Goal: Task Accomplishment & Management: Manage account settings

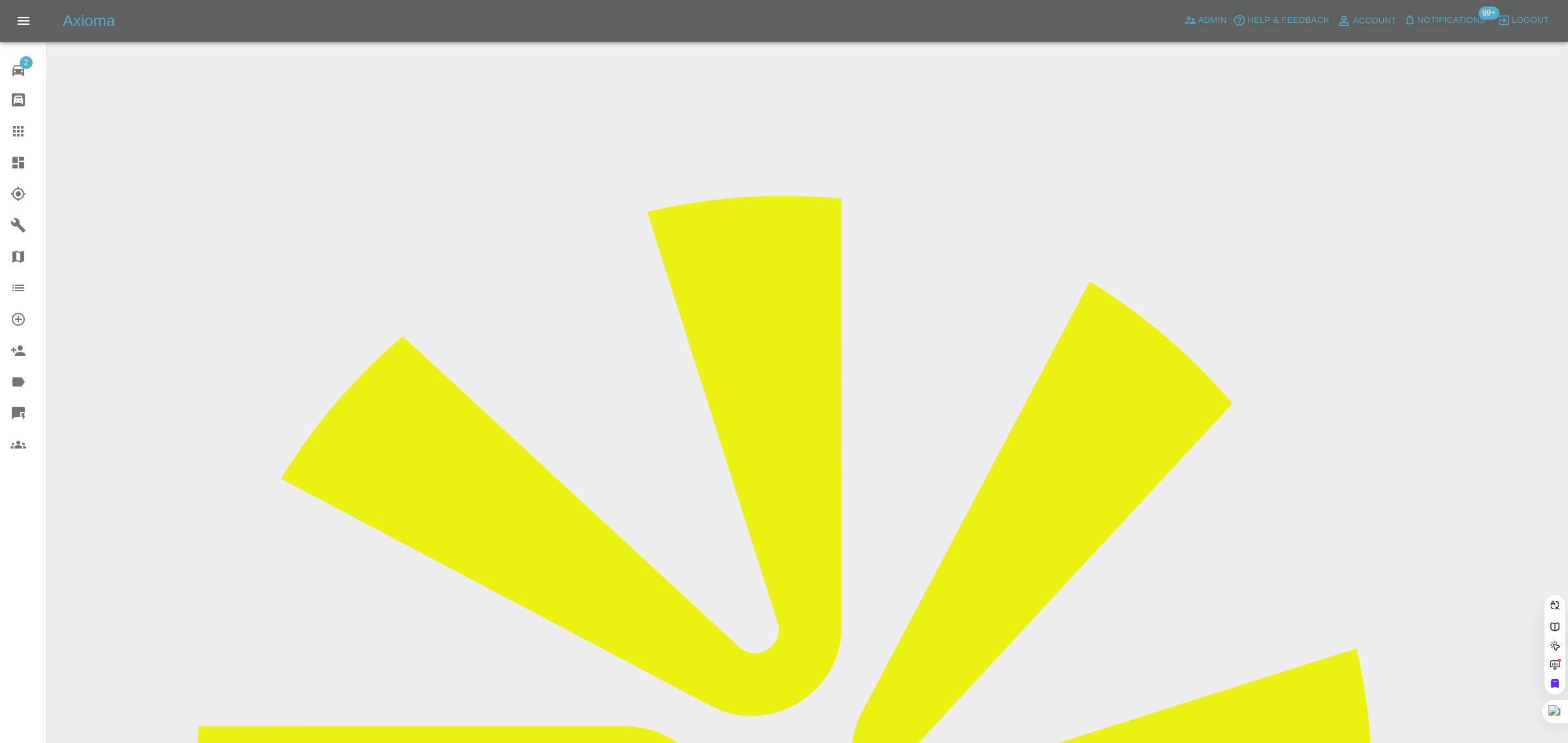
paste input "adrianb246@yahoo.co.uk"
type input "adrianb246@yahoo.co.u"
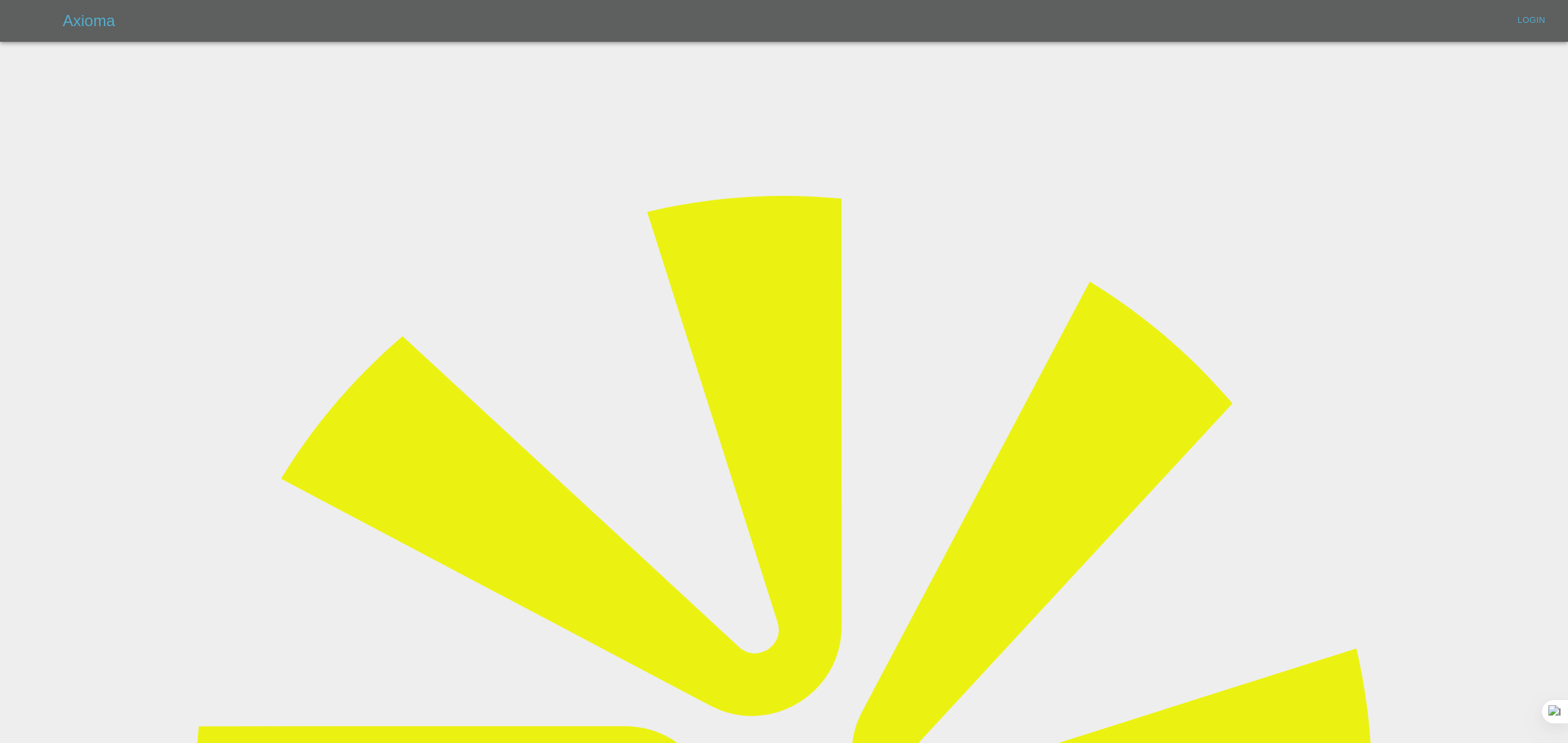
type input "bookkeeping@fifoaccounting.com"
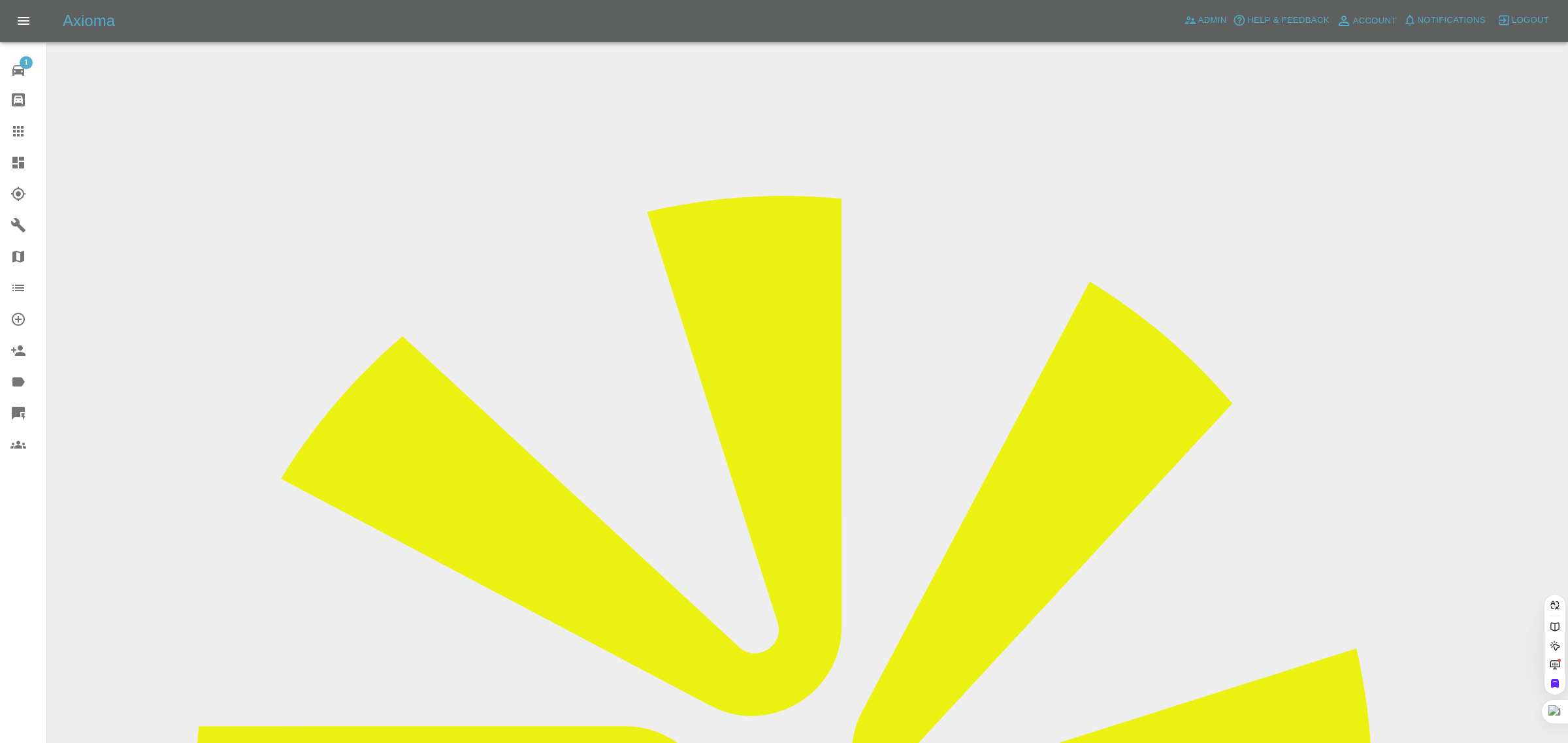
paste input "adrianb246@yahoo.co.uk"
type input "adrianb246@yahoo.co.u"
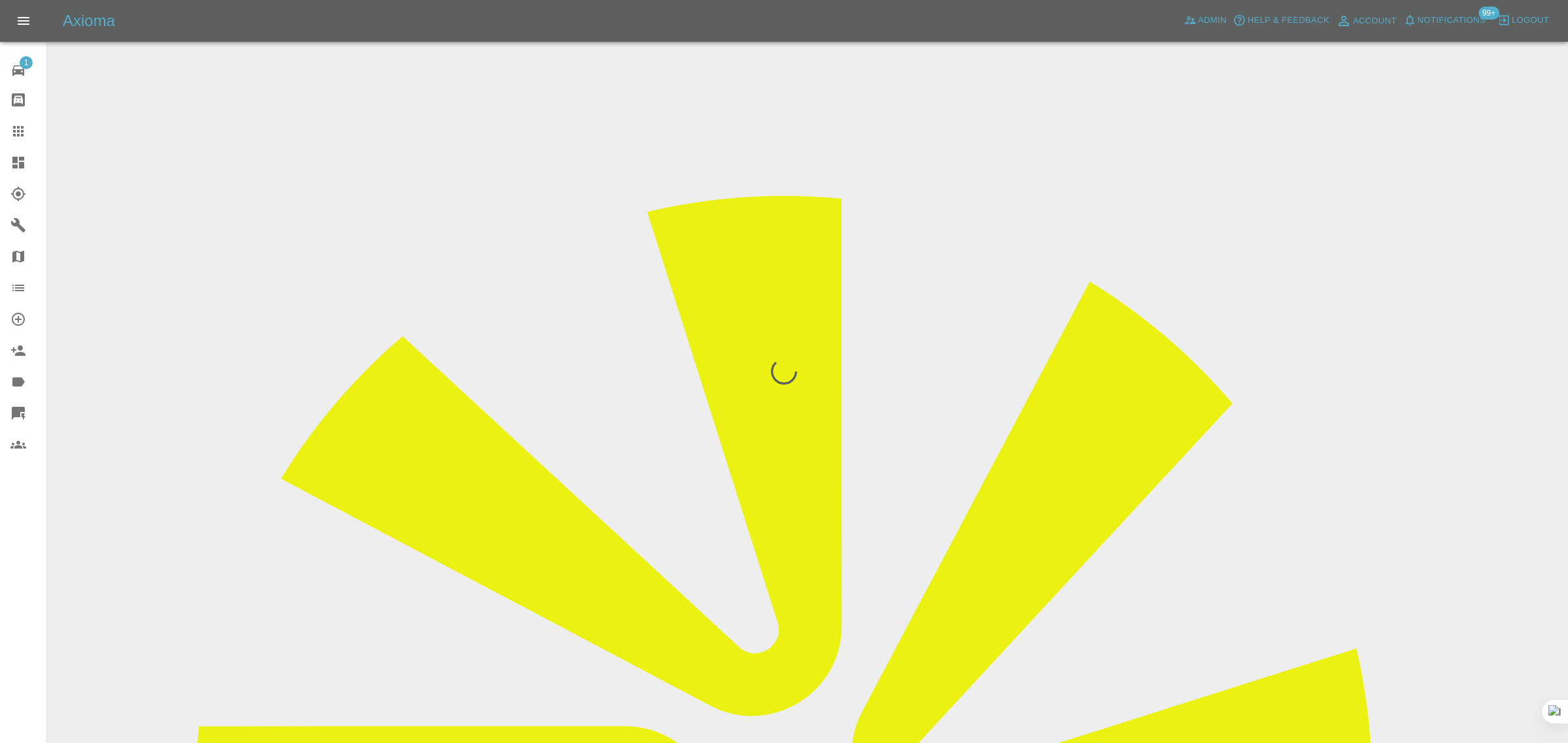
click at [36, 585] on div "1 Repair home Bodyshop home Claims Dashboard Explorer Garages Map Organization …" at bounding box center [24, 371] width 47 height 743
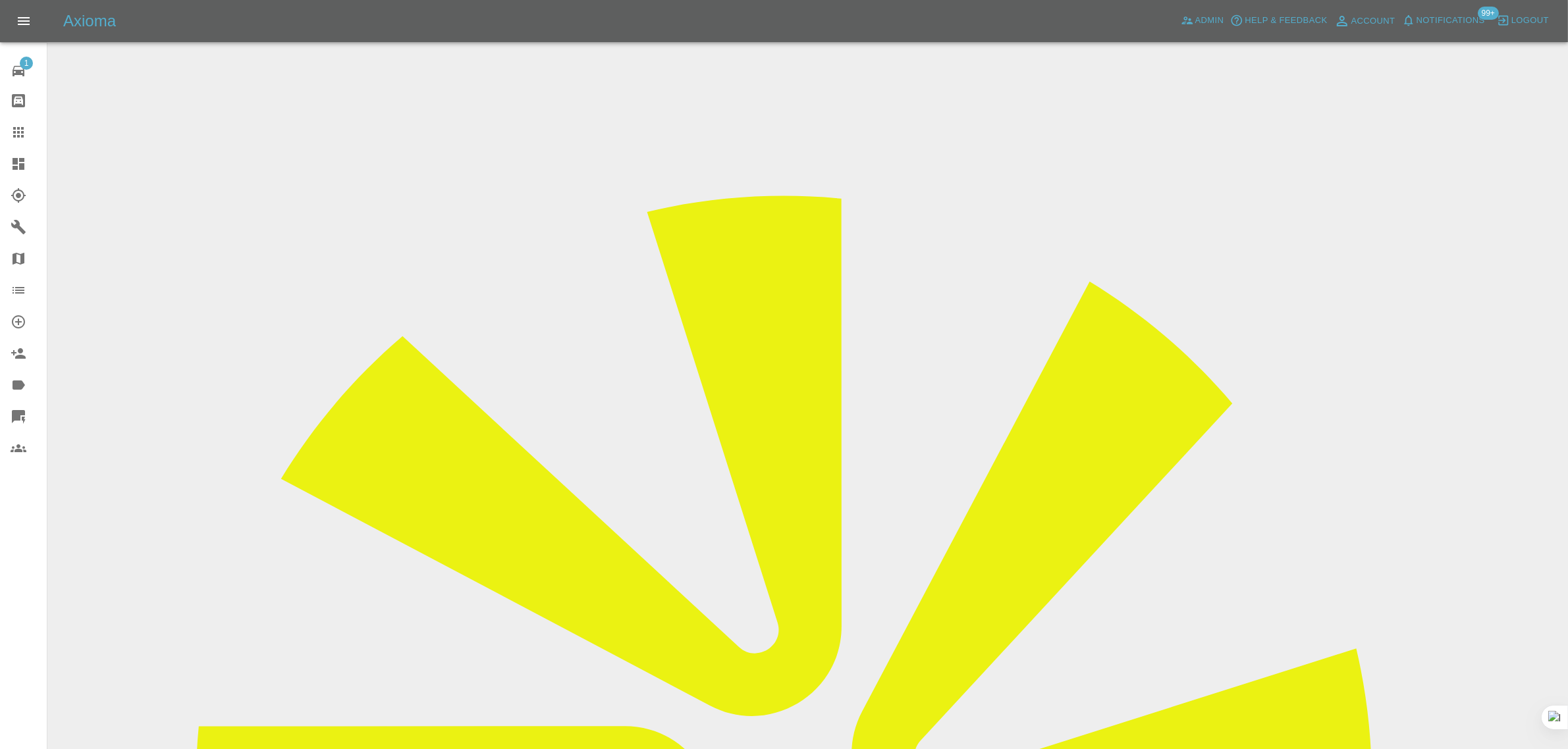
drag, startPoint x: 1263, startPoint y: 202, endPoint x: 1397, endPoint y: 204, distance: 134.0
copy td "Pro Paint Solutions"
click at [11, 137] on icon at bounding box center [19, 132] width 16 height 16
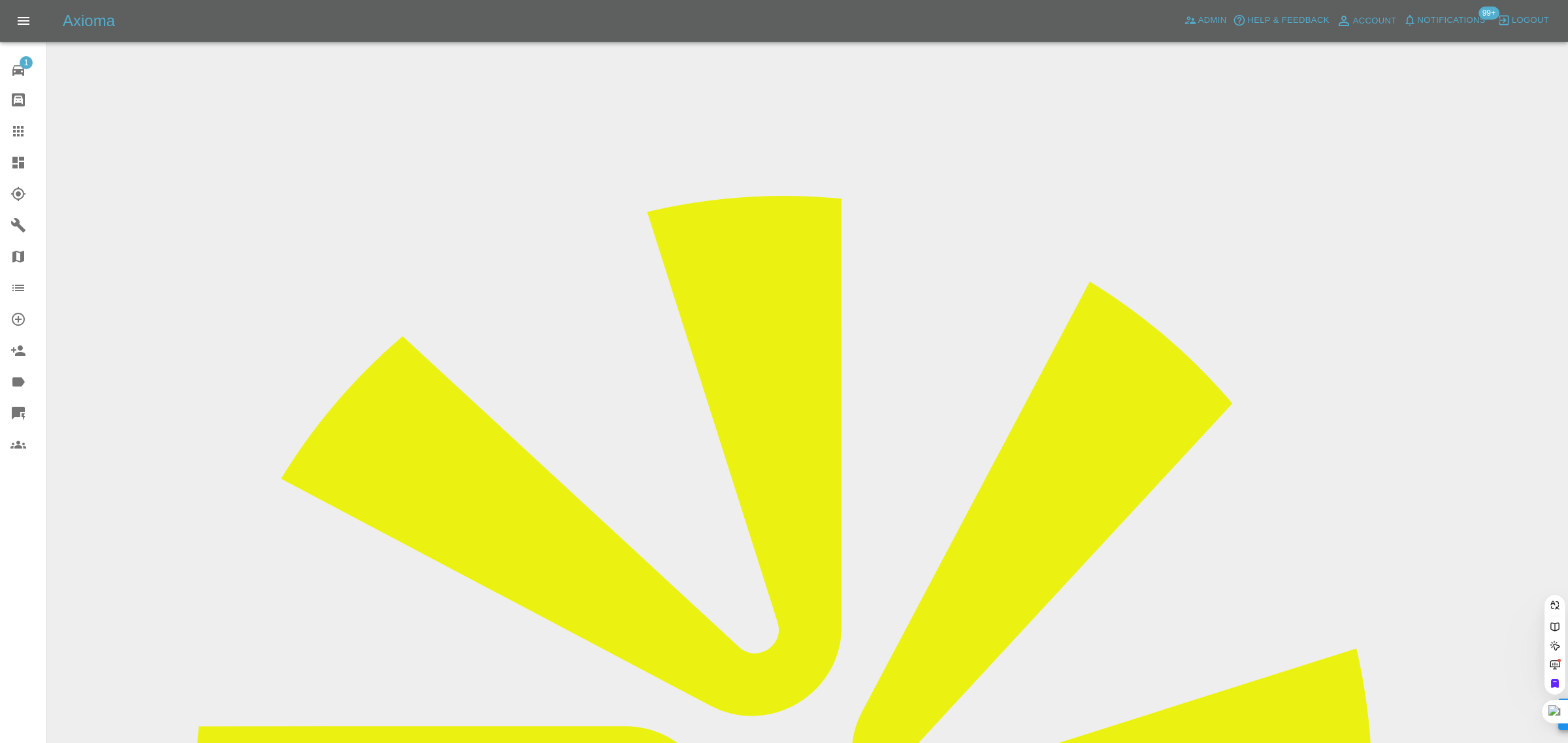
paste input "ufuk.mus@gmail.com"
type input "ufuk.mus@gmail.com"
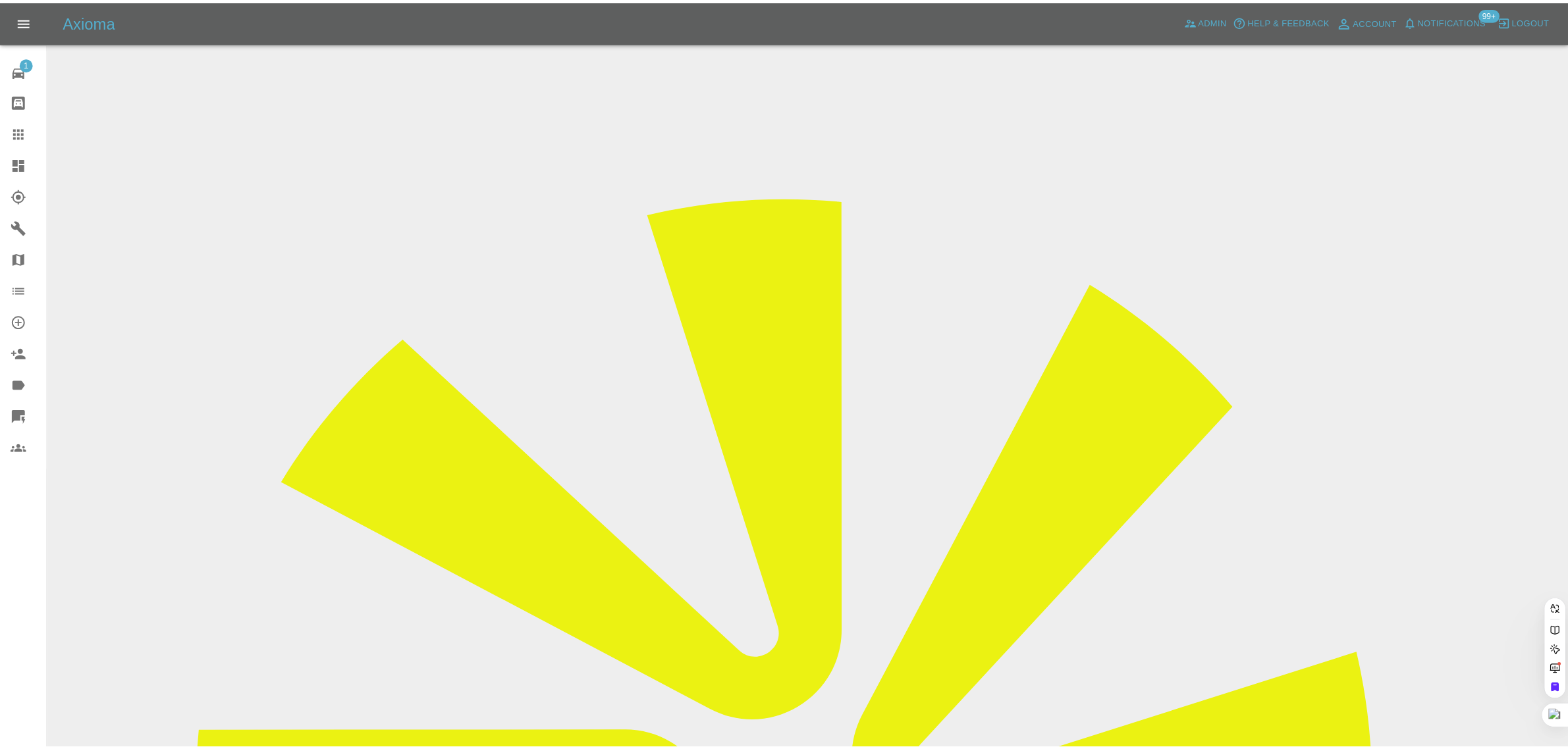
scroll to position [0, 0]
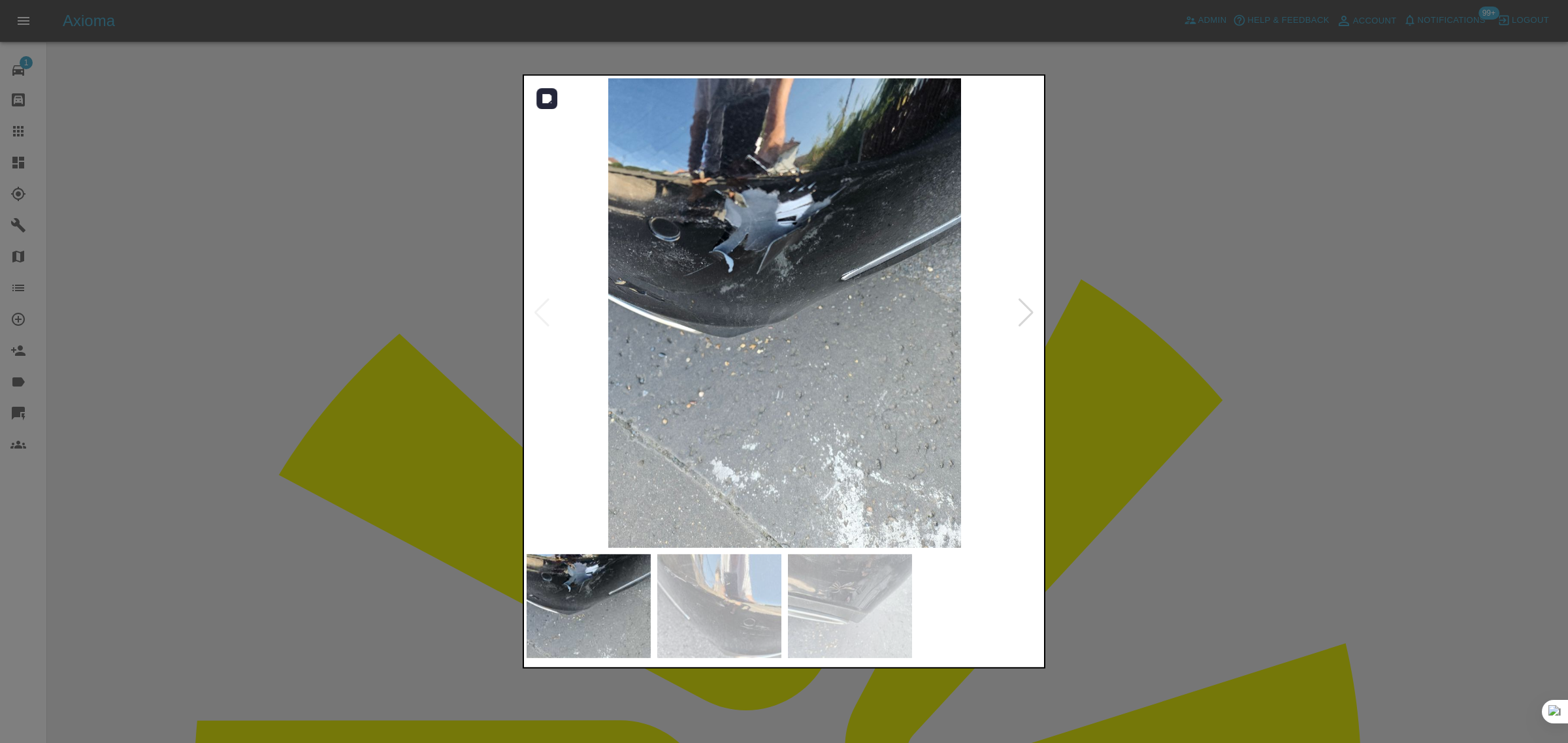
click at [1026, 314] on div at bounding box center [1026, 313] width 18 height 28
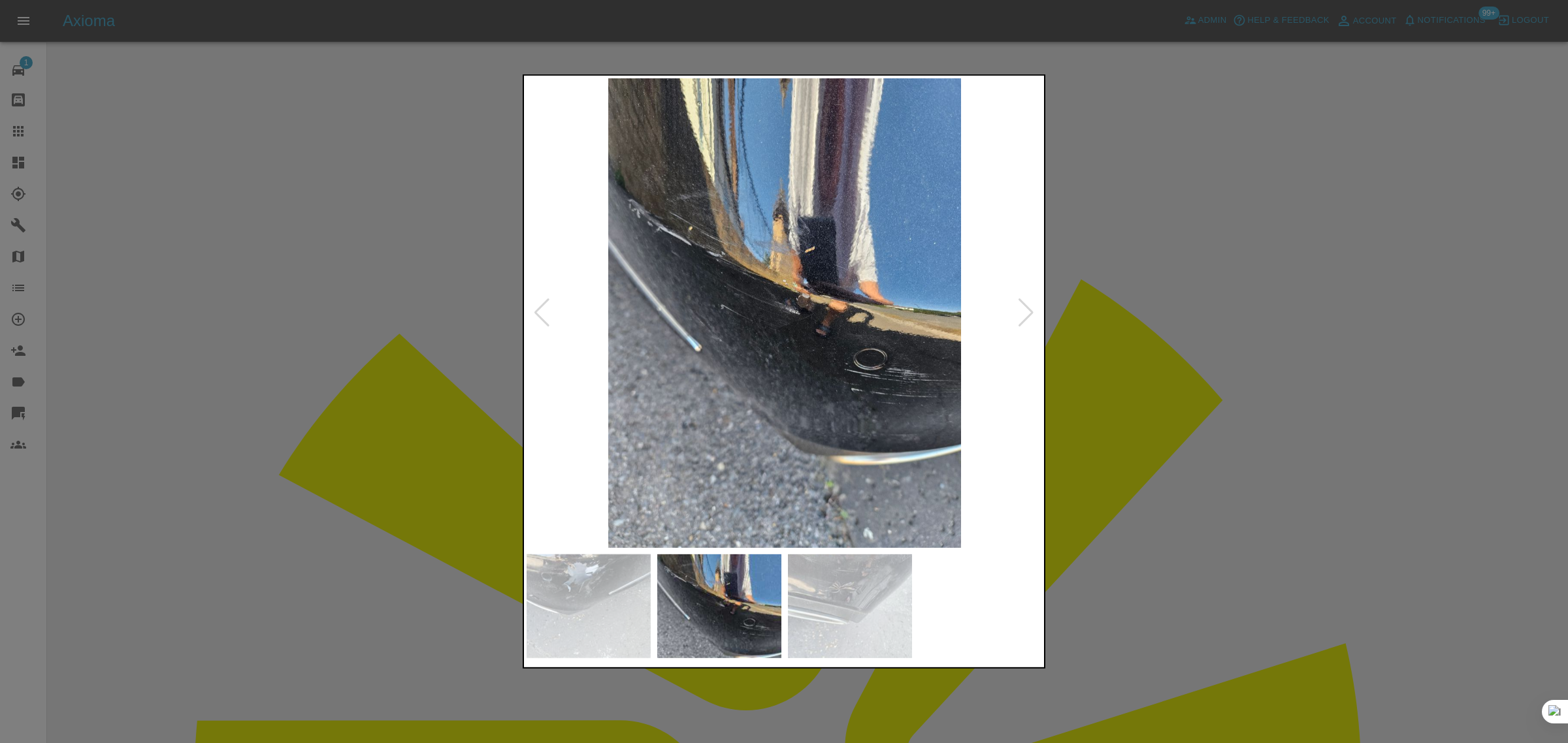
click at [1026, 314] on div at bounding box center [1026, 313] width 18 height 28
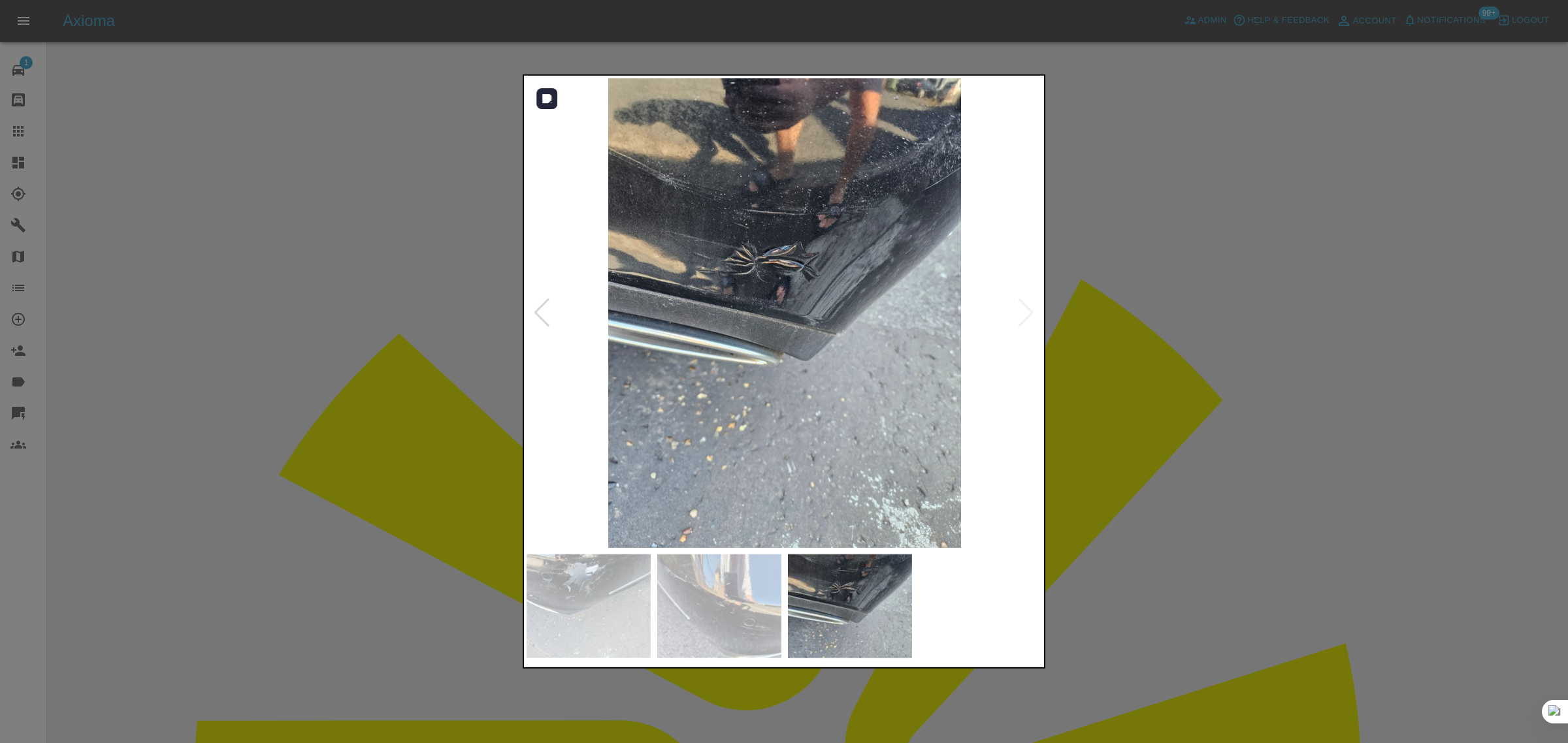
click at [1026, 314] on img at bounding box center [785, 313] width 516 height 469
click at [1163, 310] on div at bounding box center [784, 371] width 1568 height 743
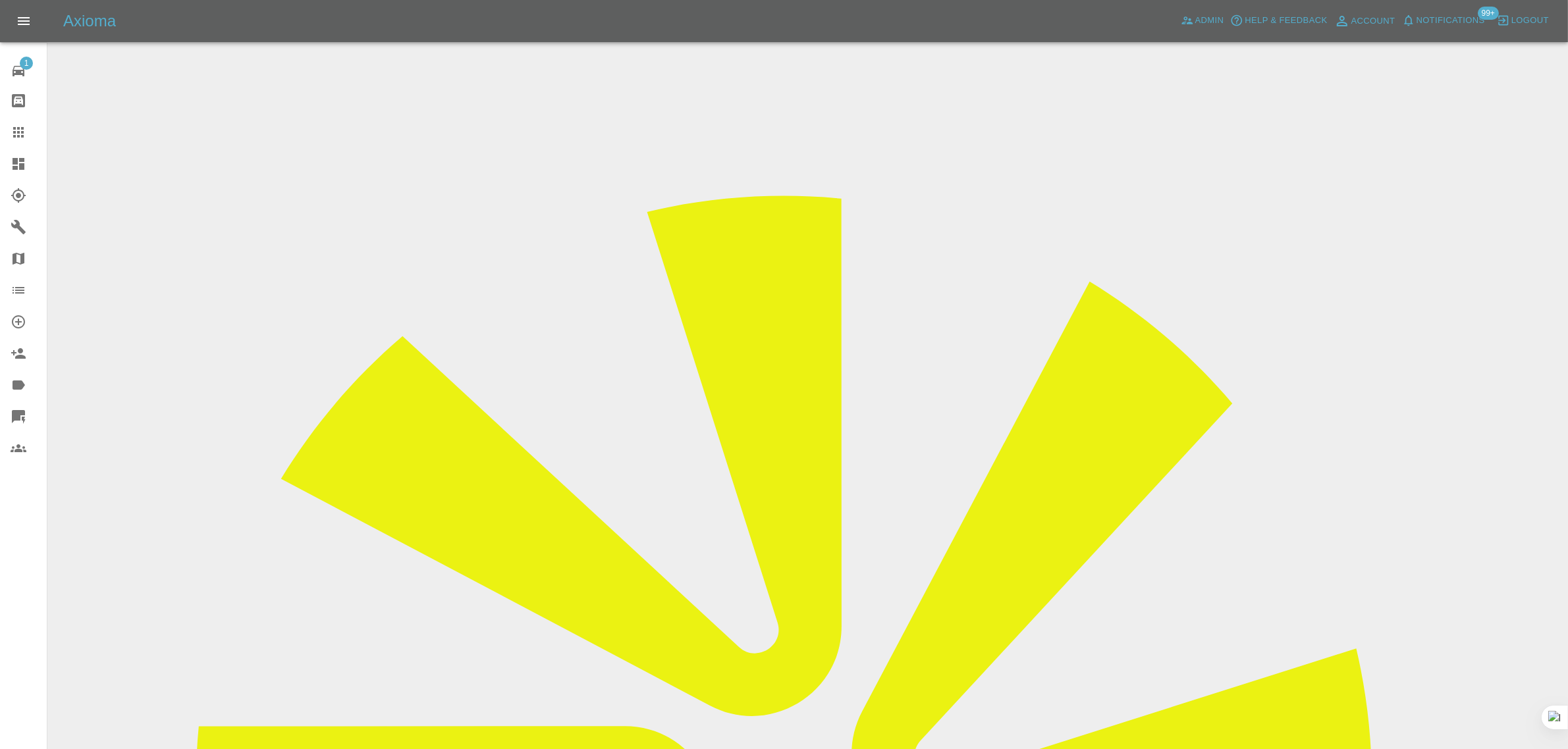
click at [12, 131] on icon at bounding box center [19, 132] width 16 height 16
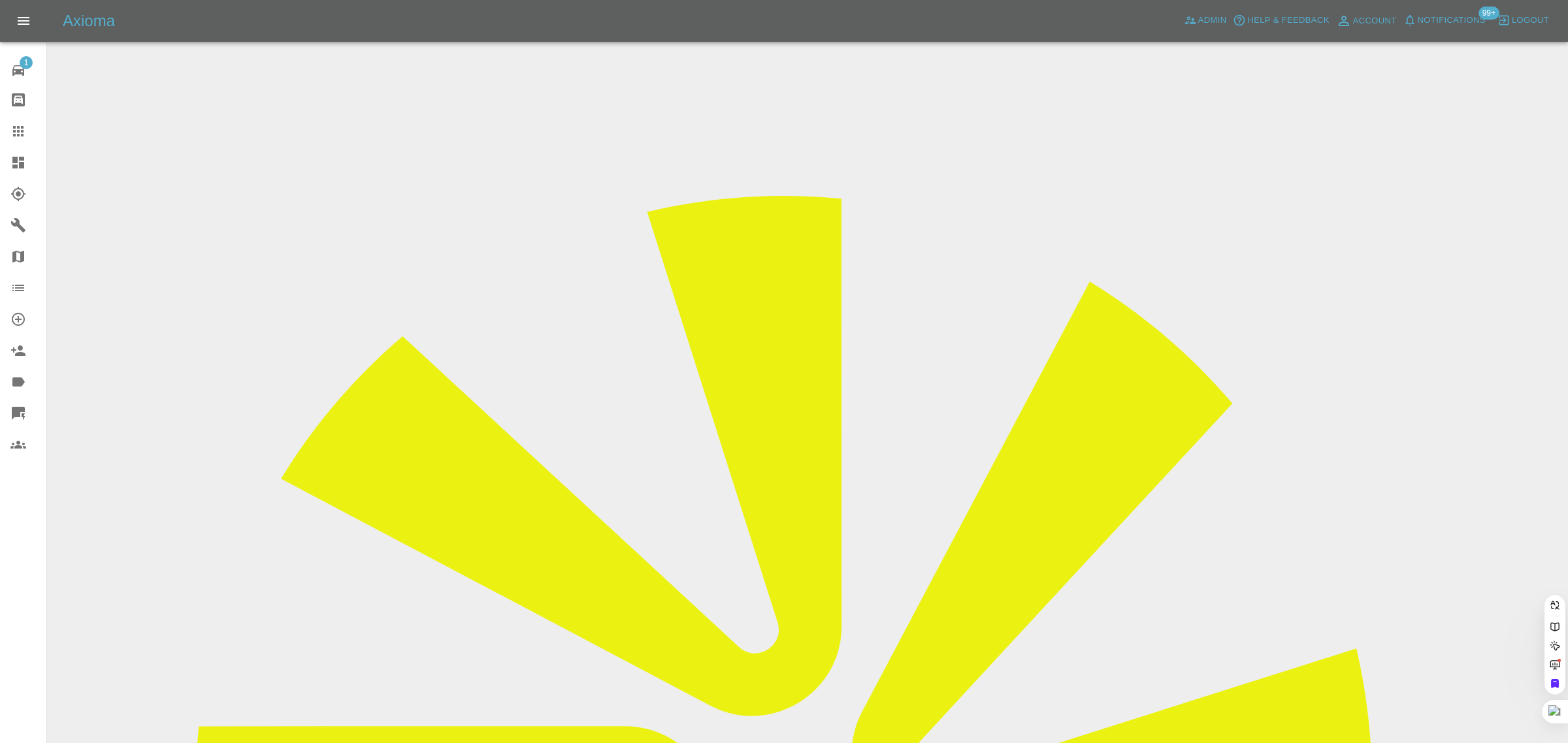
paste input "graham@keebleweb.com"
type input "graham@keebleweb.com"
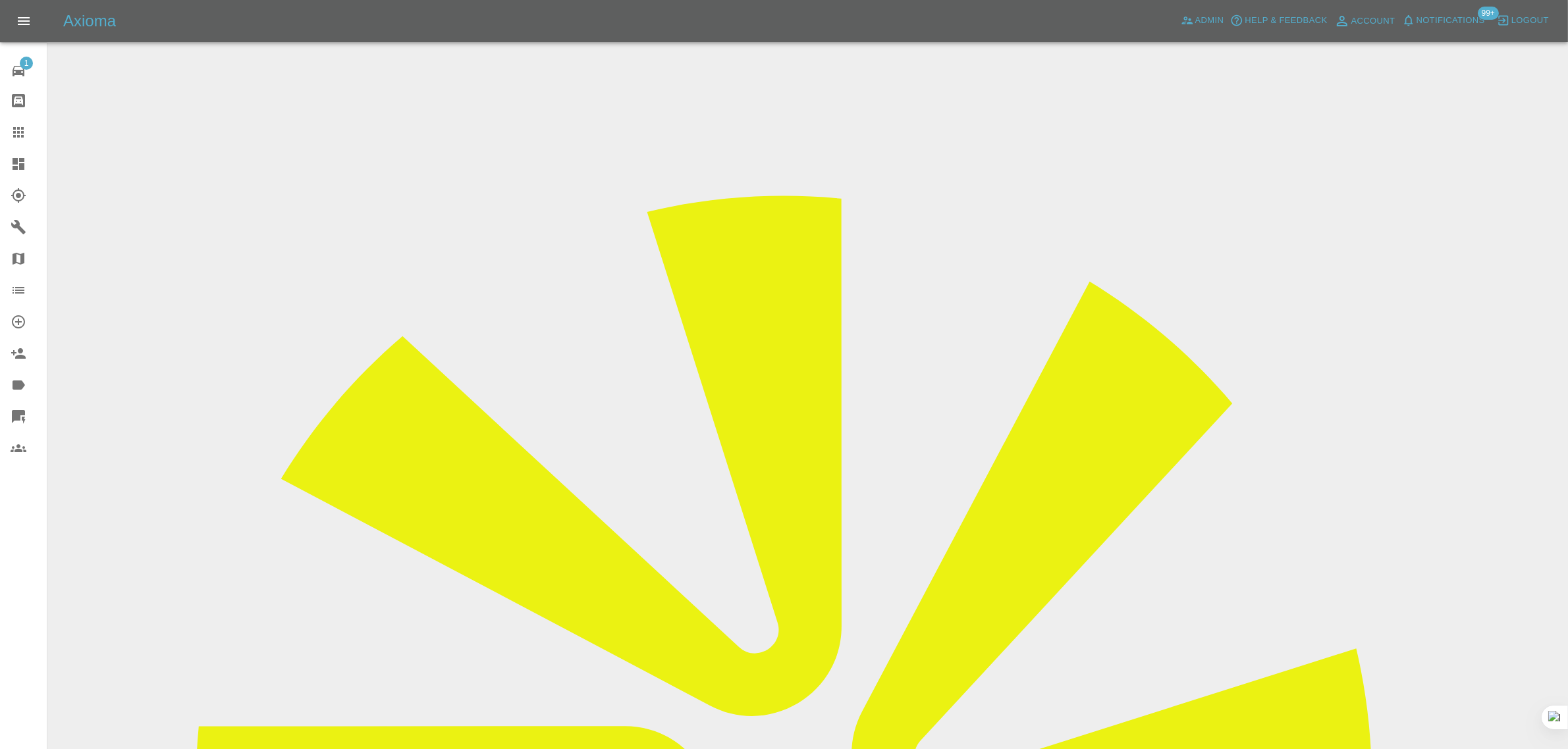
click at [11, 129] on icon at bounding box center [19, 132] width 16 height 16
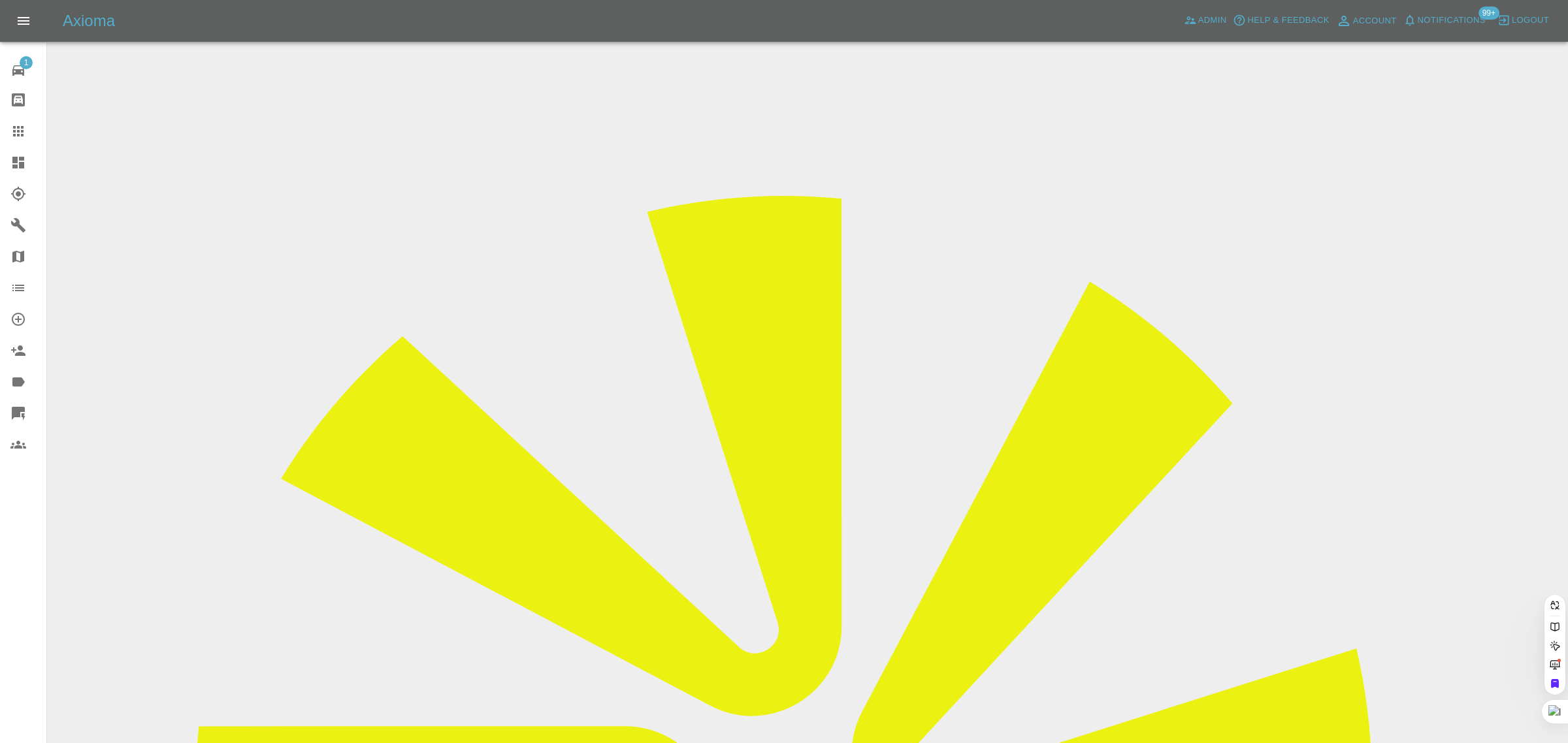
paste input "deborahrea83@yahoo.com"
type input "deborahrea83@yahoo.com"
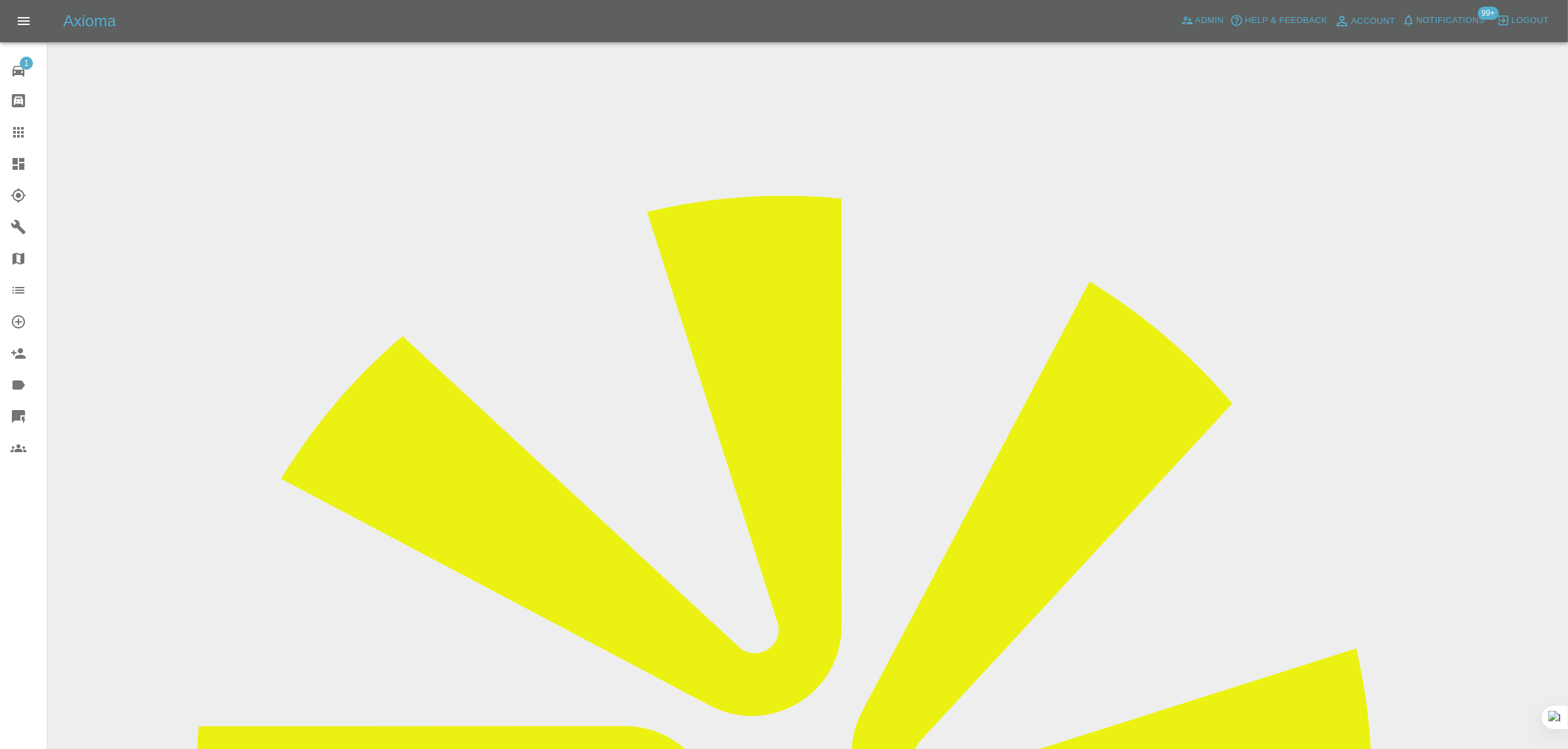
drag, startPoint x: 1259, startPoint y: 203, endPoint x: 1322, endPoint y: 190, distance: 64.3
copy td "Mobile Paint Re"
click at [17, 136] on icon at bounding box center [19, 132] width 16 height 16
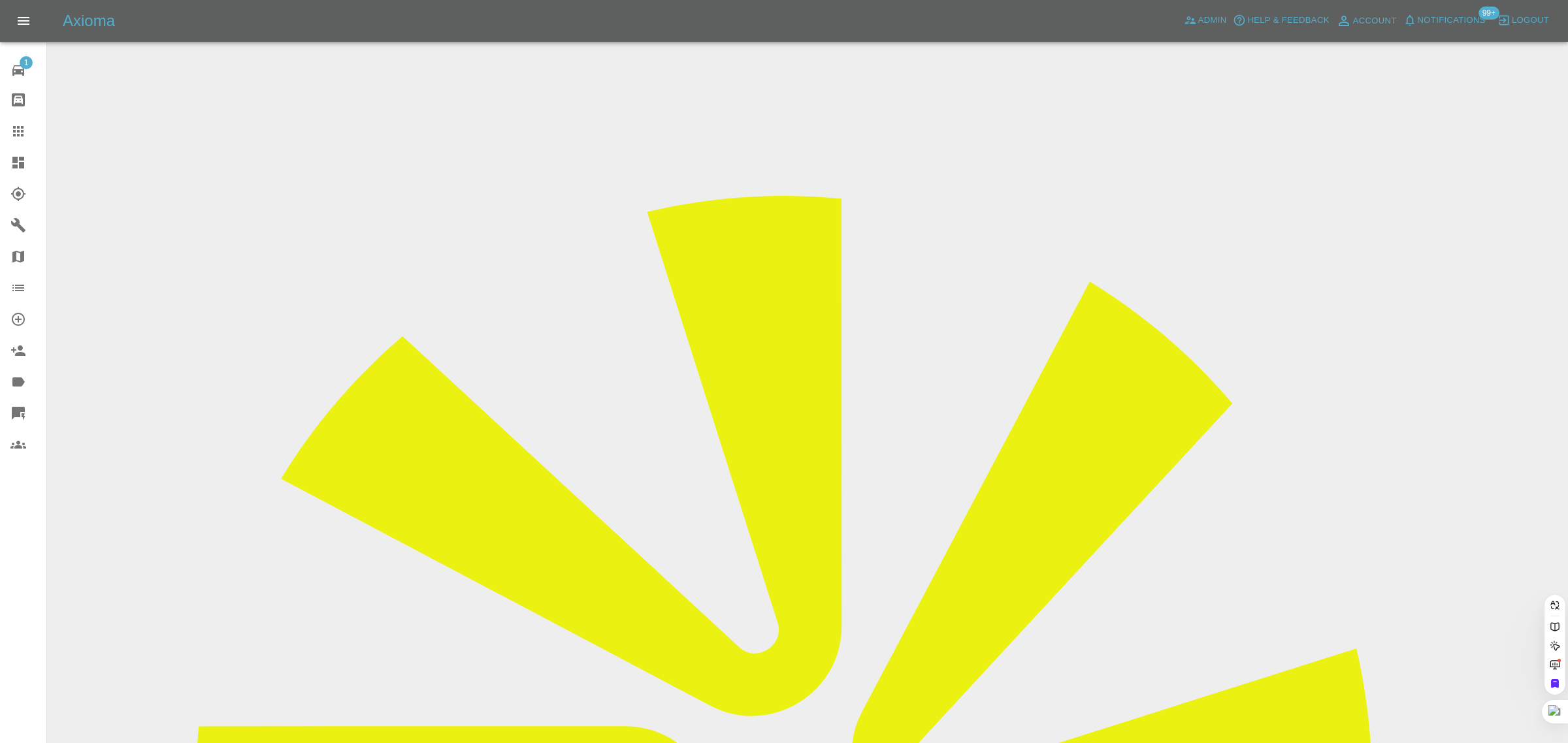
paste input "sheila.silver@sky.com"
type input "sheila.silver@sky.com"
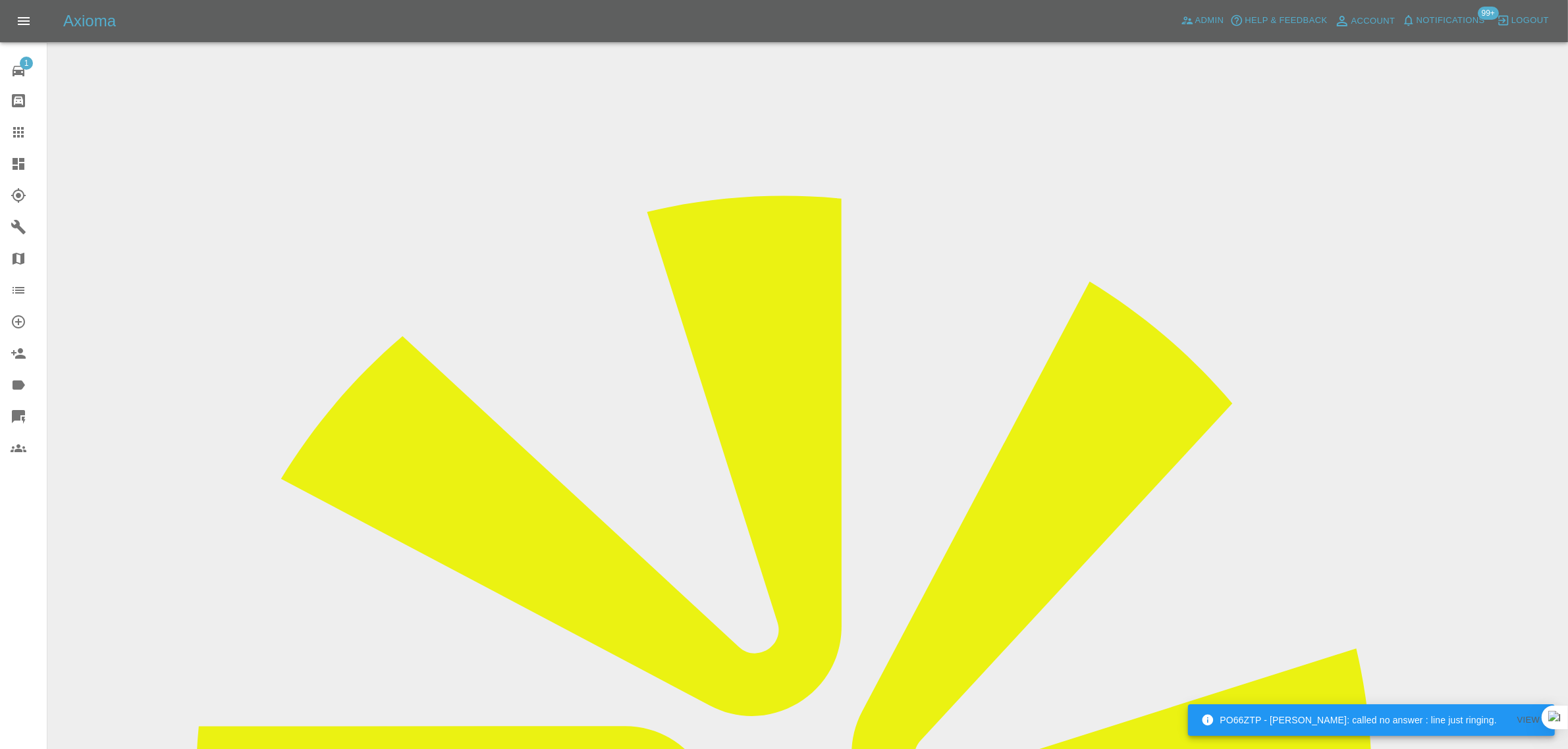
click at [6, 129] on link "Claims" at bounding box center [23, 132] width 47 height 32
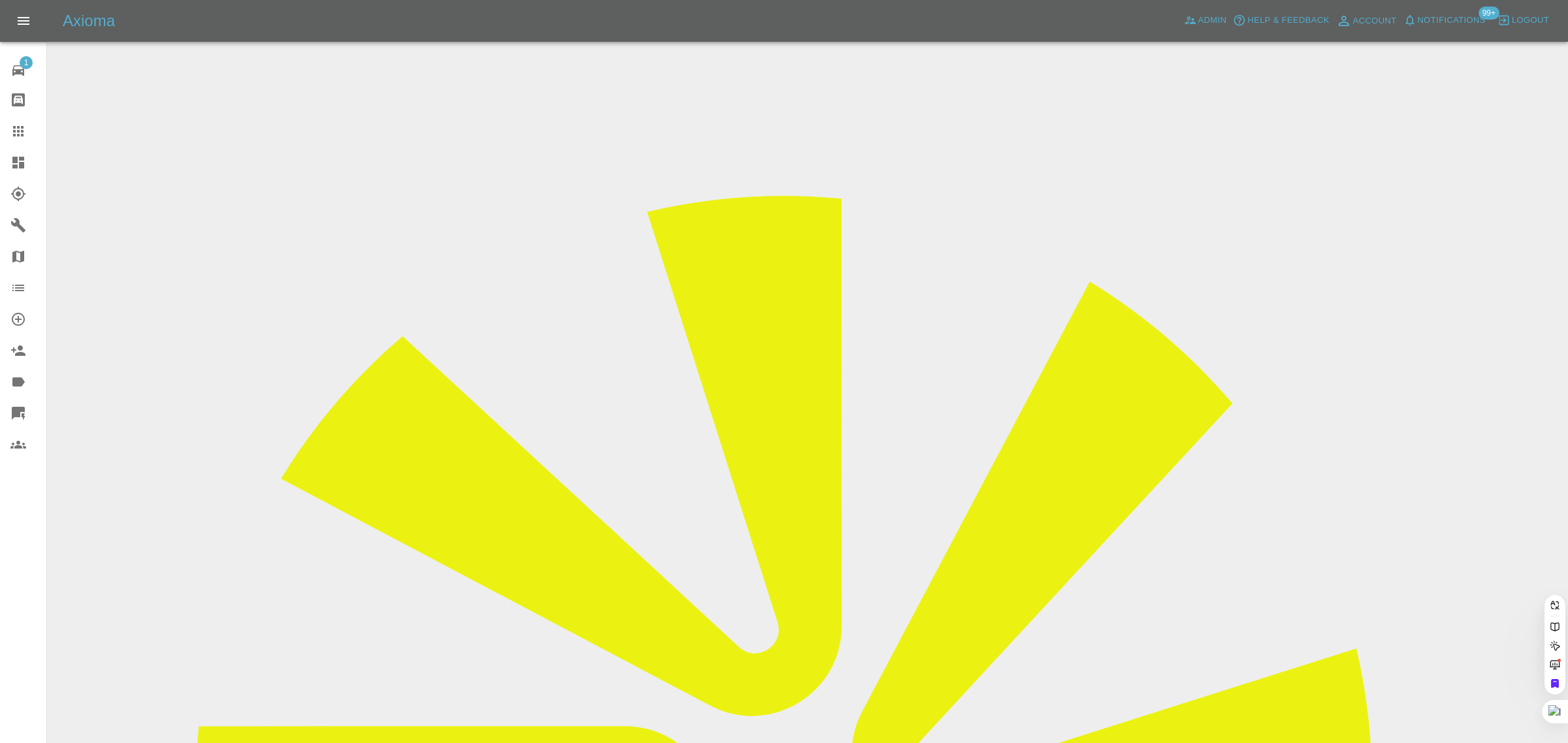
paste input "niker@hotmail.co.uk"
type input "niker@hotmail.co.uk"
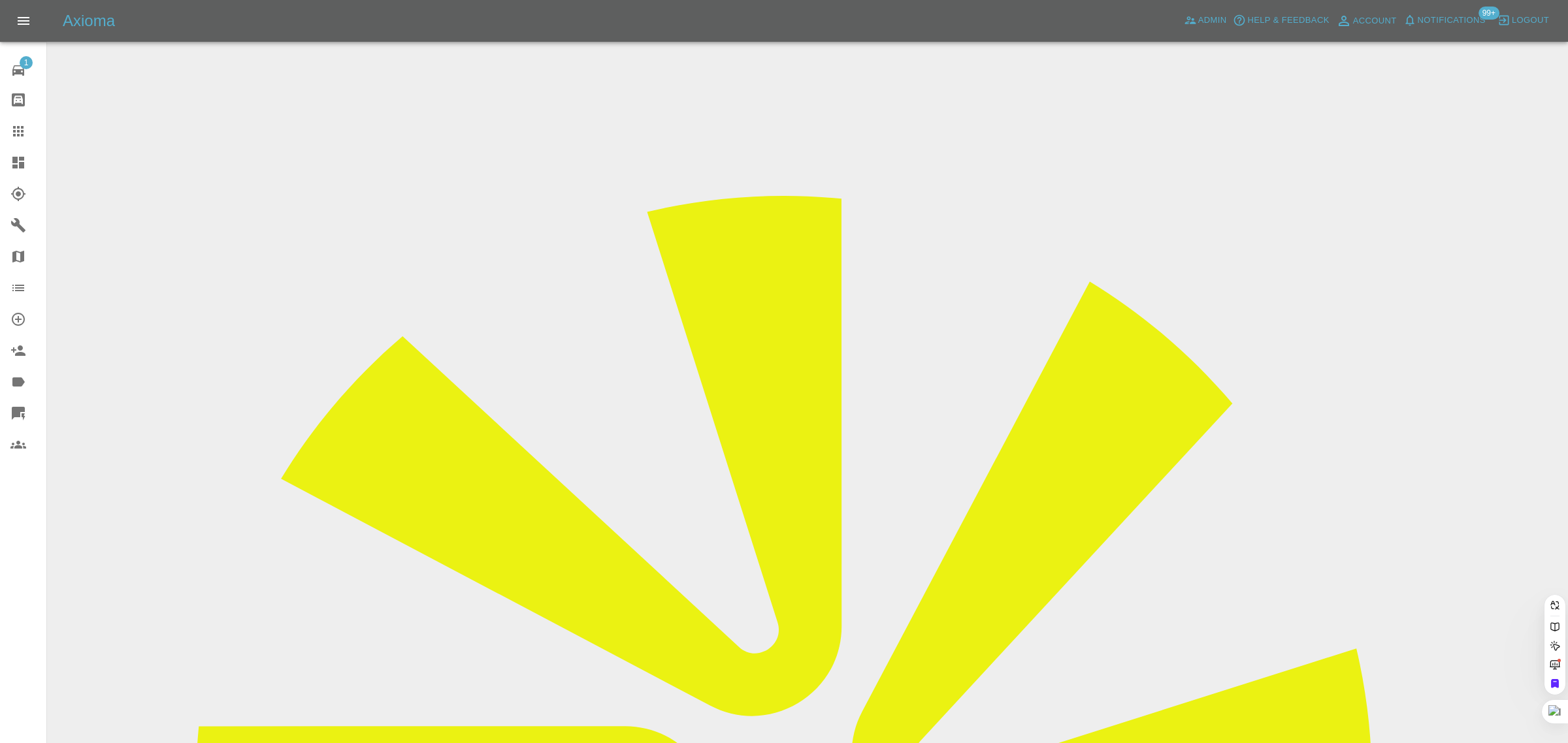
scroll to position [0, 0]
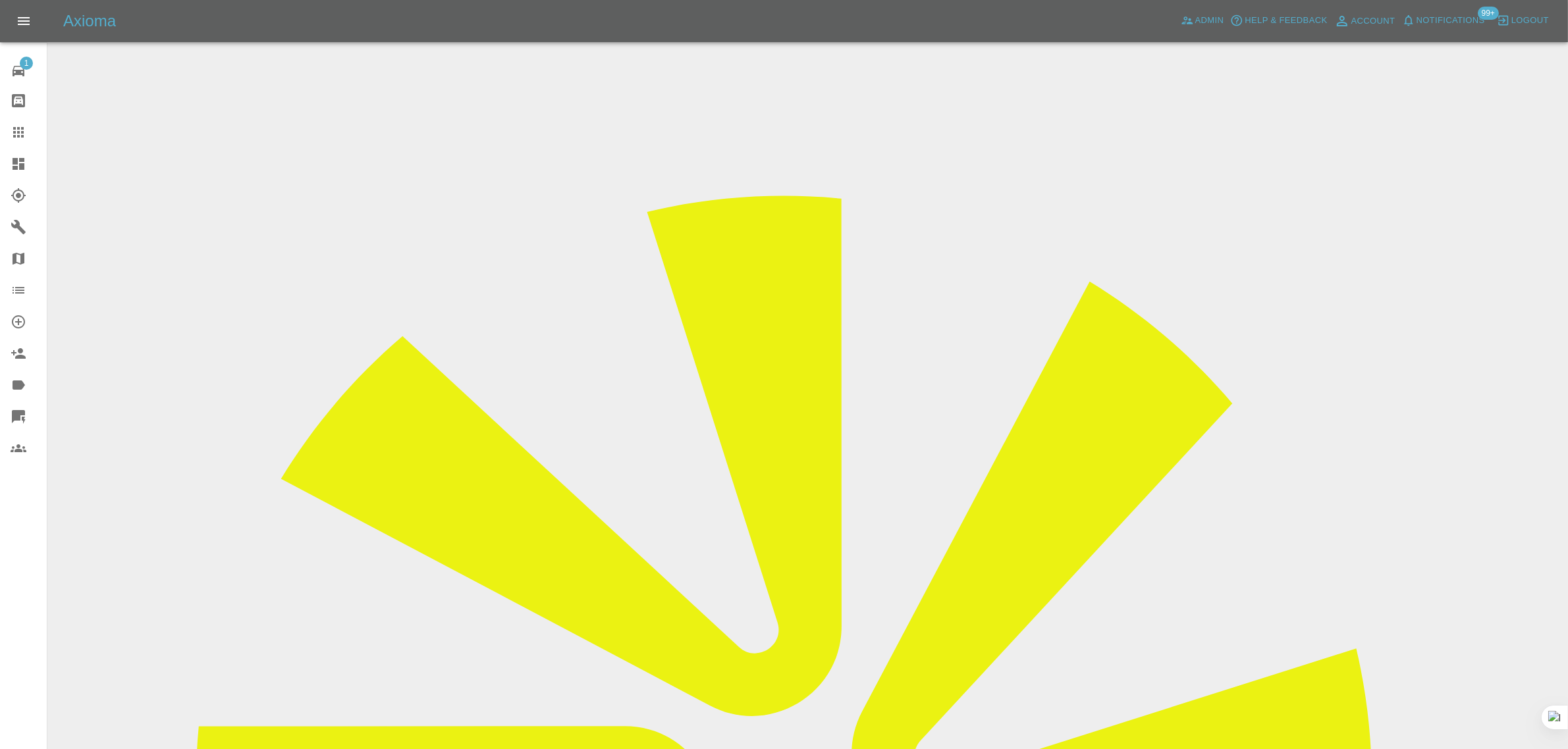
drag, startPoint x: 1263, startPoint y: 200, endPoint x: 1338, endPoint y: 211, distance: 75.8
copy td "Pro Paint Solution"
click at [34, 136] on div at bounding box center [29, 132] width 37 height 16
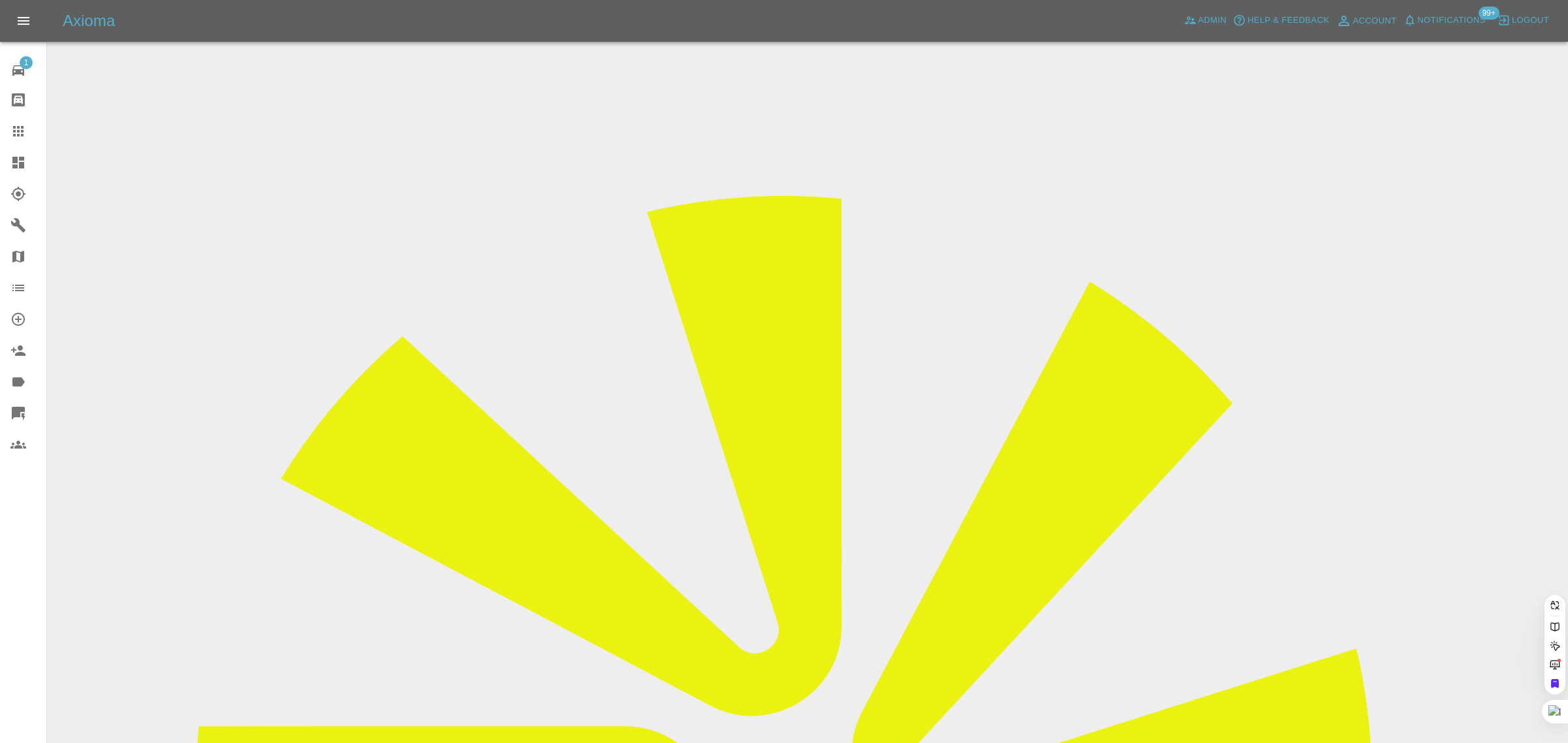
paste input "V66 bry"
type input "V66bry"
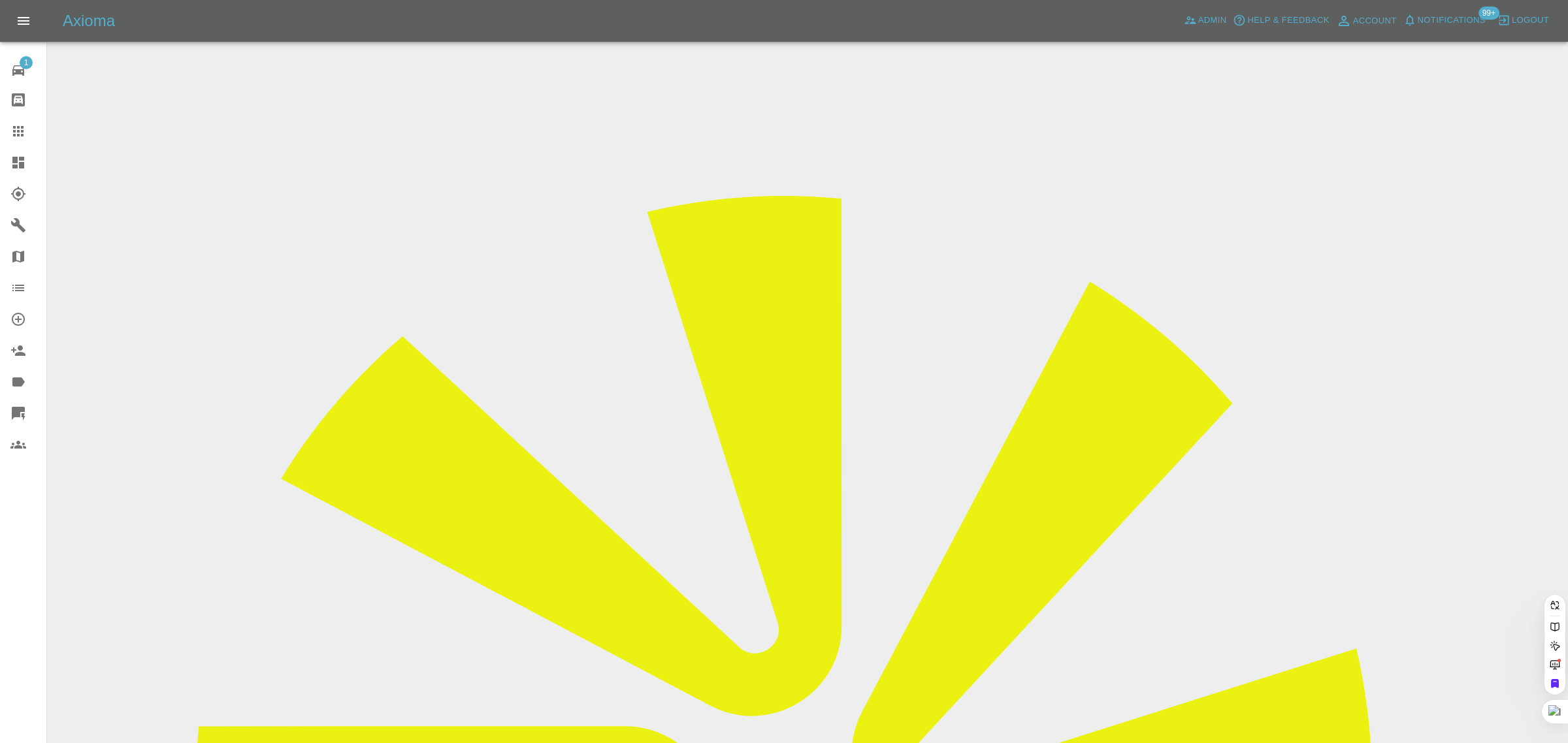
paste input "lewisbrian66@yahoo.co.uk"
type input "lewisbrian66@yahoo.co.u"
click at [1205, 15] on span "Admin" at bounding box center [1212, 20] width 29 height 15
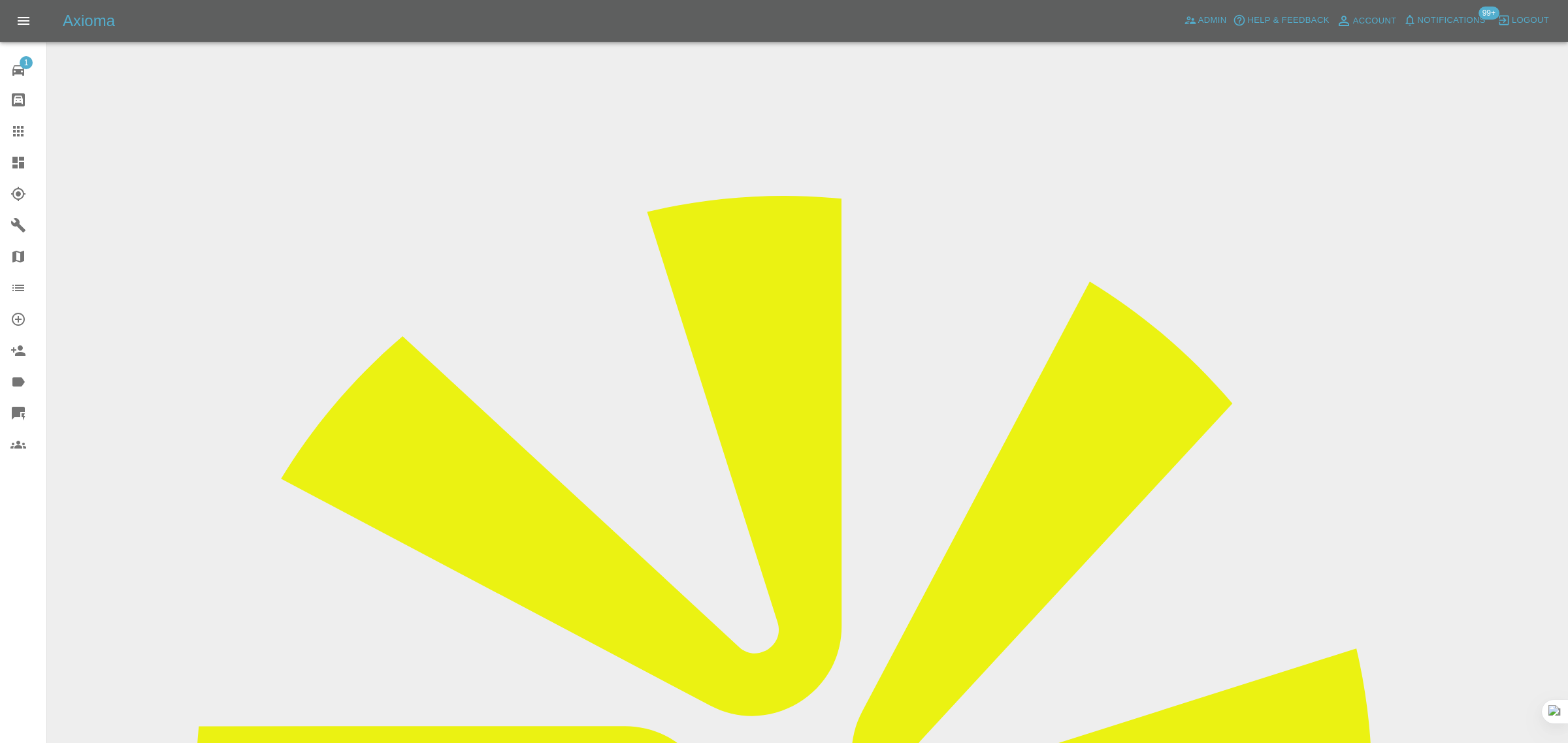
paste input "lewisbrian66@yahoo.co.uk"
type input "lewisbrian66@yahoo.co.uk"
click at [28, 130] on div at bounding box center [29, 131] width 36 height 16
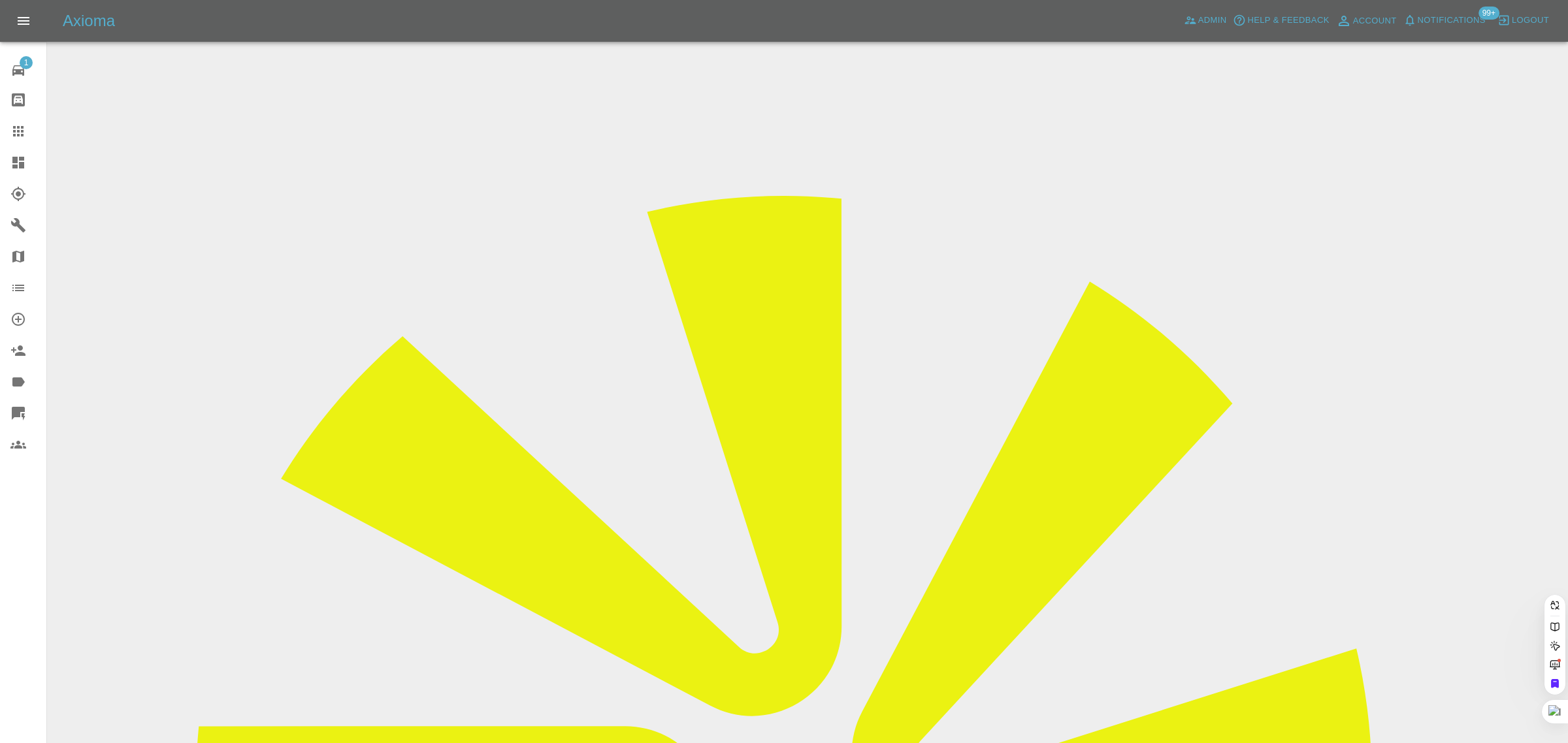
paste input "parveezkayla-joseph@hotmail.com"
type input "parveezkayla-joseph@hotmail.com"
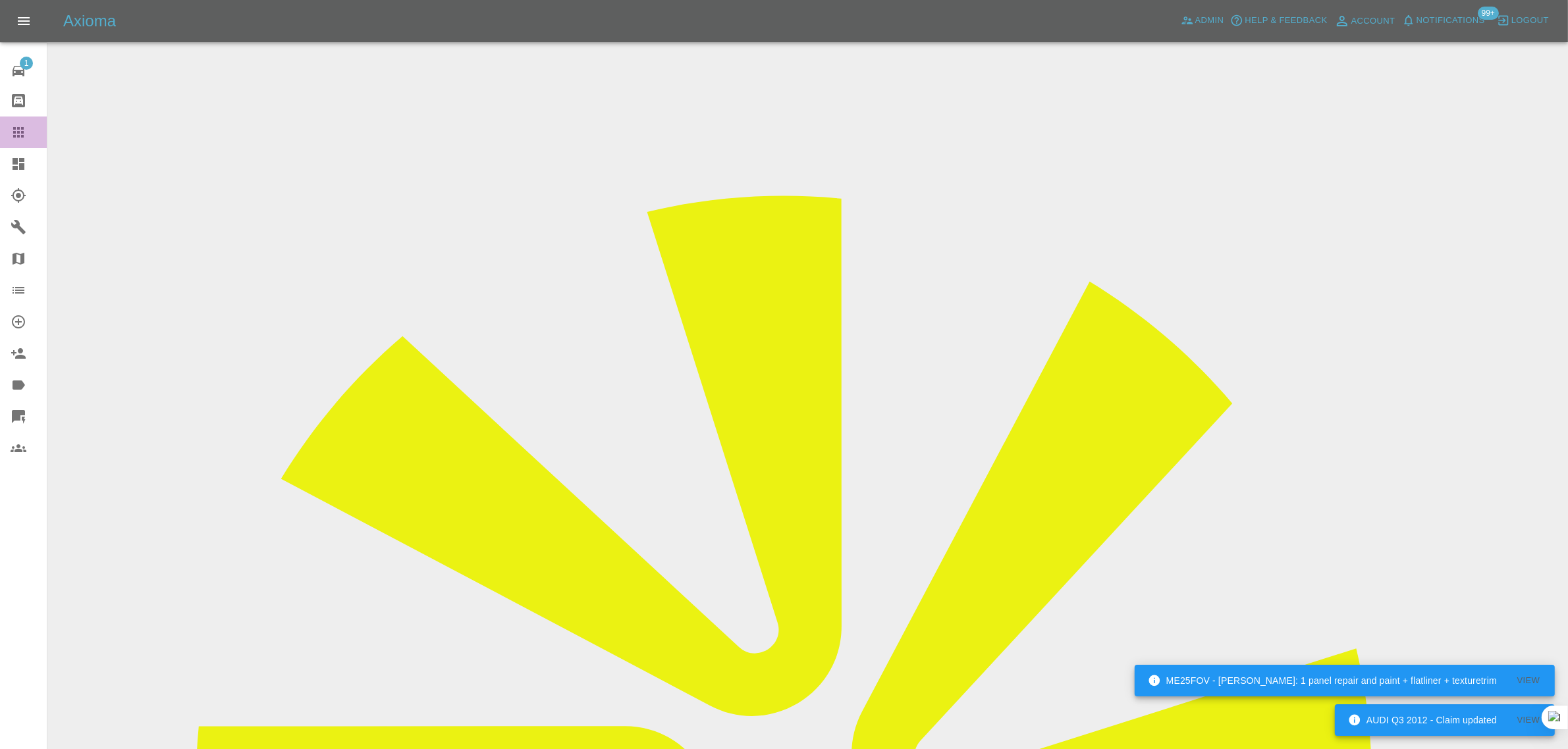
click at [12, 127] on icon at bounding box center [19, 132] width 16 height 16
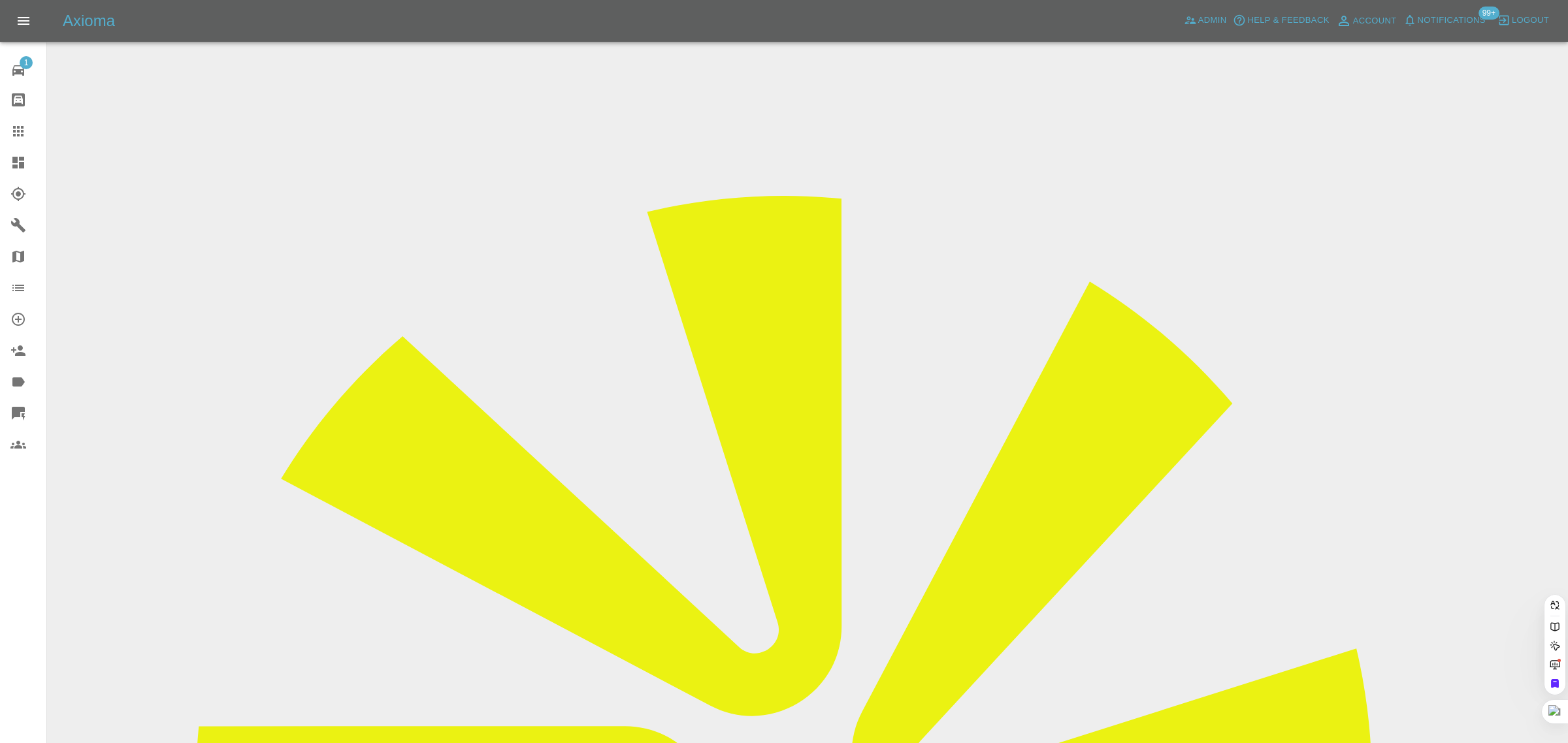
paste input "jpd4109@gmail.com"
type input "jpd4109@gmail.com"
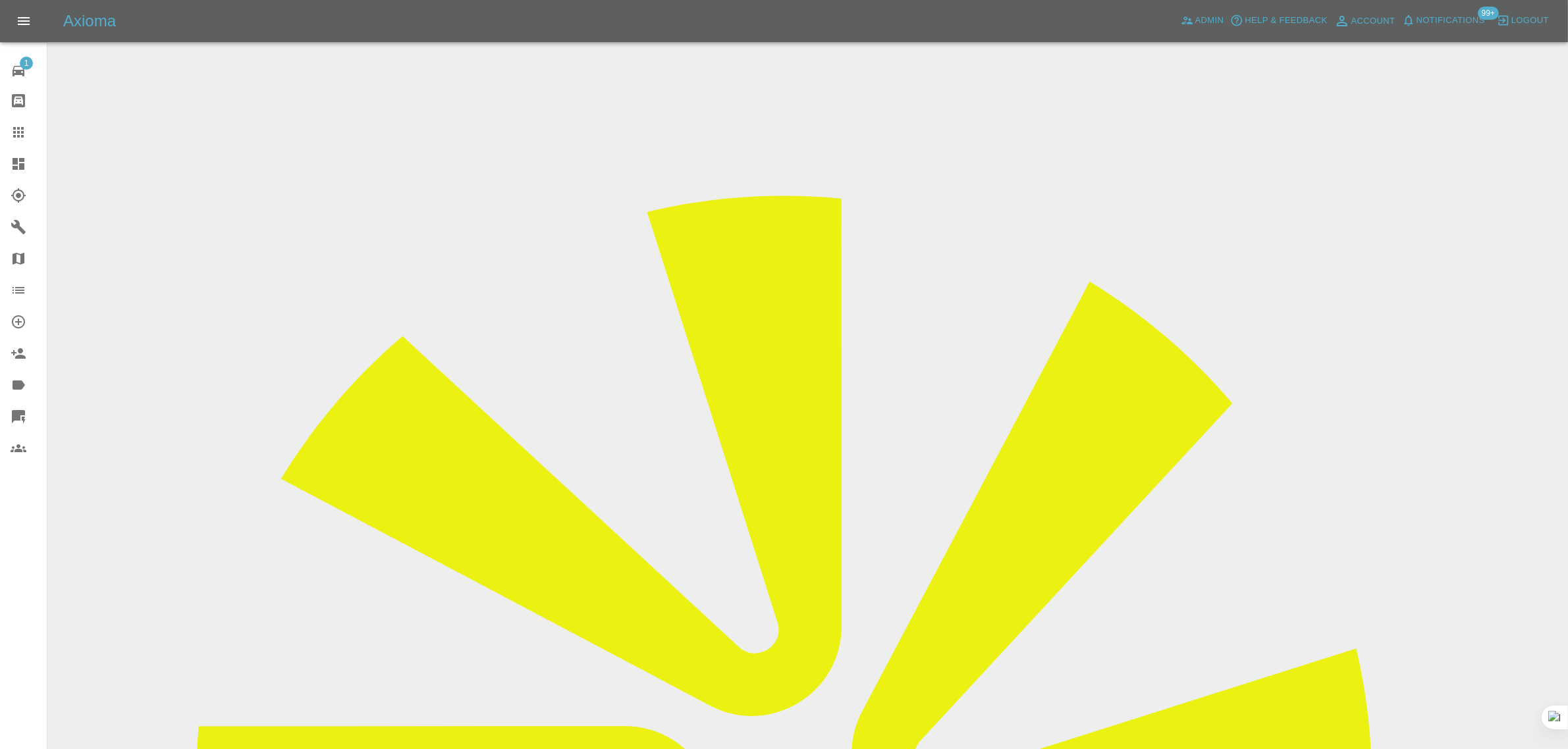
click at [0, 0] on input "Choose images" at bounding box center [0, 0] width 0 height 0
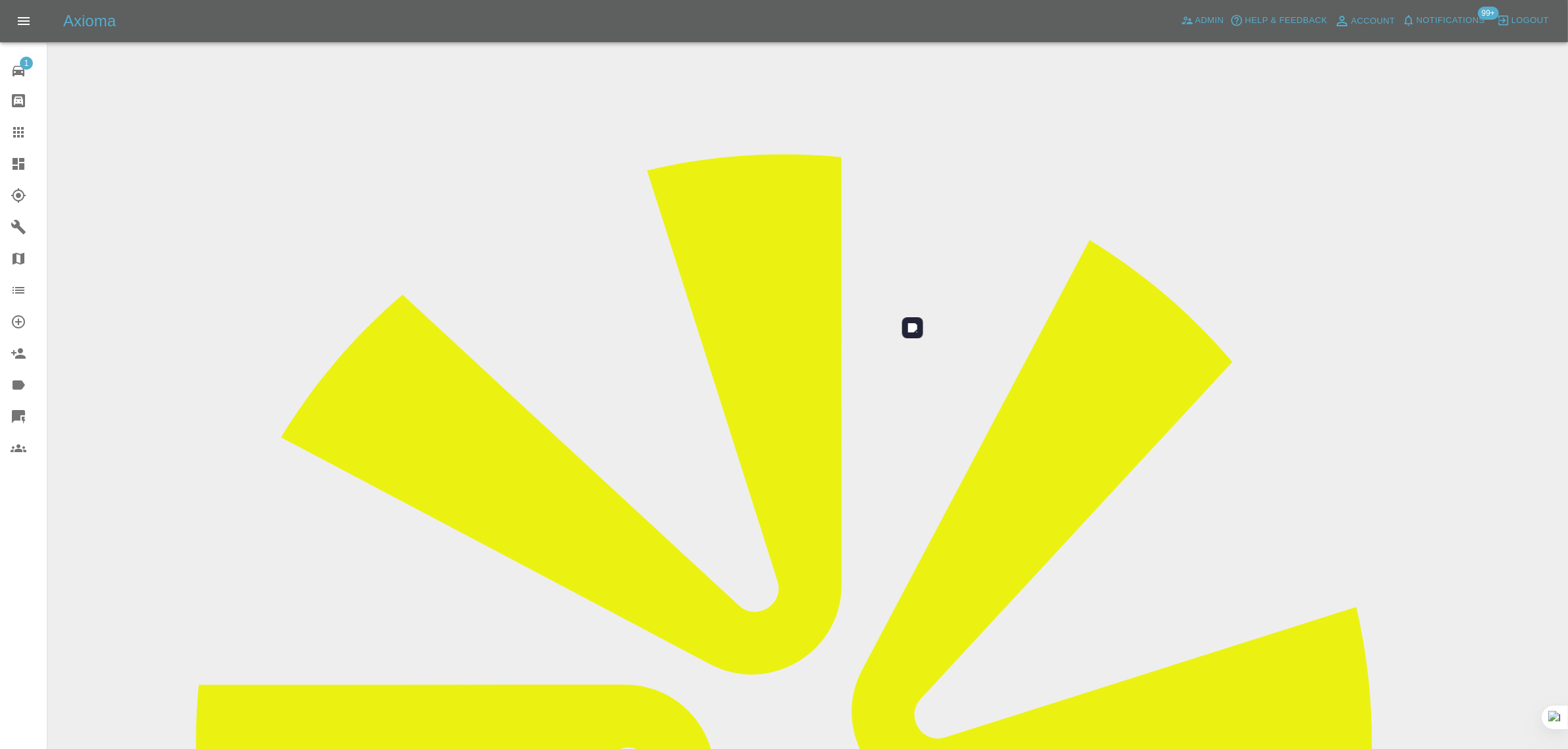
scroll to position [65, 0]
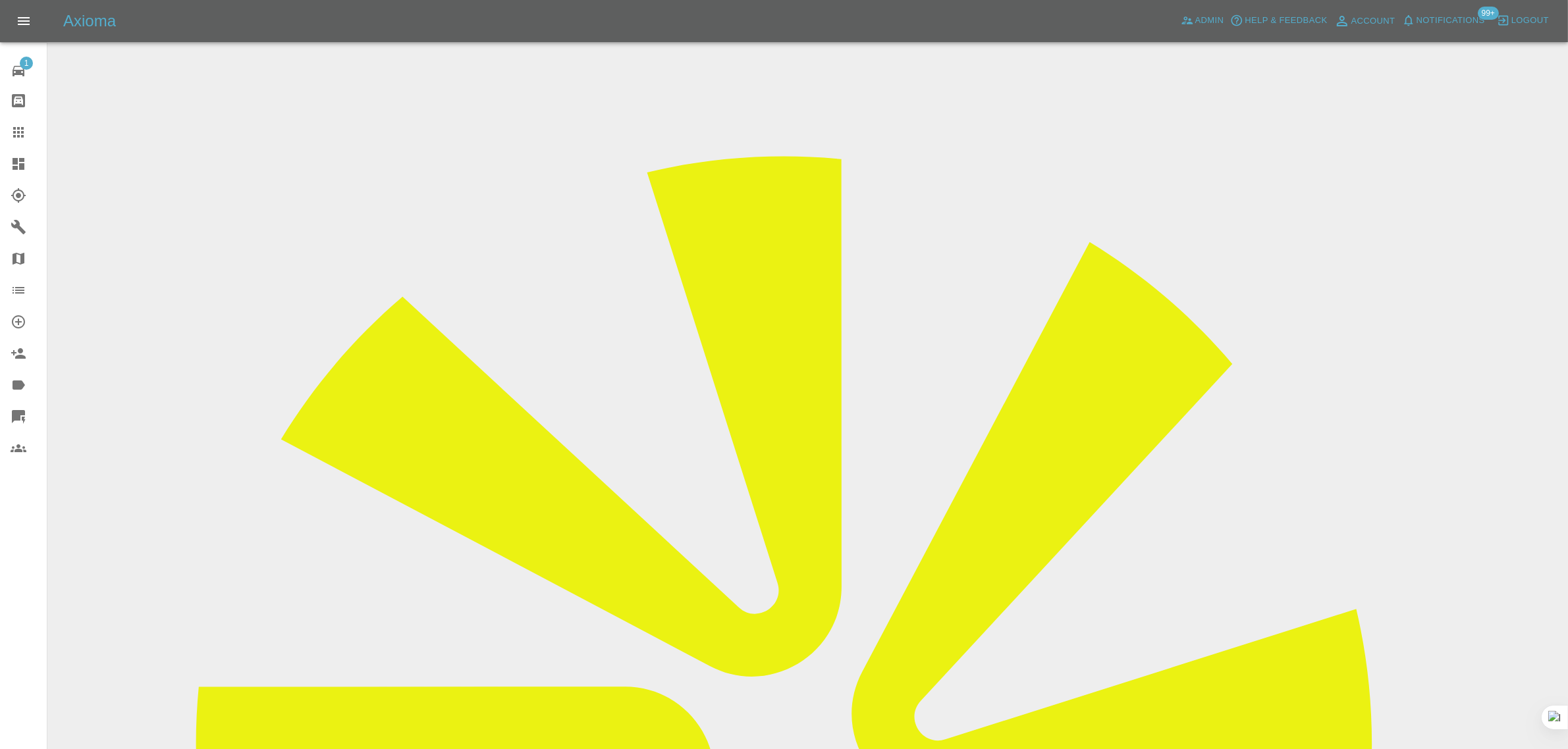
scroll to position [37, 0]
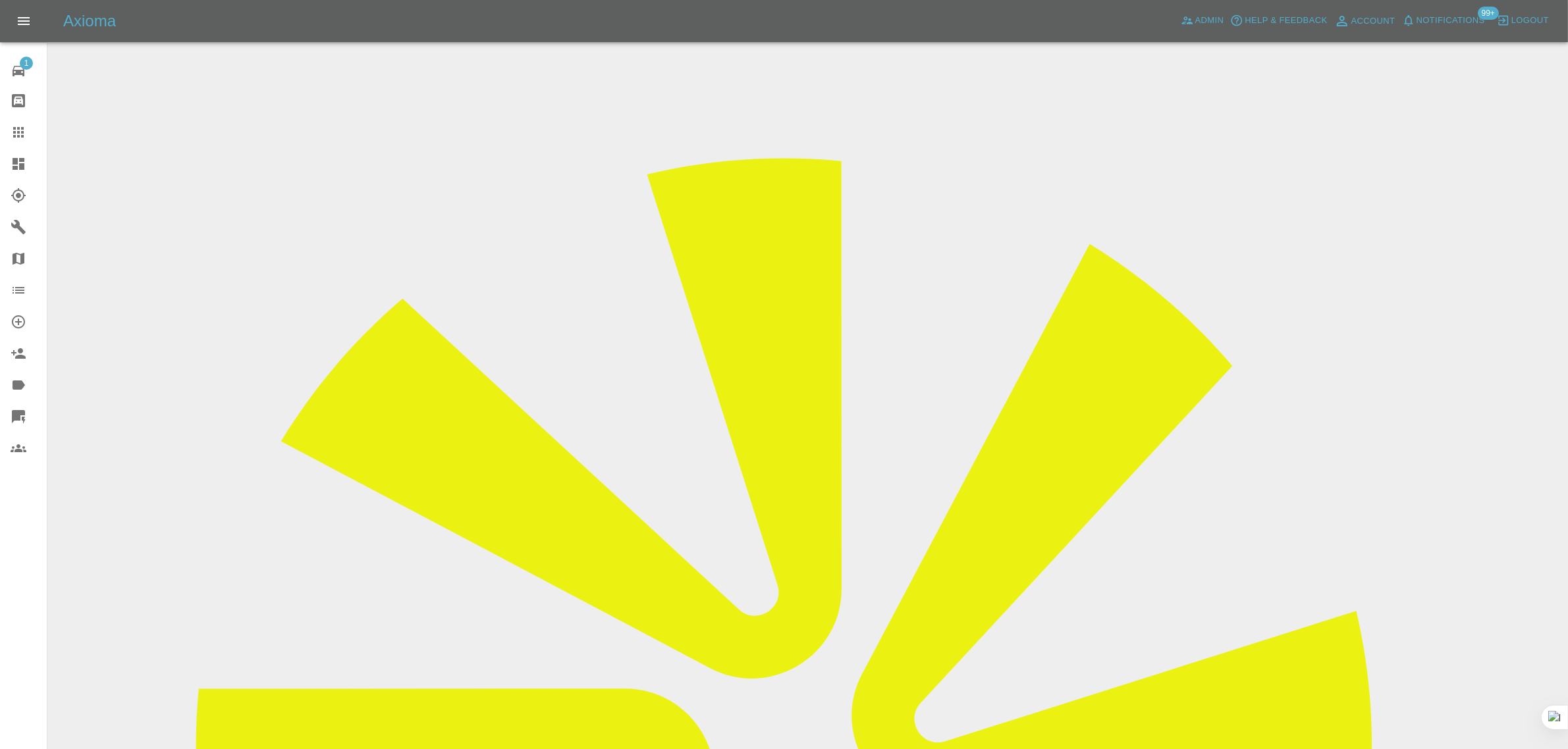
click at [1215, 23] on span "Admin" at bounding box center [1210, 20] width 29 height 15
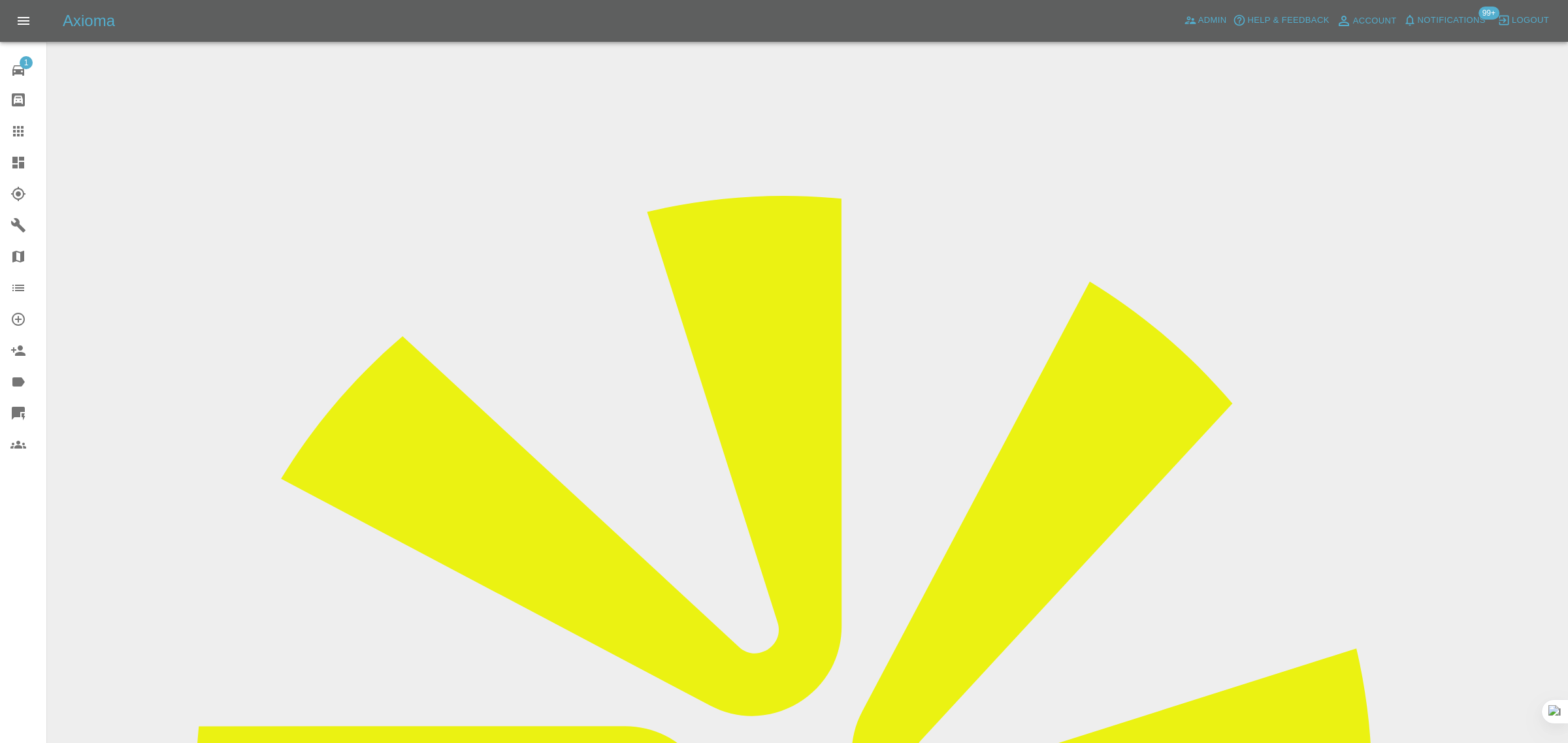
paste input "FJ18 XJA"
type input "FJ18XJA"
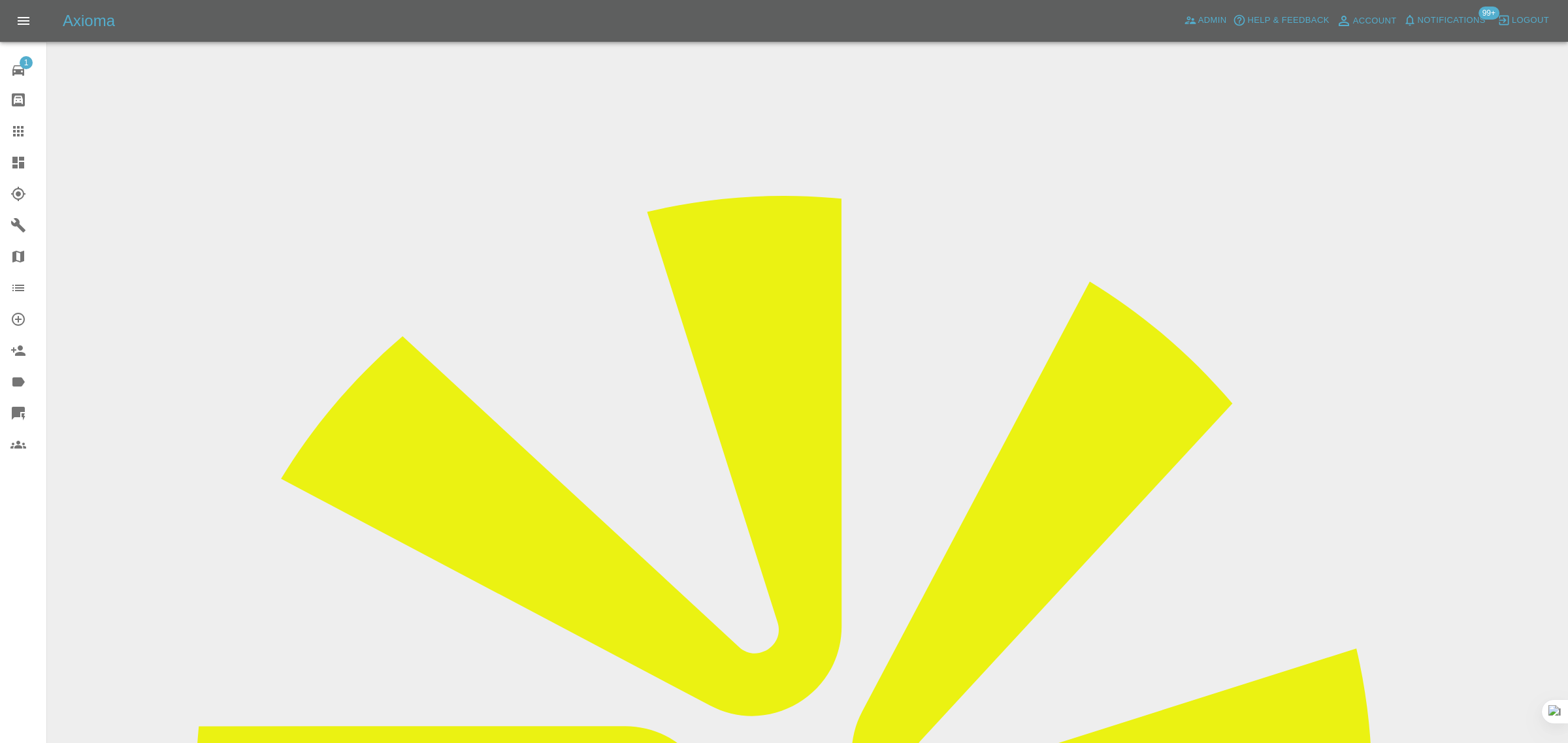
click at [23, 136] on icon at bounding box center [18, 131] width 11 height 11
paste input "darren.garland@icloud.com"
type input "darren.garland@ic"
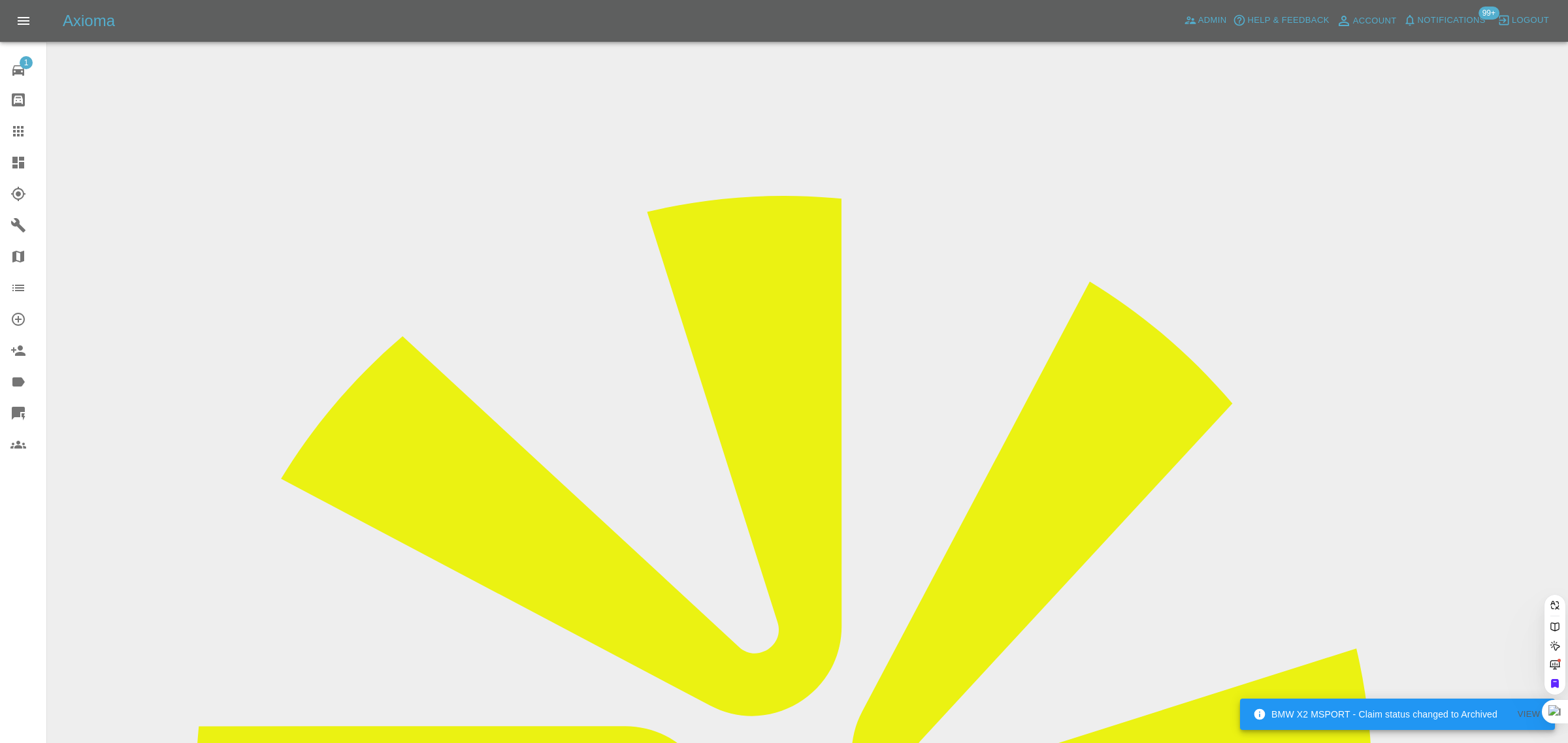
paste input "WN68 AOS"
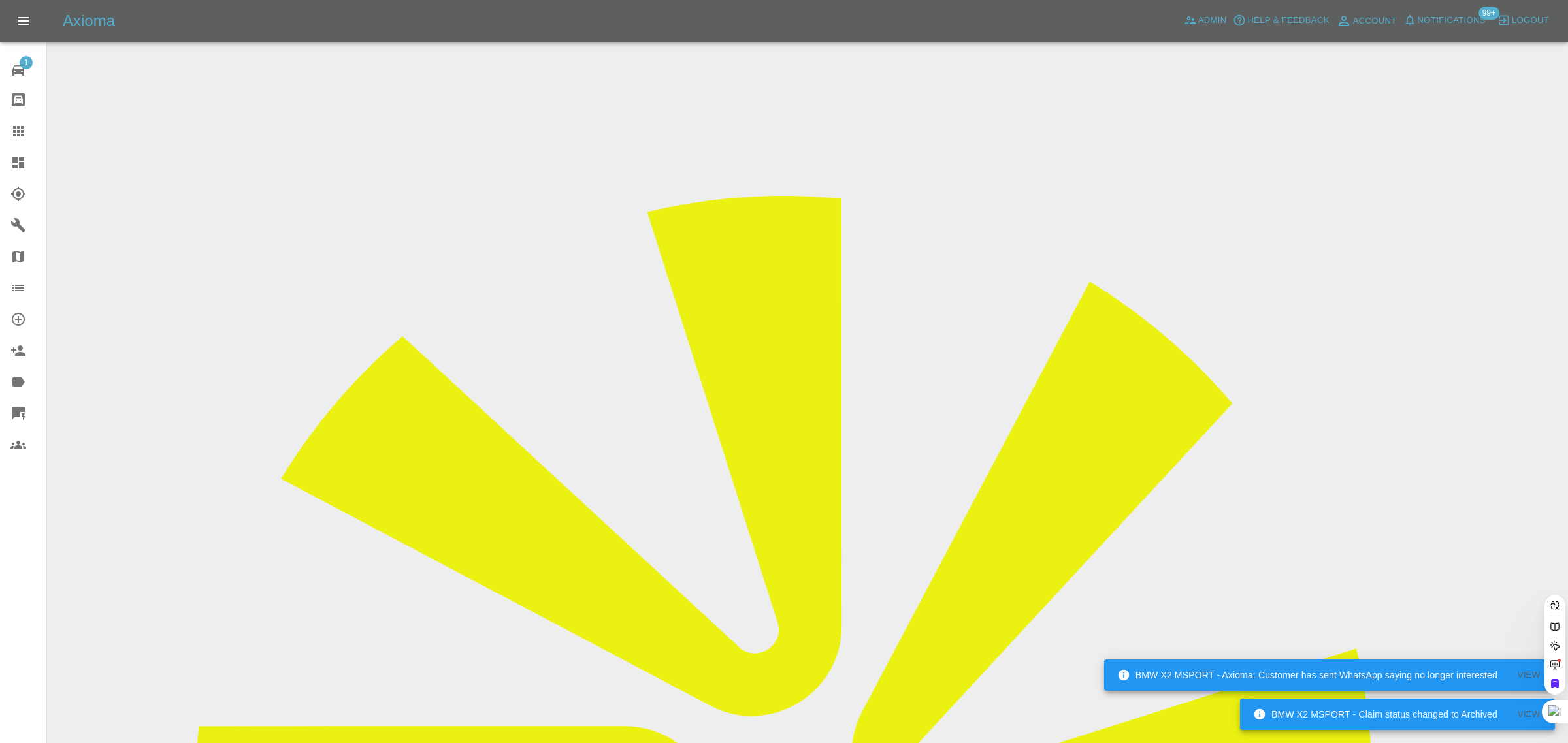
type input "WN68 AOS"
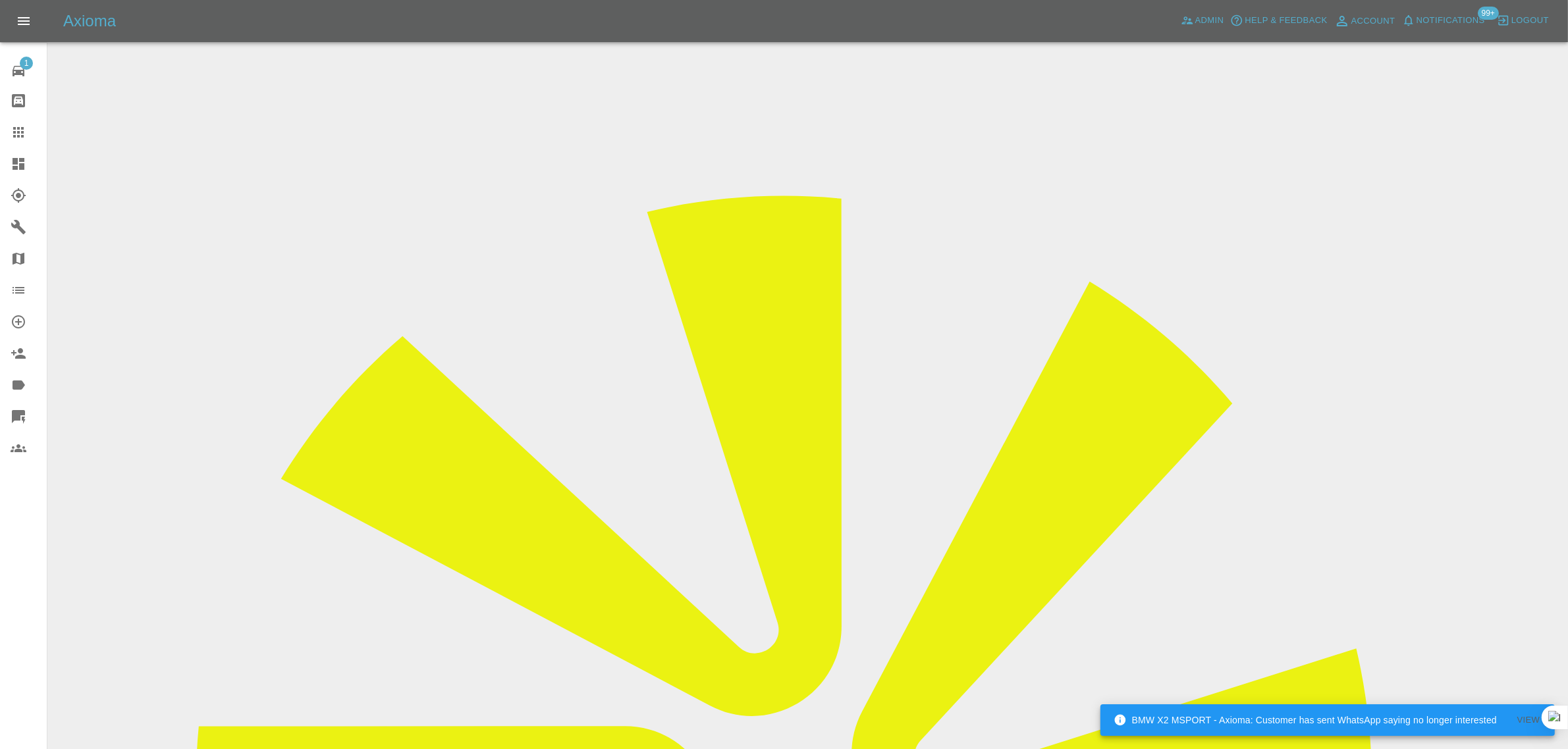
click at [19, 134] on icon at bounding box center [19, 132] width 16 height 16
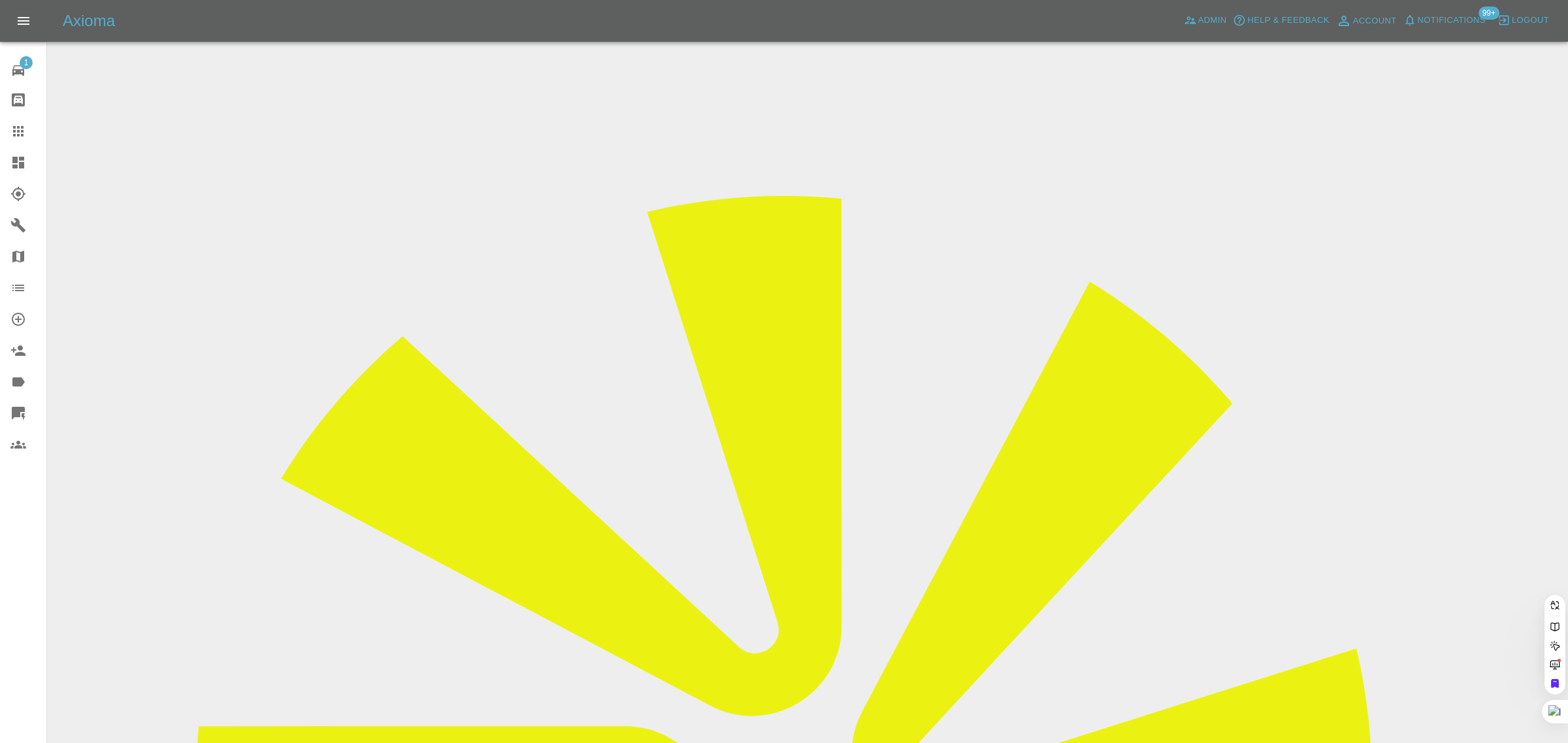
paste input "queenetteadele@gmail.com"
type input "queenetteadele@gmail.com"
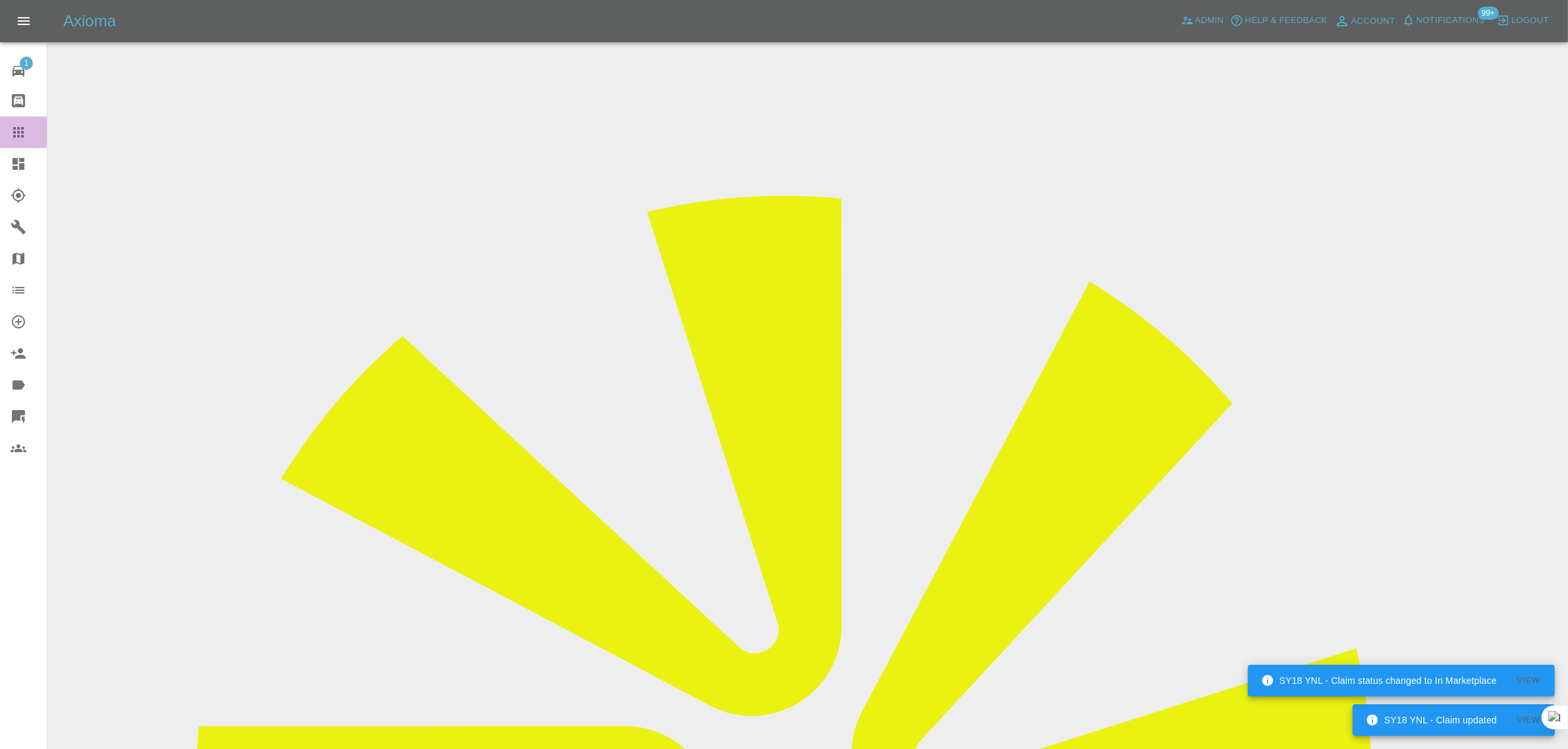
click at [31, 135] on div at bounding box center [29, 132] width 37 height 16
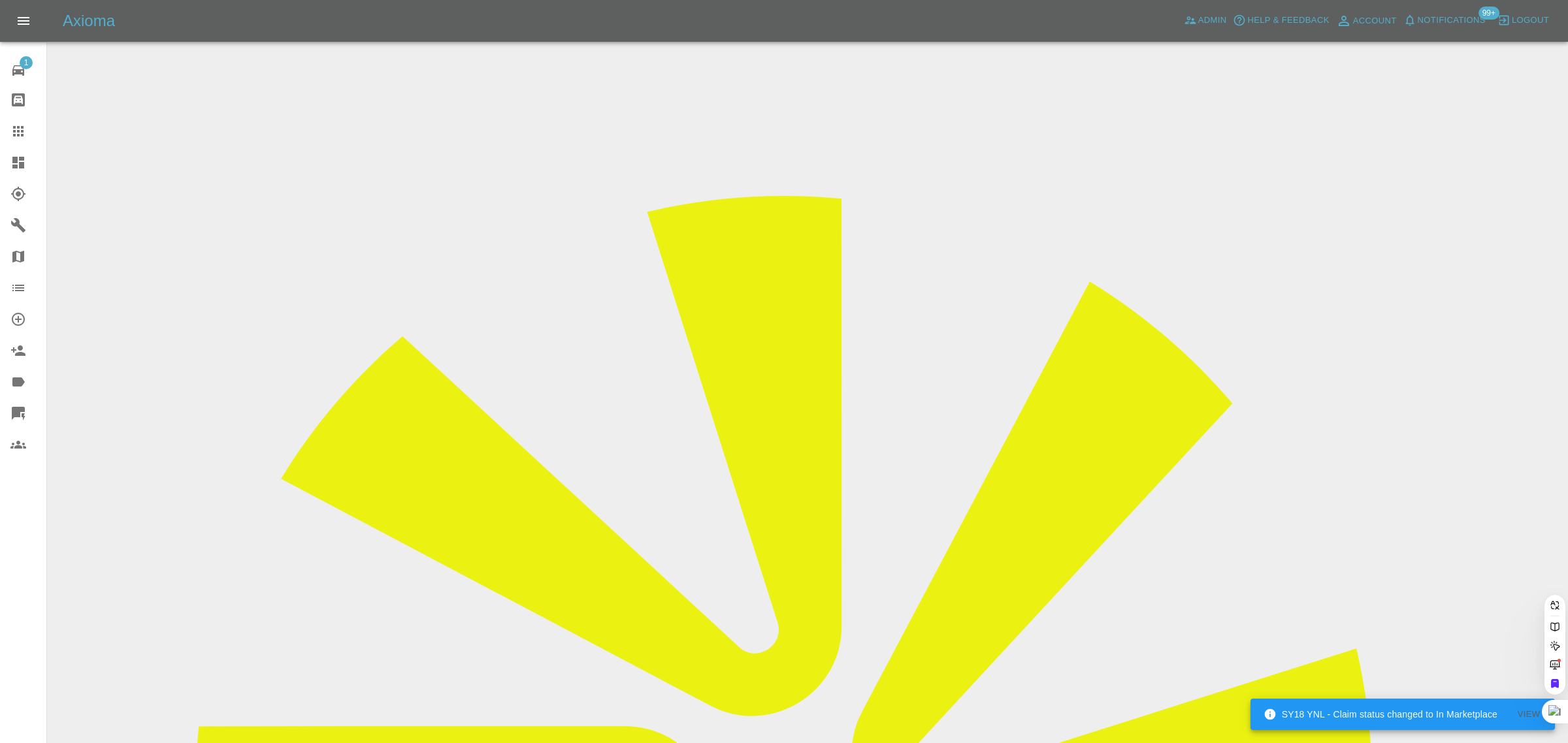
paste input "queenetteadele@gmail.com"
type input "queenetteadele@gmail.com"
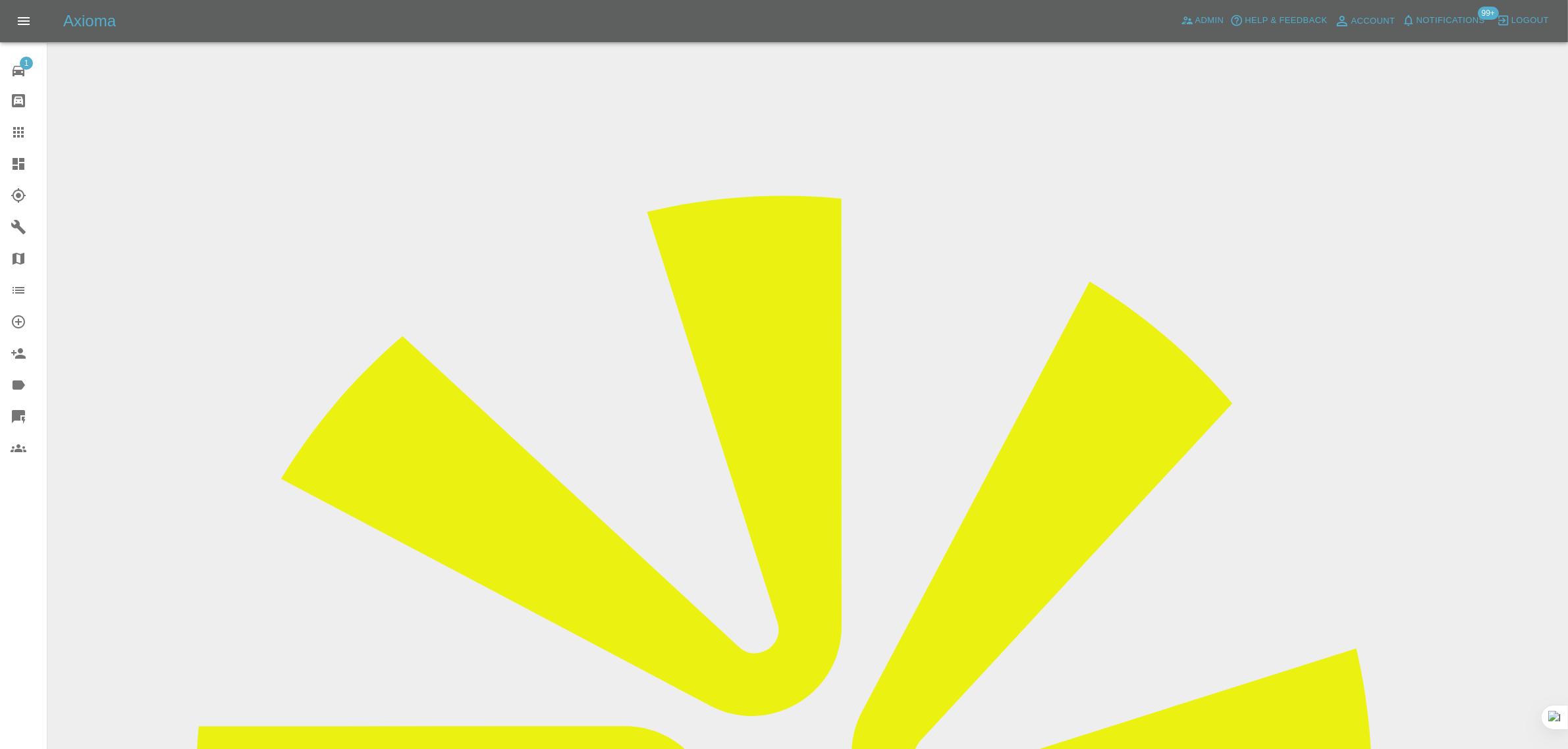
drag, startPoint x: 1262, startPoint y: 201, endPoint x: 1338, endPoint y: 205, distance: 76.1
copy td "Pro Paint Solution"
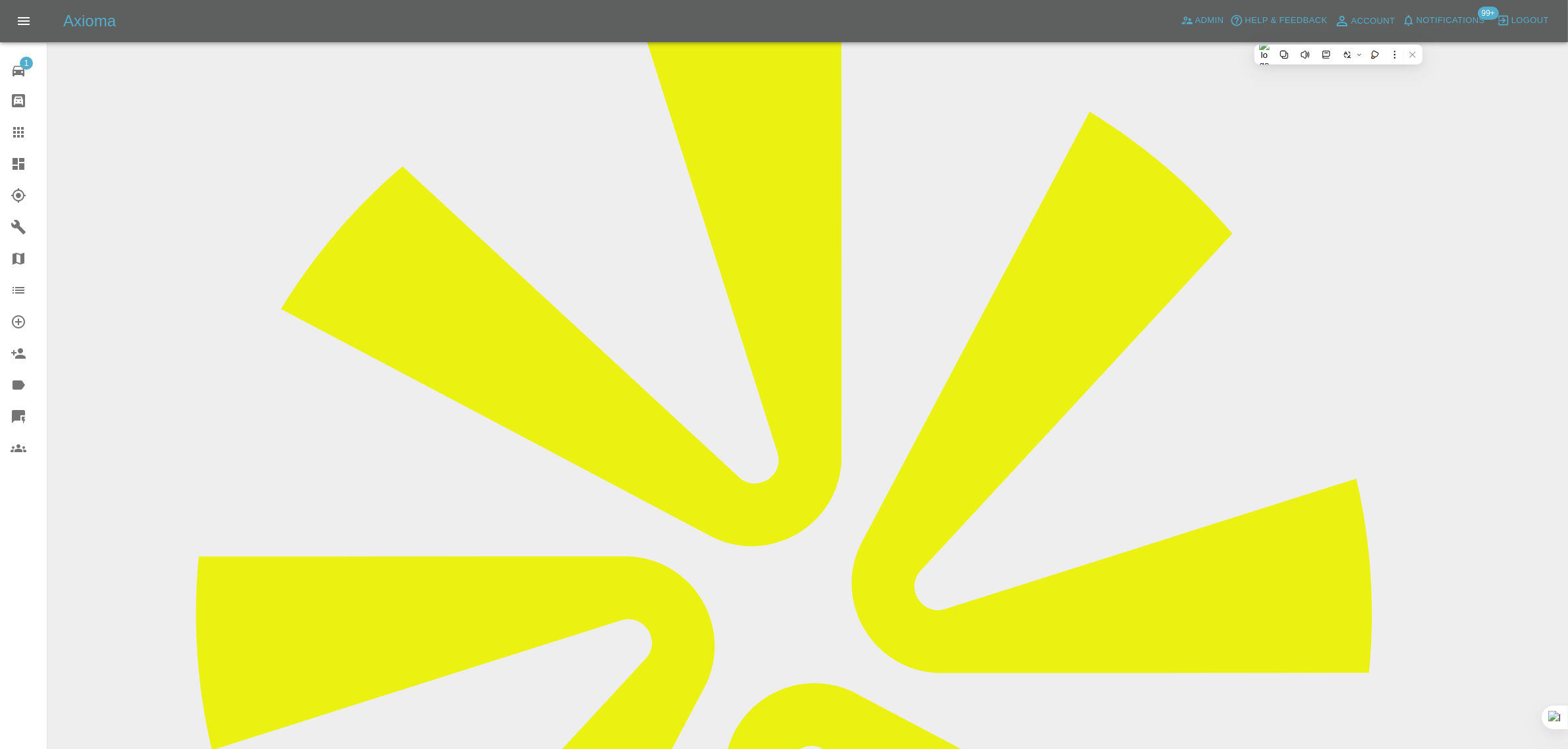
scroll to position [411, 0]
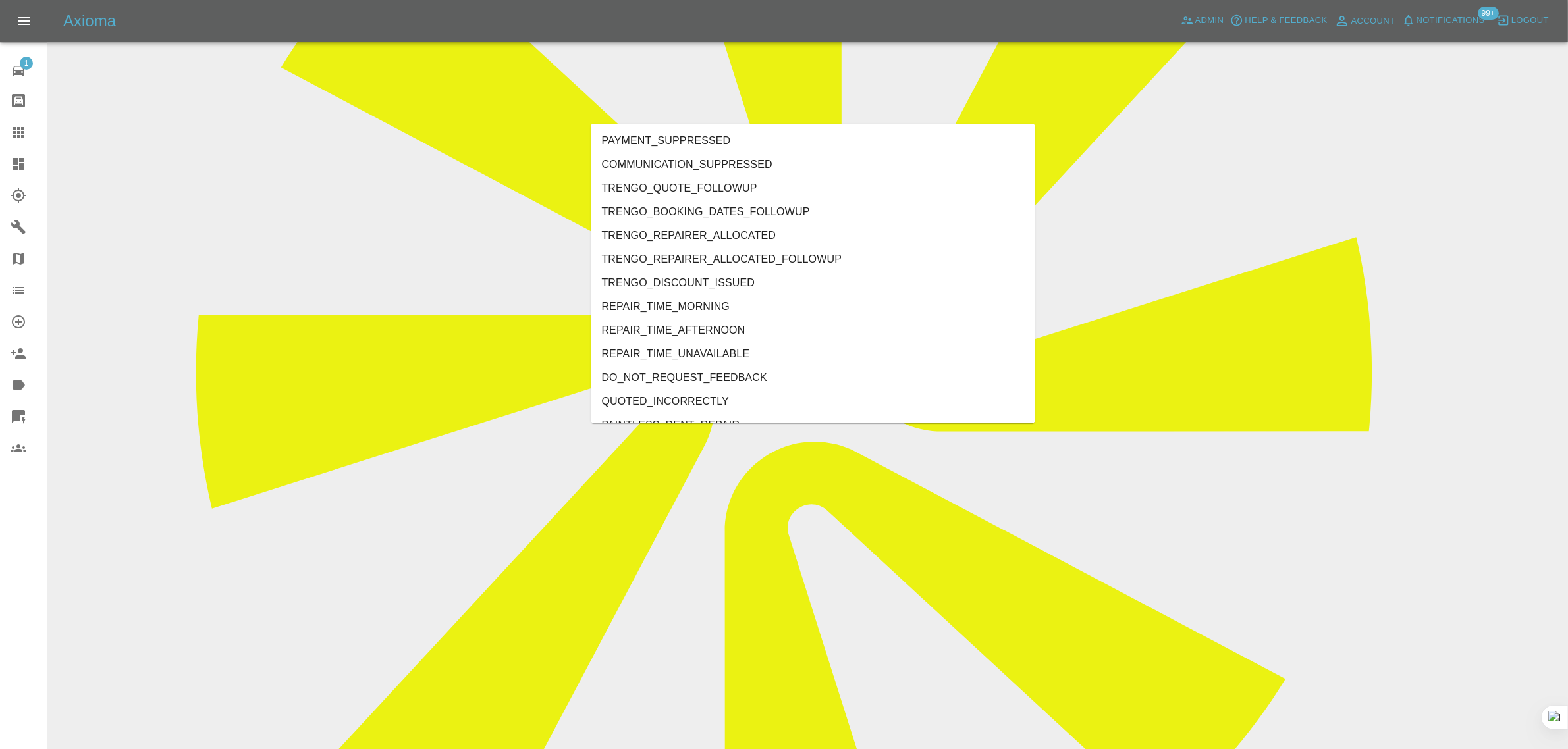
type input "no"
click at [683, 266] on li "REPAIRER_NO_CONTACT" at bounding box center [813, 259] width 444 height 24
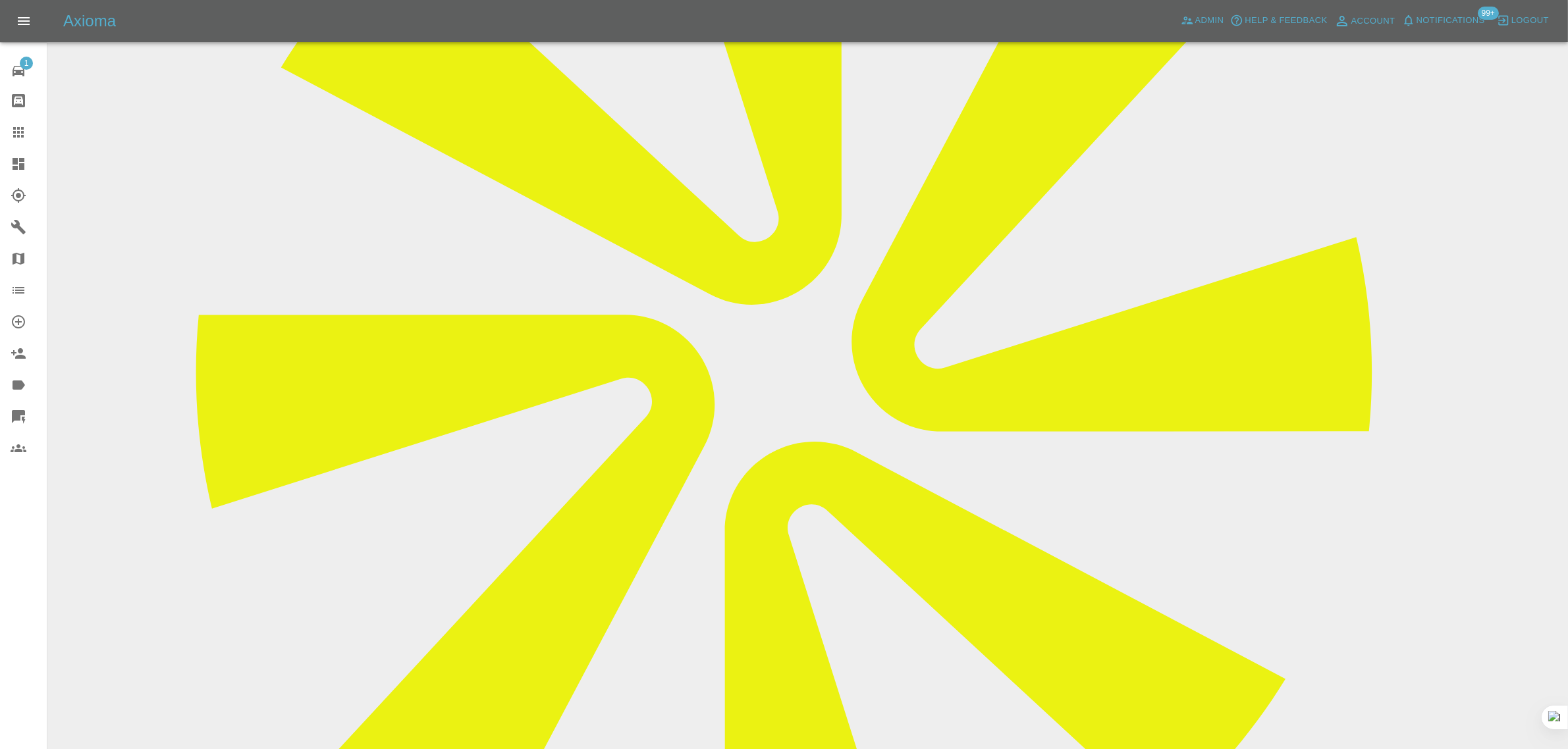
scroll to position [0, 0]
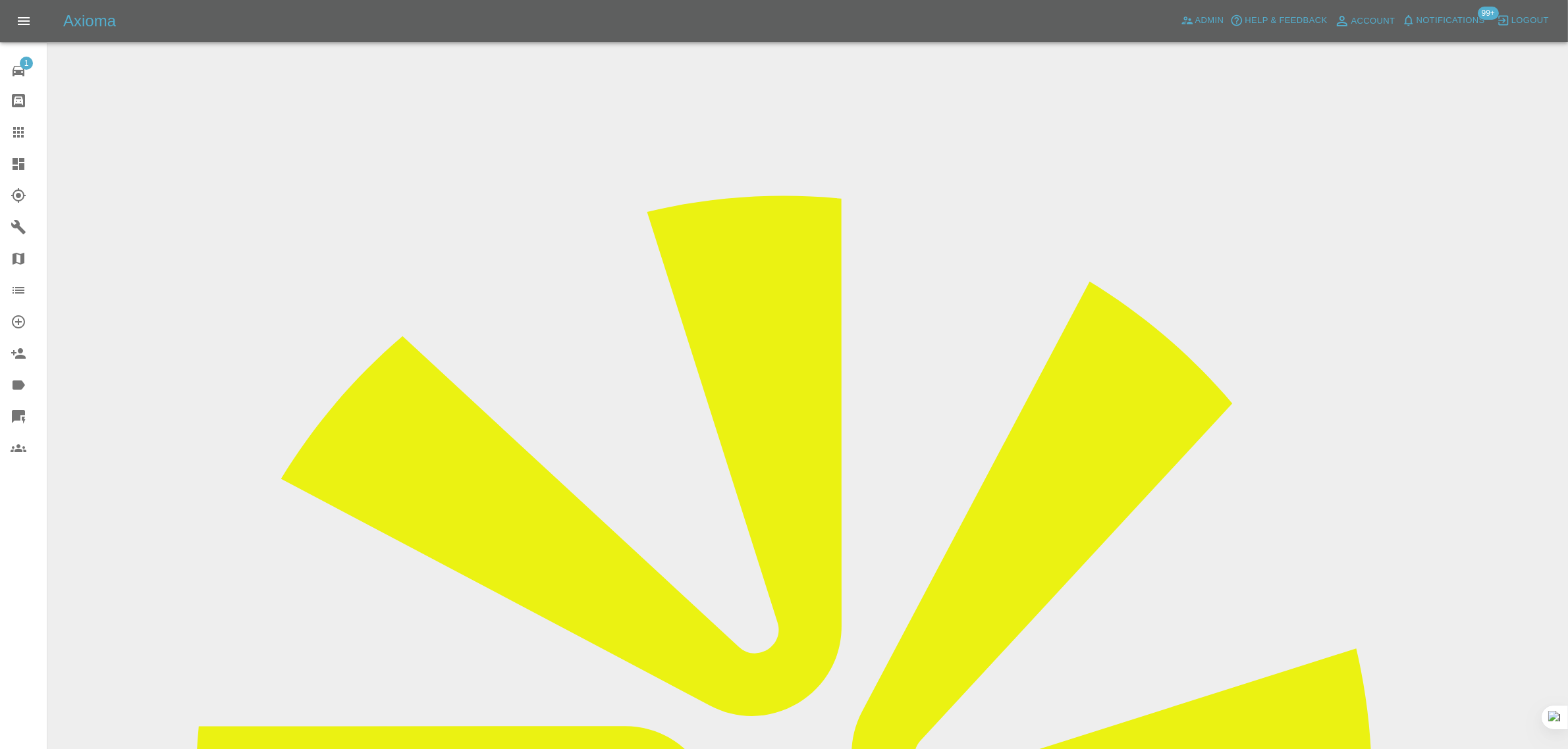
click at [27, 133] on div at bounding box center [29, 132] width 37 height 16
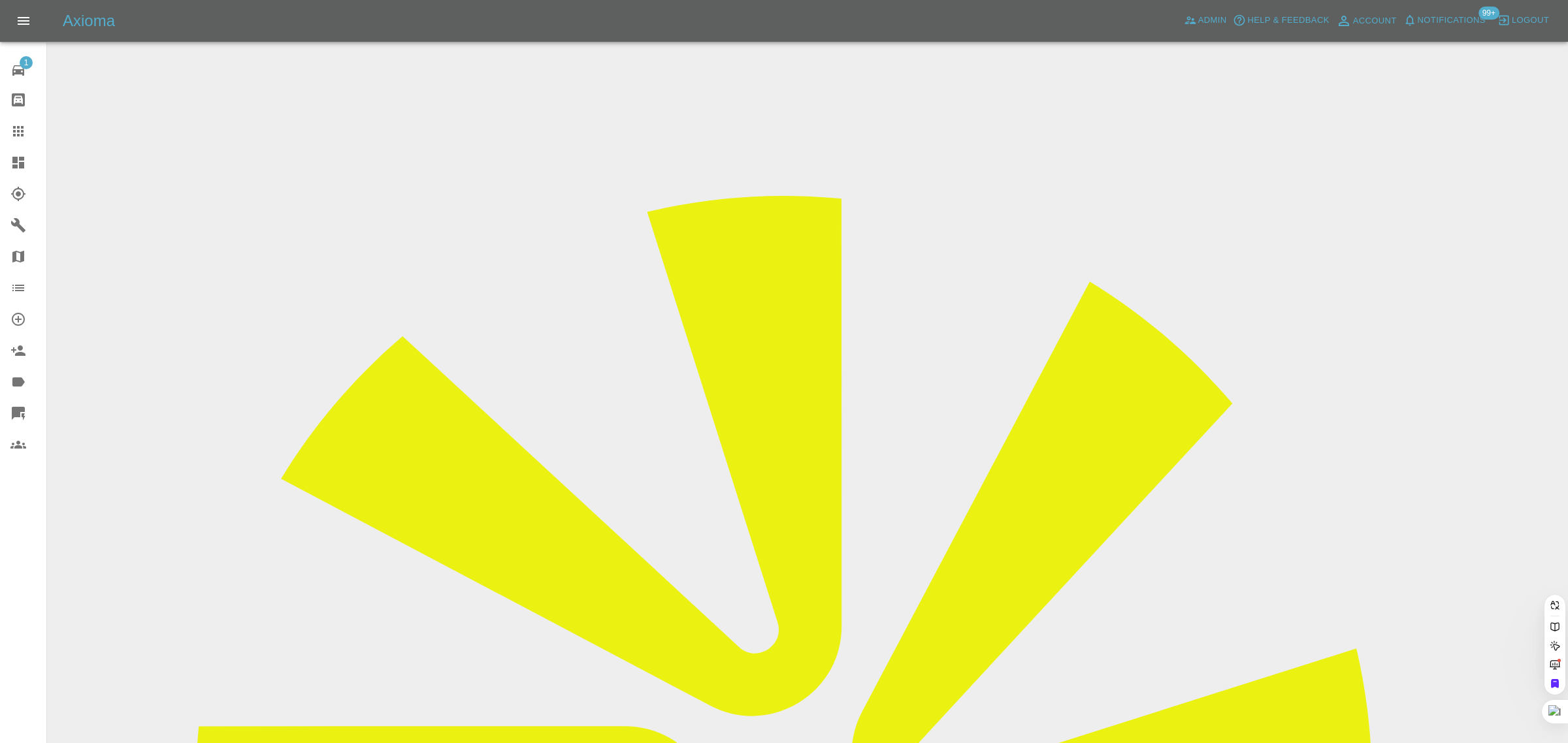
paste input "obriest@sky.com"
type input "obriest@sky.com"
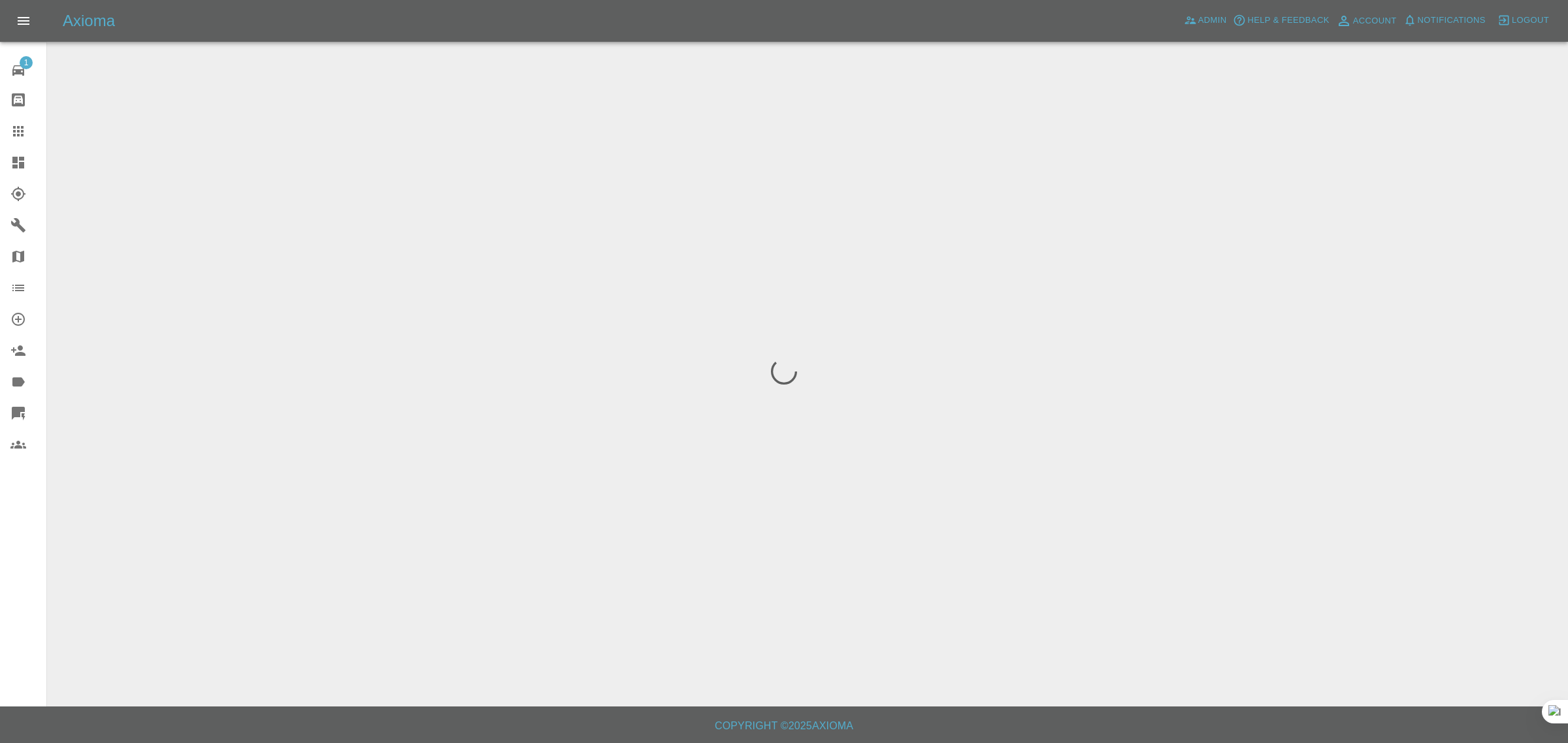
click at [26, 602] on div "1 Repair home Bodyshop home Claims Dashboard Explorer Garages Map Organization …" at bounding box center [24, 371] width 47 height 743
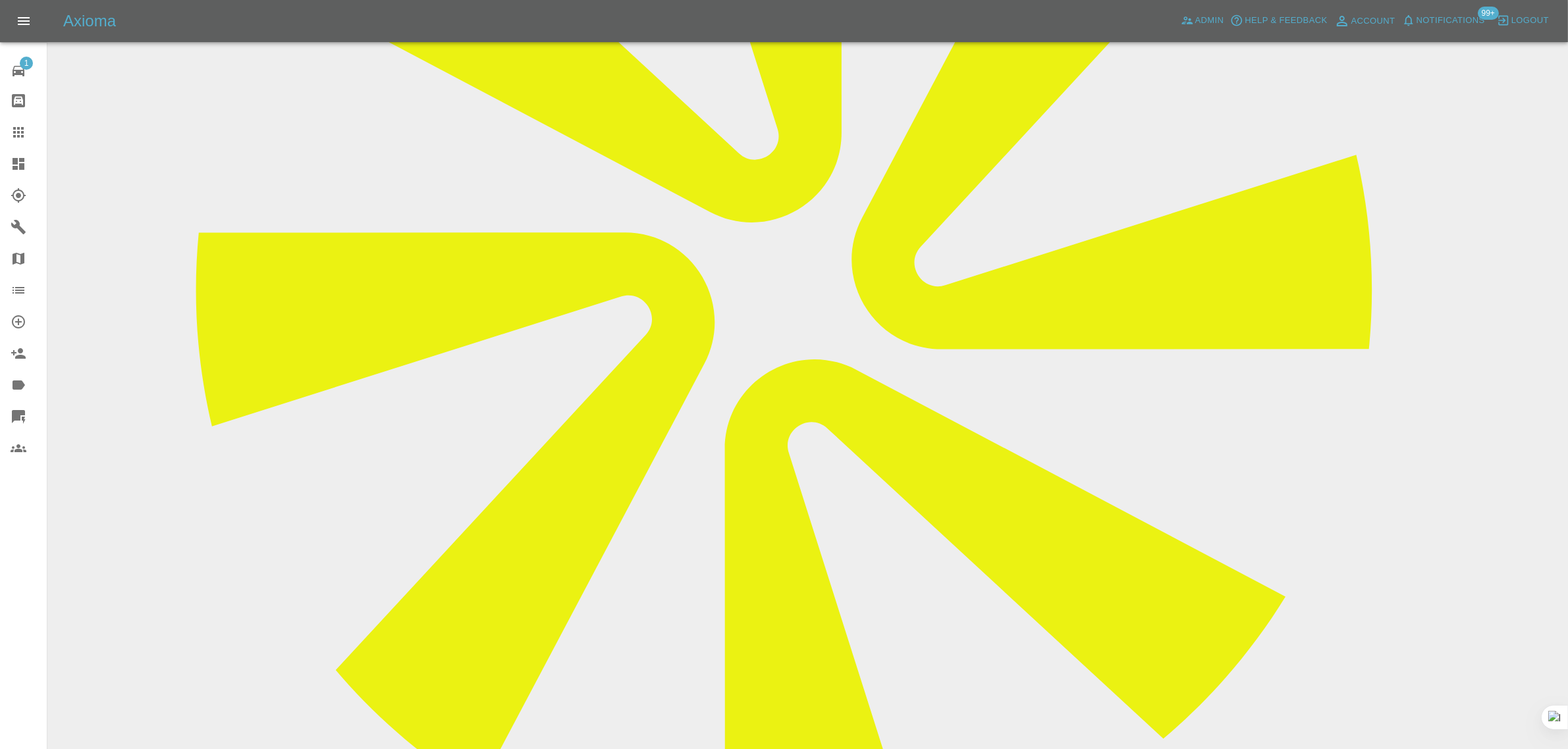
scroll to position [913, 0]
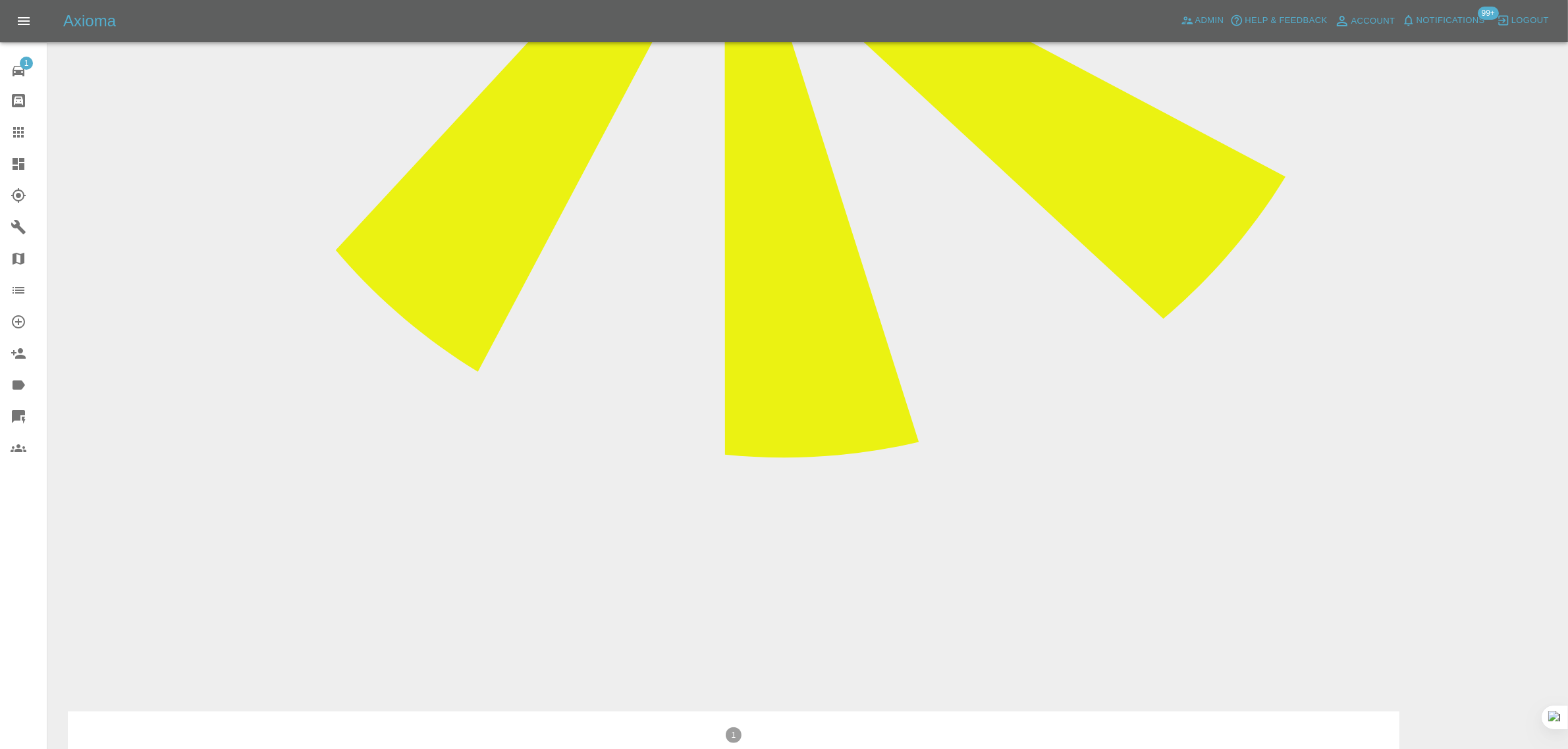
drag, startPoint x: 601, startPoint y: 520, endPoint x: 693, endPoint y: 527, distance: 92.3
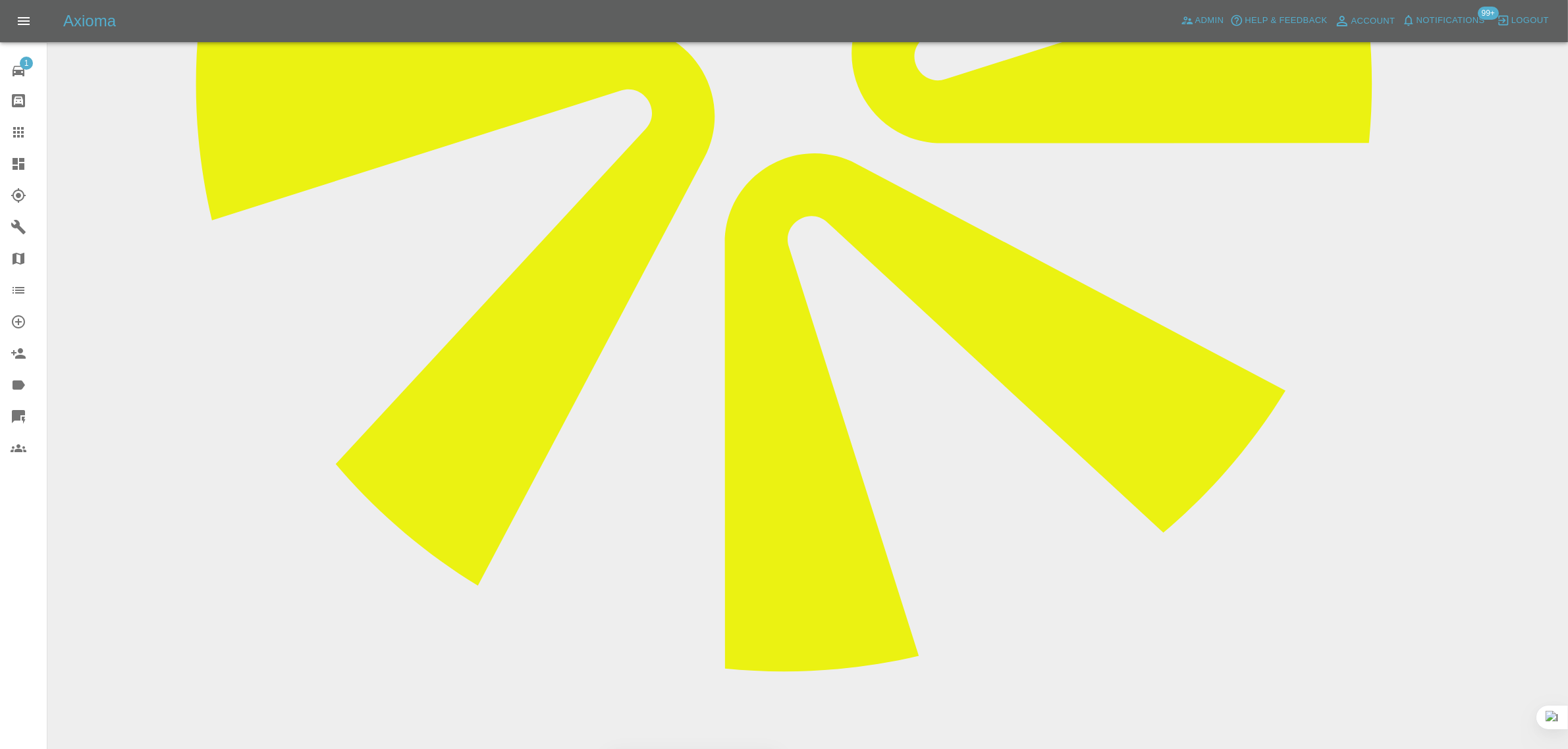
scroll to position [338, 0]
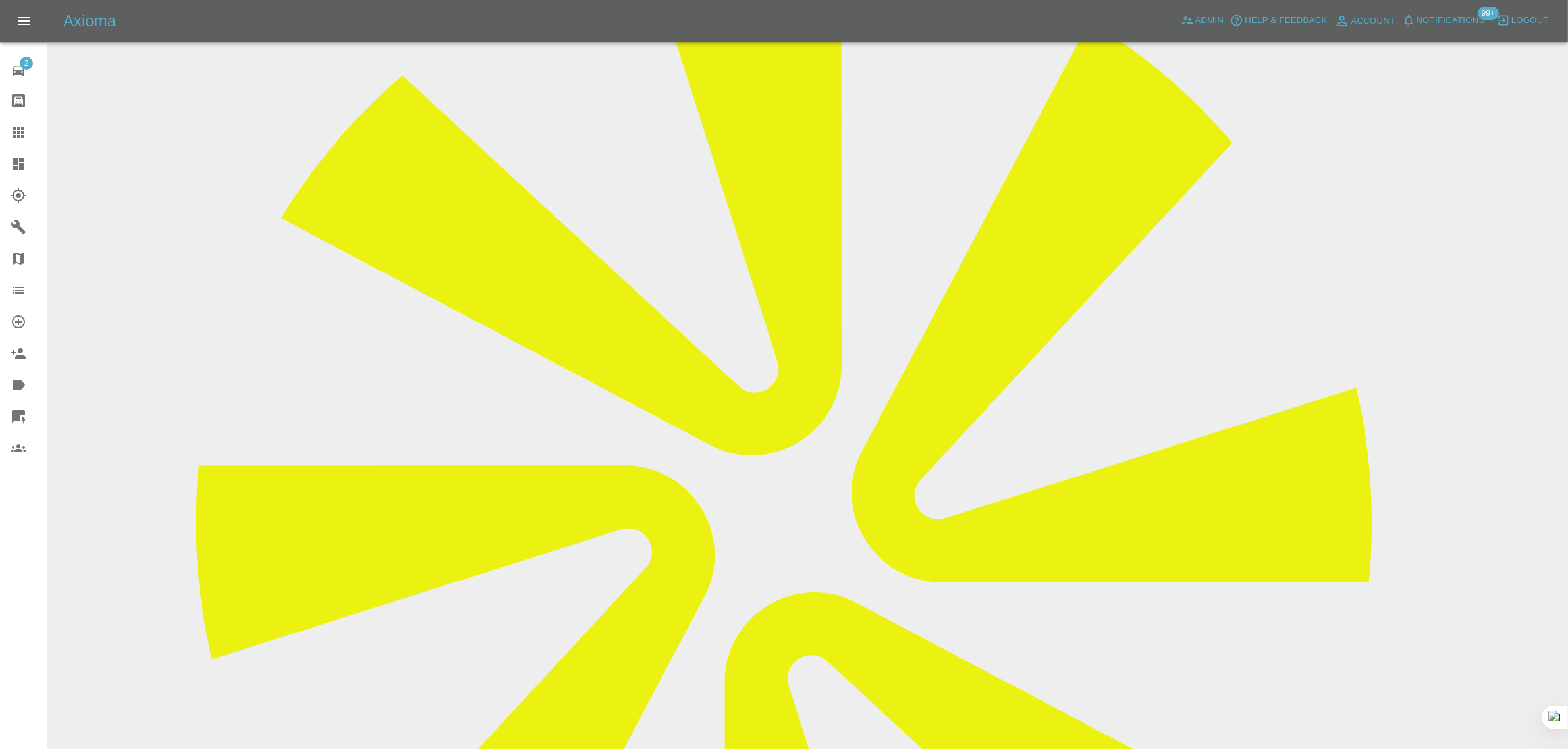
scroll to position [247, 0]
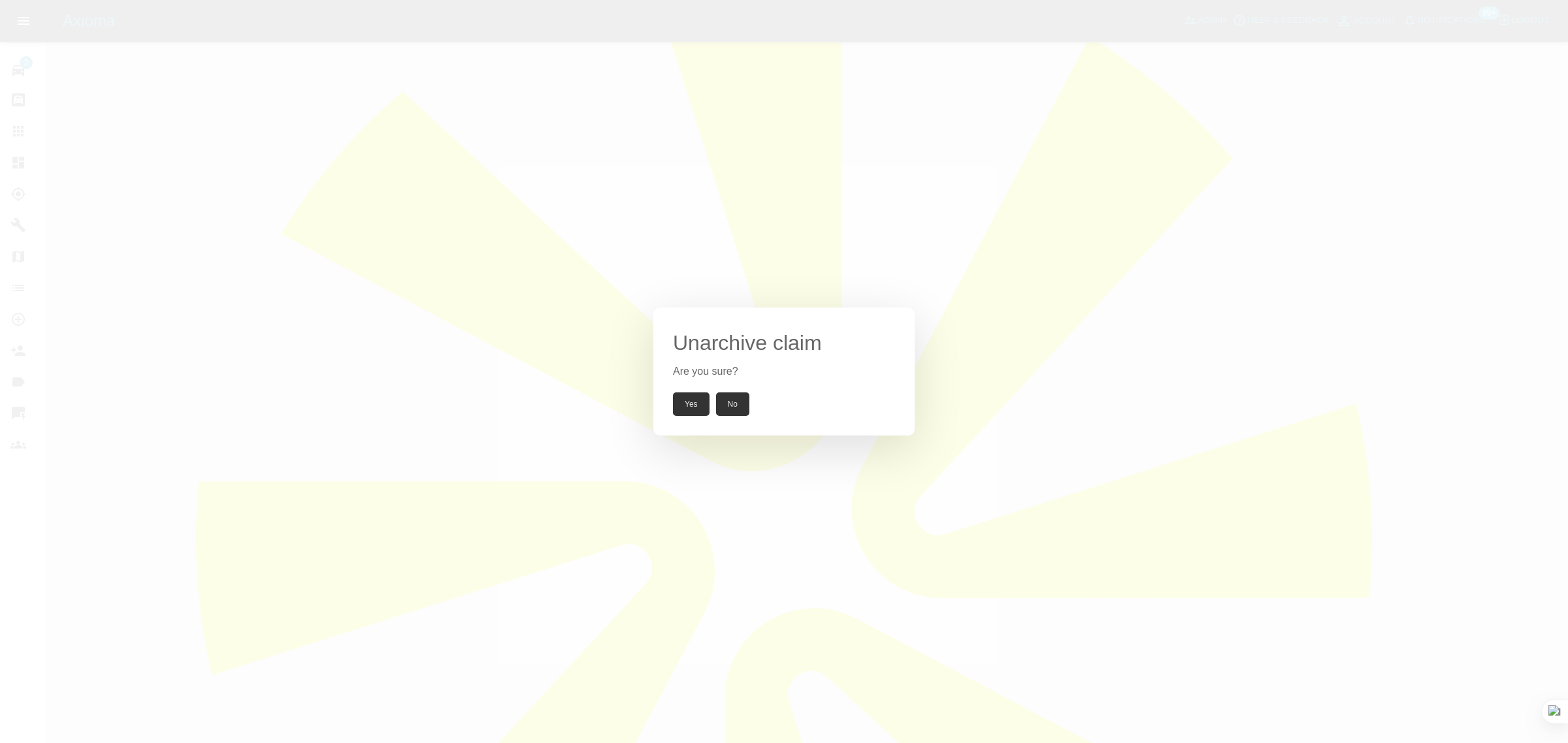
click at [679, 403] on button "Yes" at bounding box center [691, 404] width 36 height 24
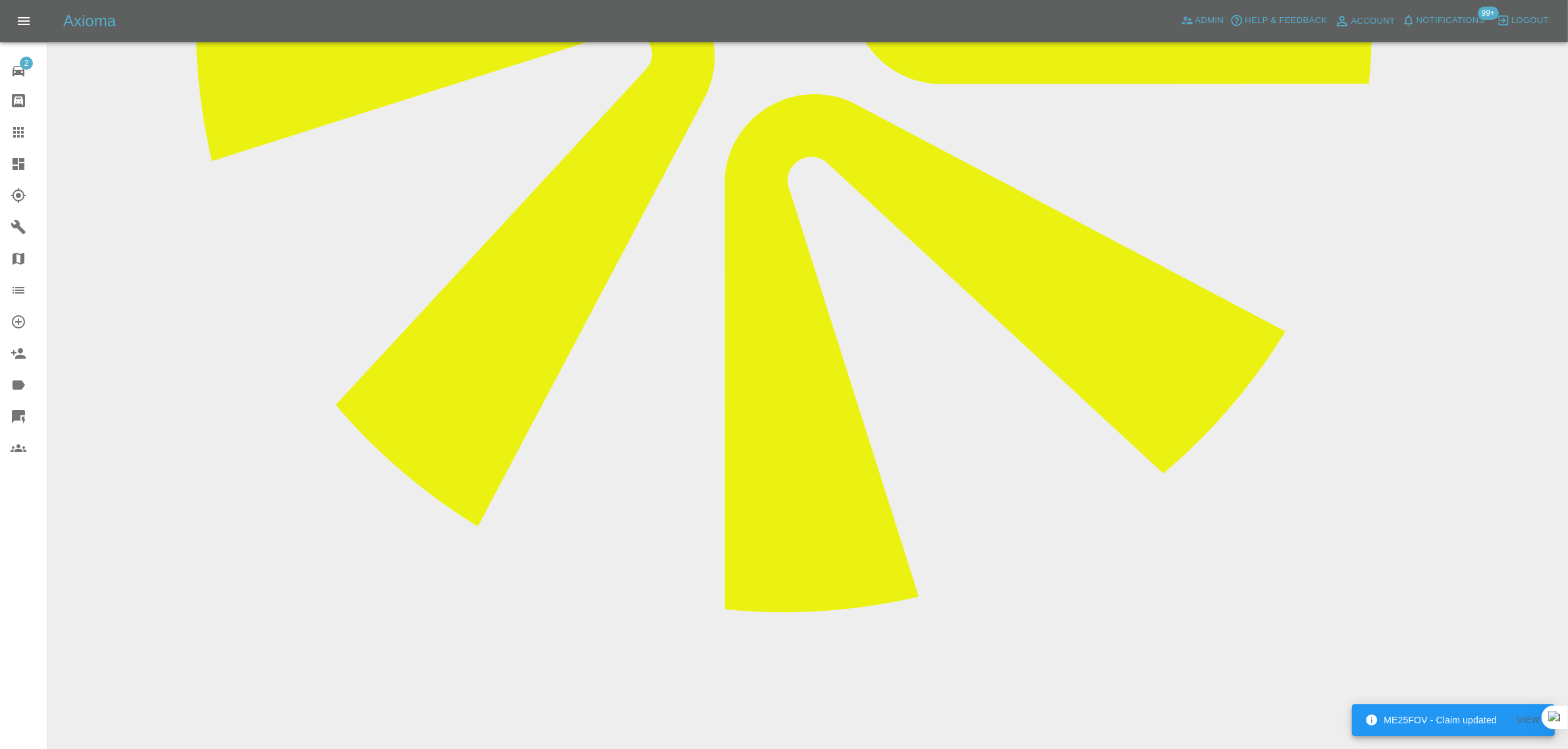
scroll to position [765, 0]
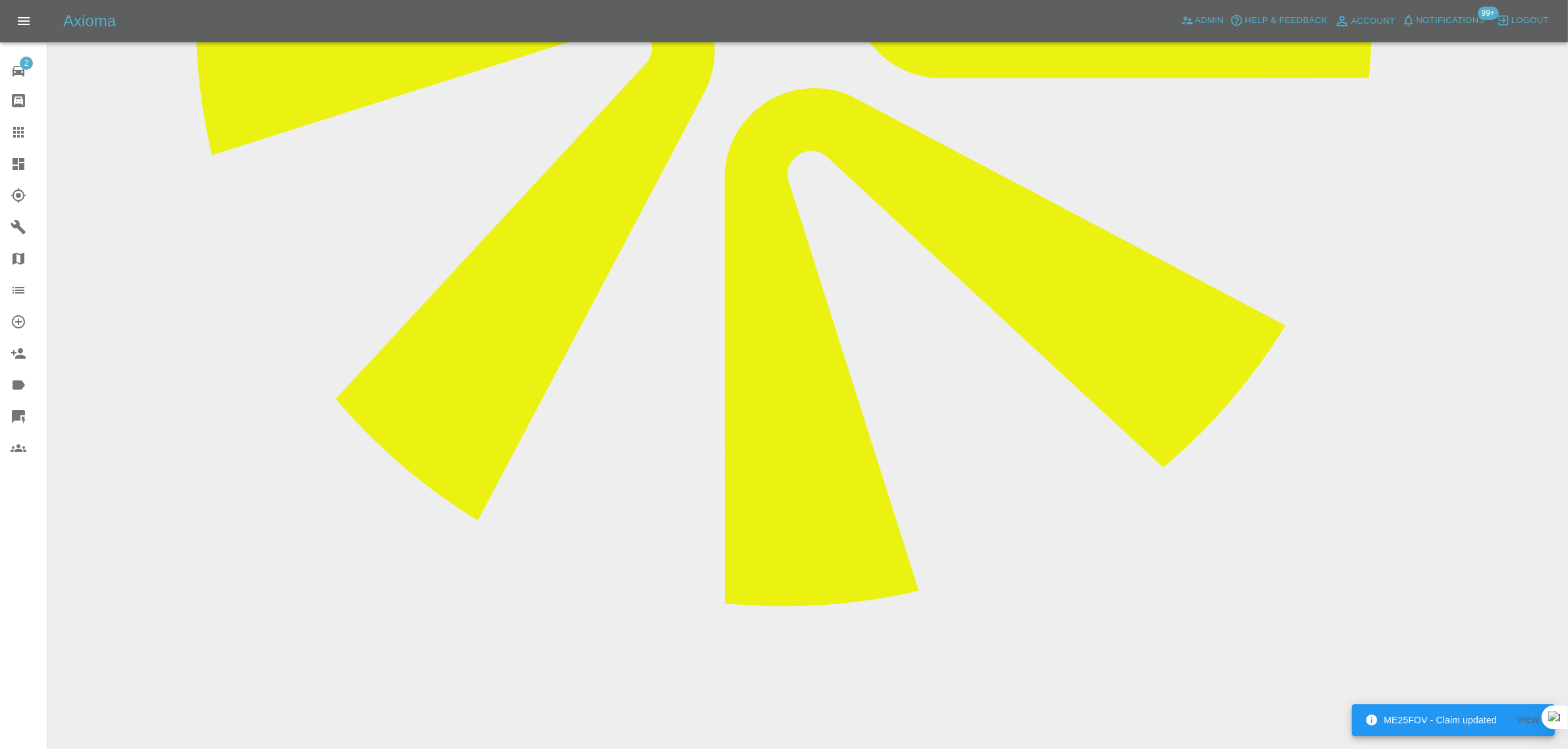
paste textarea "I wonder if you have anyone available to carry out the paint job on my car as d…"
type textarea "I wonder if you have anyone available to carry out the paint job on my car as d…"
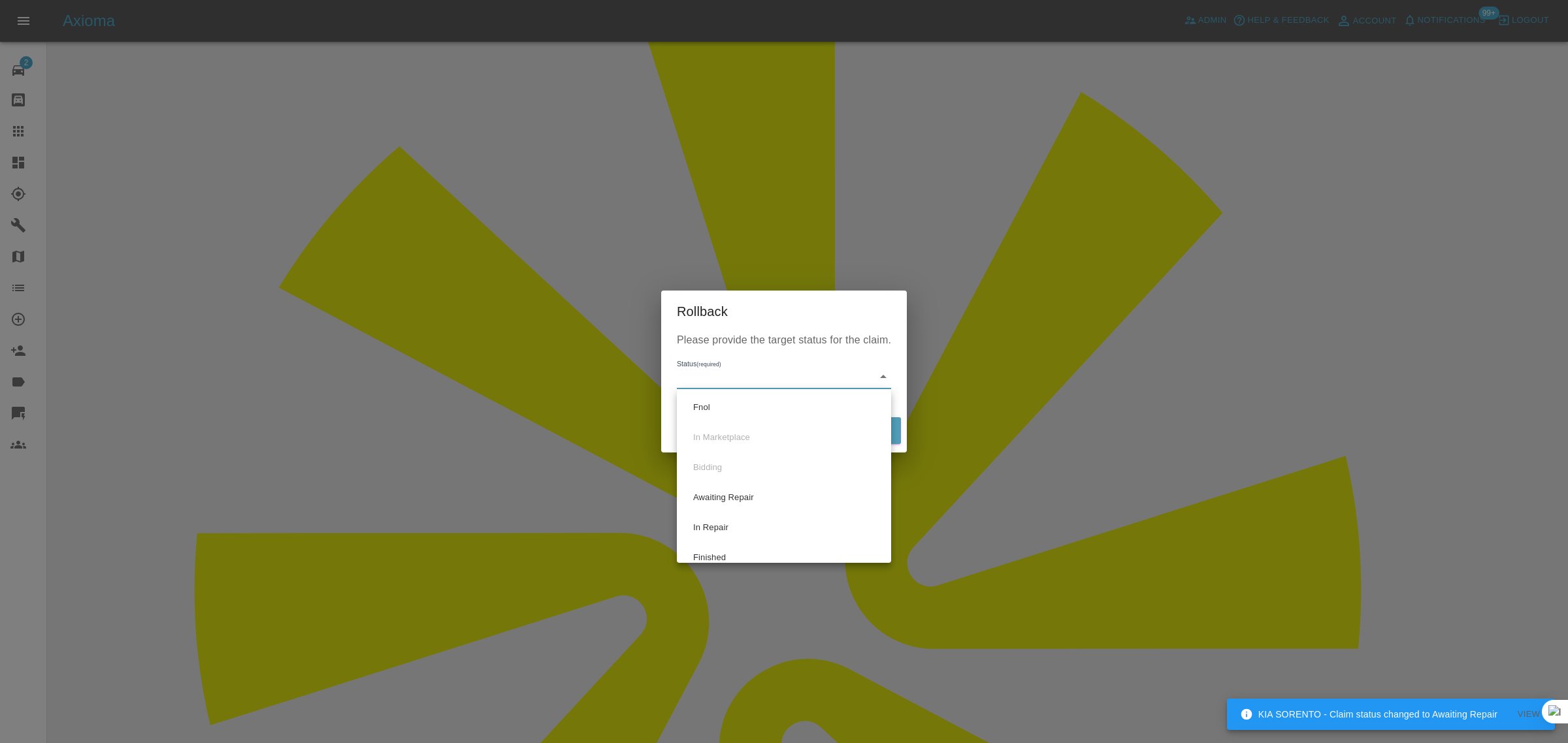
click at [719, 407] on li "Fnol" at bounding box center [784, 407] width 208 height 30
type input "fnol"
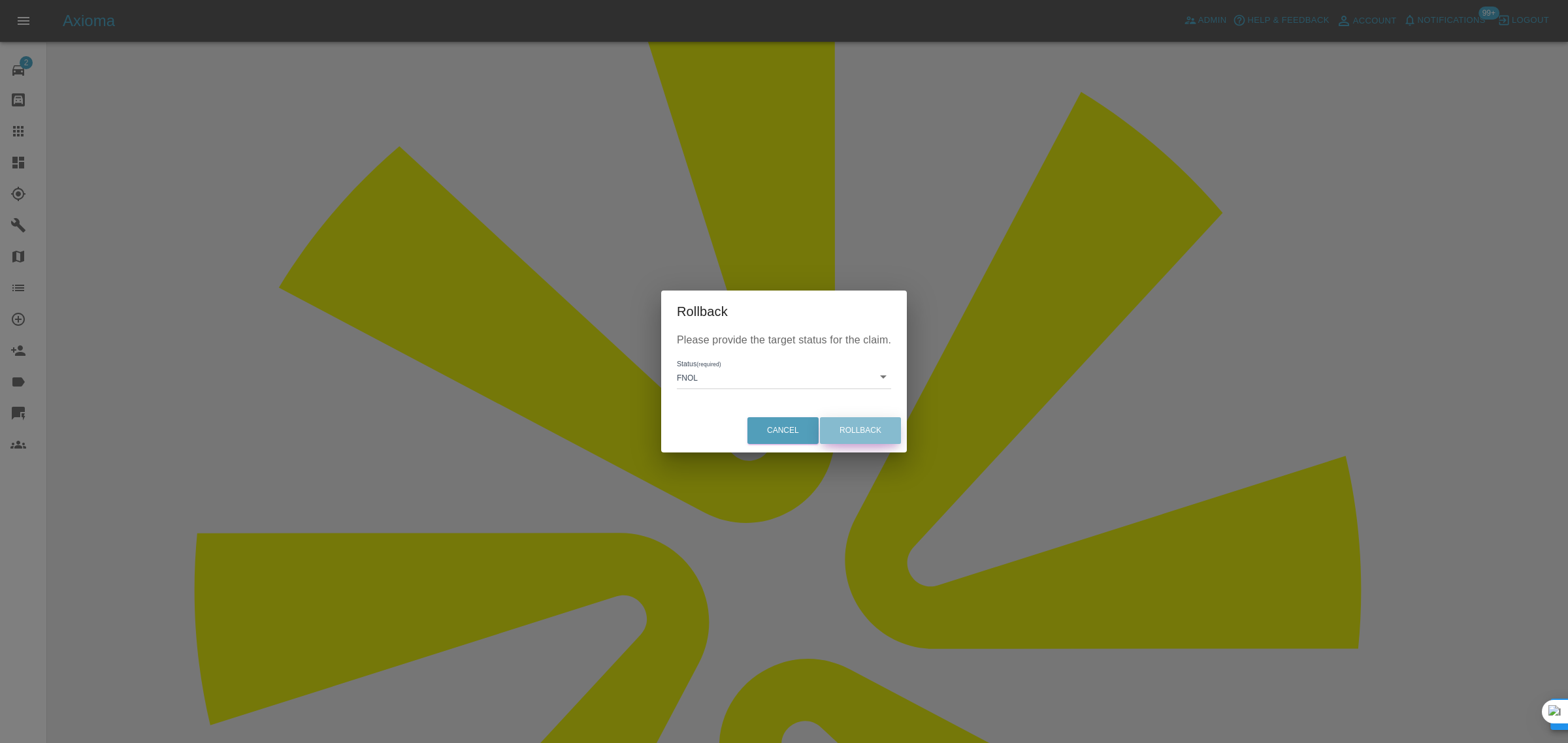
click at [866, 435] on button "Rollback" at bounding box center [861, 431] width 81 height 27
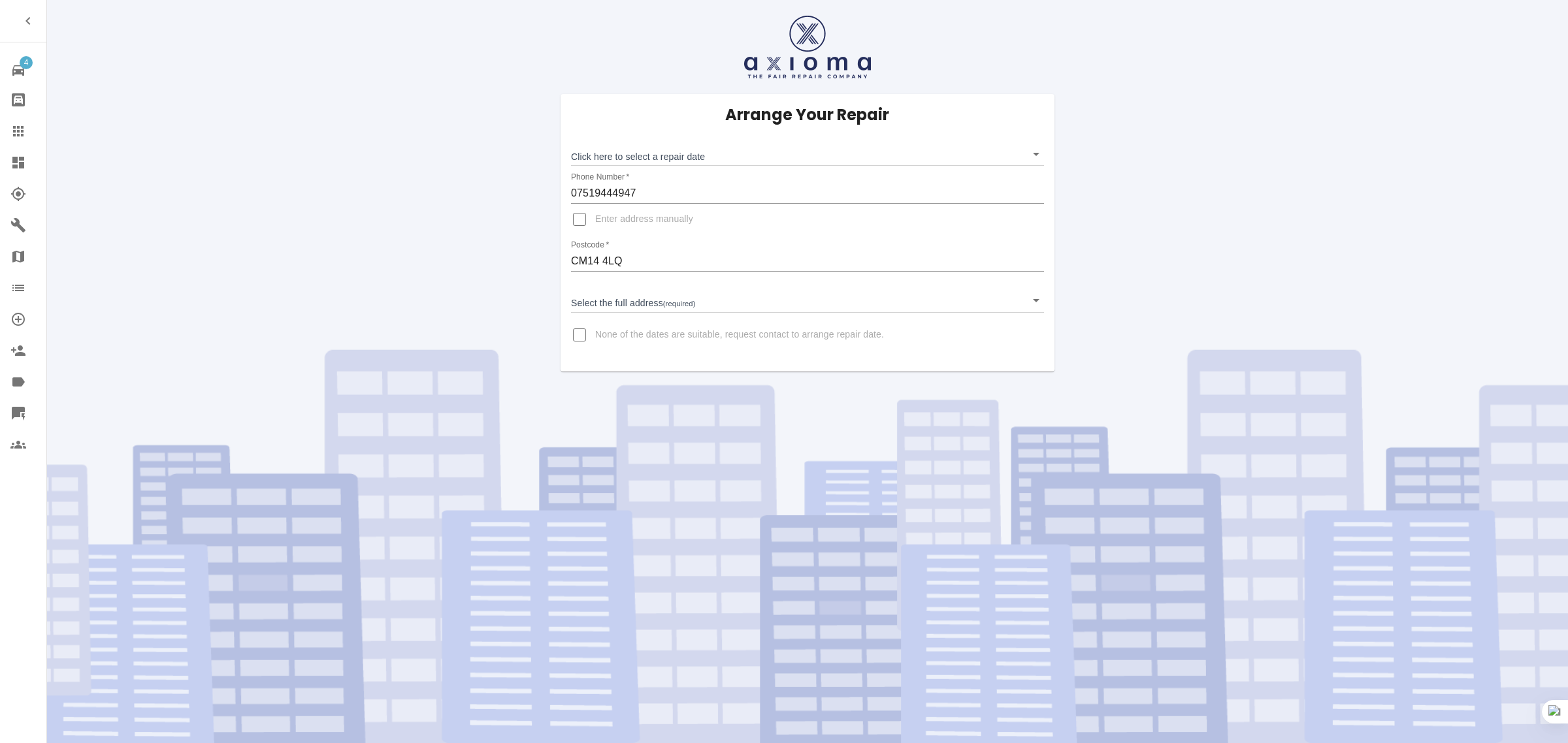
click at [582, 333] on input "None of the dates are suitable, request contact to arrange repair date." at bounding box center [579, 335] width 31 height 31
checkbox input "true"
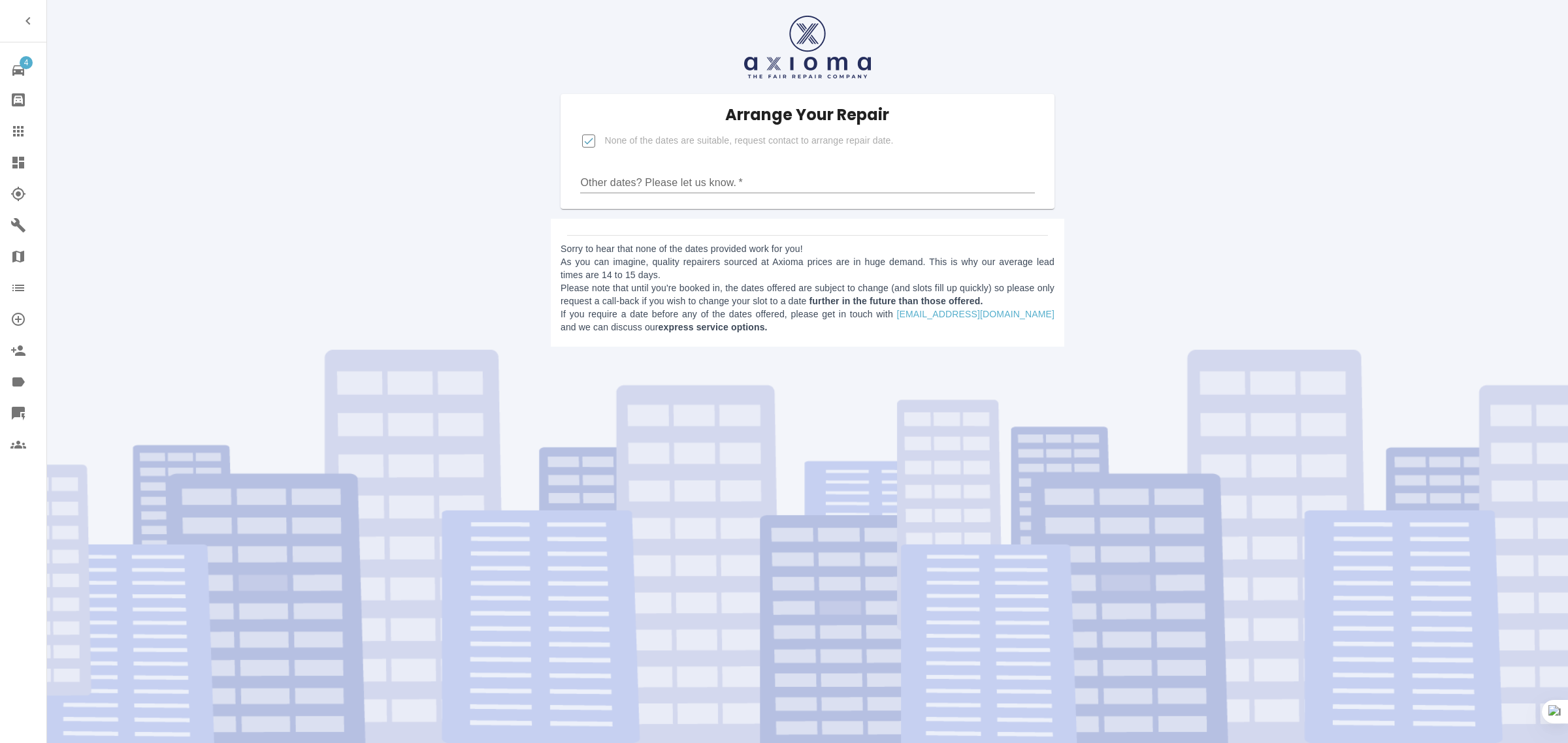
click at [693, 178] on input "Other dates? Please let us know.   *" at bounding box center [807, 182] width 454 height 21
paste input "The dates I'm okay with are the 4 [DATE] / [DATE]"
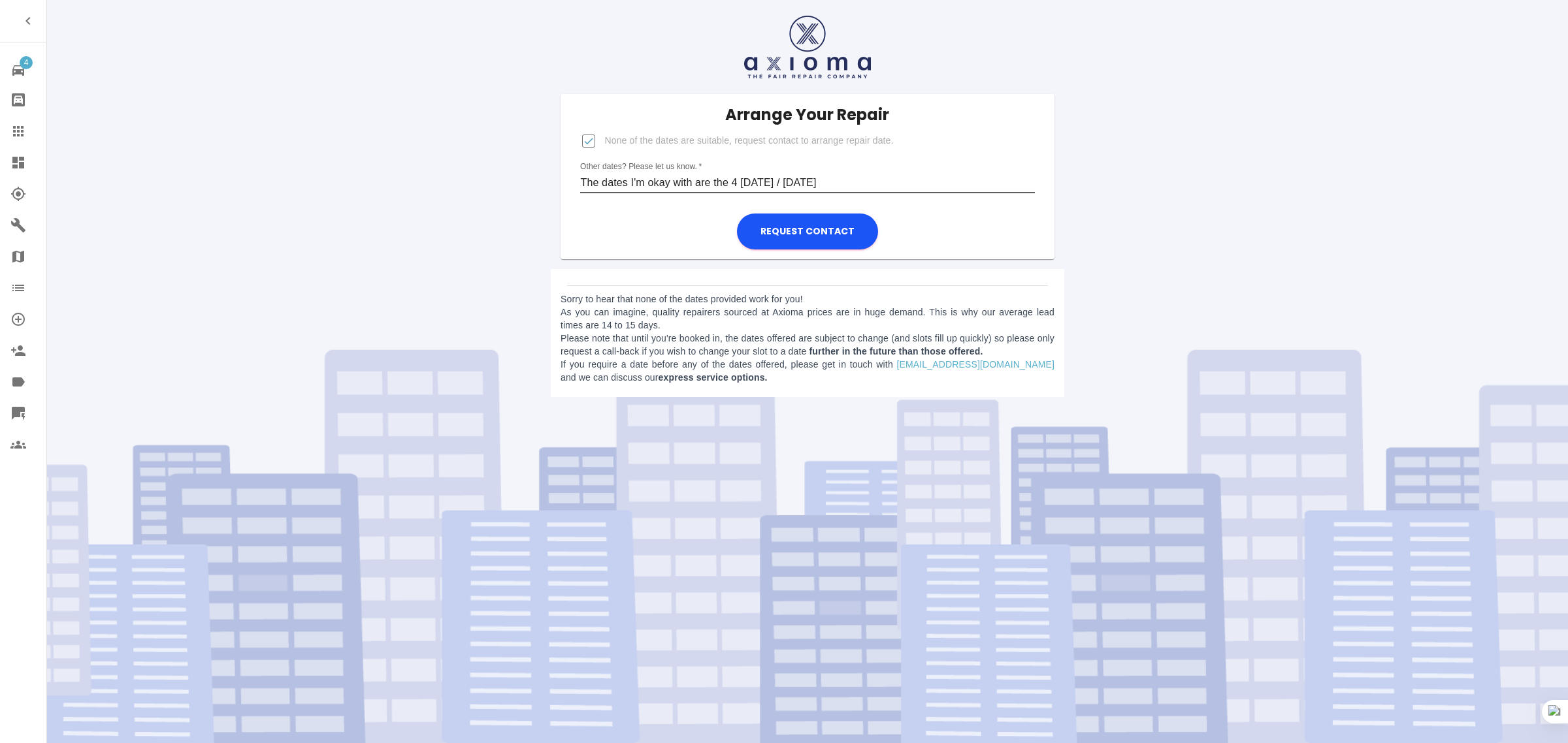
click at [815, 180] on input "The dates I'm okay with are the 4 [DATE] / [DATE]" at bounding box center [807, 182] width 454 height 21
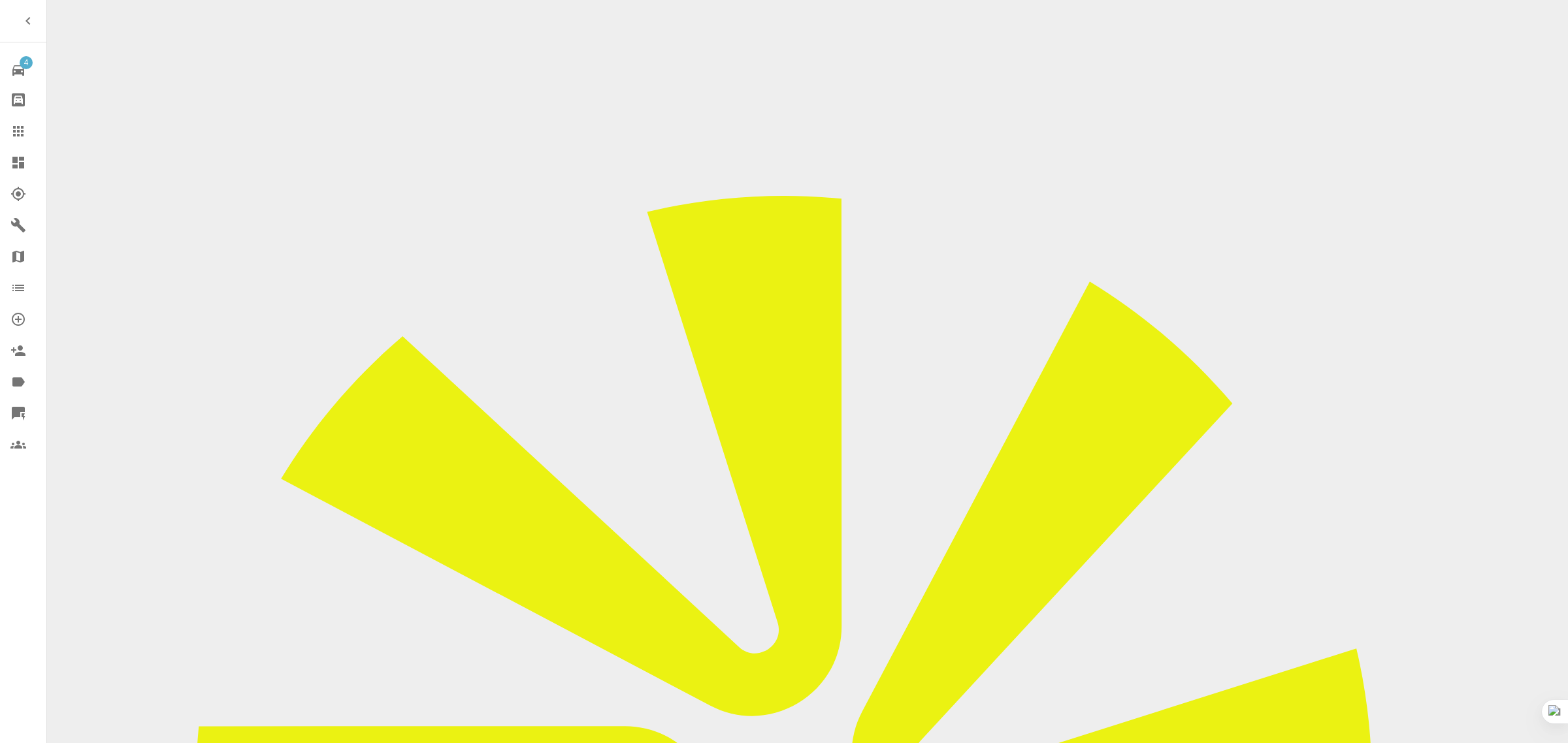
type input "The dates I'm okay with are the [DATE] , [DATE] and [DATE]"
click at [28, 137] on div at bounding box center [29, 131] width 36 height 16
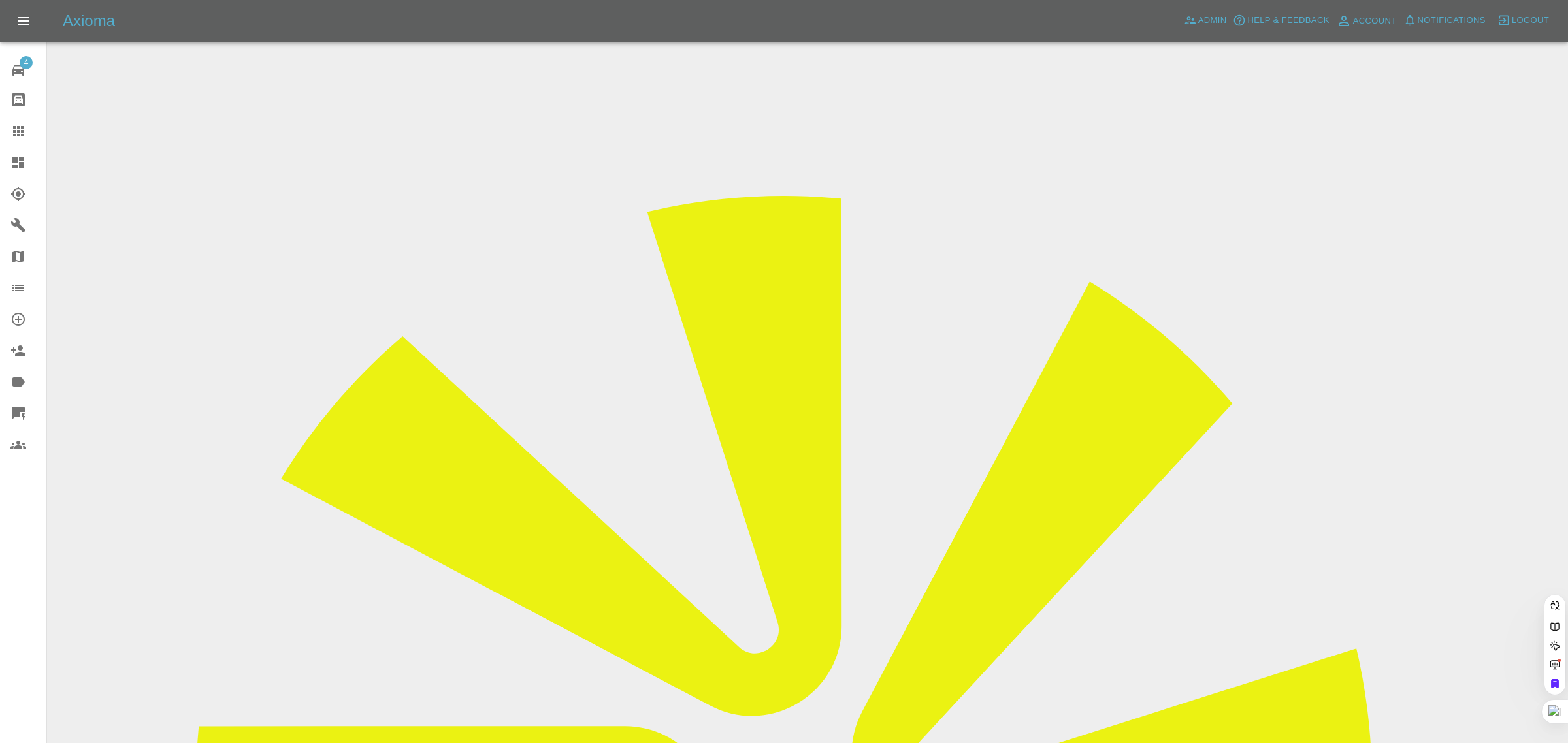
paste input "[EMAIL_ADDRESS][DOMAIN_NAME]"
type input "[EMAIL_ADDRESS][DOMAIN_NAME]"
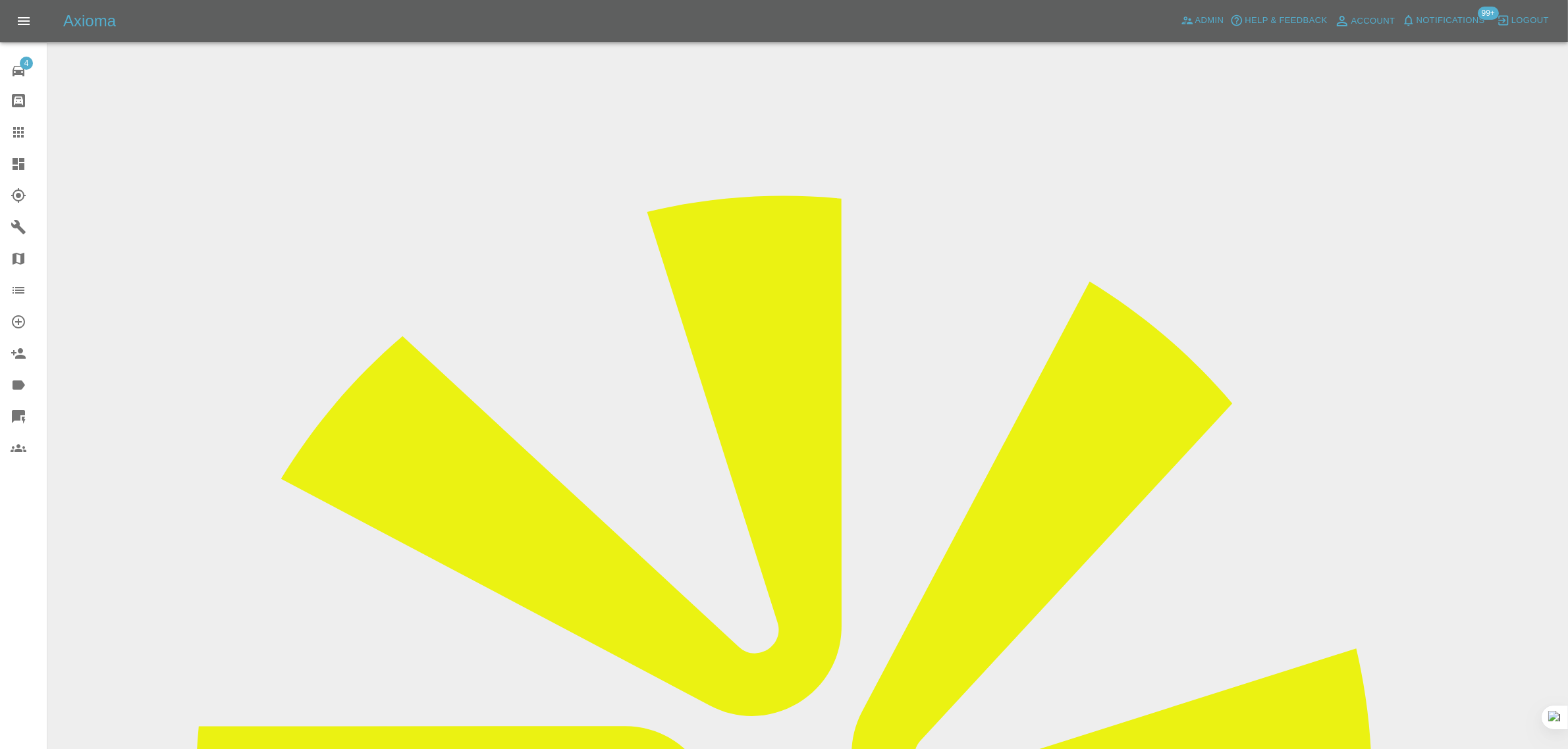
click at [0, 0] on input "Choose images" at bounding box center [0, 0] width 0 height 0
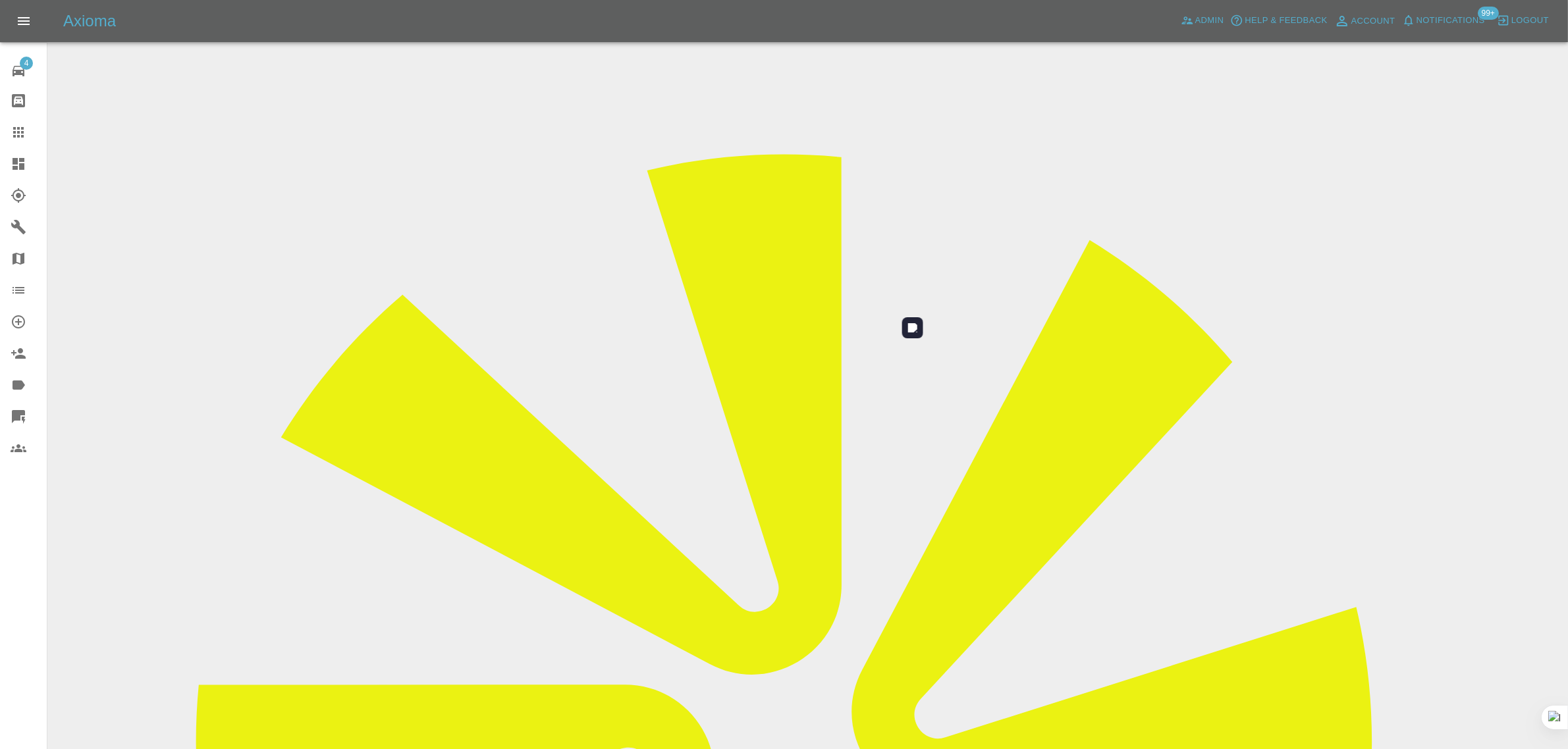
scroll to position [65, 0]
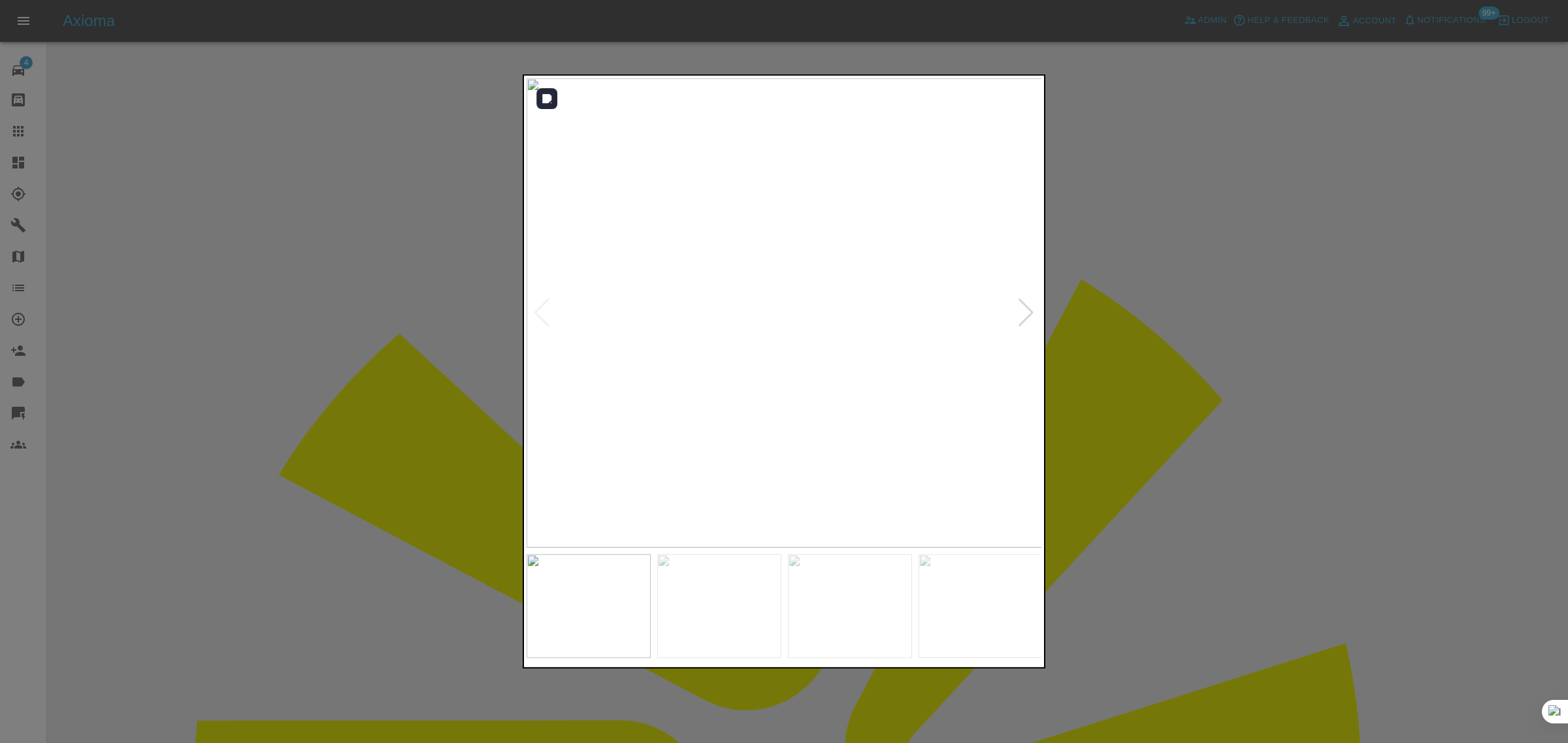
click at [1021, 318] on div at bounding box center [1026, 313] width 18 height 28
click at [1019, 318] on div at bounding box center [1026, 313] width 18 height 28
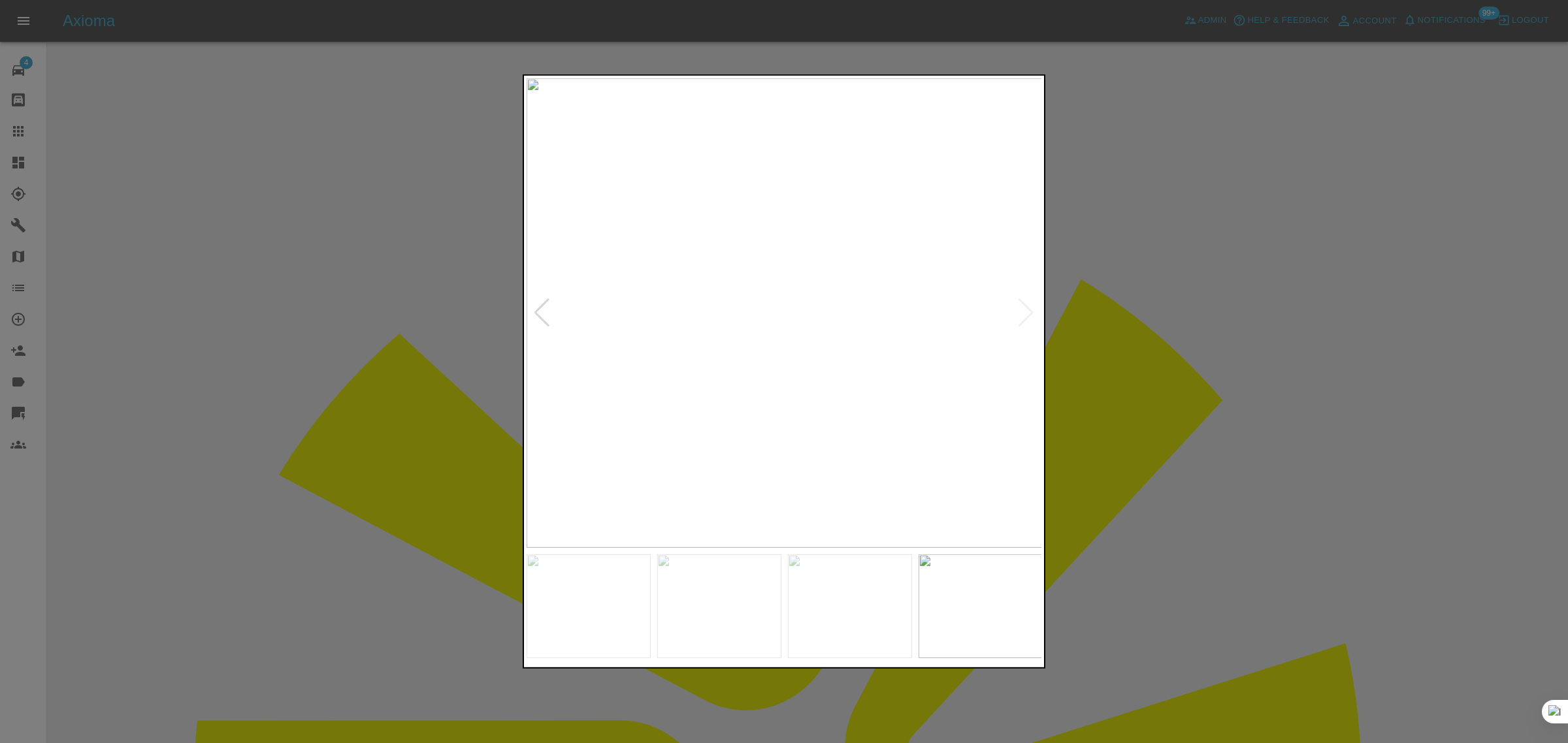
click at [1019, 318] on img at bounding box center [785, 313] width 516 height 469
click at [541, 317] on div at bounding box center [542, 313] width 18 height 28
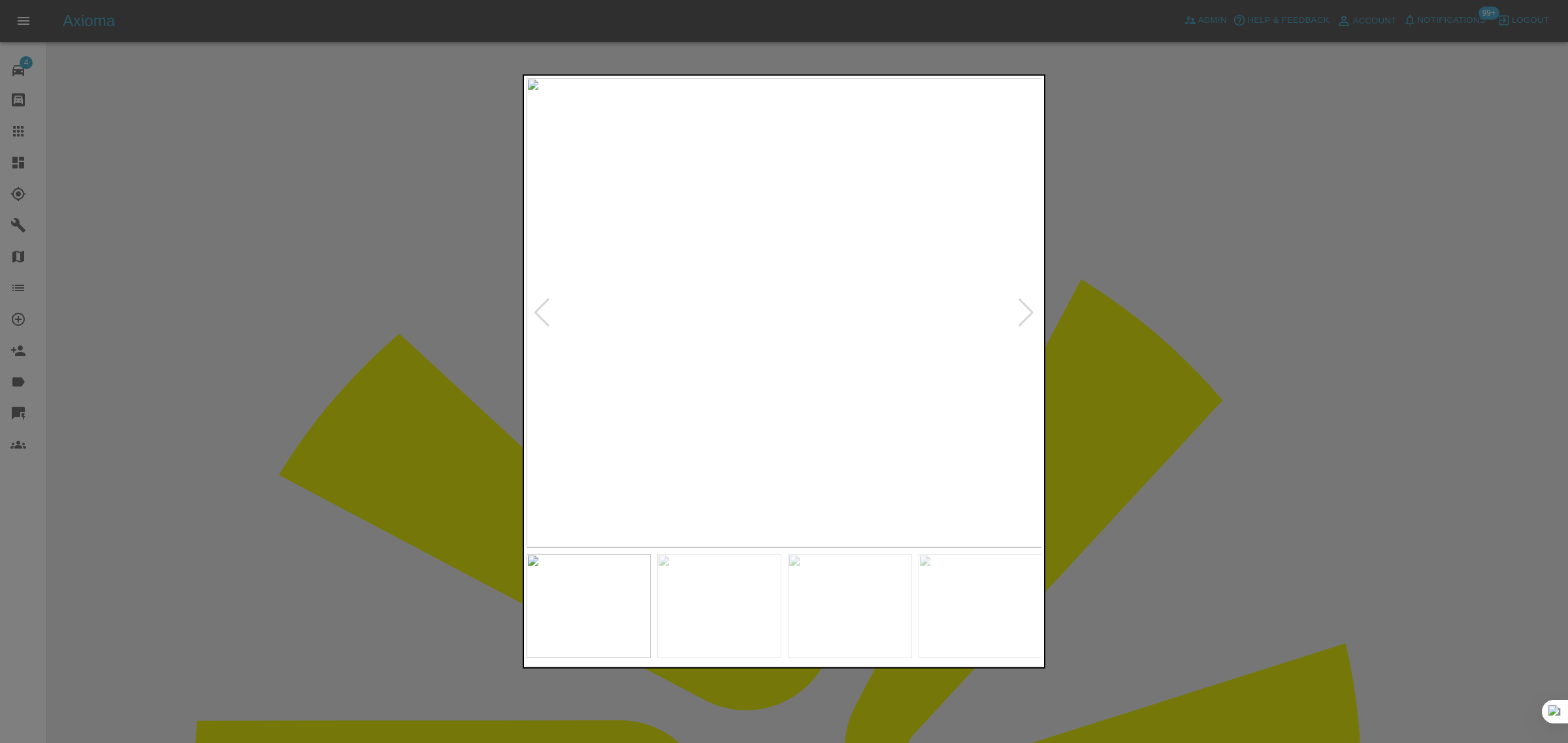
click at [541, 317] on div at bounding box center [542, 313] width 18 height 28
click at [1205, 409] on div at bounding box center [784, 371] width 1568 height 743
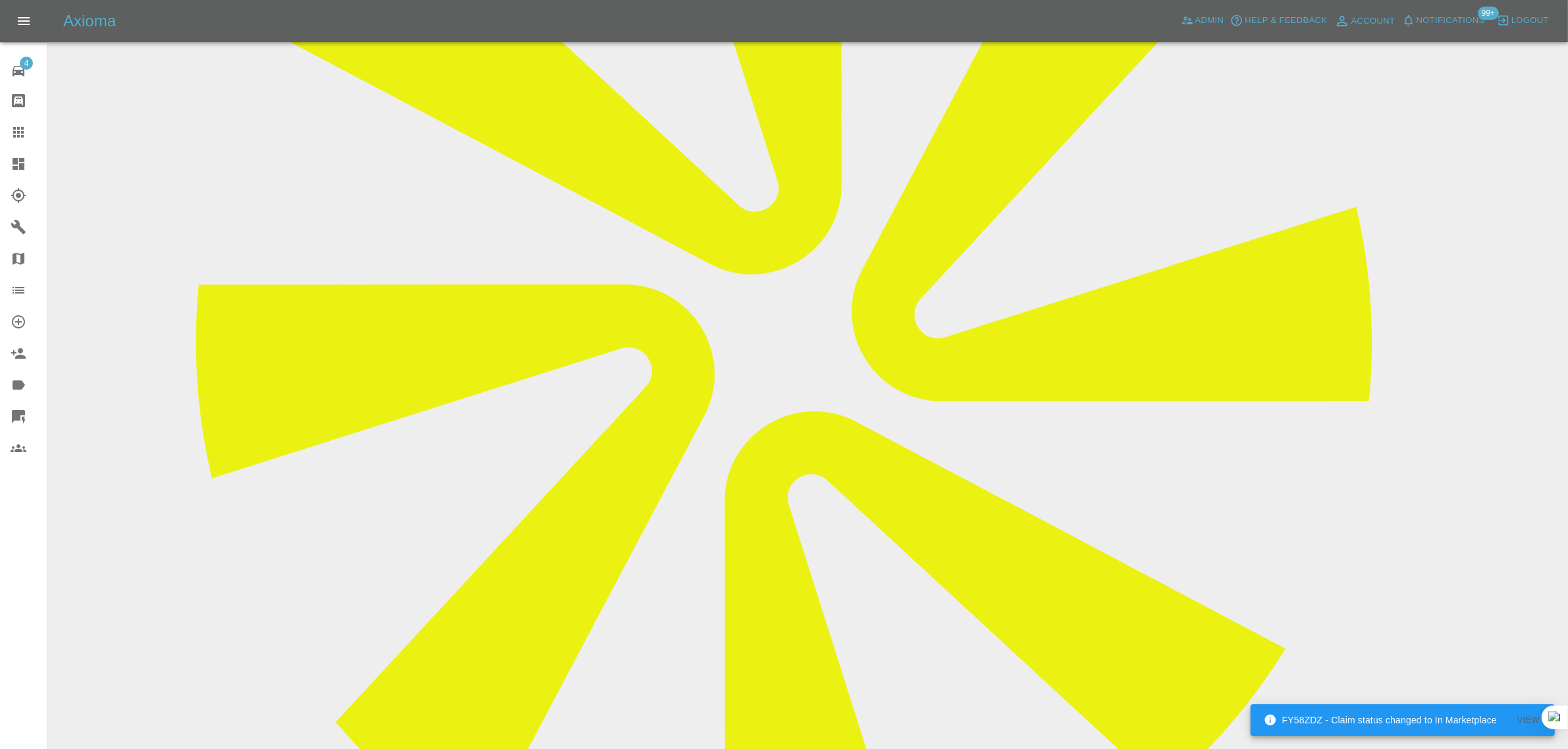
scroll to position [659, 0]
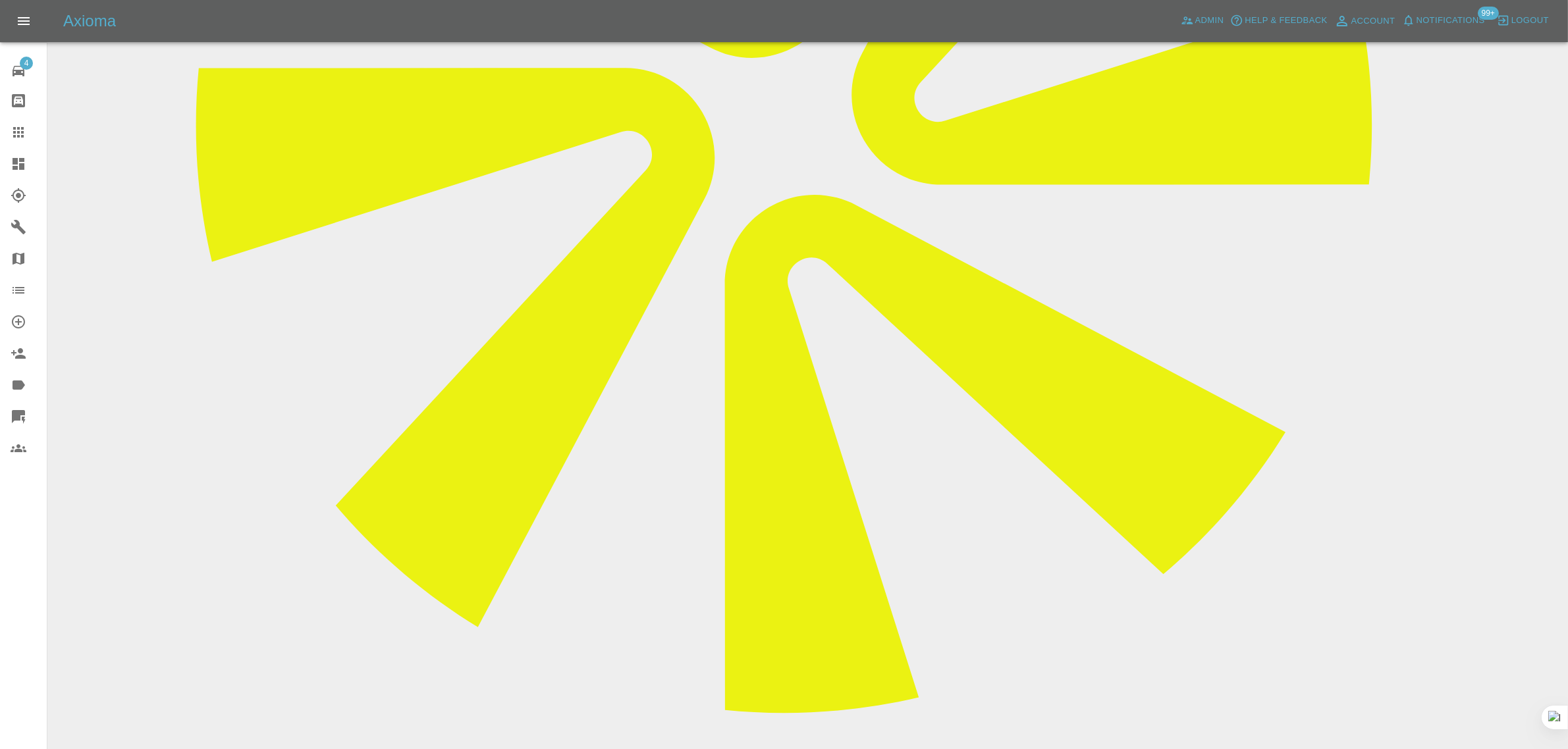
click at [25, 131] on icon at bounding box center [19, 132] width 16 height 16
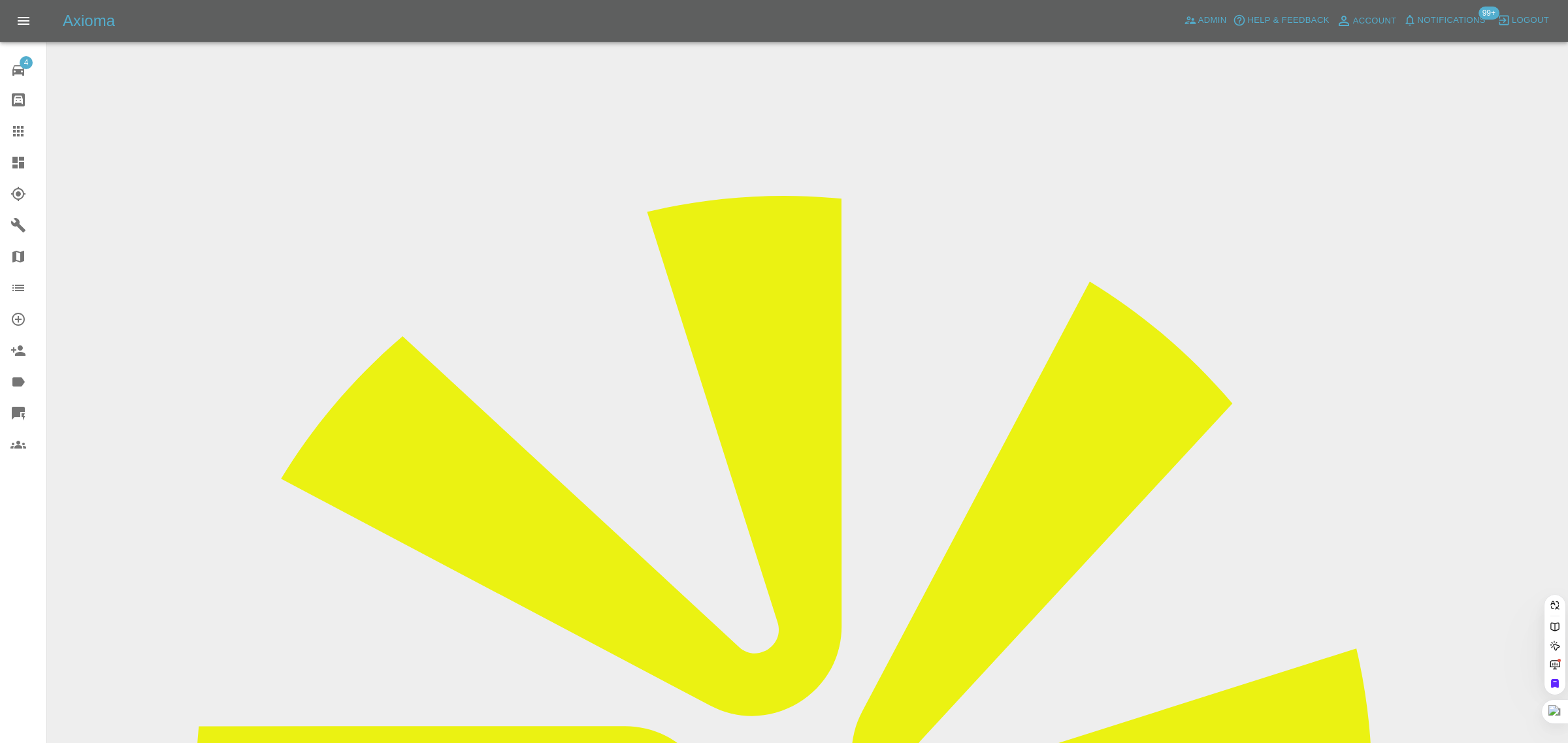
paste input "alun.jackson@live.co.uk"
type input "alun.jackson@live.co.uk"
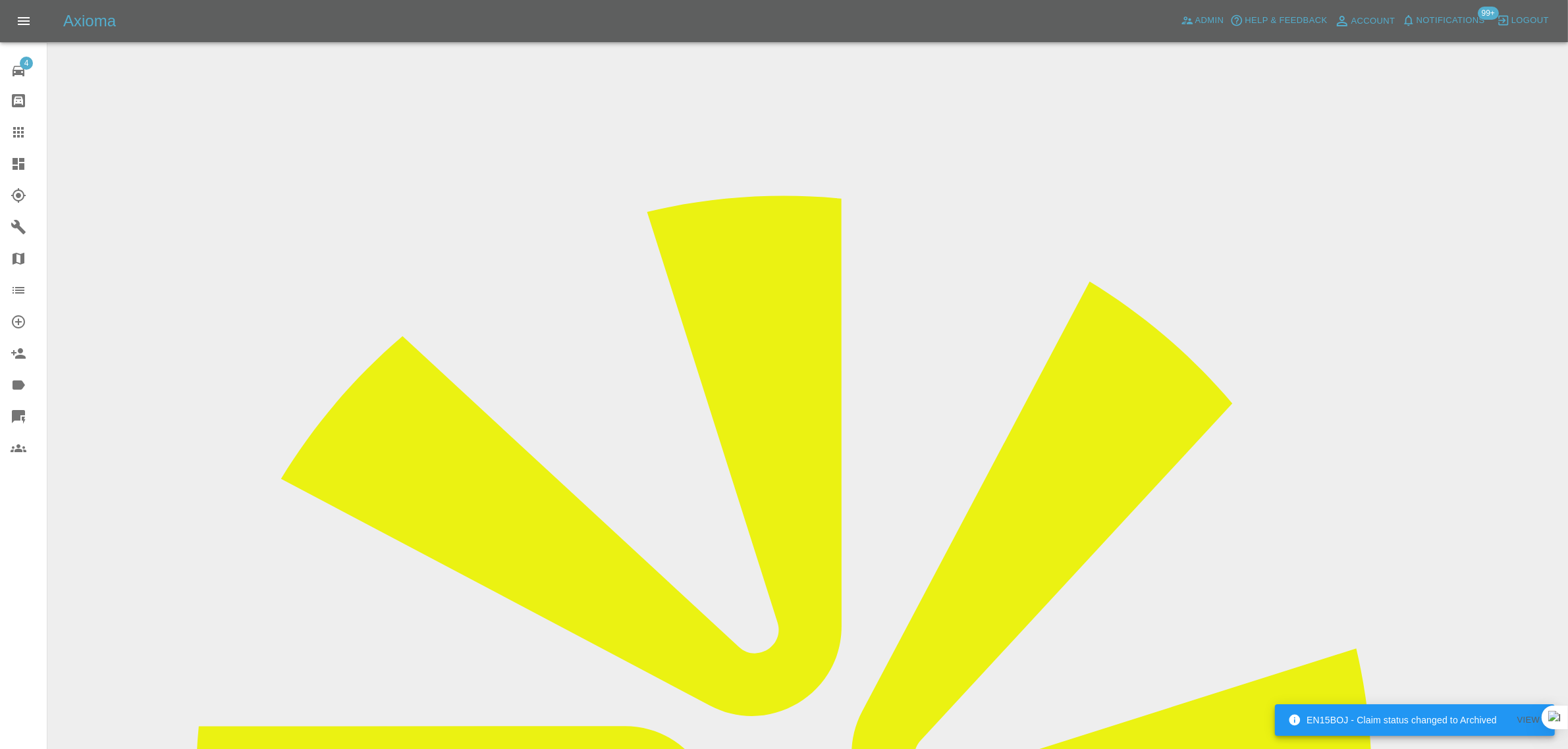
click at [8, 131] on link "Claims" at bounding box center [23, 132] width 47 height 32
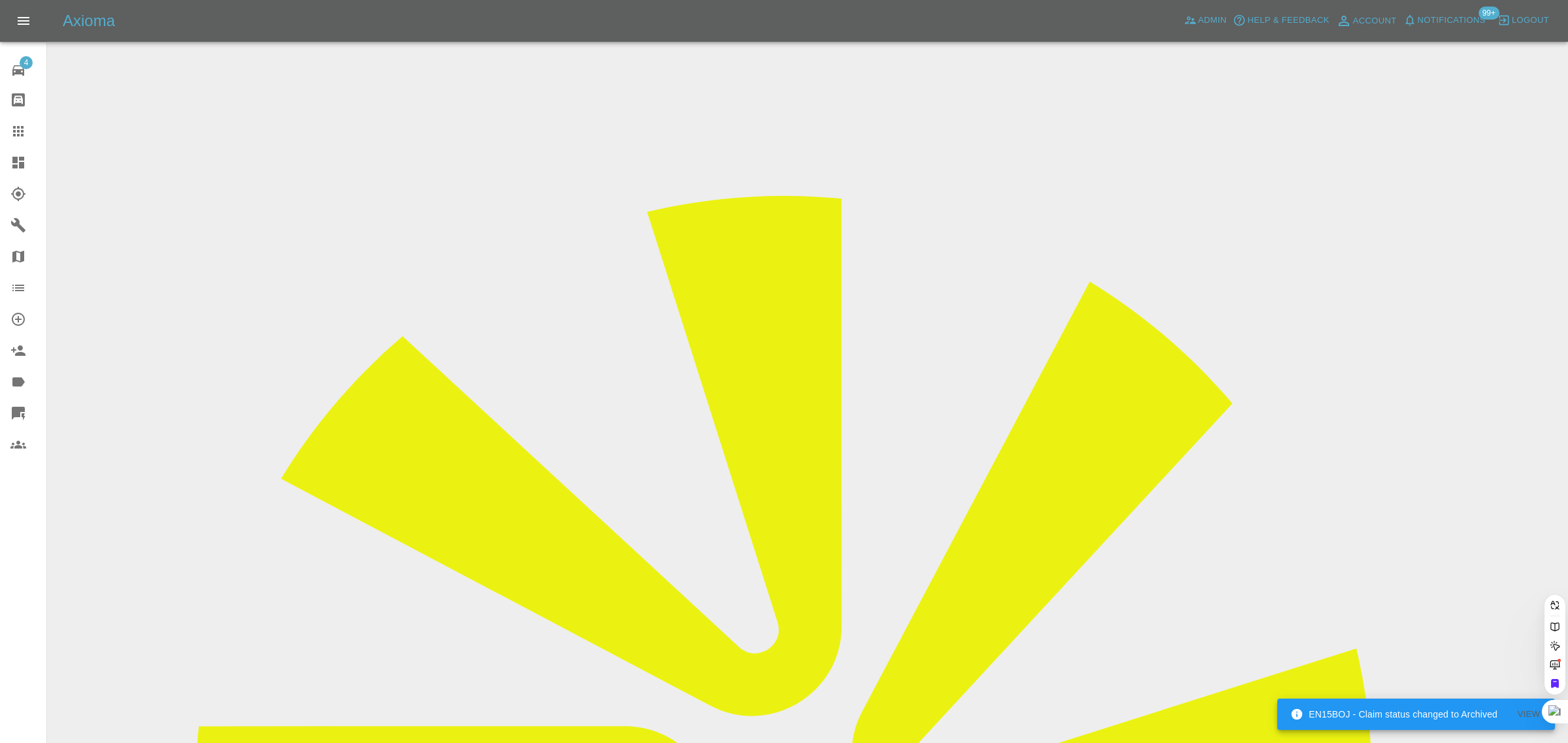
paste input "lewisbrian66@yahoo.co.uk"
type input "lewisbrian66@yahoo.co.u"
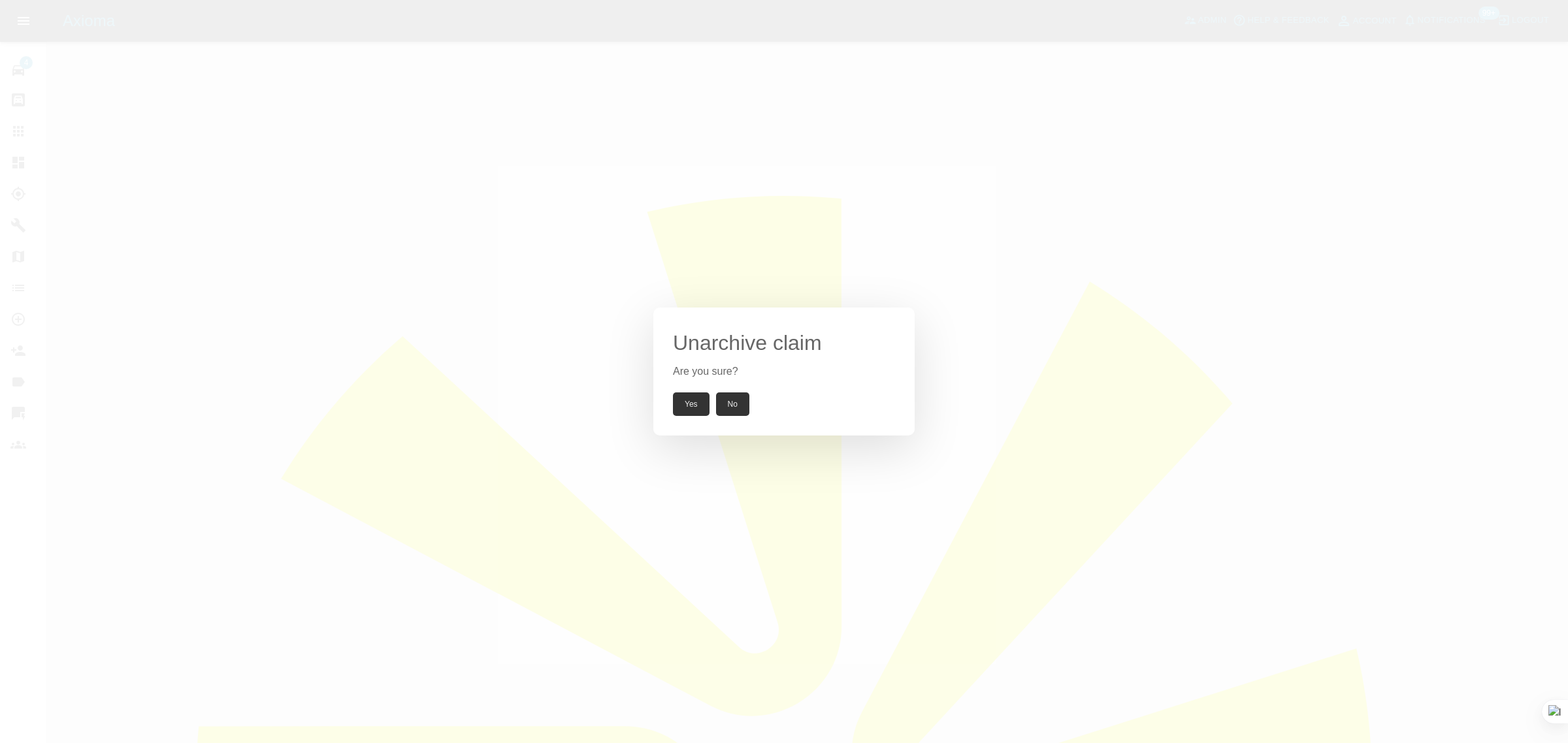
click at [683, 412] on button "Yes" at bounding box center [691, 404] width 36 height 24
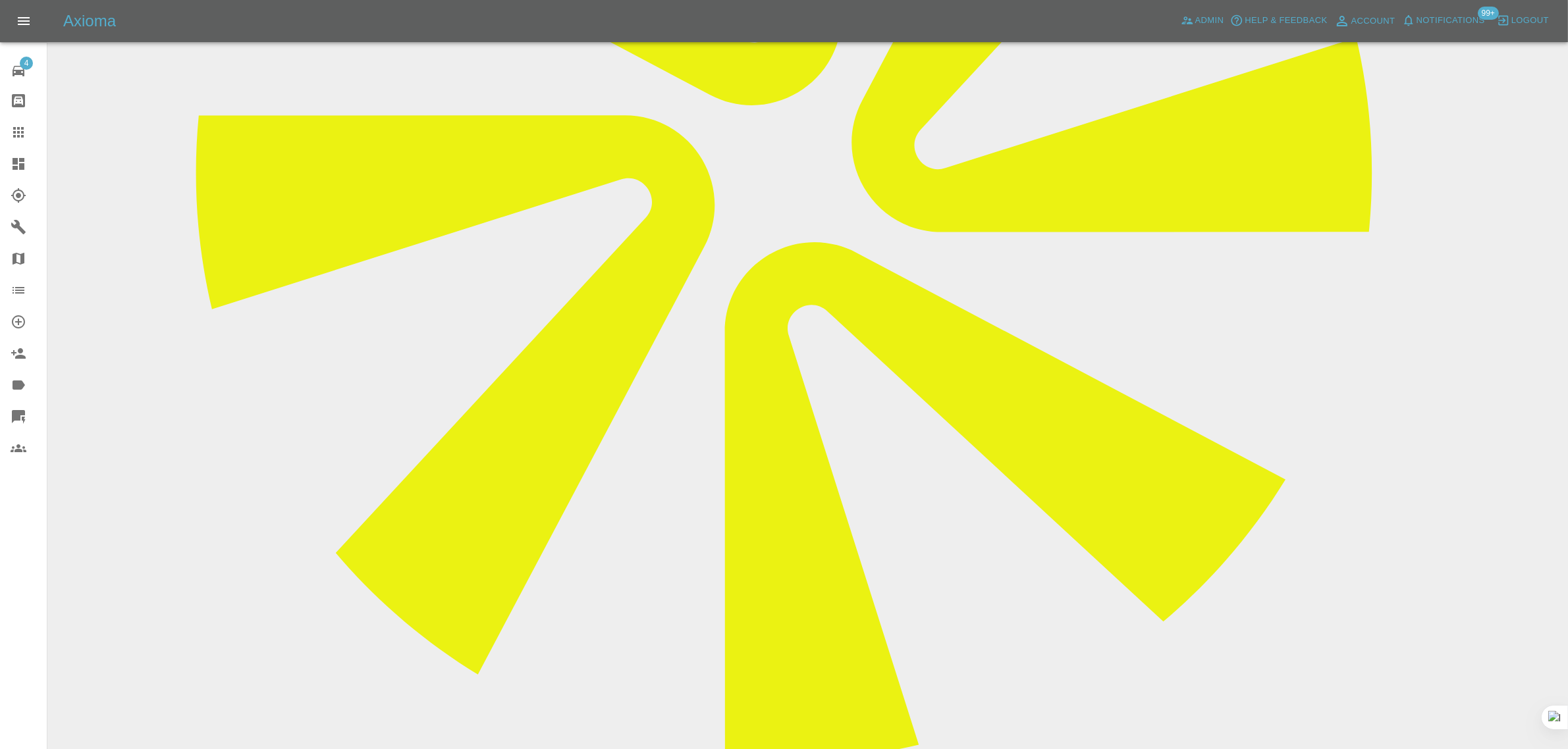
scroll to position [659, 0]
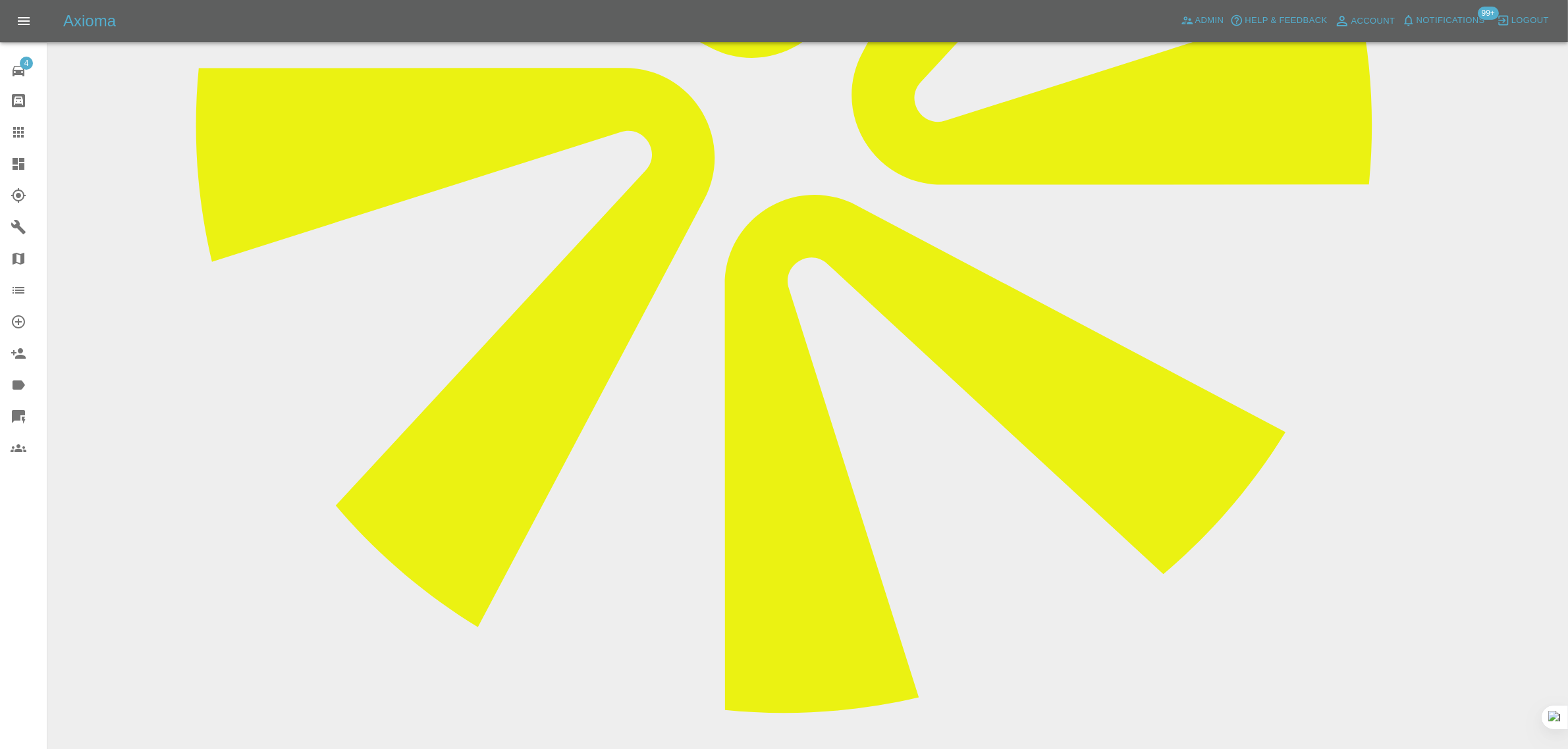
paste textarea "Yes please send me some dates Sent from my iPhone"
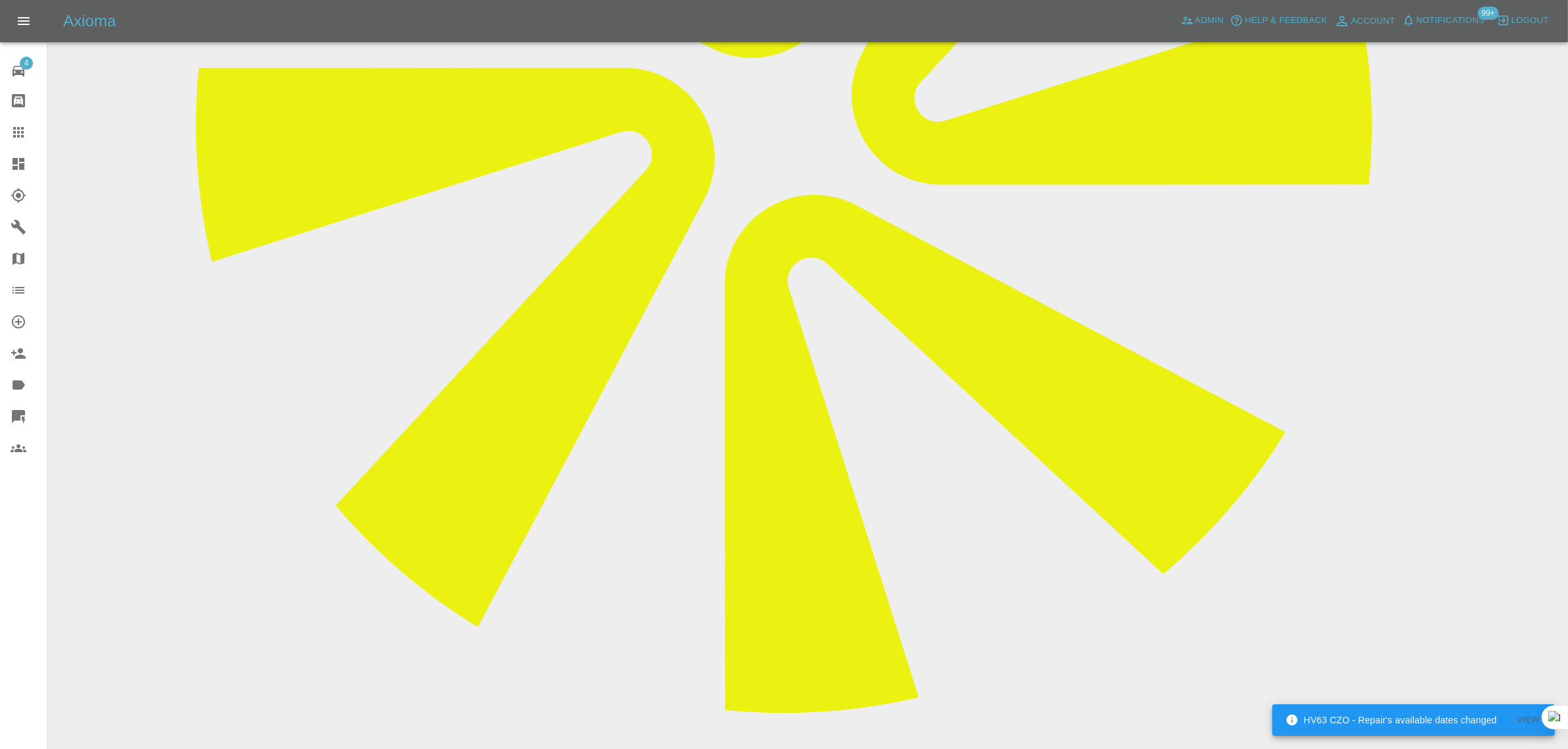
type textarea "Yes please send me some dates Sent from my iPhone"
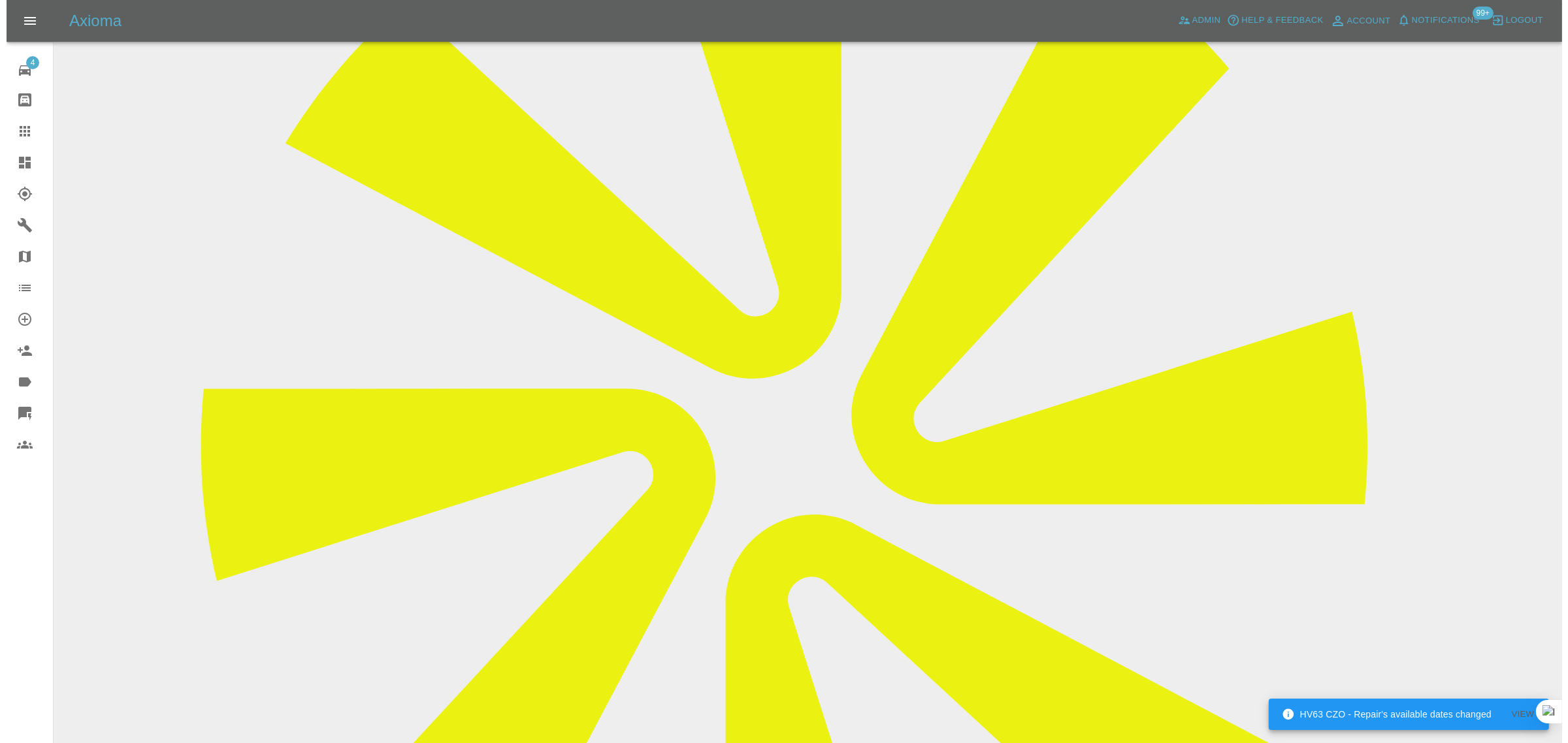
scroll to position [82, 0]
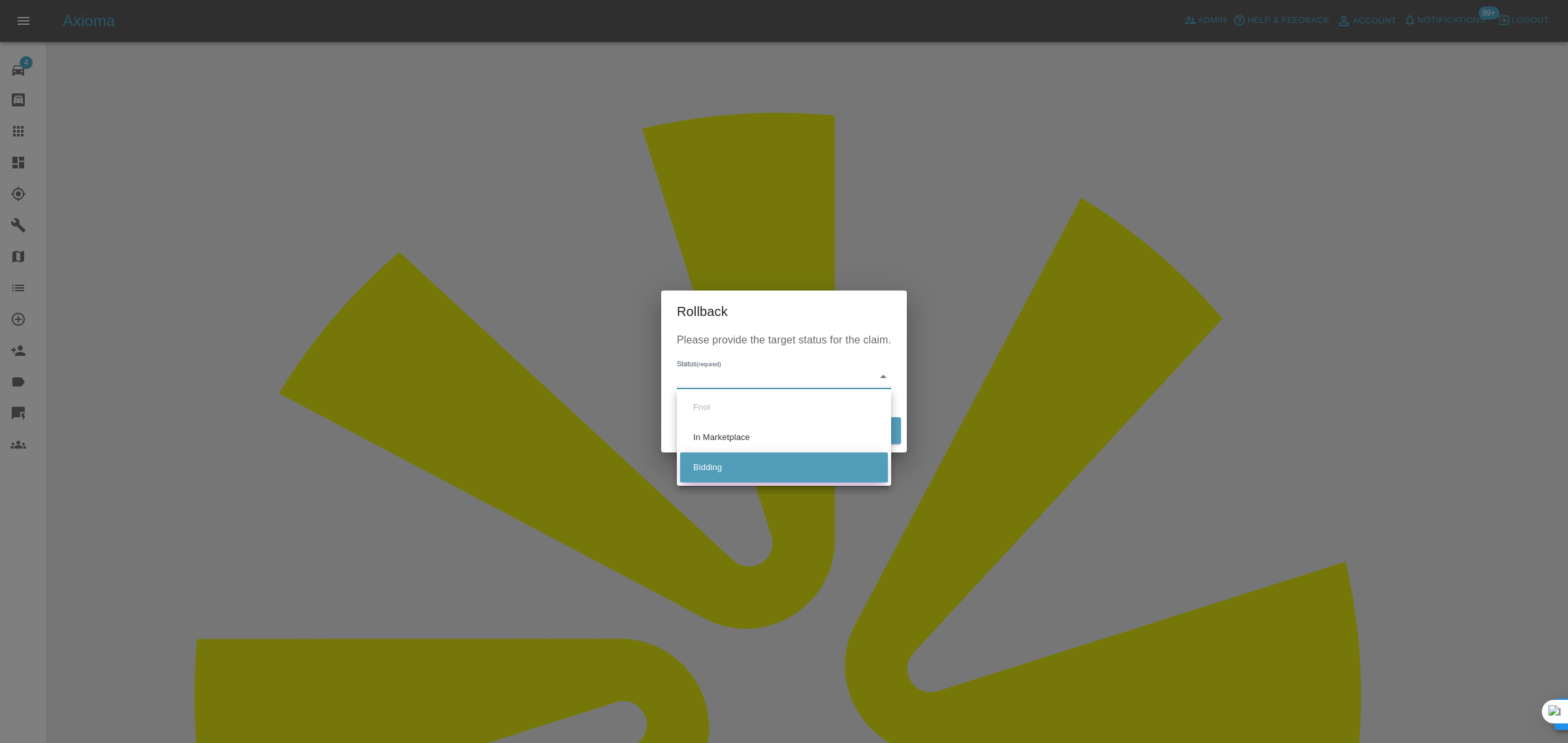
click at [694, 462] on li "Bidding" at bounding box center [784, 467] width 208 height 30
type input "bidding"
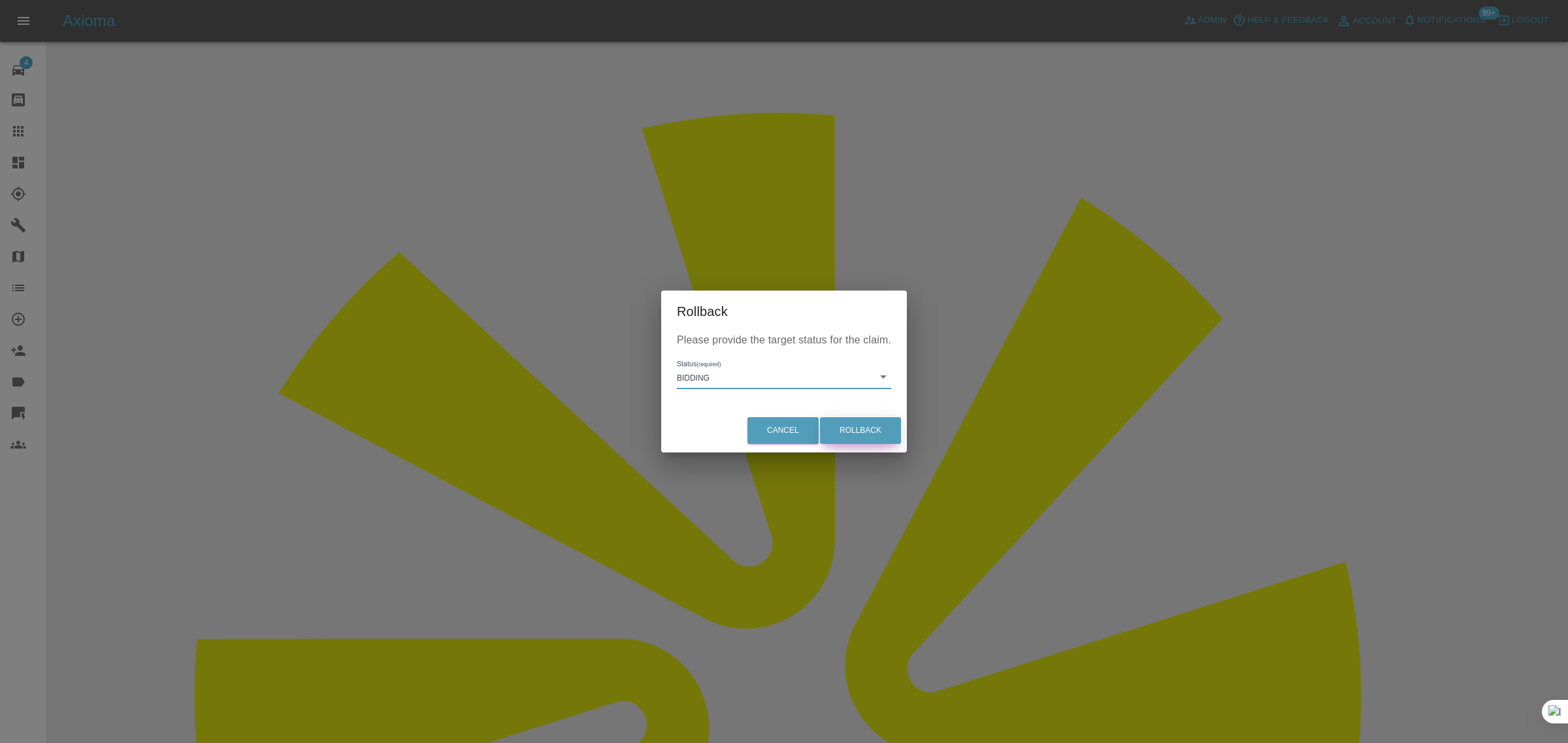
click at [854, 422] on button "Rollback" at bounding box center [861, 431] width 81 height 27
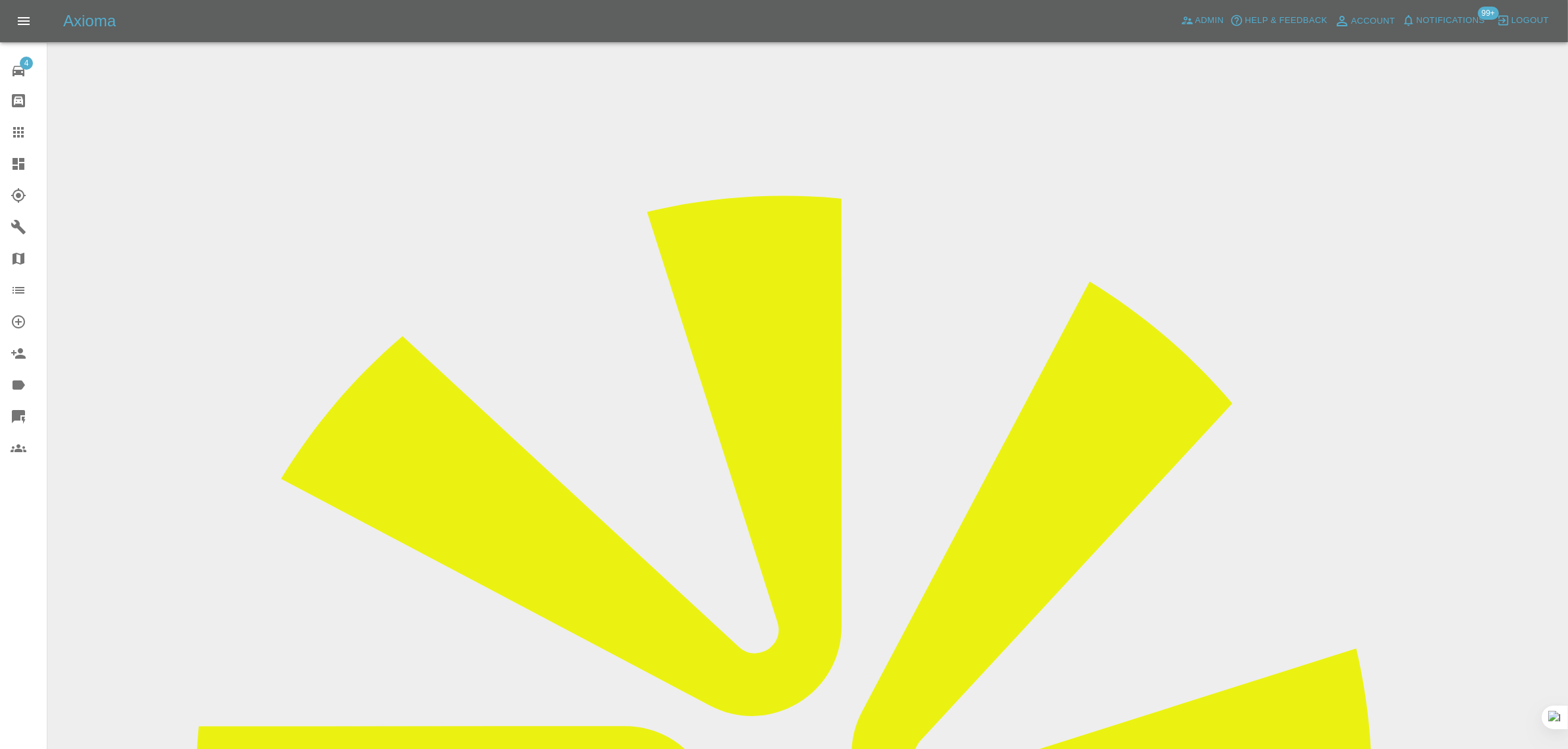
scroll to position [411, 0]
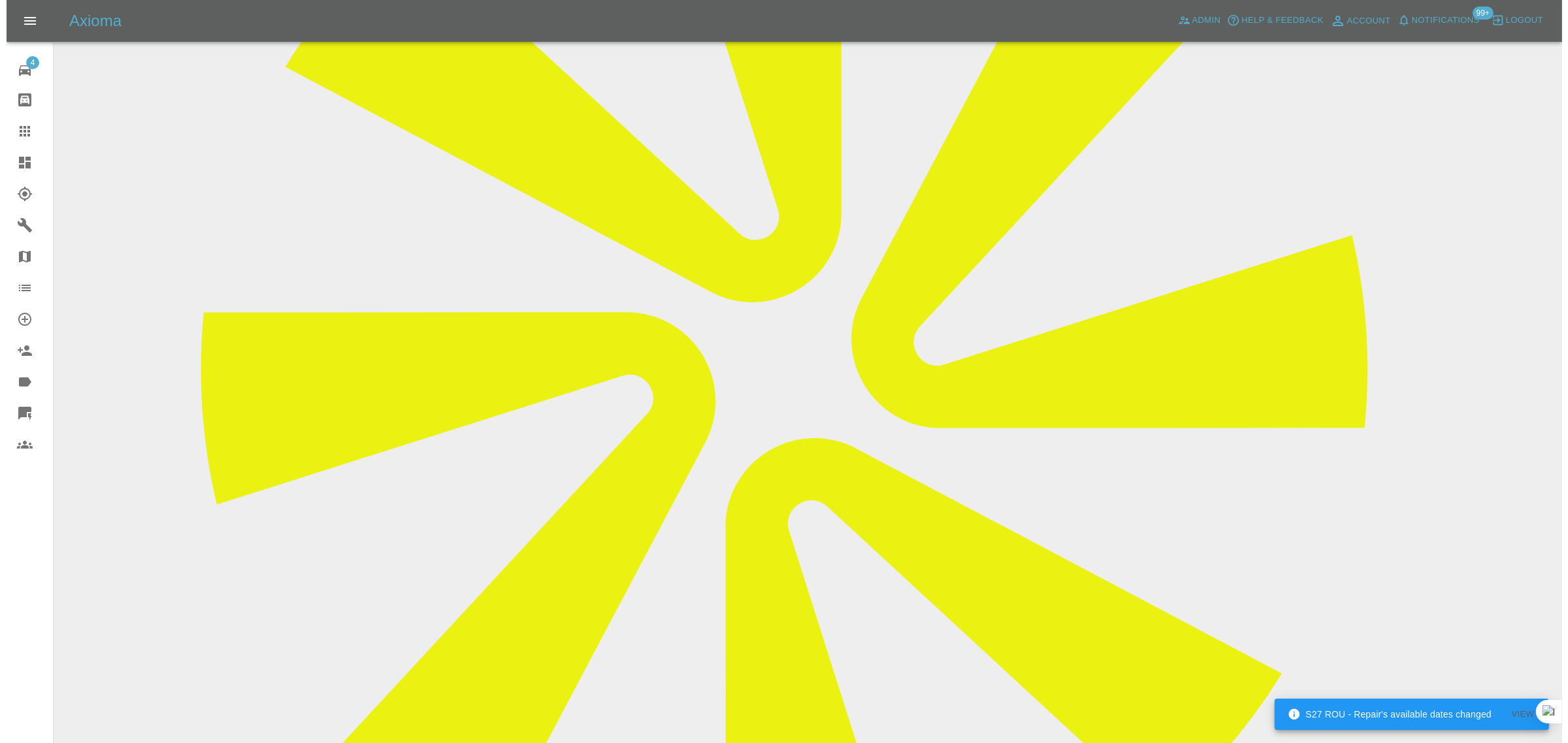
scroll to position [0, 0]
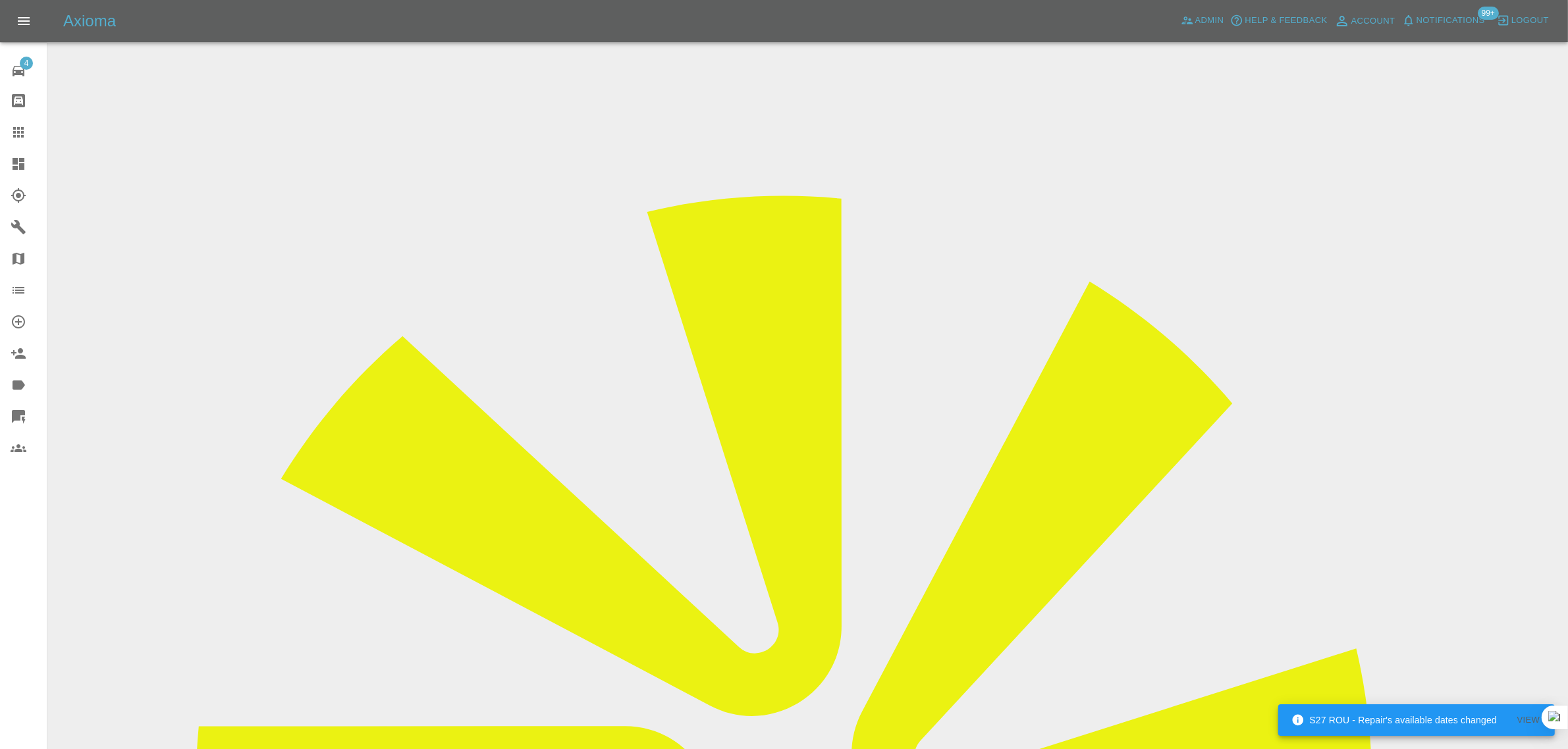
click at [7, 131] on link "Claims" at bounding box center [23, 132] width 47 height 32
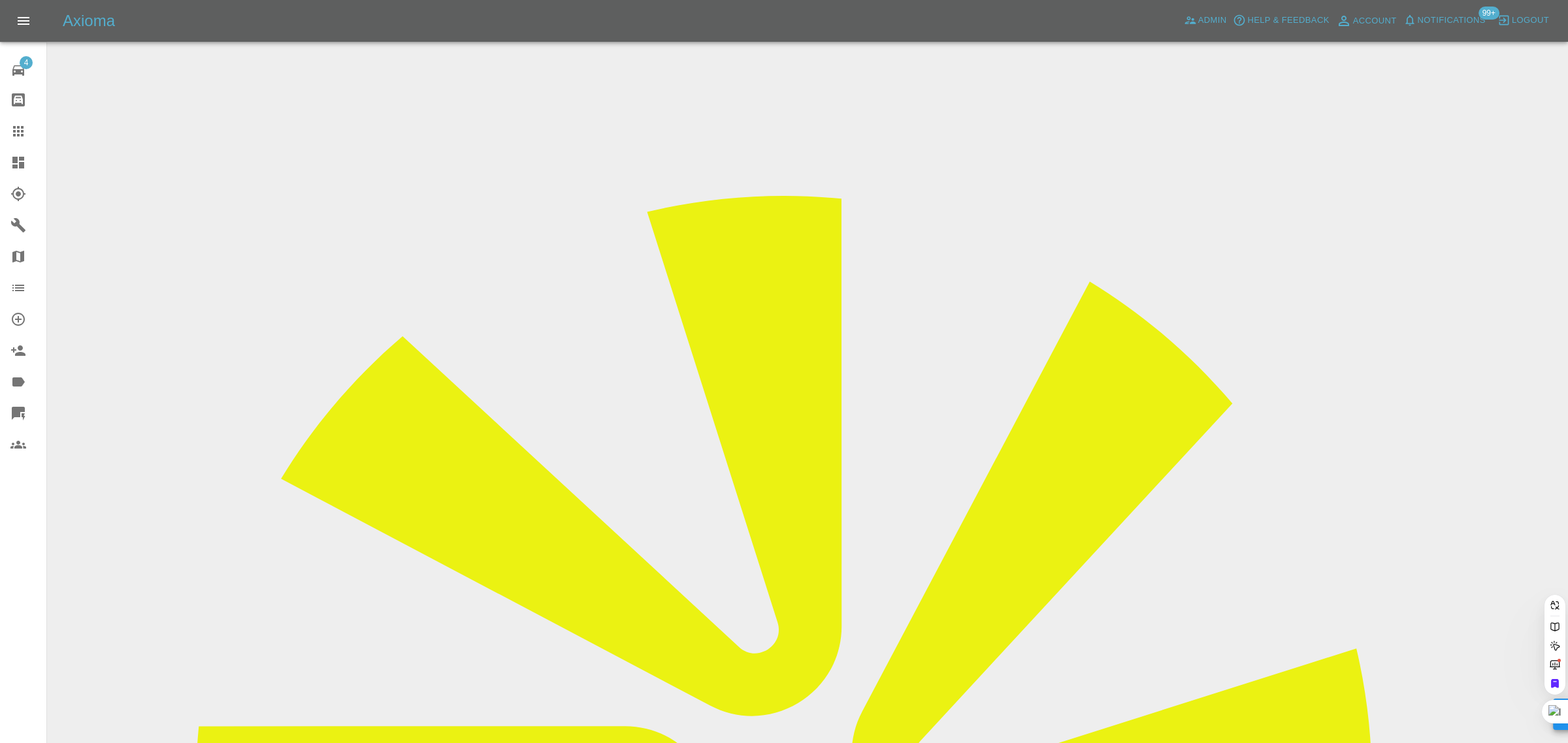
paste input "steve.chapman2015@gmail.com"
type input "steve.chapman2015@gmail.com"
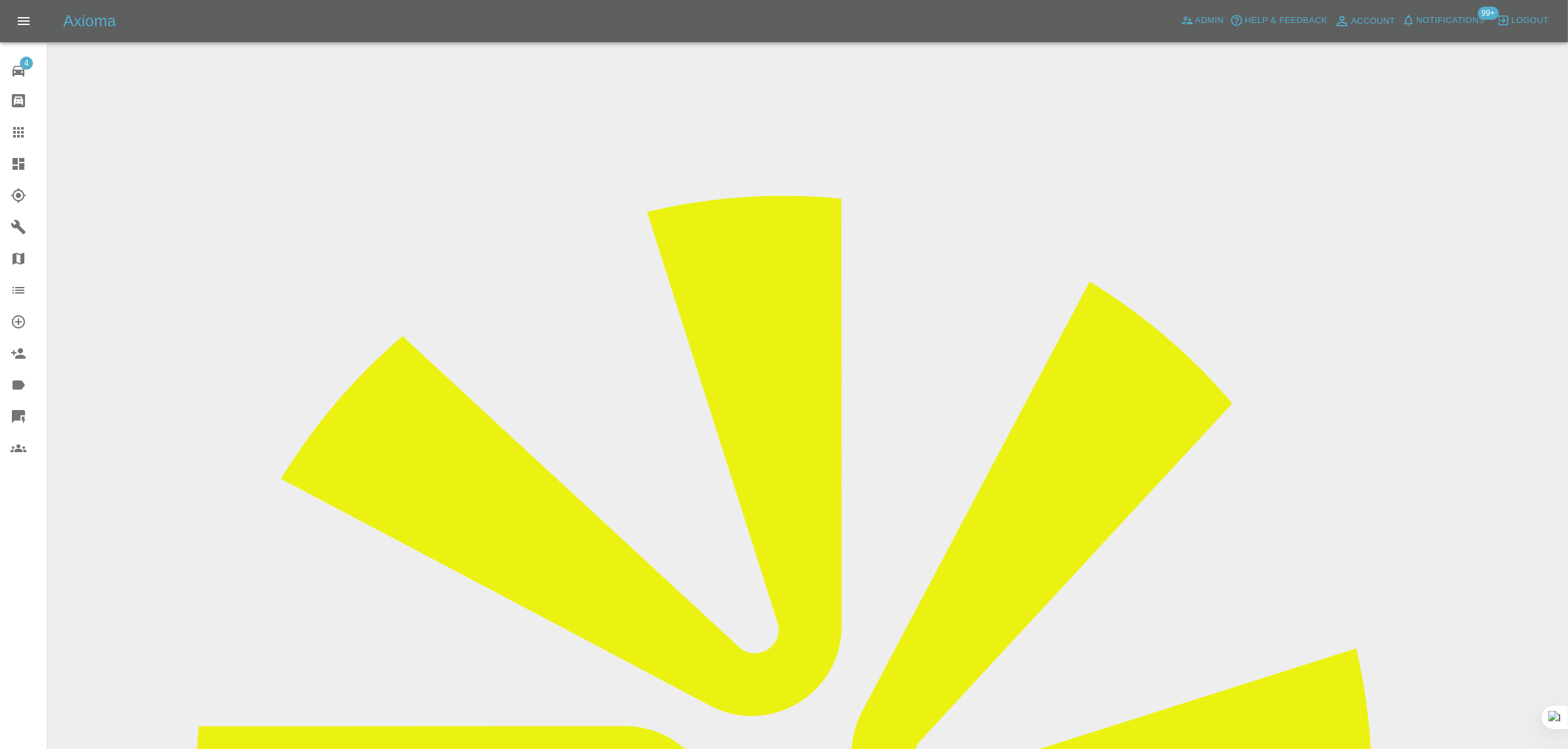
click at [19, 123] on link "Claims" at bounding box center [23, 132] width 47 height 32
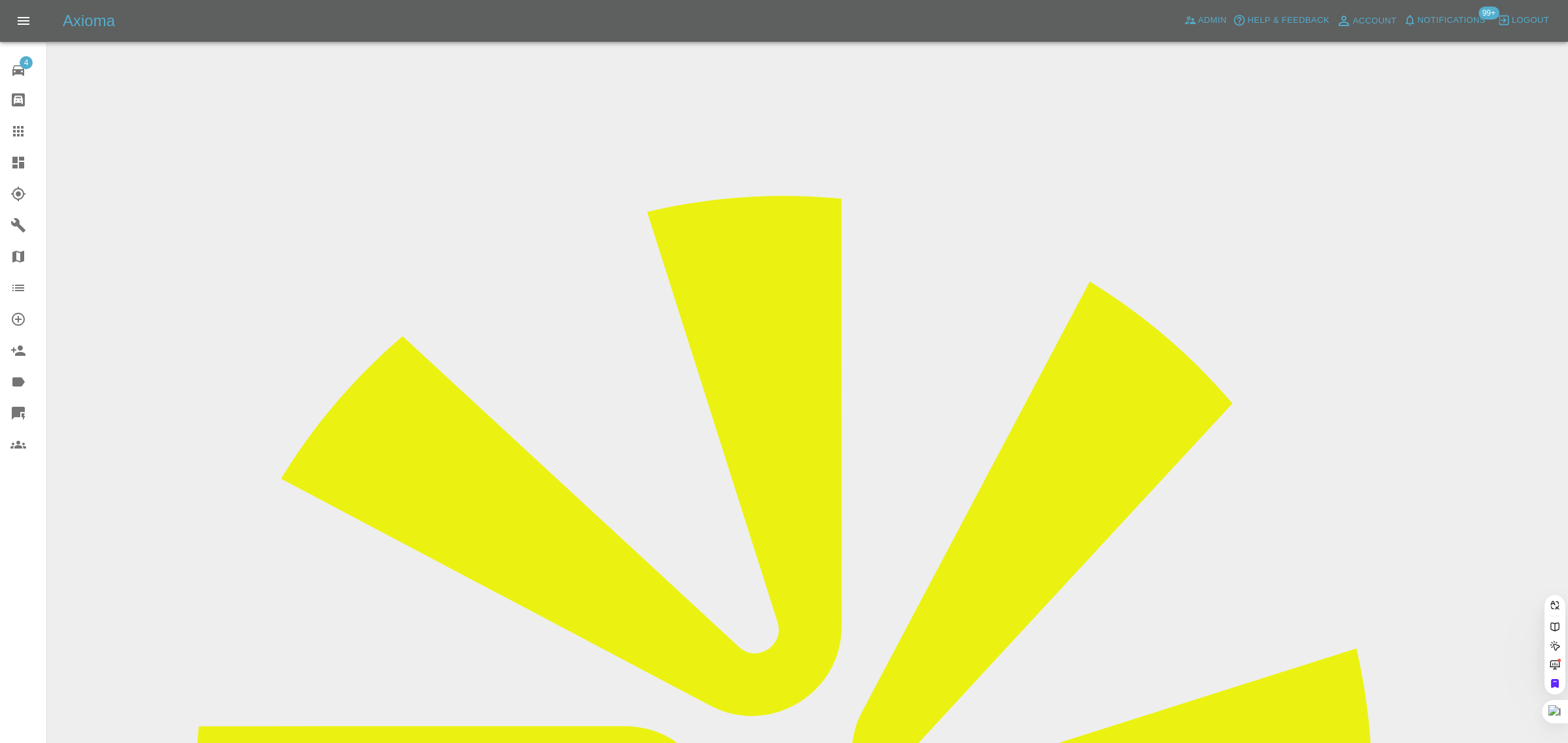
paste input "j_m_wyatt@hotmail.com"
type input "j_m_wyatt@hotmail.co"
click at [36, 566] on div "4 Repair home Bodyshop home Claims Dashboard Explorer Garages Map Organization …" at bounding box center [24, 371] width 47 height 743
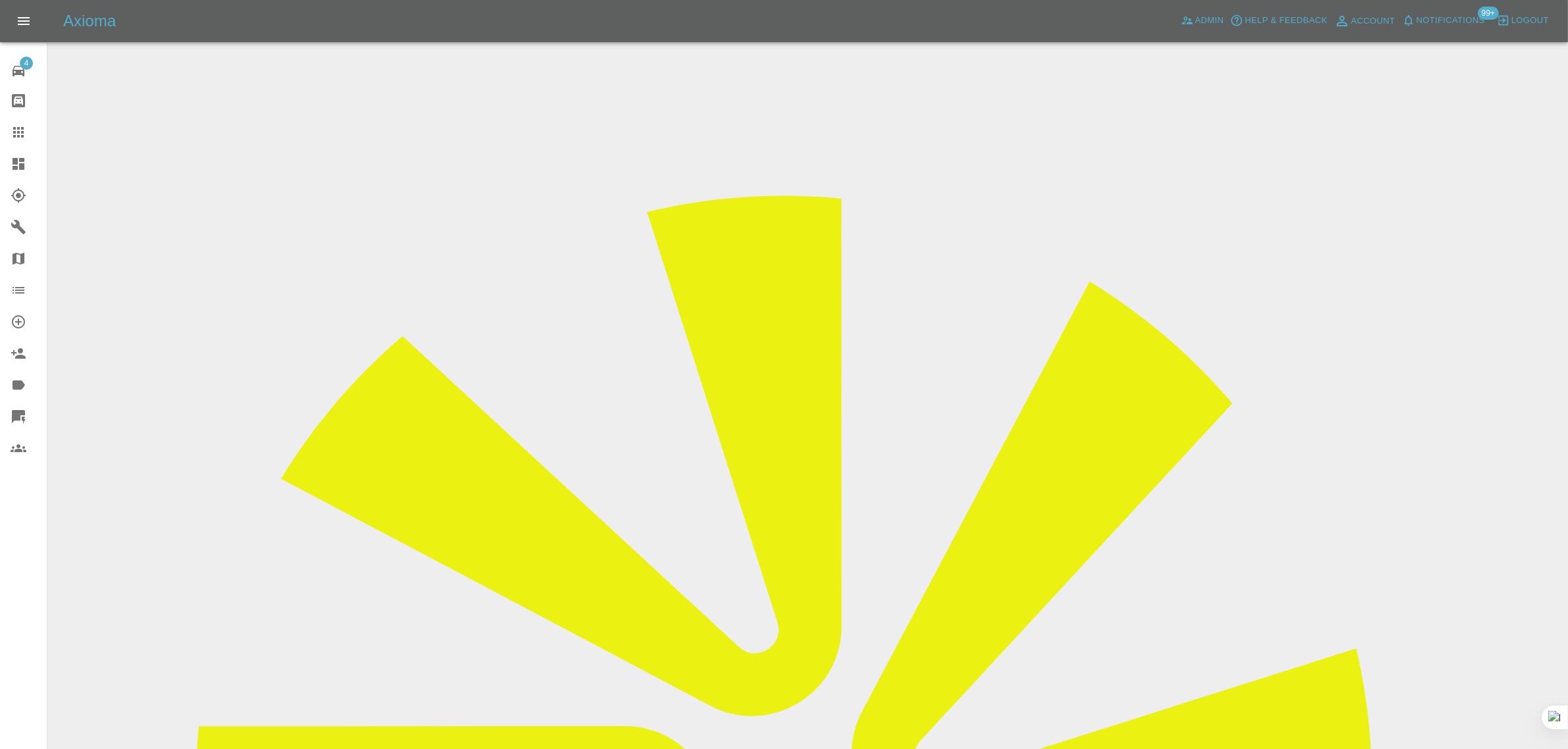
click at [27, 143] on link "Claims" at bounding box center [23, 132] width 47 height 32
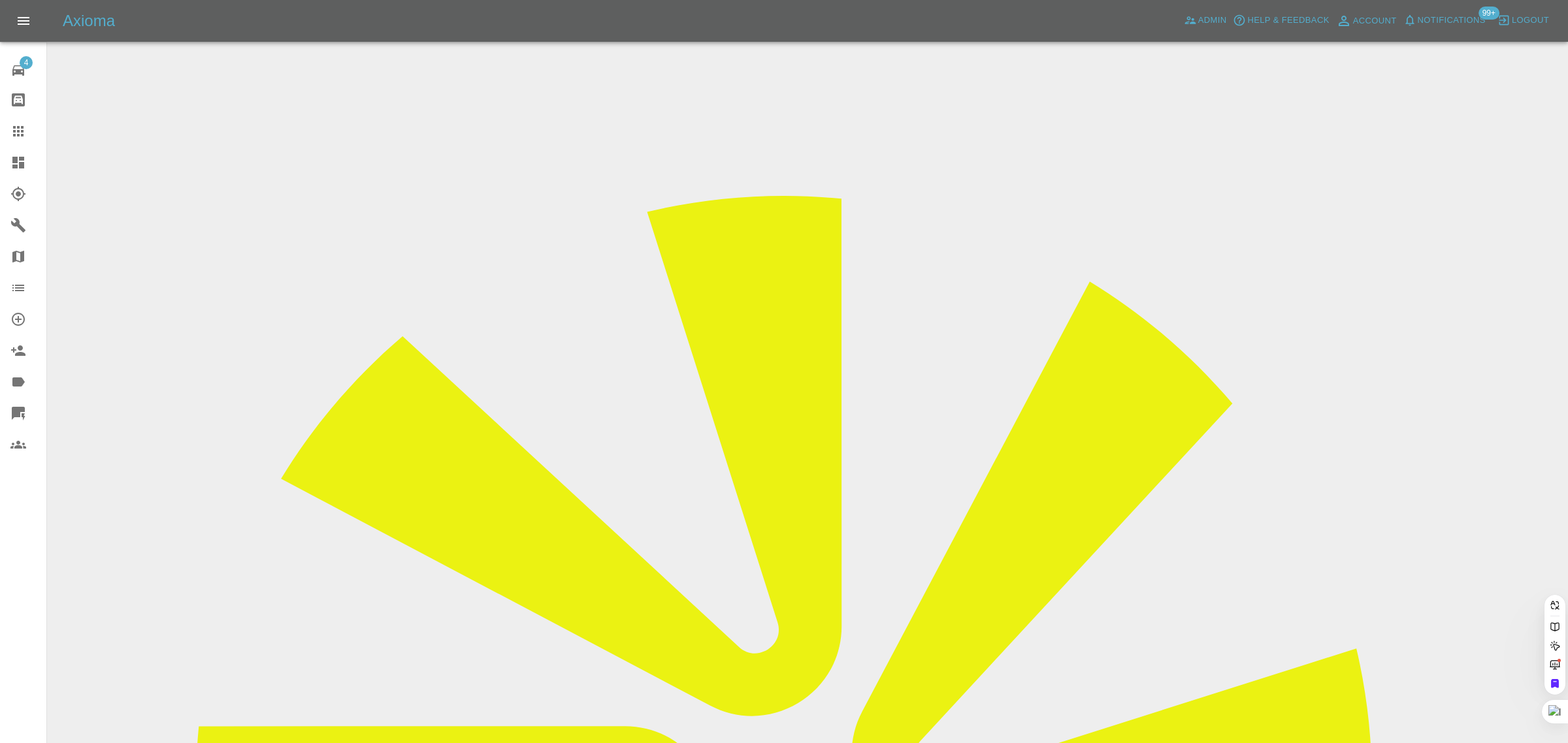
paste input "ufuk.mus@gmail.com"
type input "ufuk.mus@gmail.com"
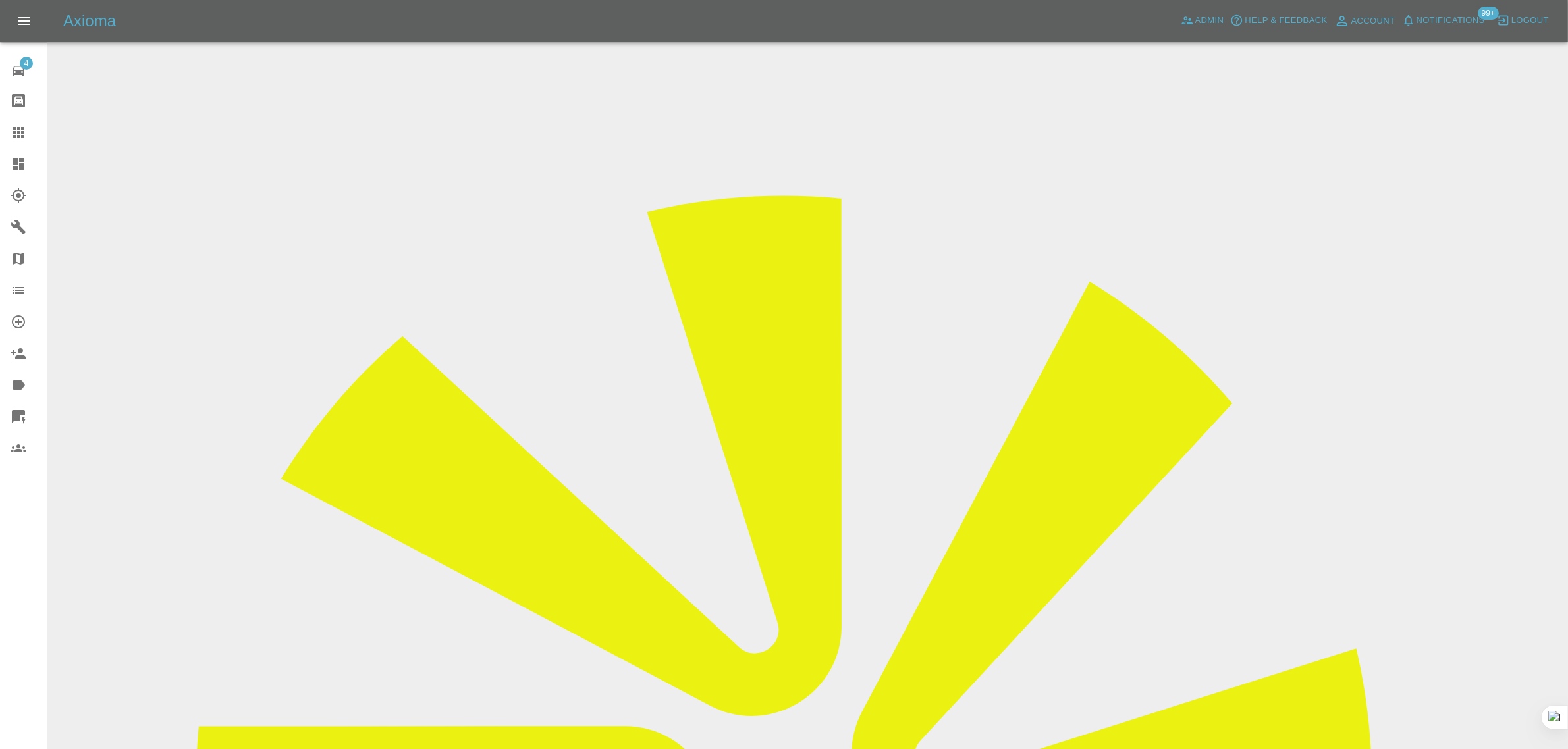
click at [20, 130] on icon at bounding box center [19, 132] width 16 height 16
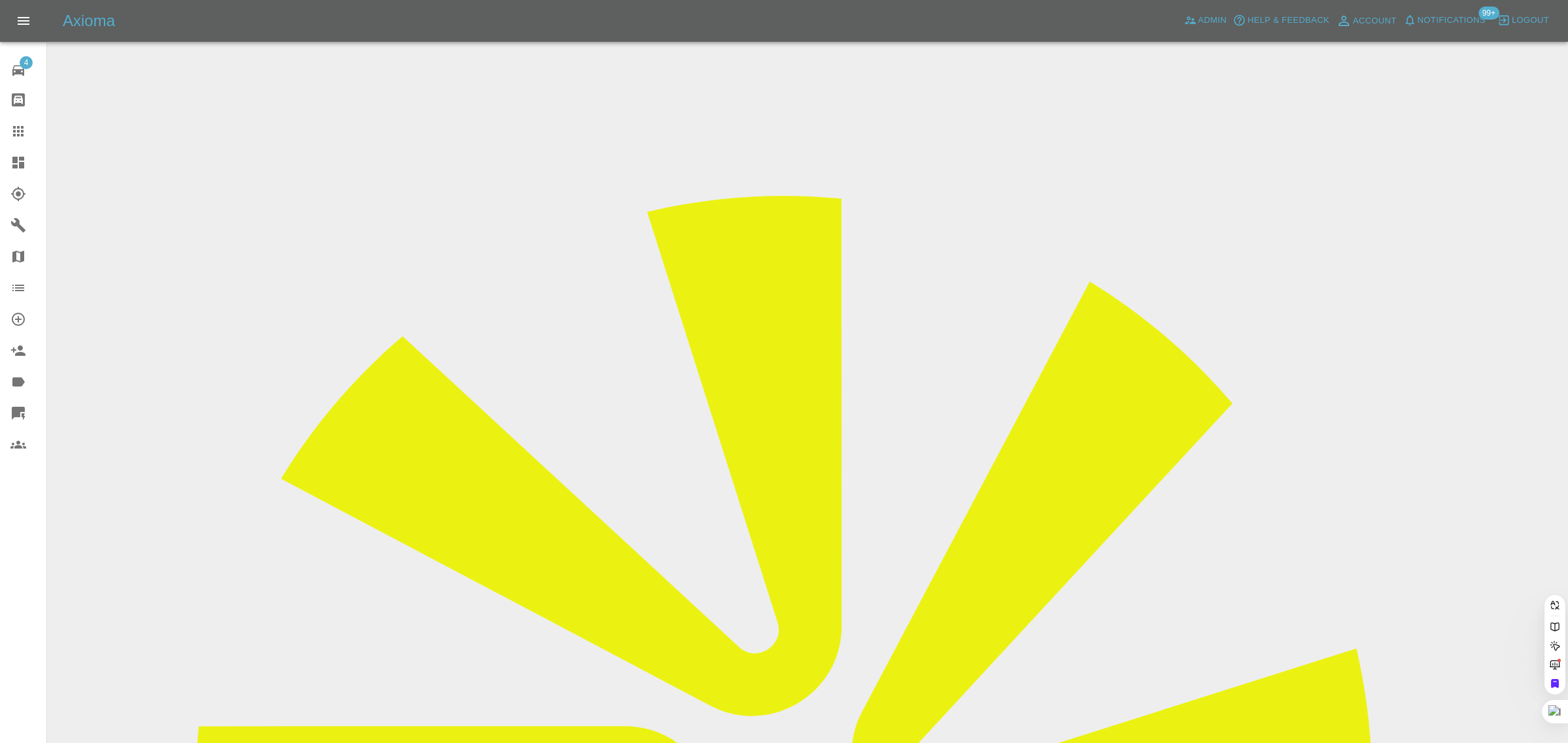
paste input "adrianb246@yahoo.co.uk"
type input "adrianb246@yahoo.co.u"
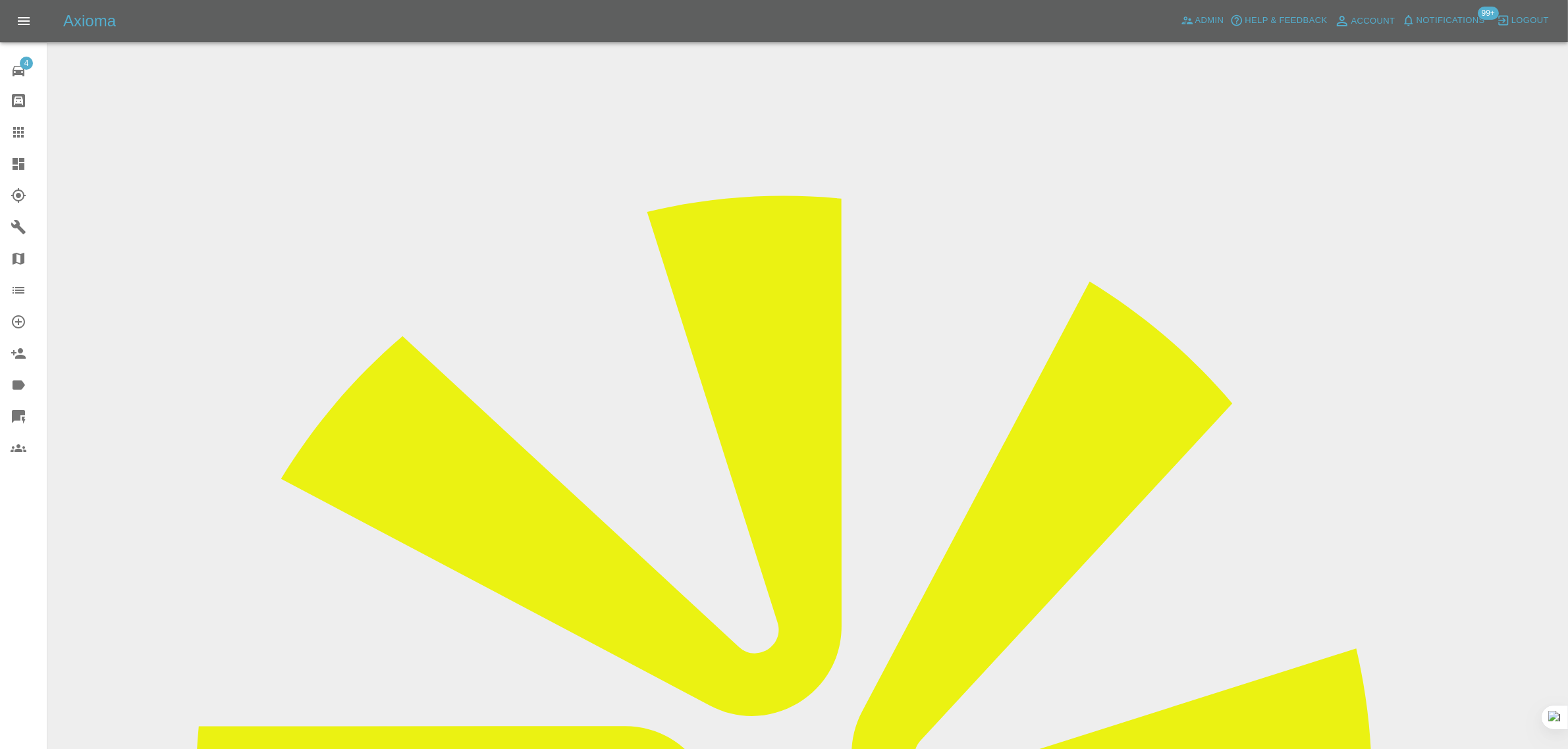
click at [12, 135] on icon at bounding box center [19, 132] width 16 height 16
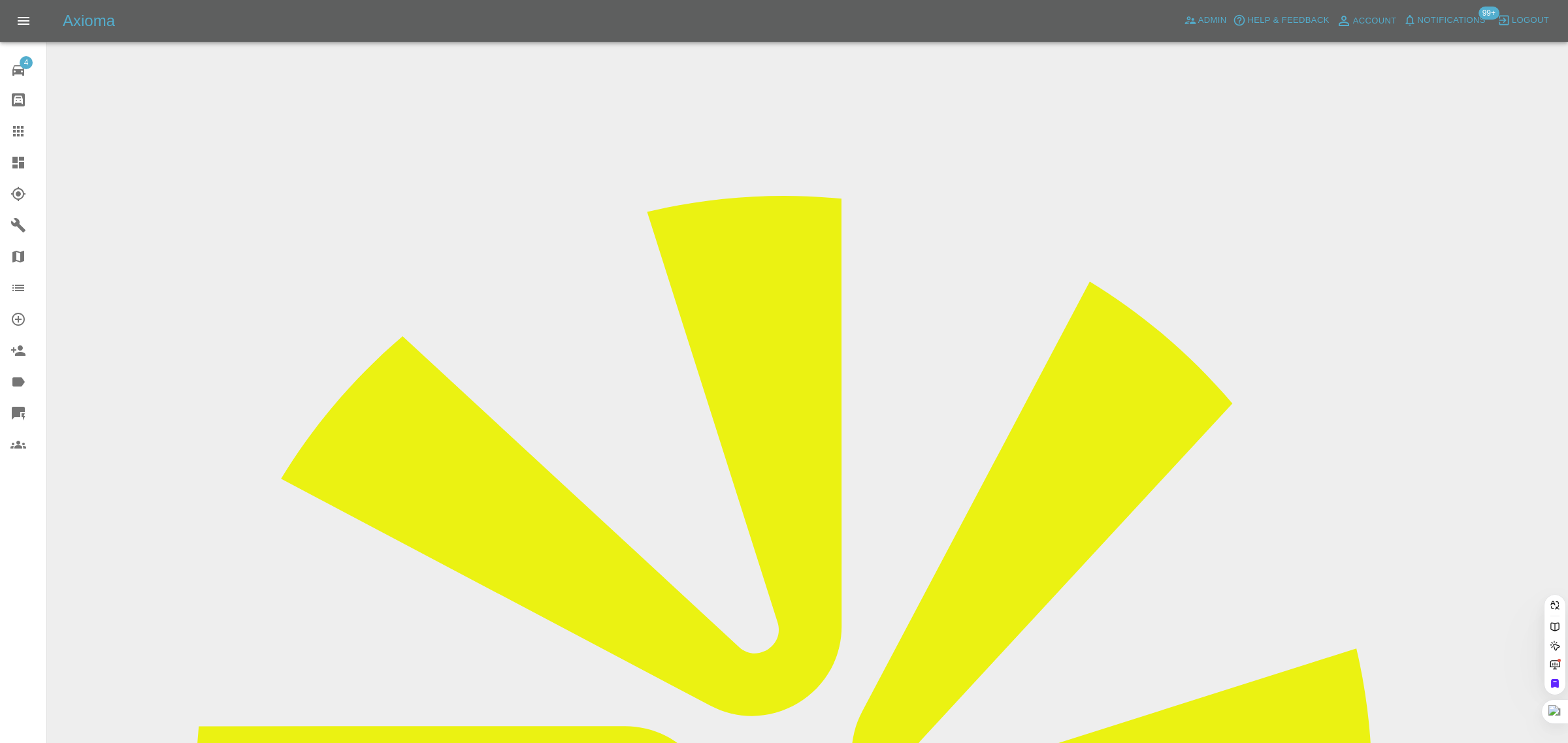
paste input "tp@why50.com"
type input "tp@why50.co"
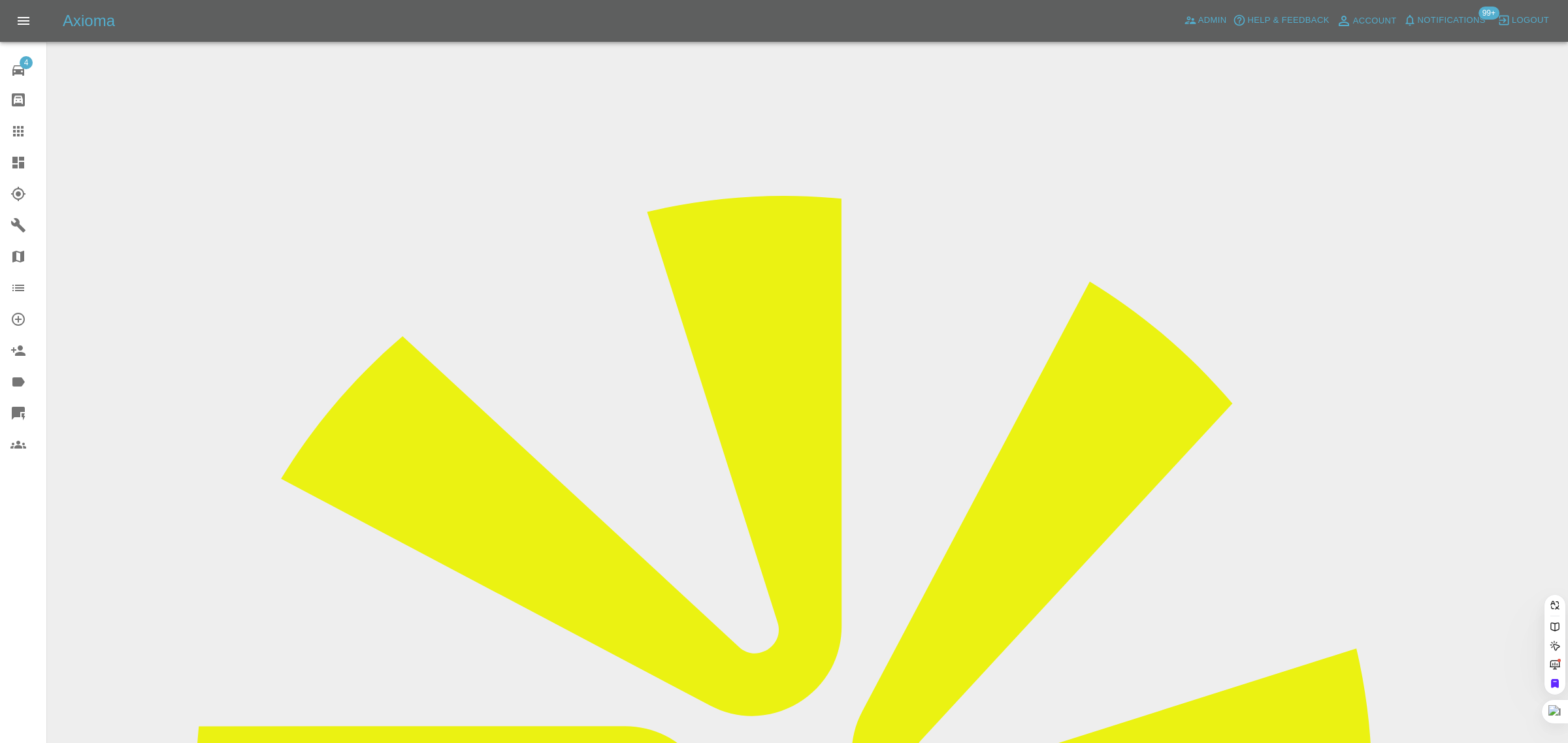
paste input "bettsy882@hotmail.com"
type input "bettsy882@hotmail.co"
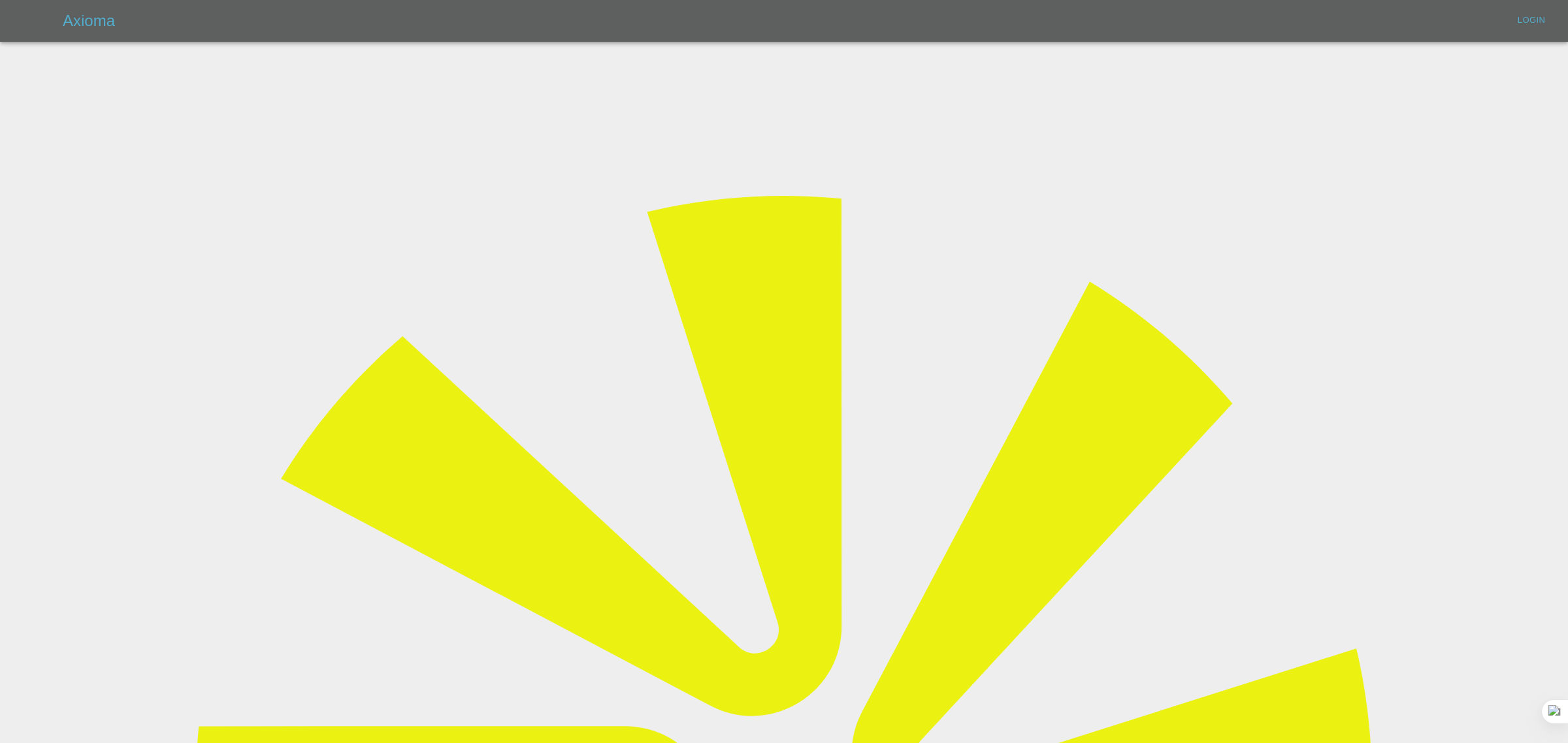
type input "bookkeeping@fifoaccounting.com"
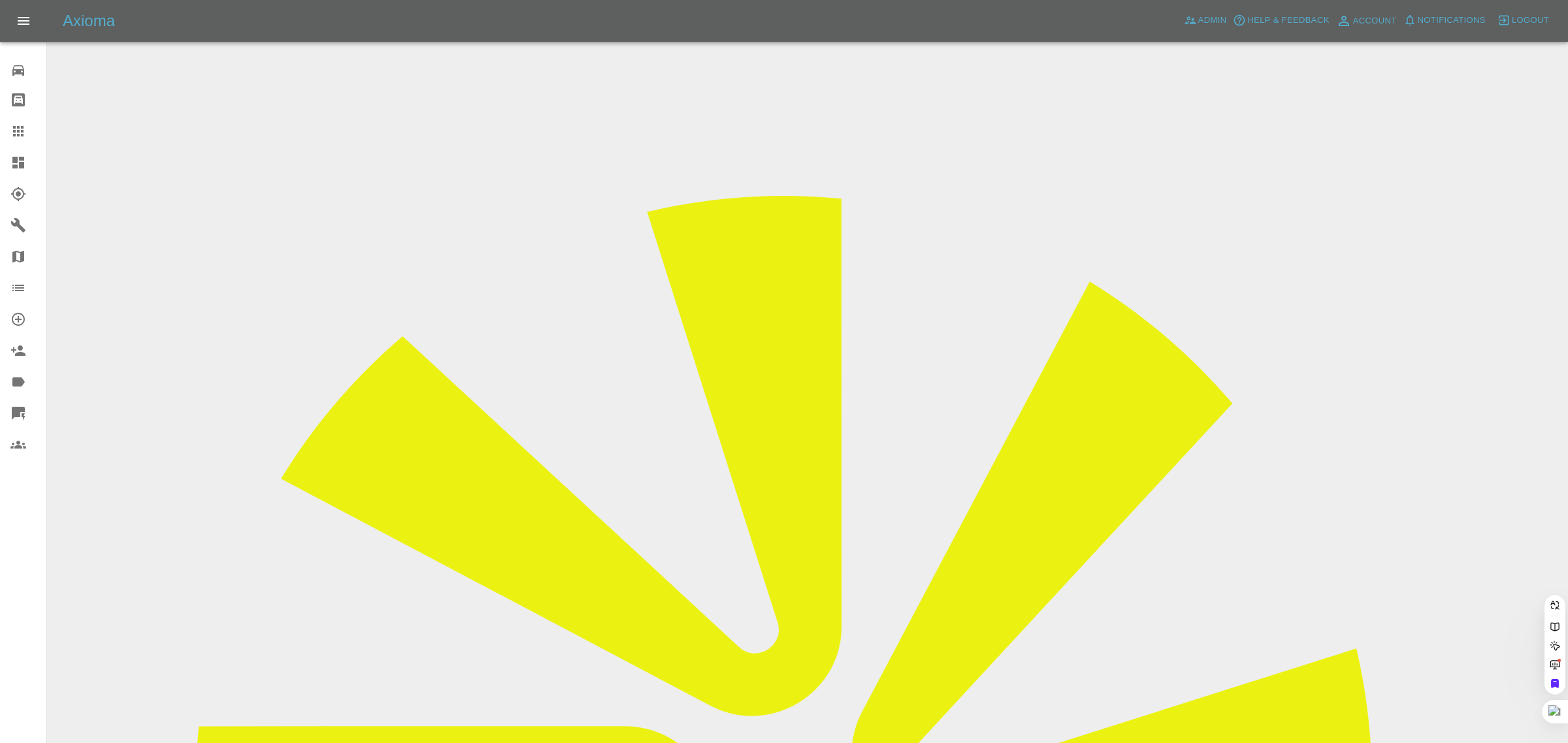
paste input "bettsy882@hotmail.com"
type input "bettsy882@hotmail.co"
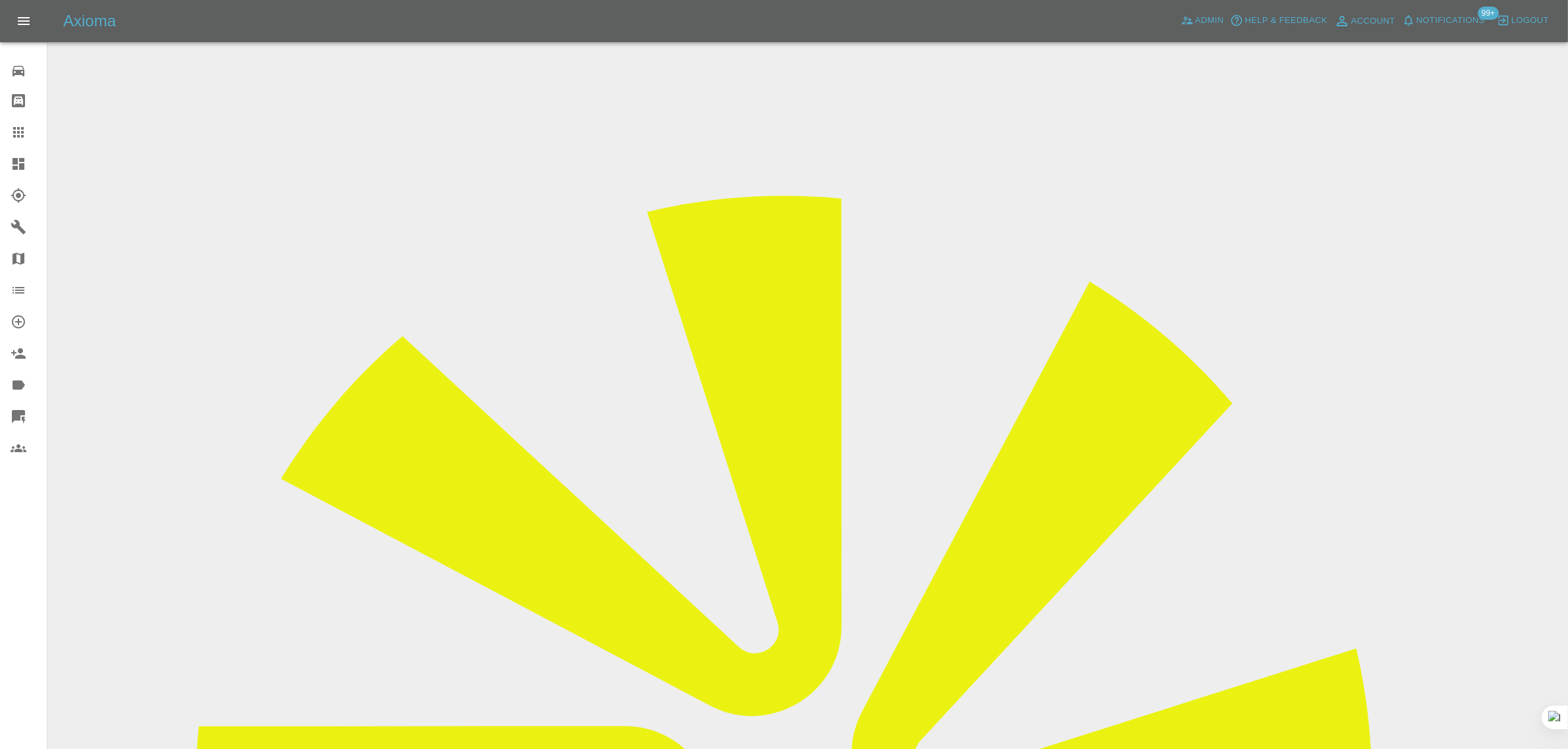
click at [18, 143] on link "Claims" at bounding box center [23, 132] width 47 height 32
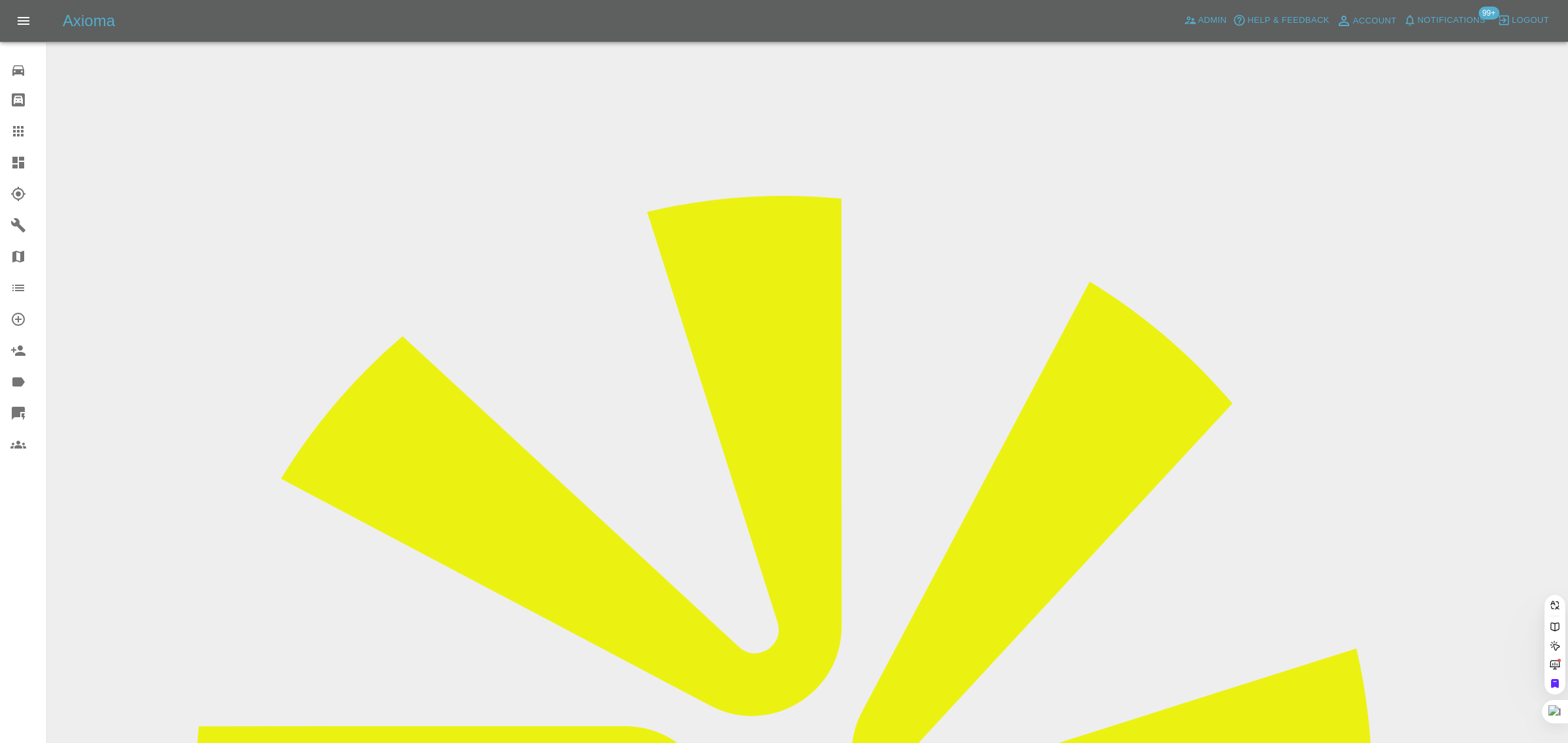
paste input "williambushell2@icloud.com"
type input "williambushell2@icloud.co"
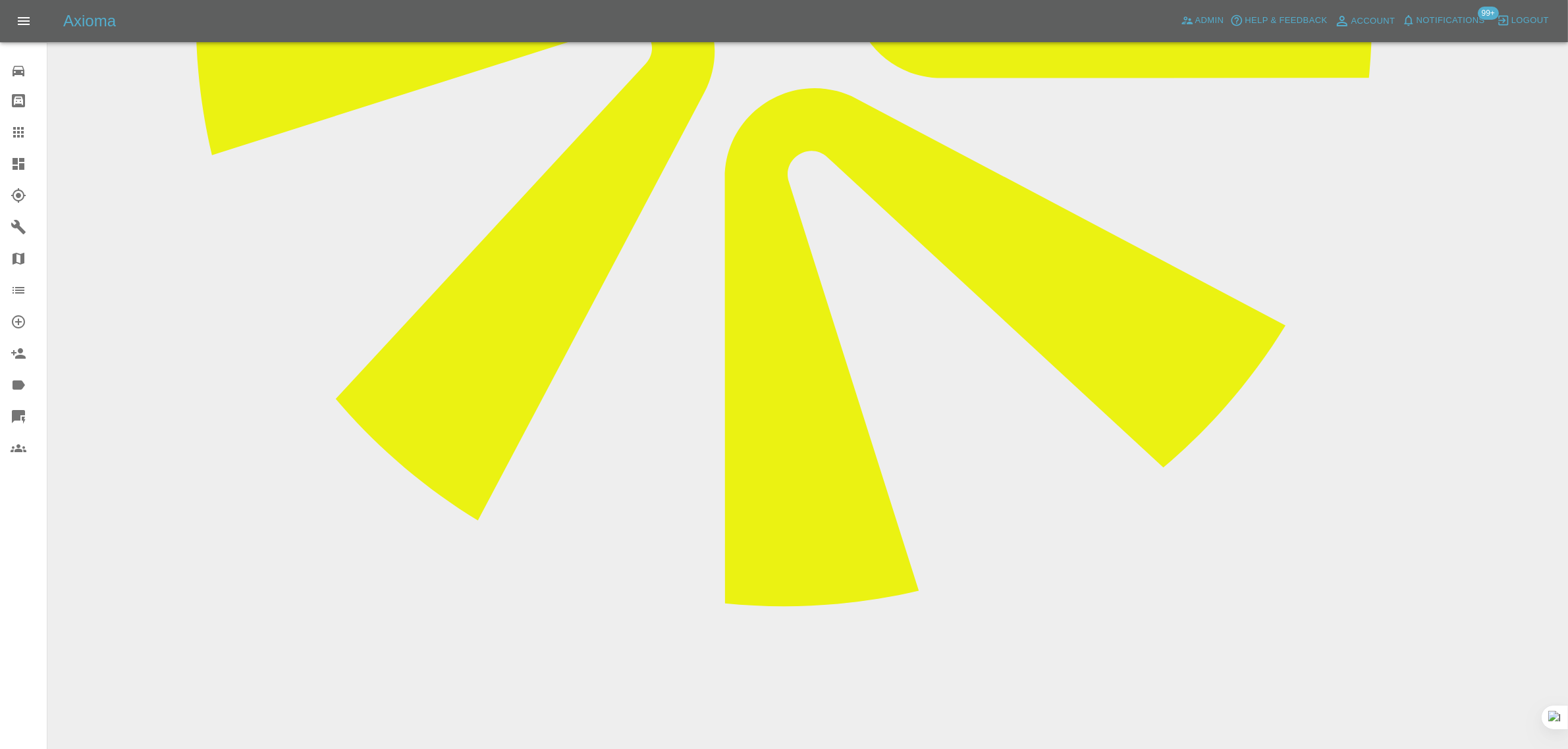
paste textarea "Unfortunately cannot supply electricity and area around vehicle restricted than…"
type textarea "Unfortunately cannot supply electricity and area around vehicle restricted than…"
drag, startPoint x: 1469, startPoint y: 442, endPoint x: 1443, endPoint y: 439, distance: 26.2
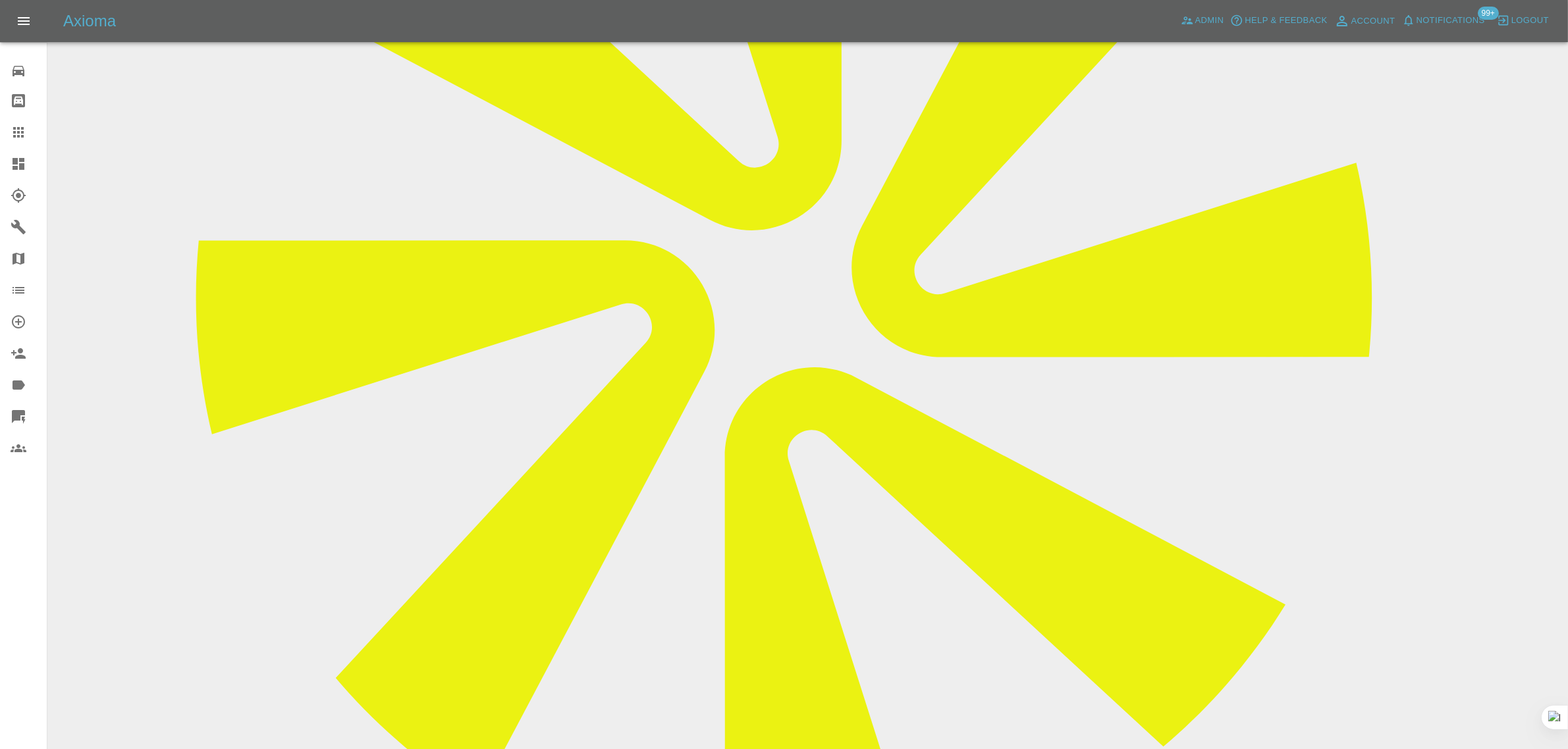
scroll to position [271, 0]
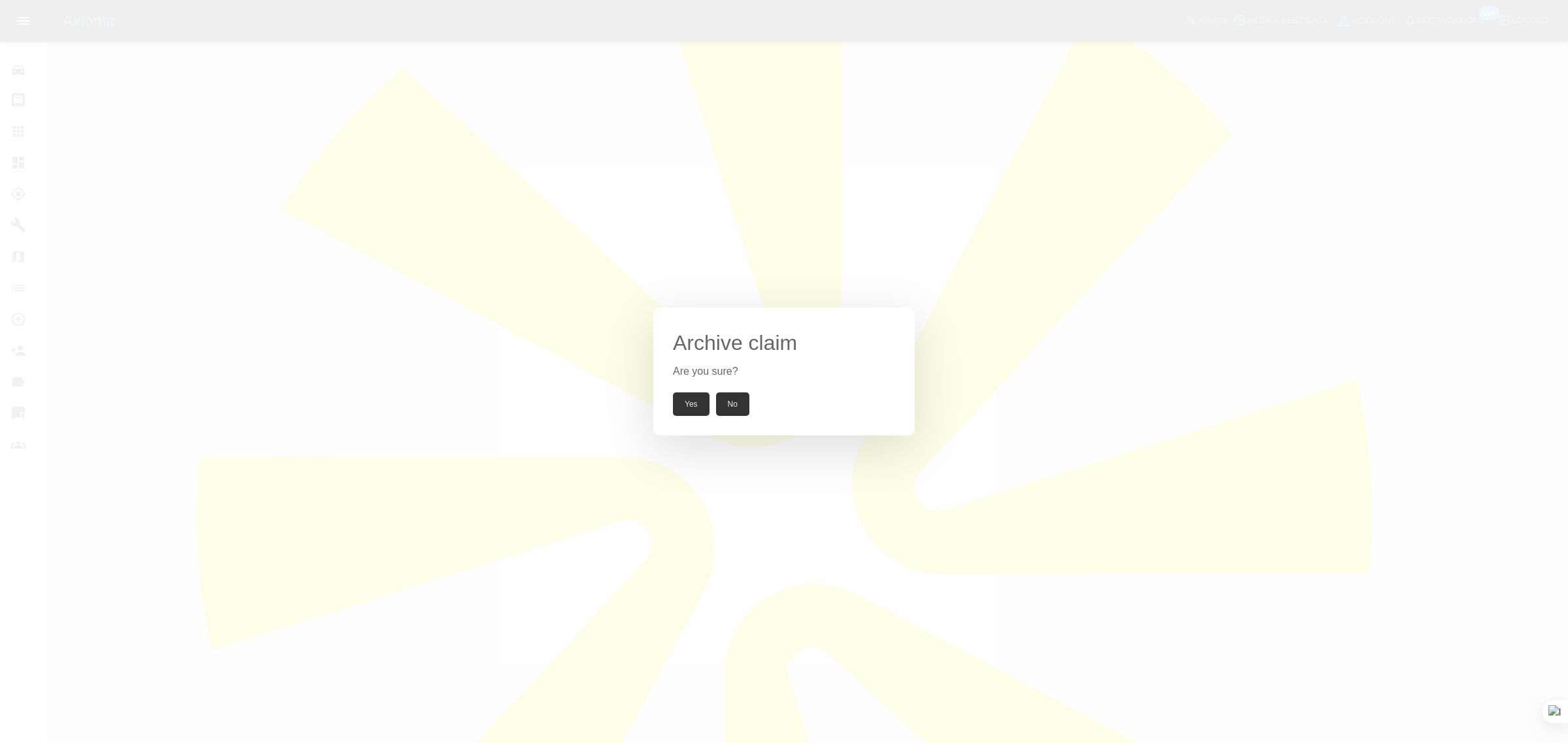
click at [691, 405] on button "Yes" at bounding box center [691, 404] width 36 height 24
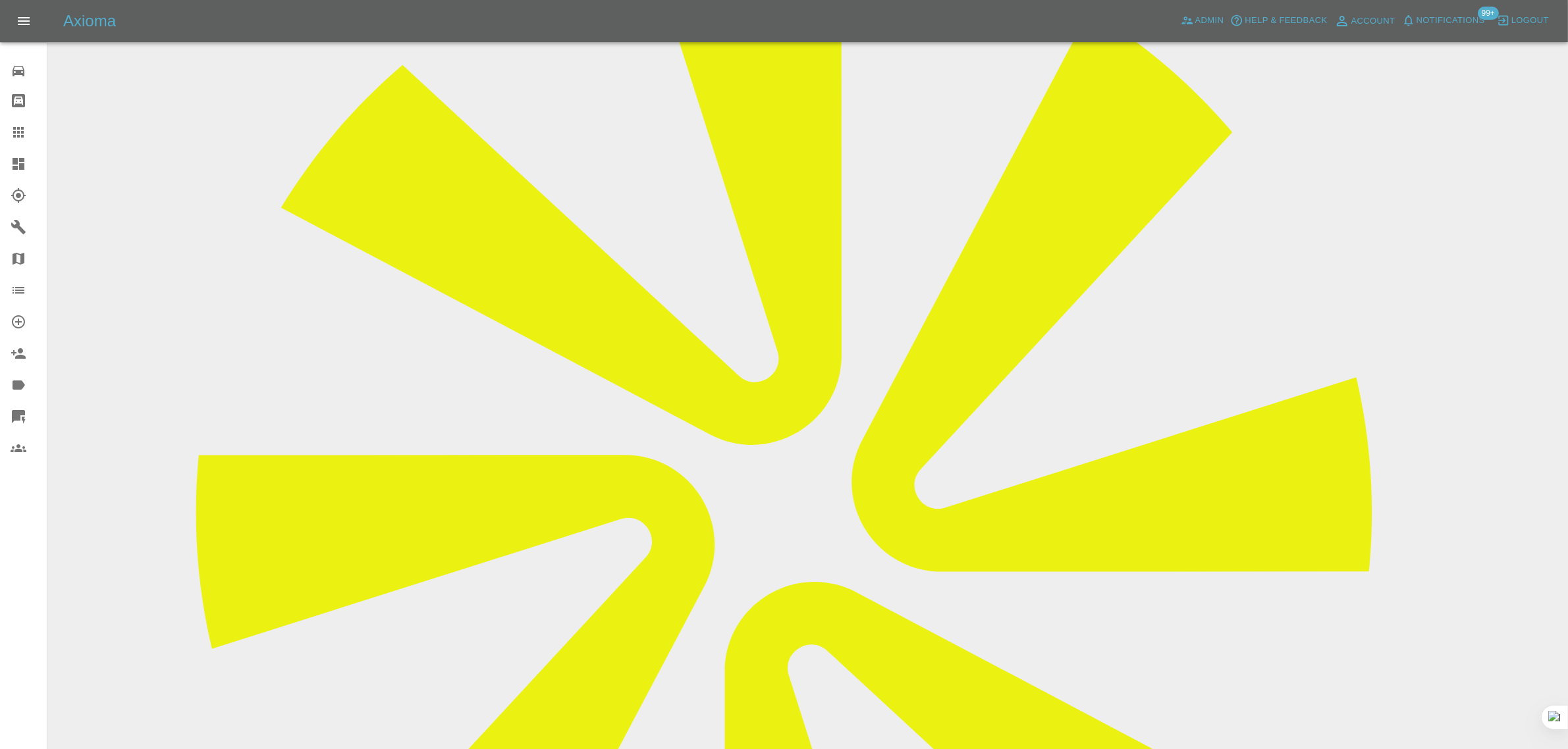
drag, startPoint x: 18, startPoint y: 127, endPoint x: 107, endPoint y: 221, distance: 129.4
click at [18, 129] on icon at bounding box center [18, 132] width 11 height 11
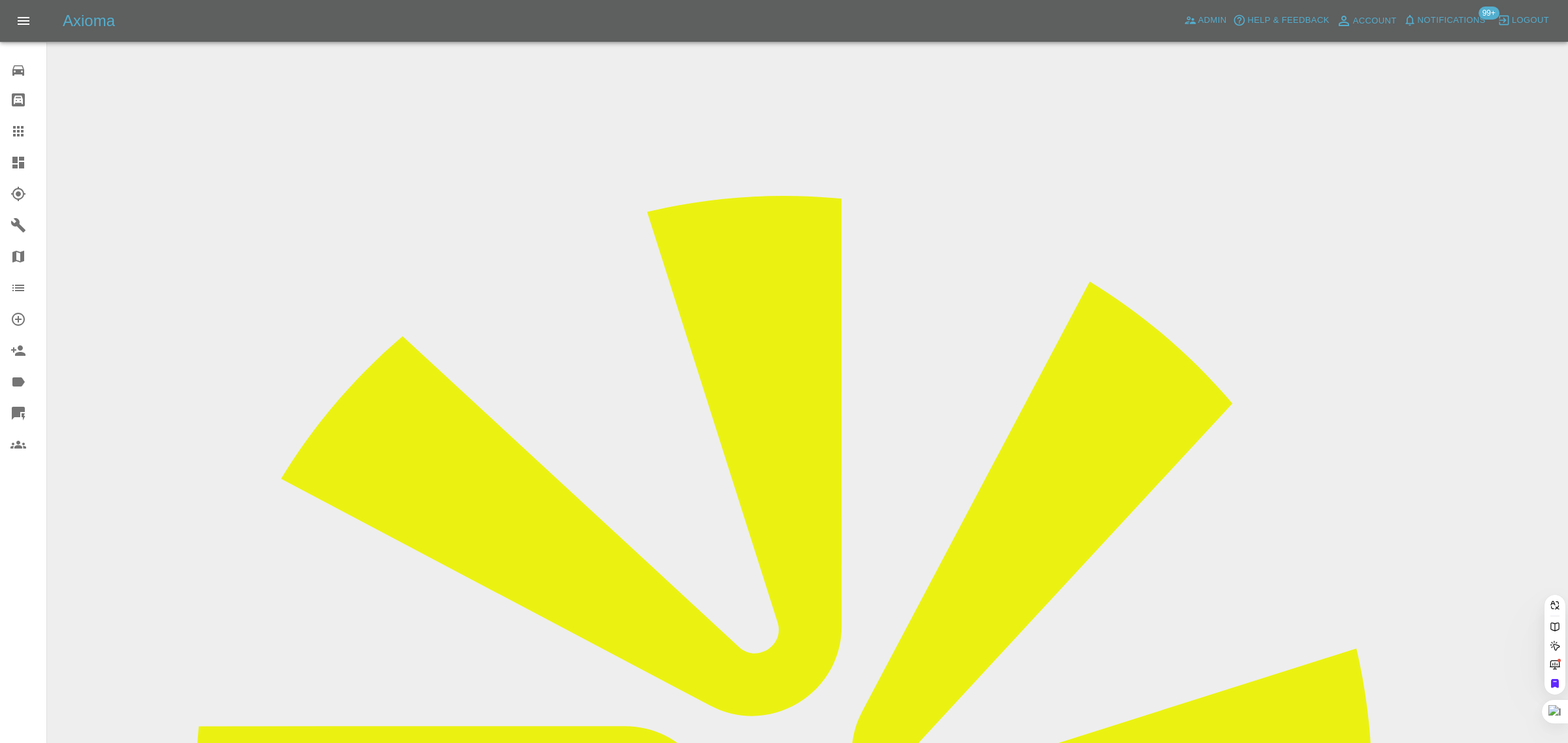
paste input "darren.garland@icloud.com"
type input "darren.garland@icloud.com"
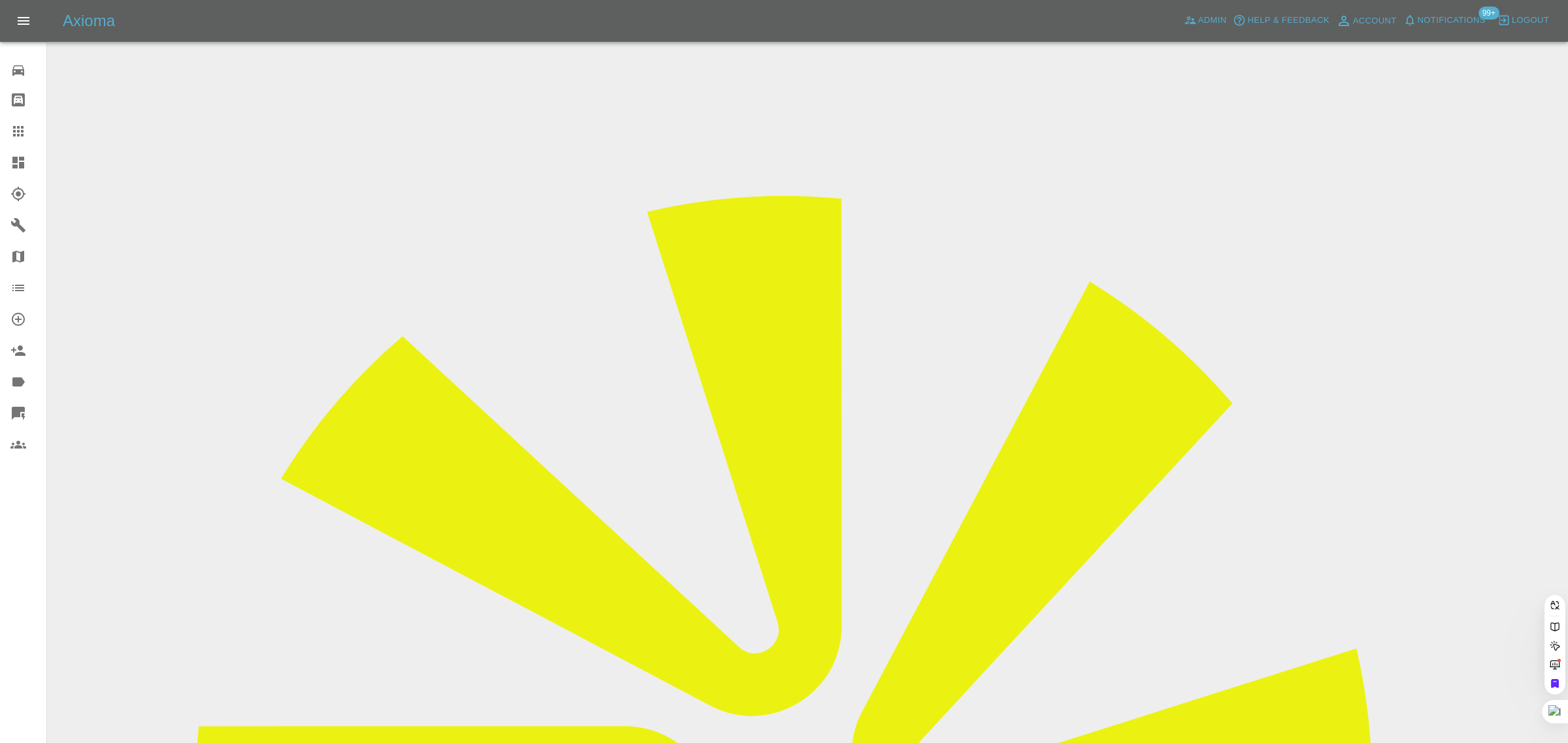
paste input "WN68 AOS"
type input "WN68 AOS"
drag, startPoint x: 778, startPoint y: 420, endPoint x: 376, endPoint y: 1, distance: 580.7
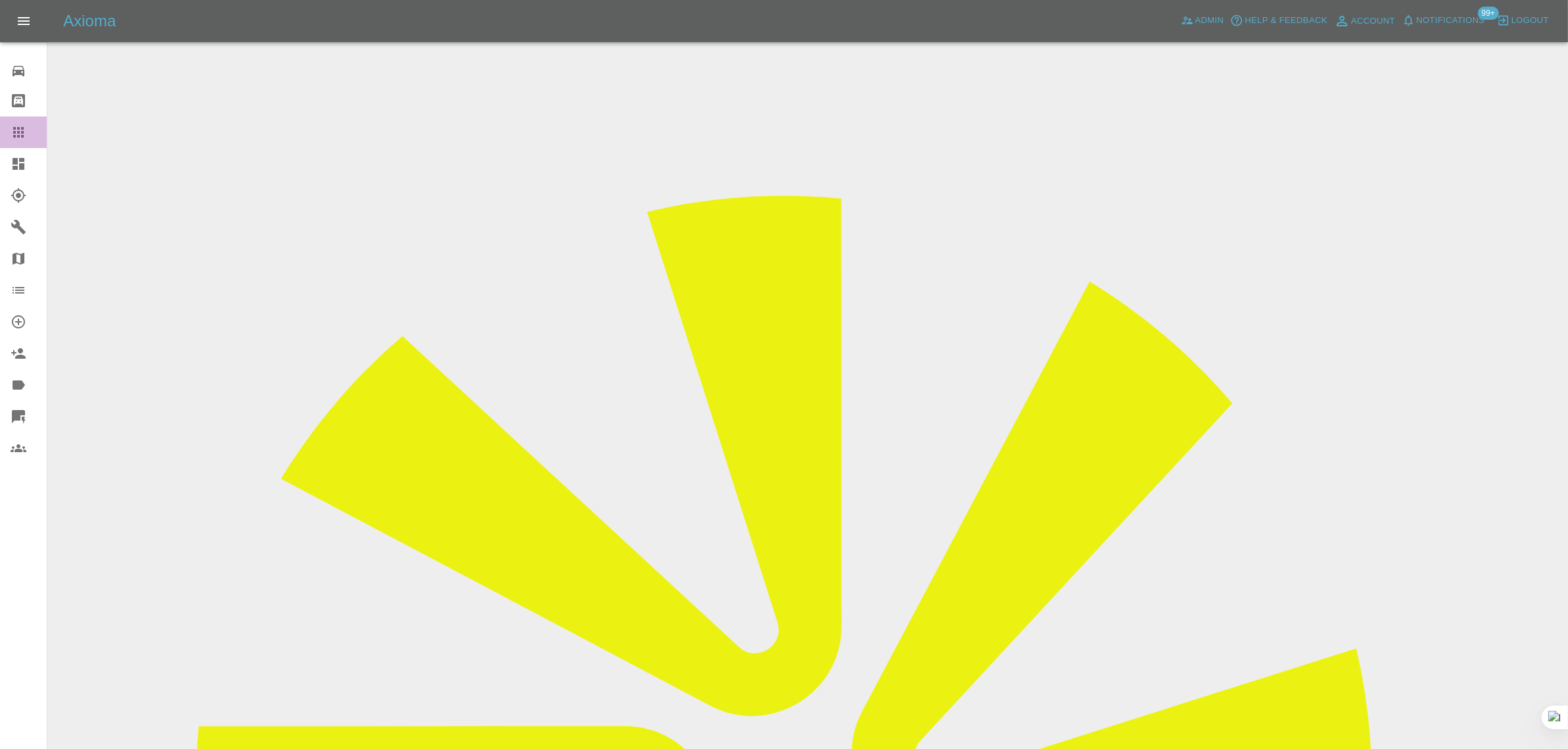
click at [22, 129] on icon at bounding box center [18, 132] width 11 height 11
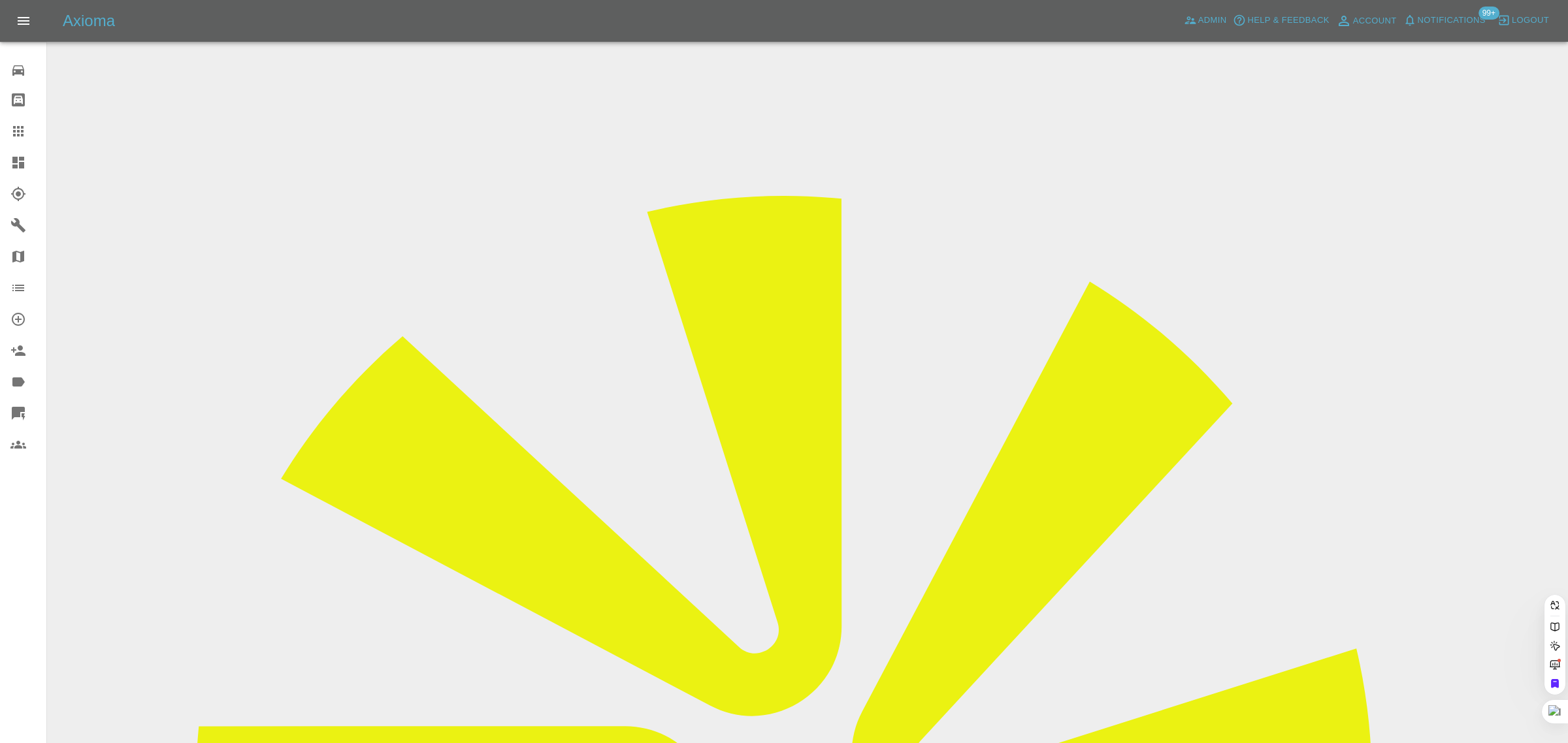
drag, startPoint x: 789, startPoint y: 421, endPoint x: 779, endPoint y: 422, distance: 10.0
paste input "sheila.silver@sky.com"
type input "sheila.silver@sky.co"
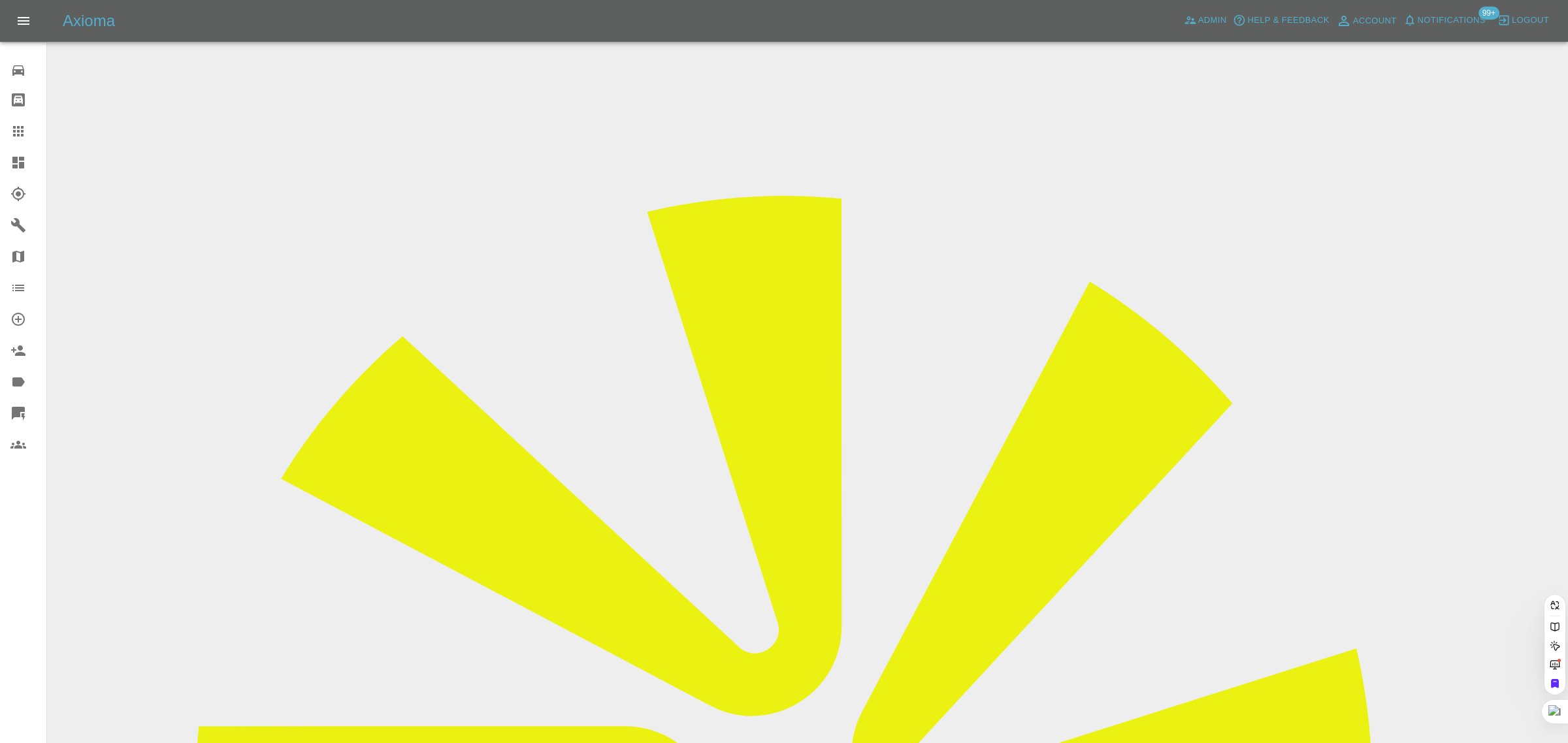
scroll to position [0, 0]
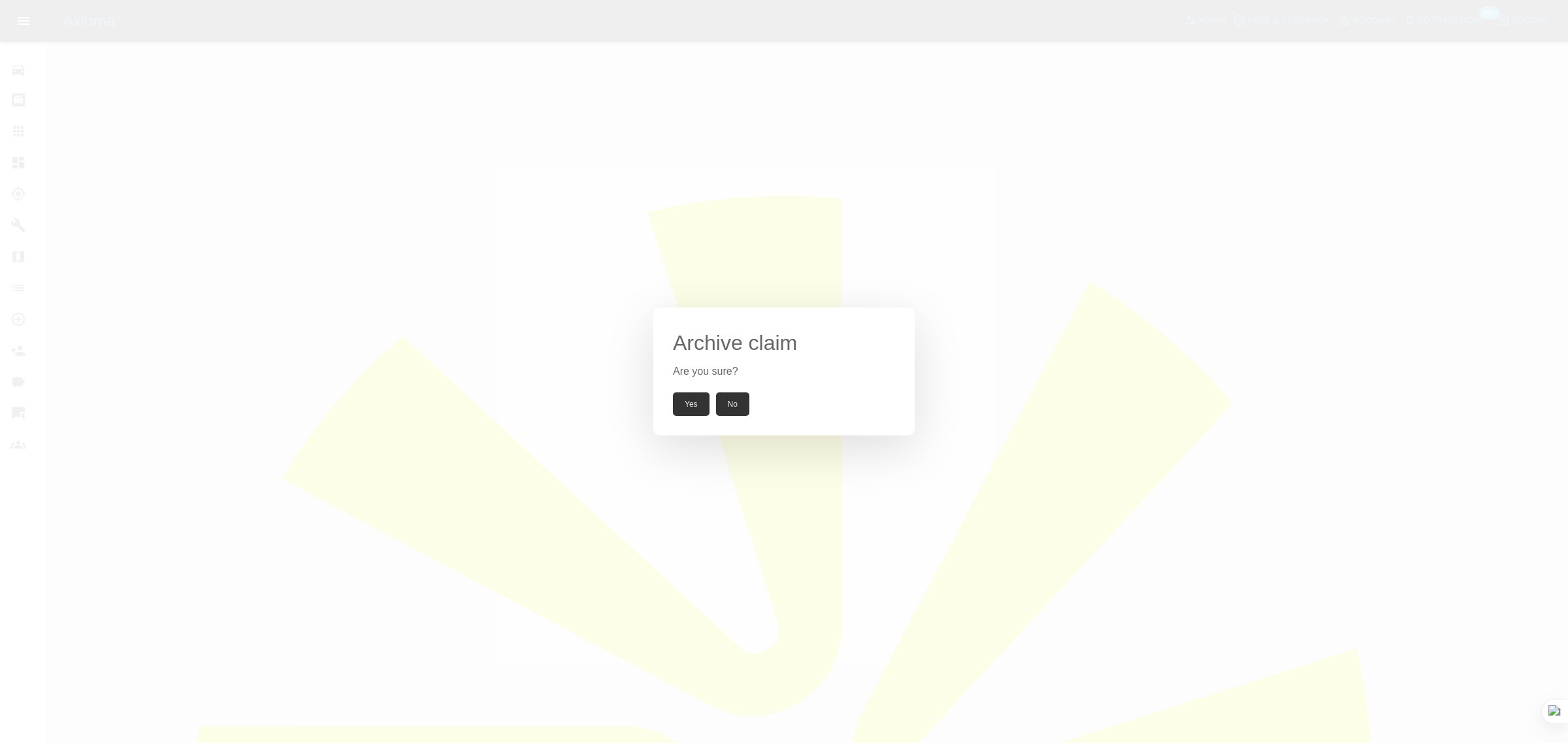
click at [681, 393] on button "Yes" at bounding box center [691, 404] width 36 height 24
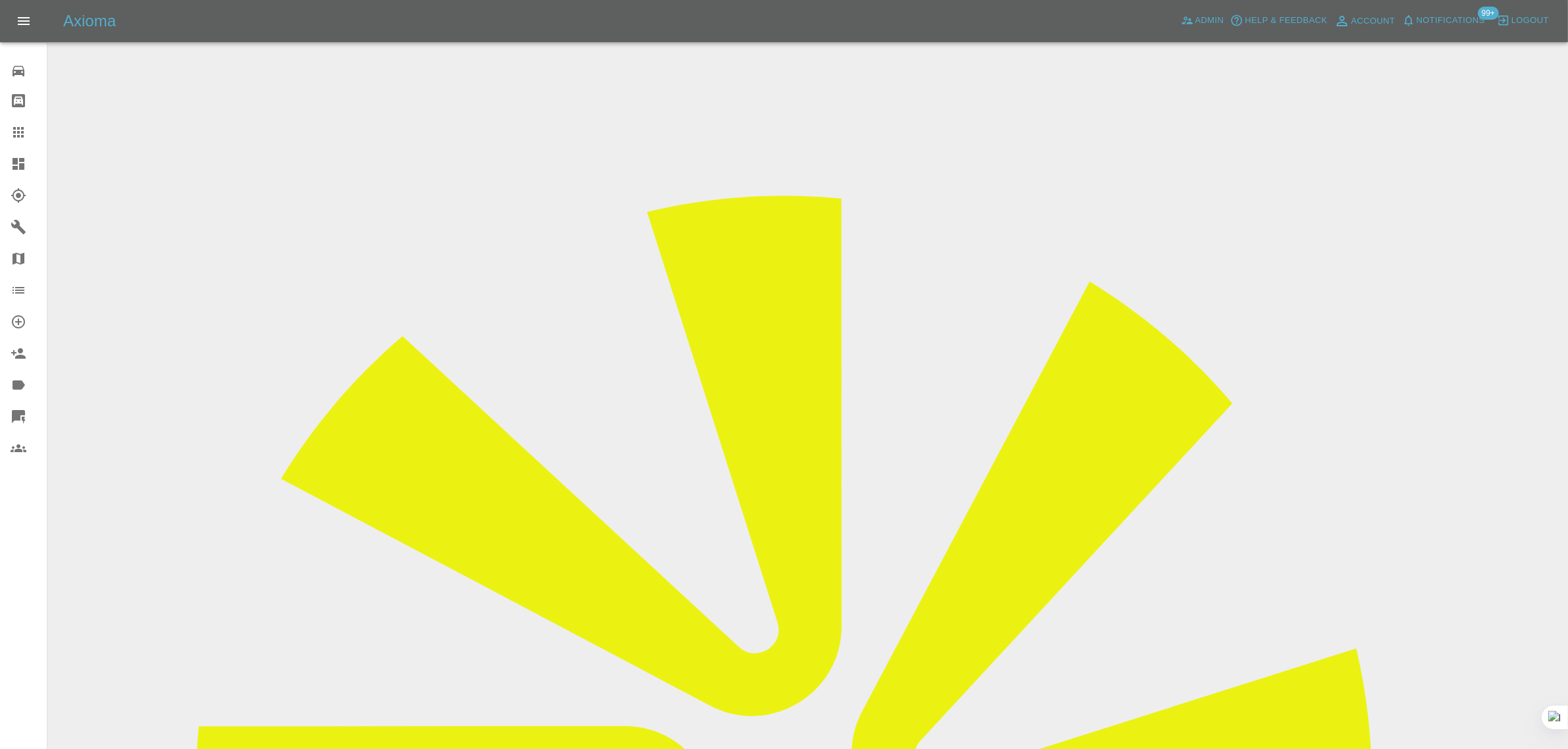
click at [24, 130] on icon at bounding box center [19, 132] width 16 height 16
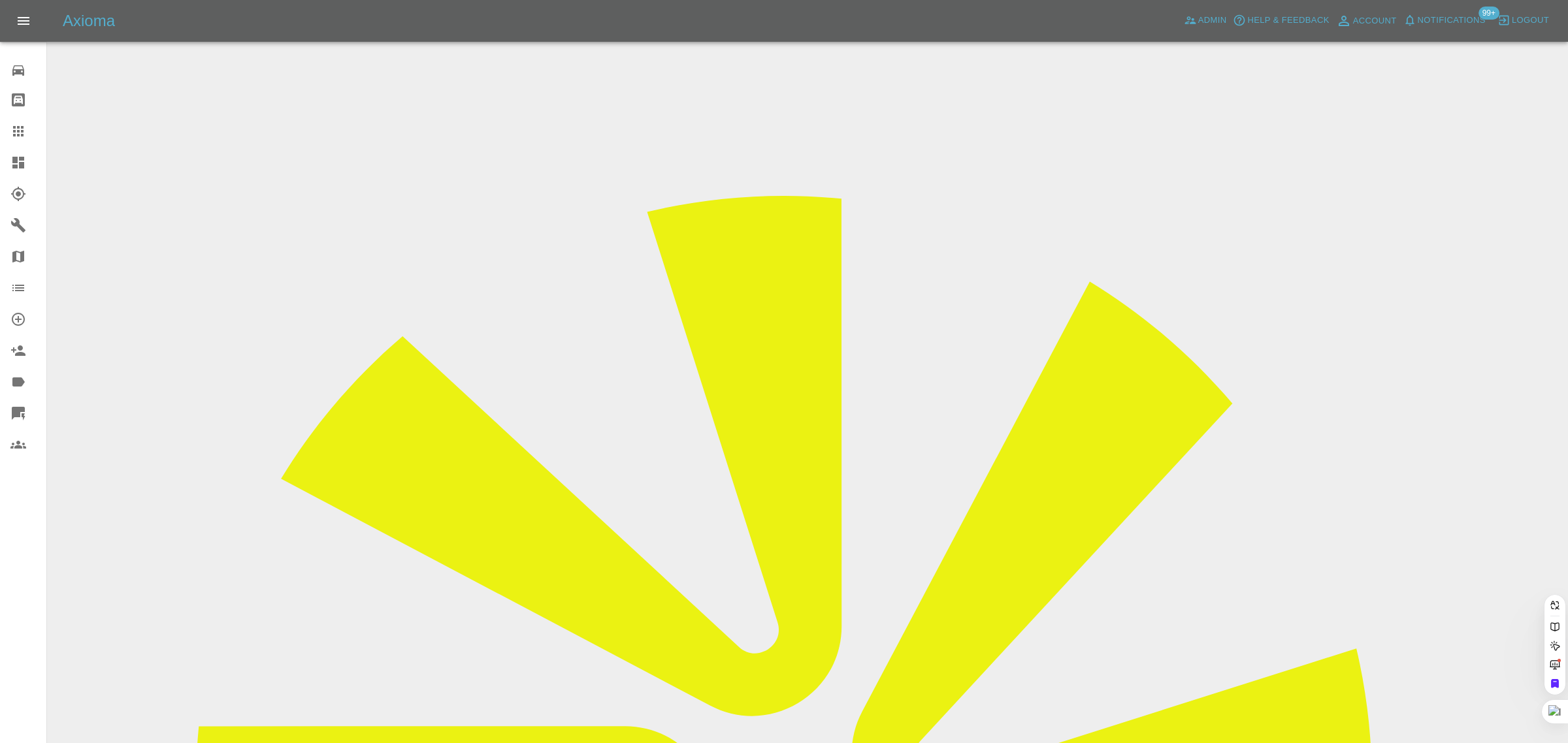
paste input "ufuk.mus@gmail.com"
type input "ufuk.mus@gmail."
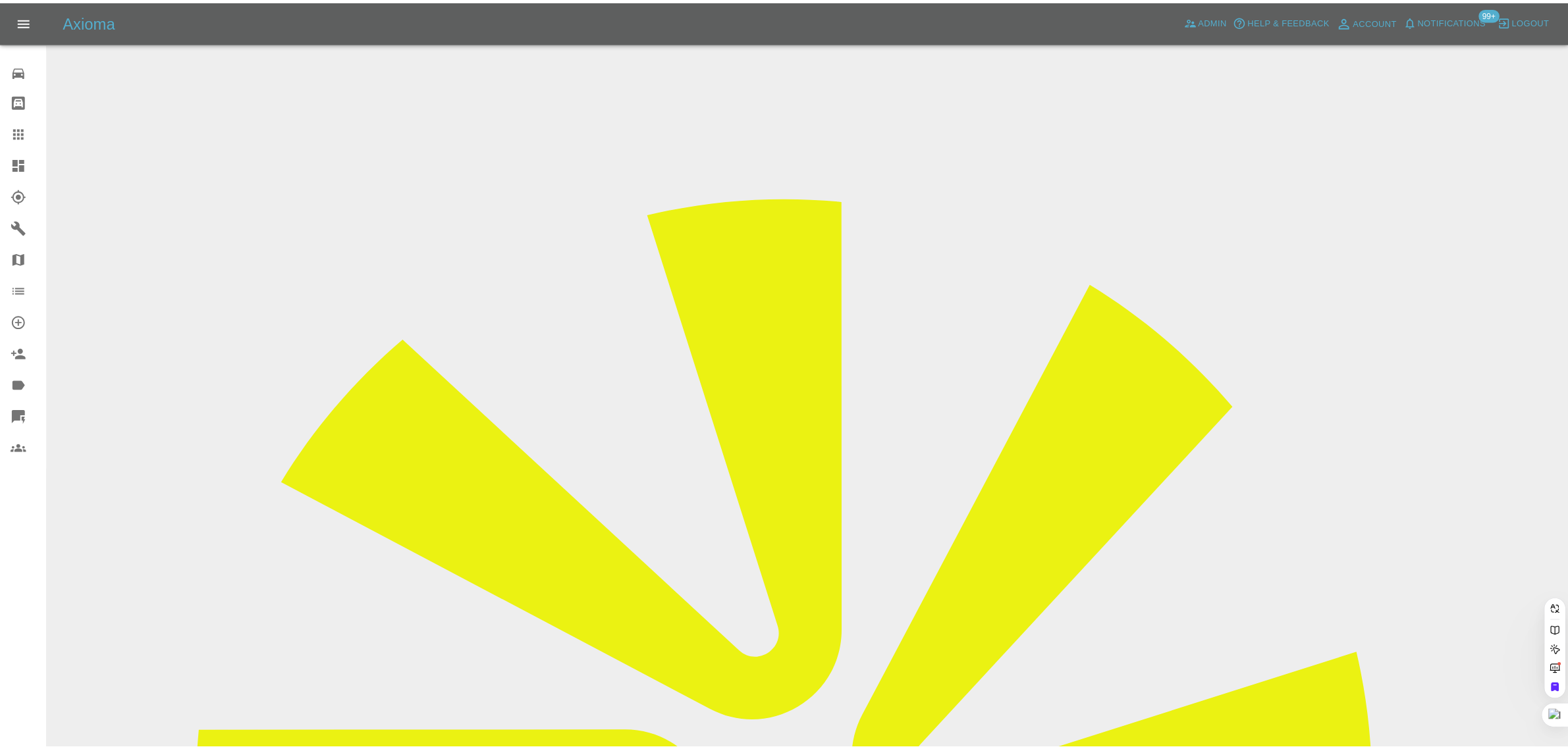
scroll to position [0, 0]
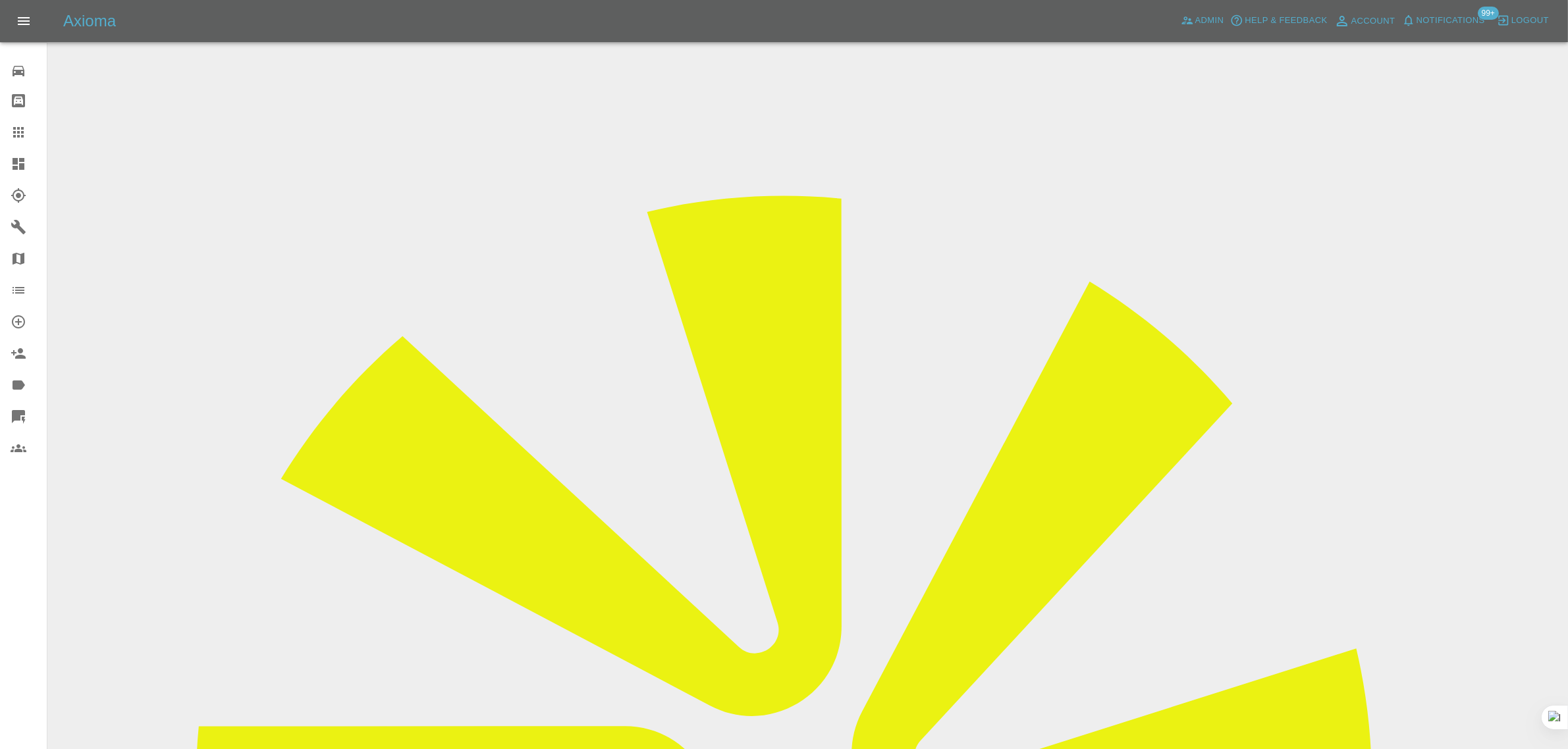
drag, startPoint x: 463, startPoint y: 390, endPoint x: 333, endPoint y: 378, distance: 130.6
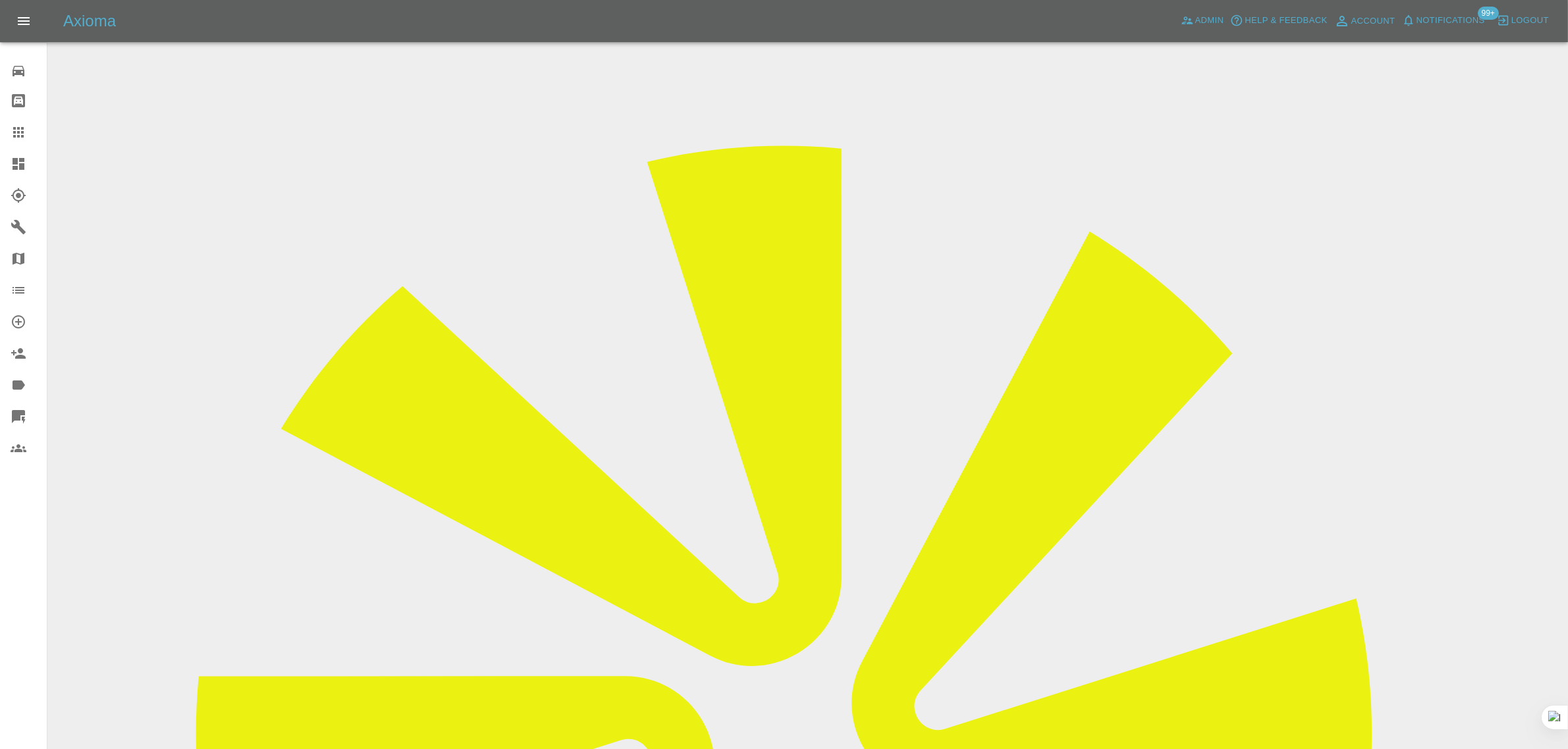
scroll to position [65, 0]
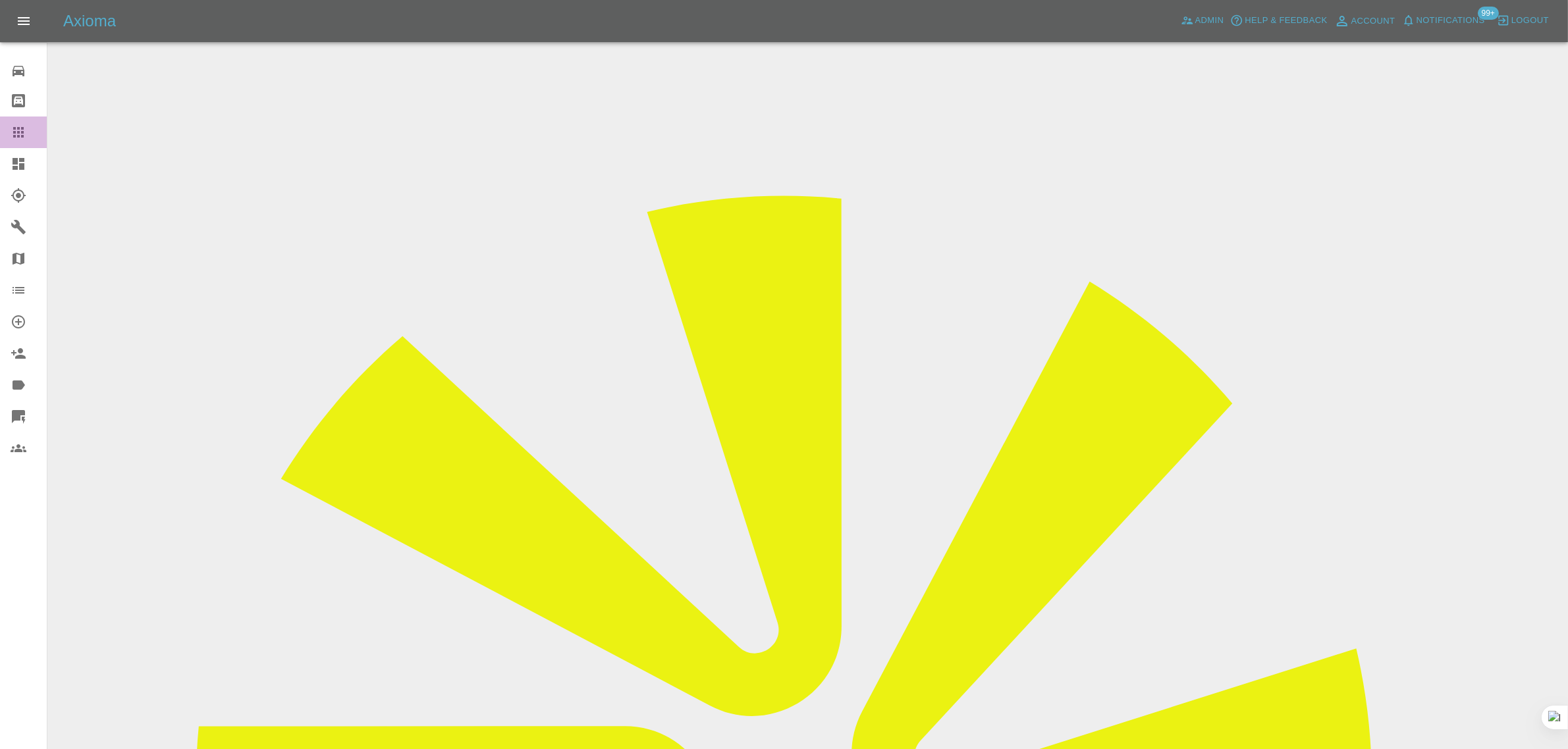
click at [17, 132] on icon at bounding box center [19, 132] width 16 height 16
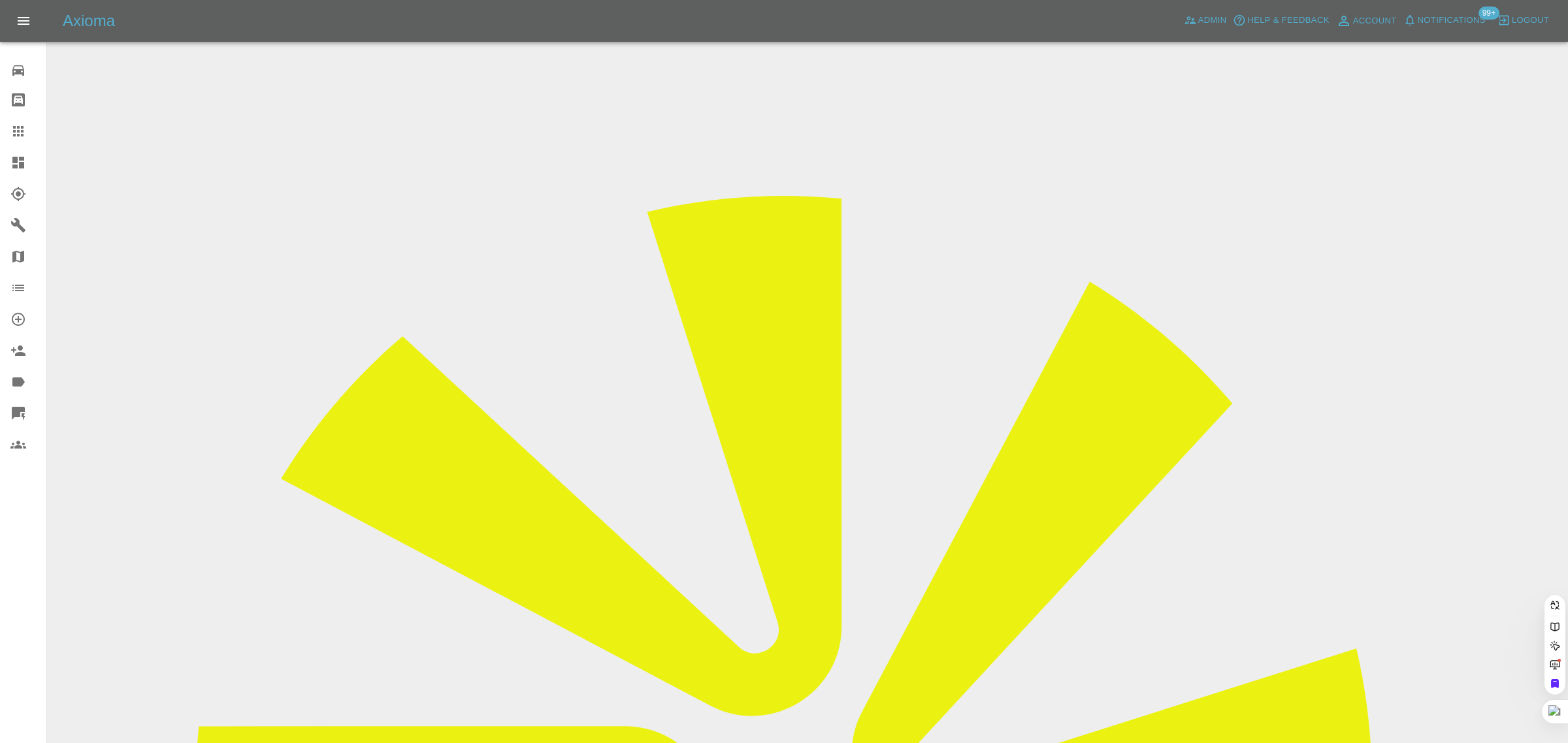
drag, startPoint x: 523, startPoint y: 439, endPoint x: 648, endPoint y: 420, distance: 126.4
paste input "niker@hotmail.co.uk"
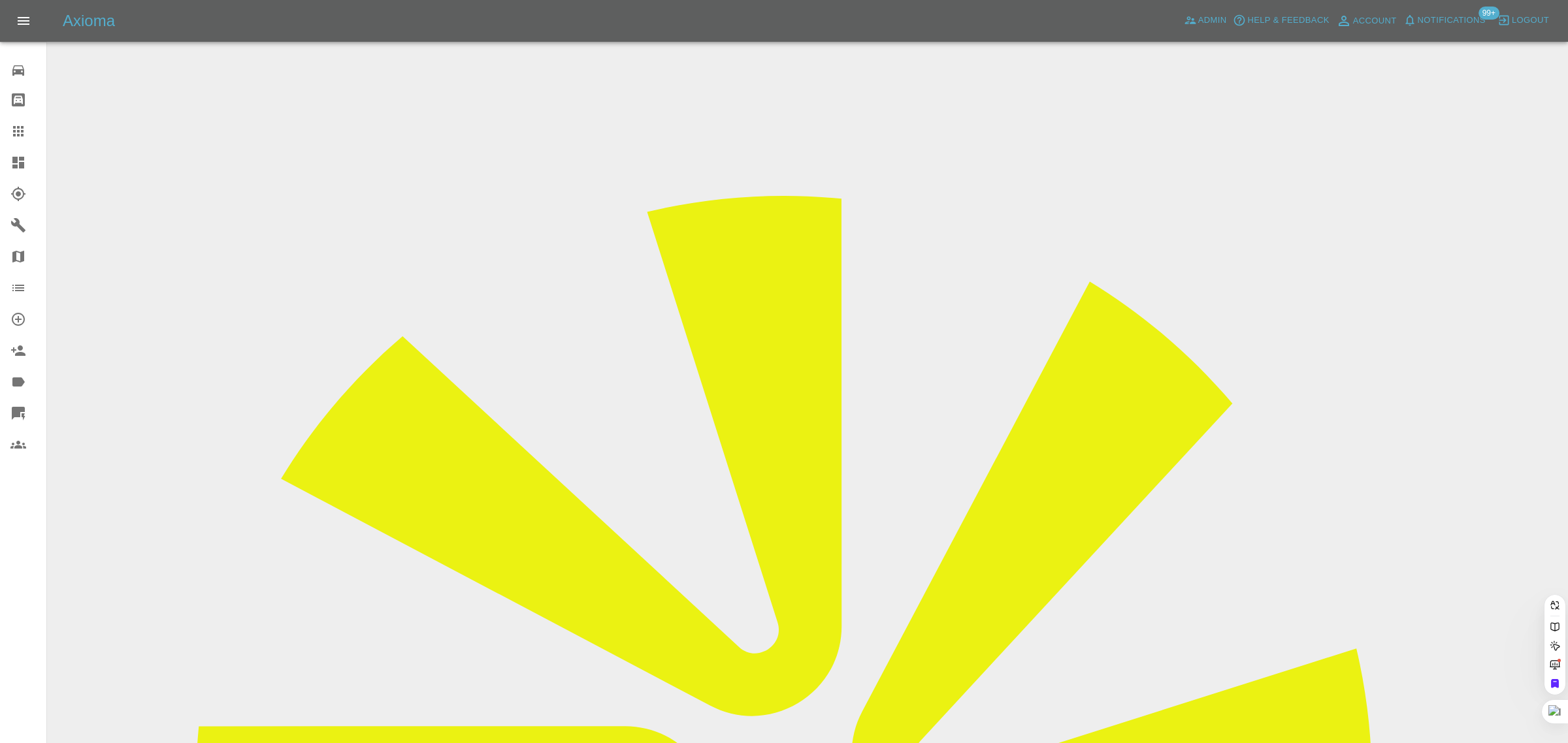
scroll to position [0, 5]
type input "niker@hotmail.co.uk"
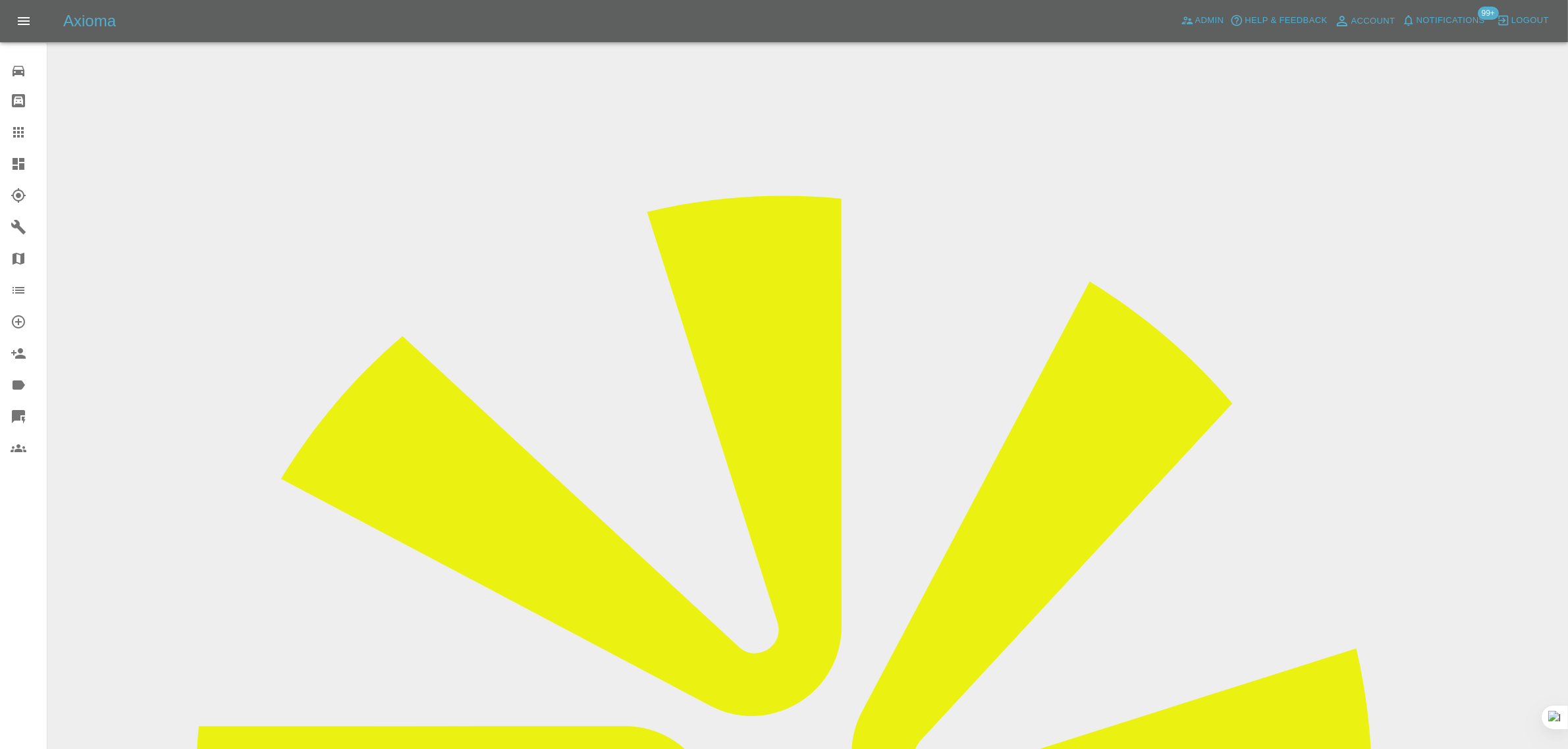
click at [14, 126] on icon at bounding box center [19, 132] width 16 height 16
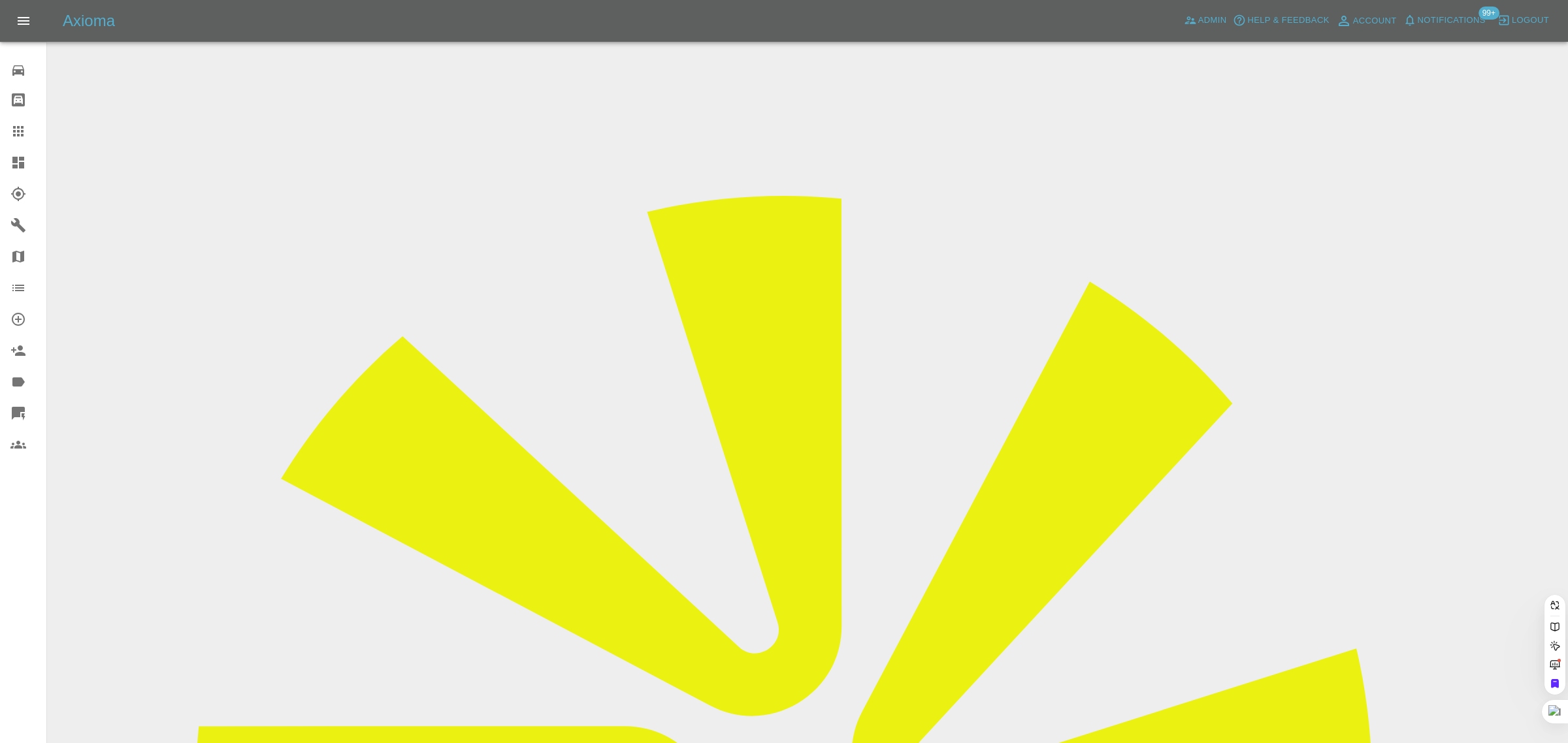
paste input "j_m_wyatt@hotmail.com"
type input "j_m_wyatt@hotmail.co"
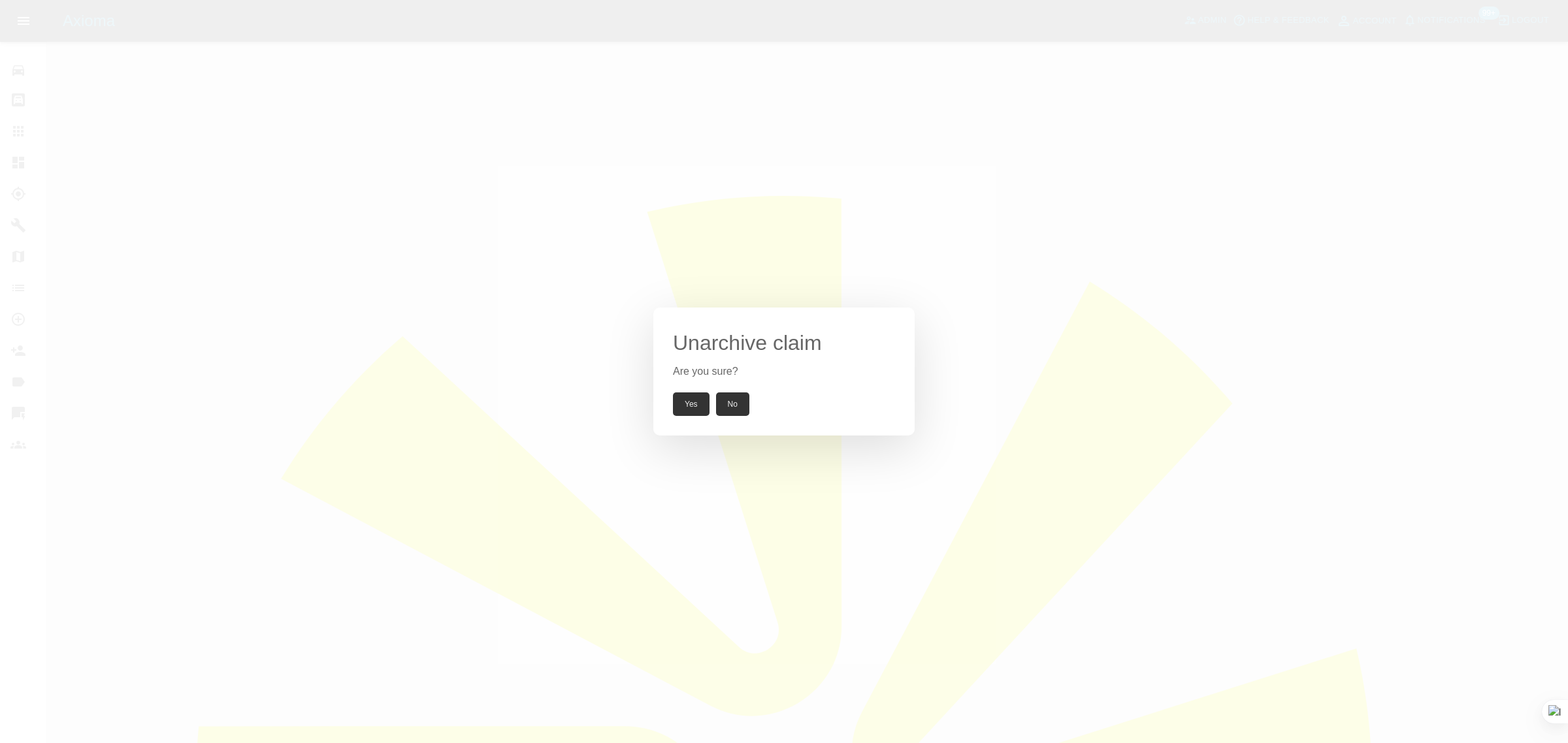
click at [684, 400] on button "Yes" at bounding box center [691, 404] width 36 height 24
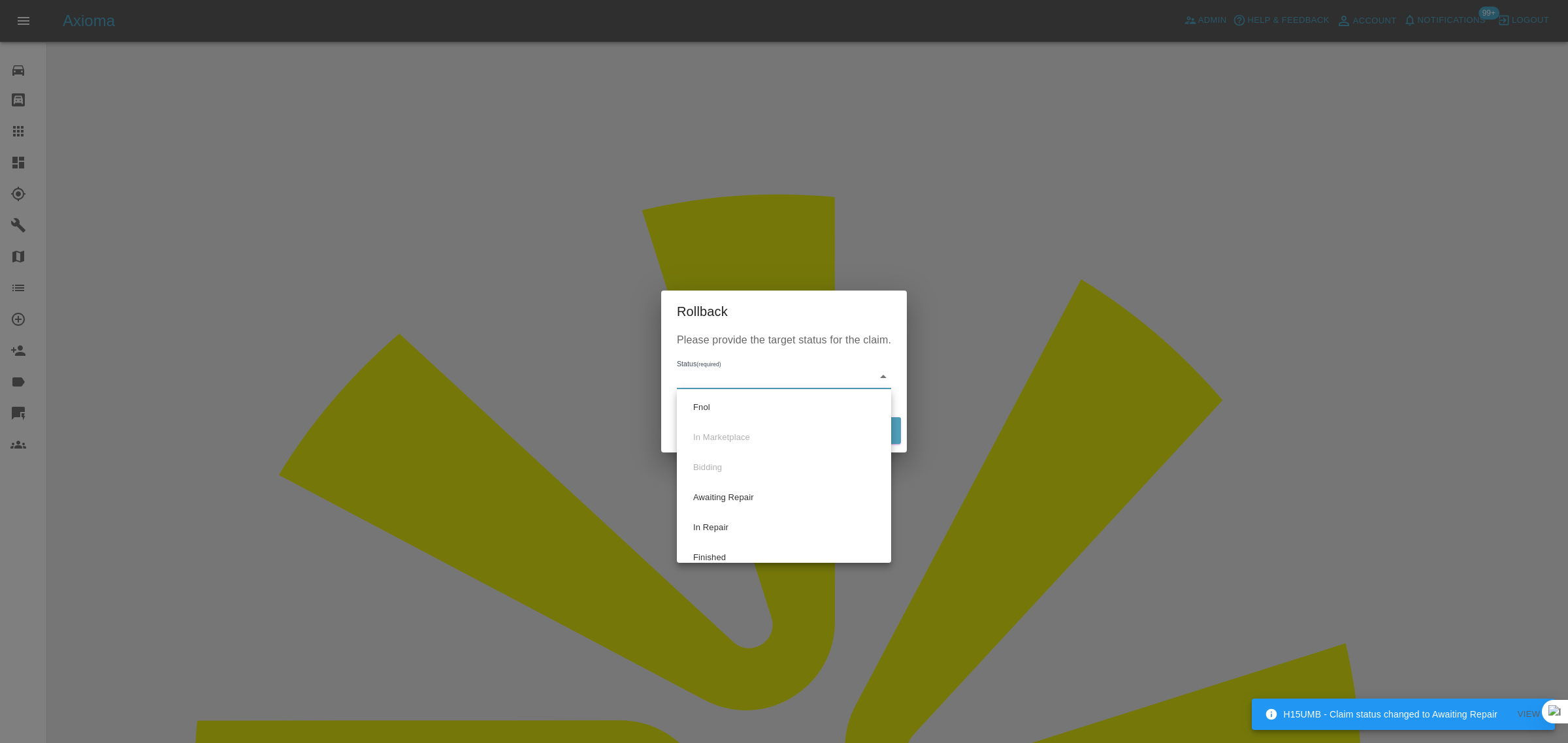
click at [740, 400] on li "Fnol" at bounding box center [784, 407] width 208 height 30
type input "fnol"
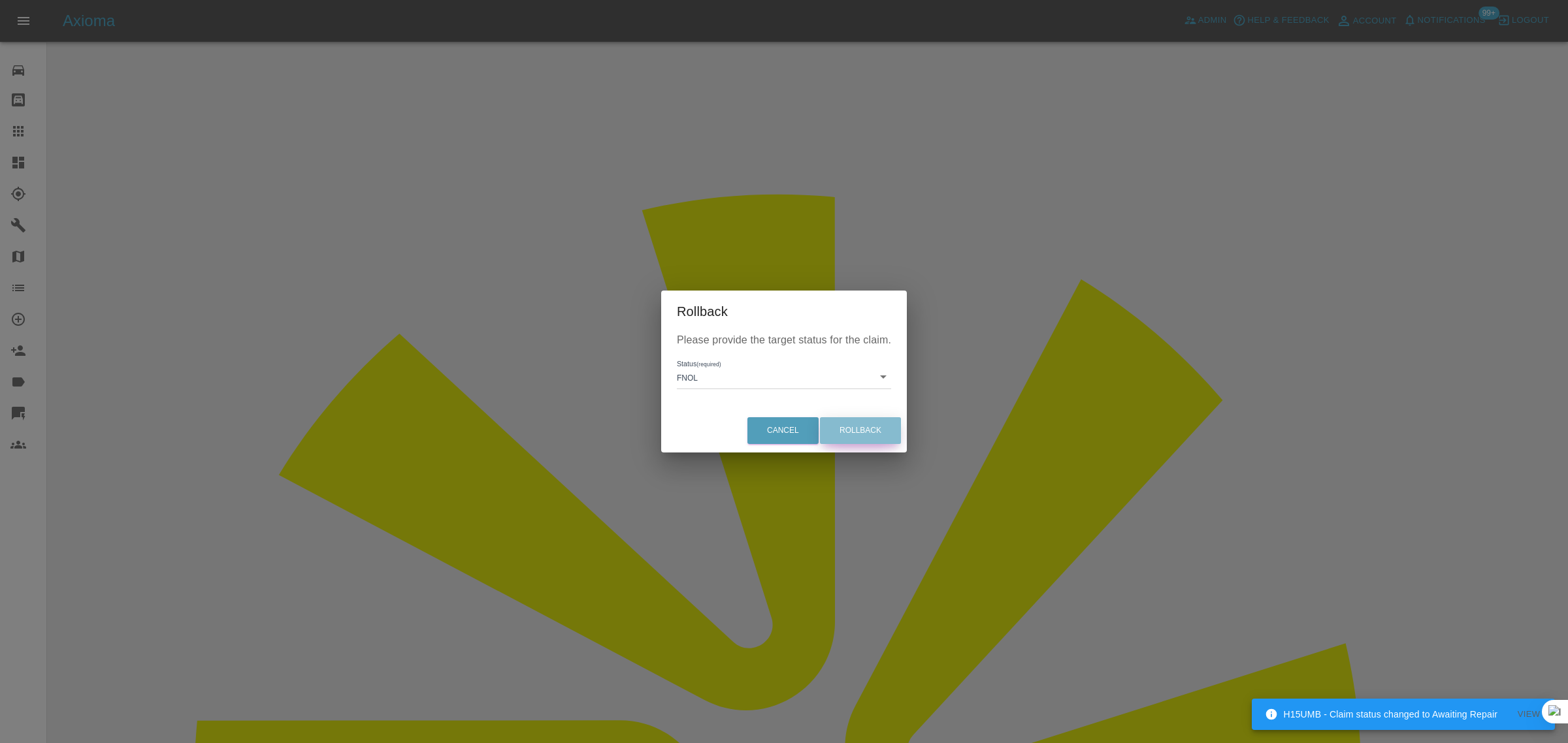
click at [880, 429] on button "Rollback" at bounding box center [861, 431] width 81 height 27
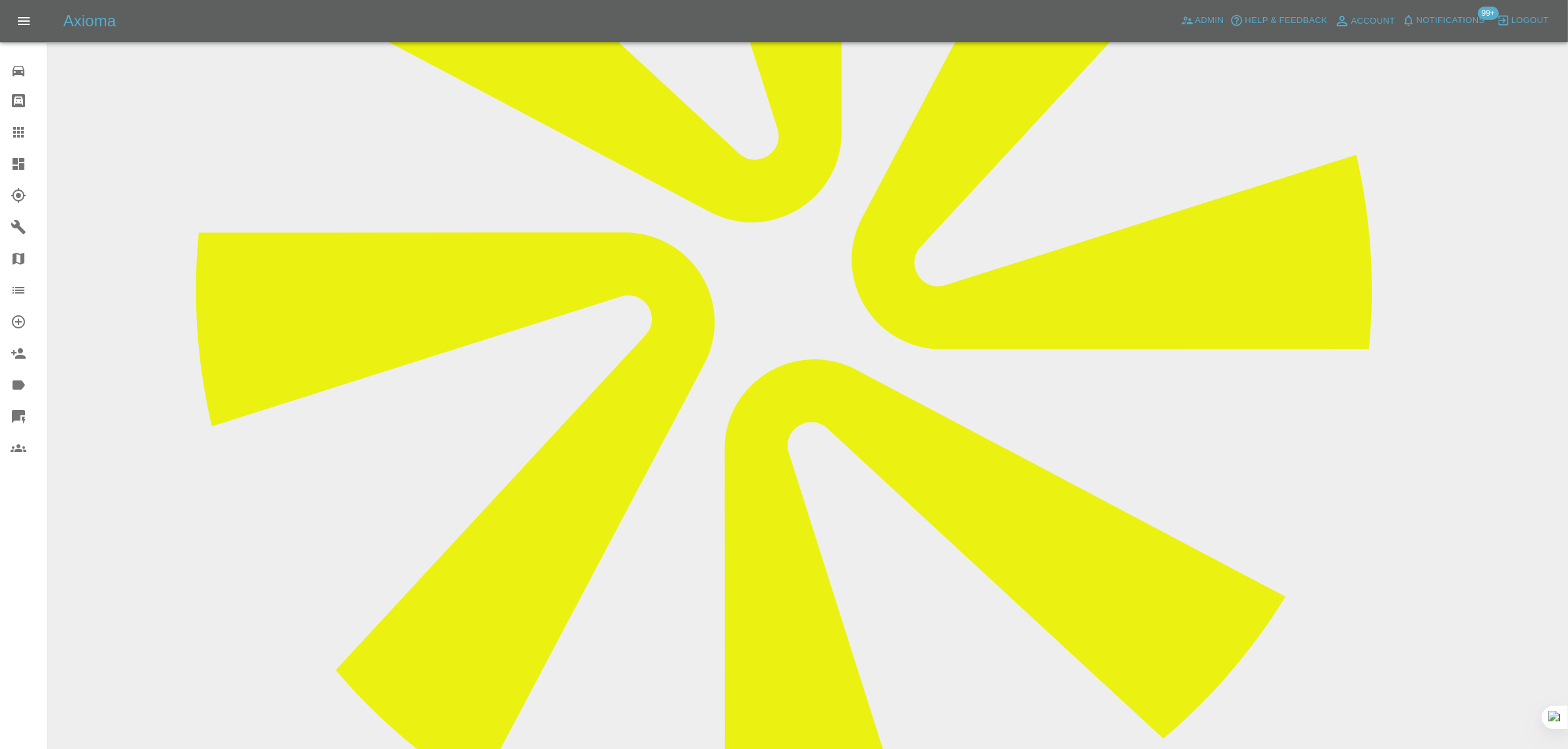
scroll to position [740, 0]
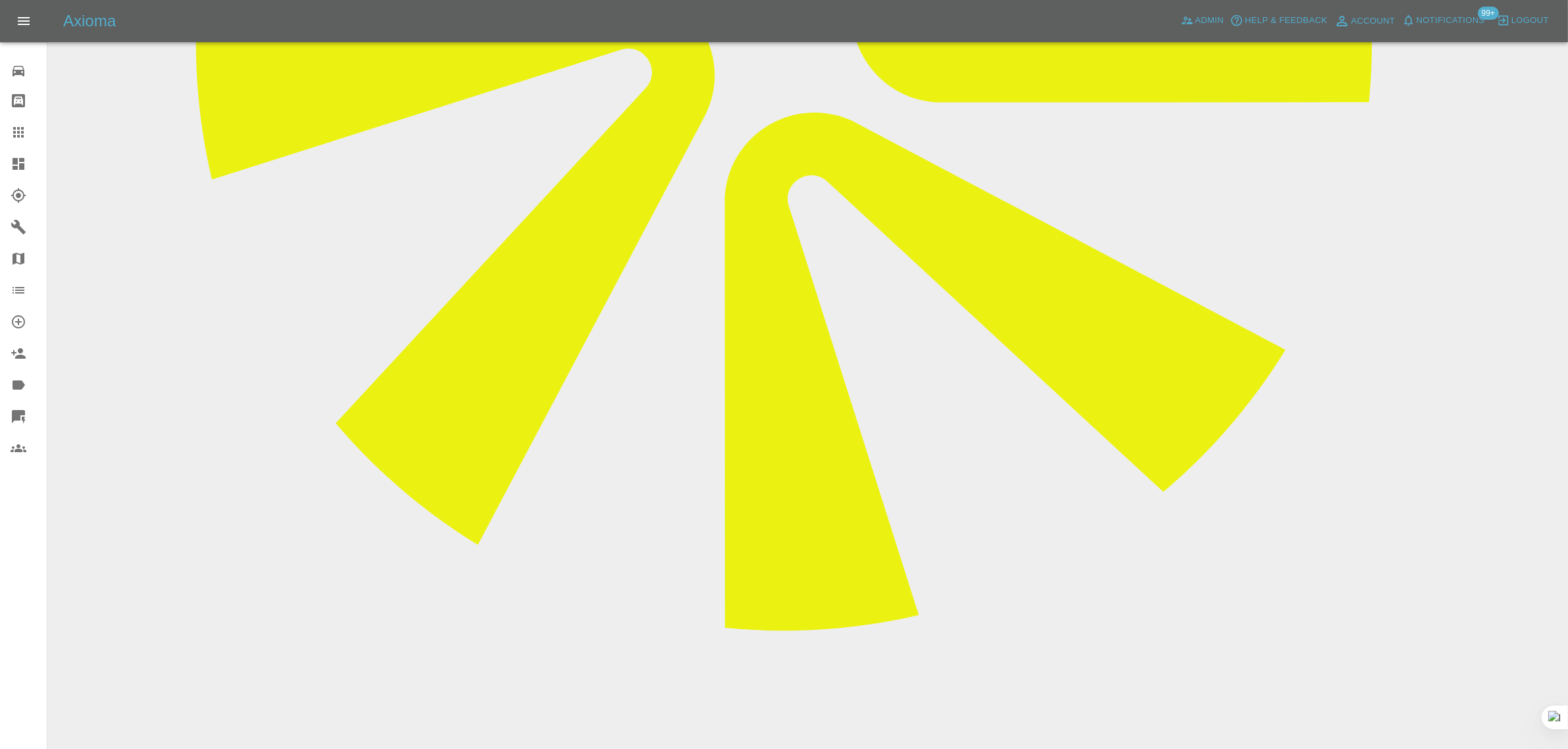
type textarea "old quotation expired. send new quotation"
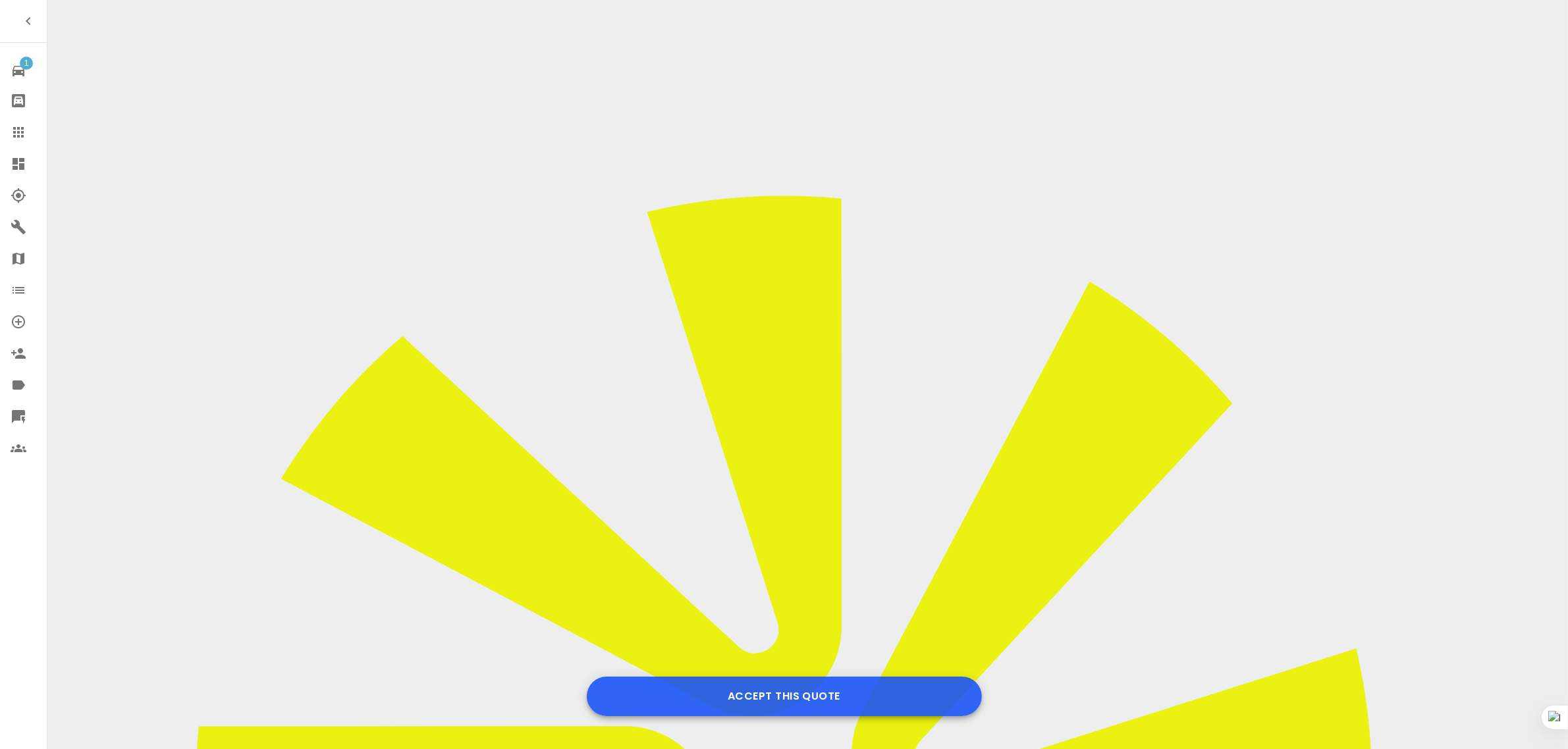
click at [807, 699] on button "Accept this Quote" at bounding box center [784, 696] width 395 height 39
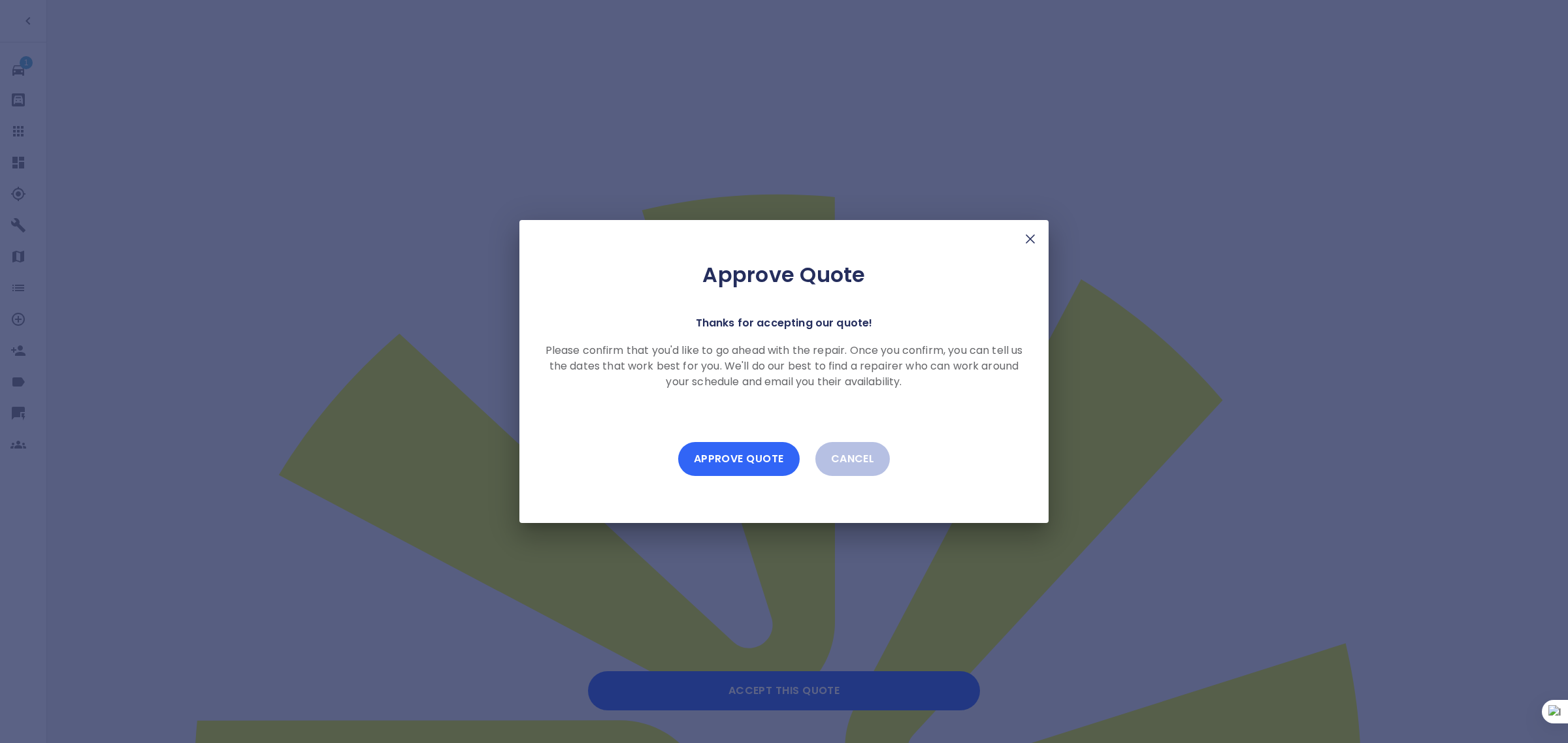
click at [738, 452] on button "Approve Quote" at bounding box center [739, 459] width 122 height 34
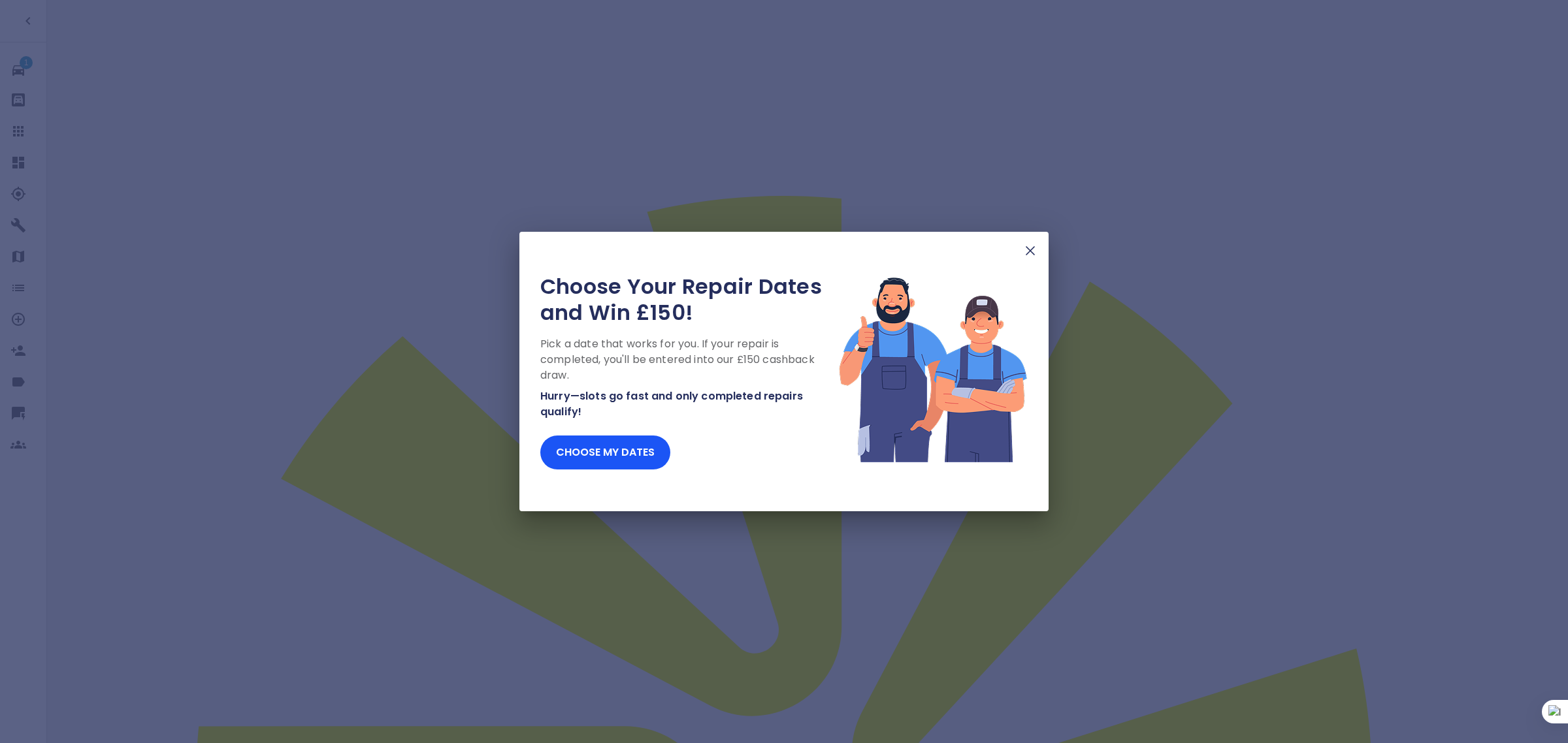
click at [1024, 249] on img at bounding box center [1031, 251] width 16 height 16
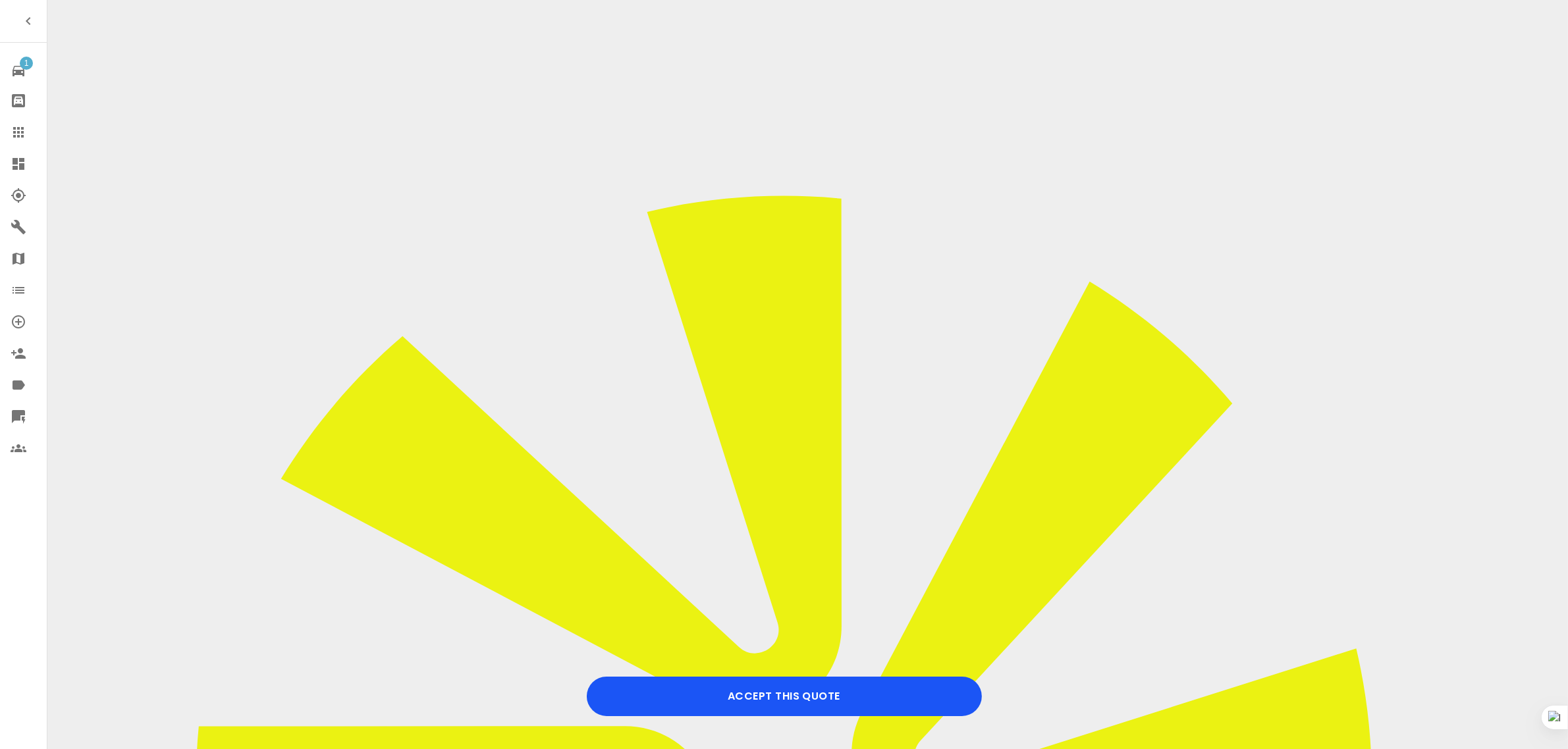
click at [795, 692] on button "Accept this Quote" at bounding box center [784, 696] width 395 height 39
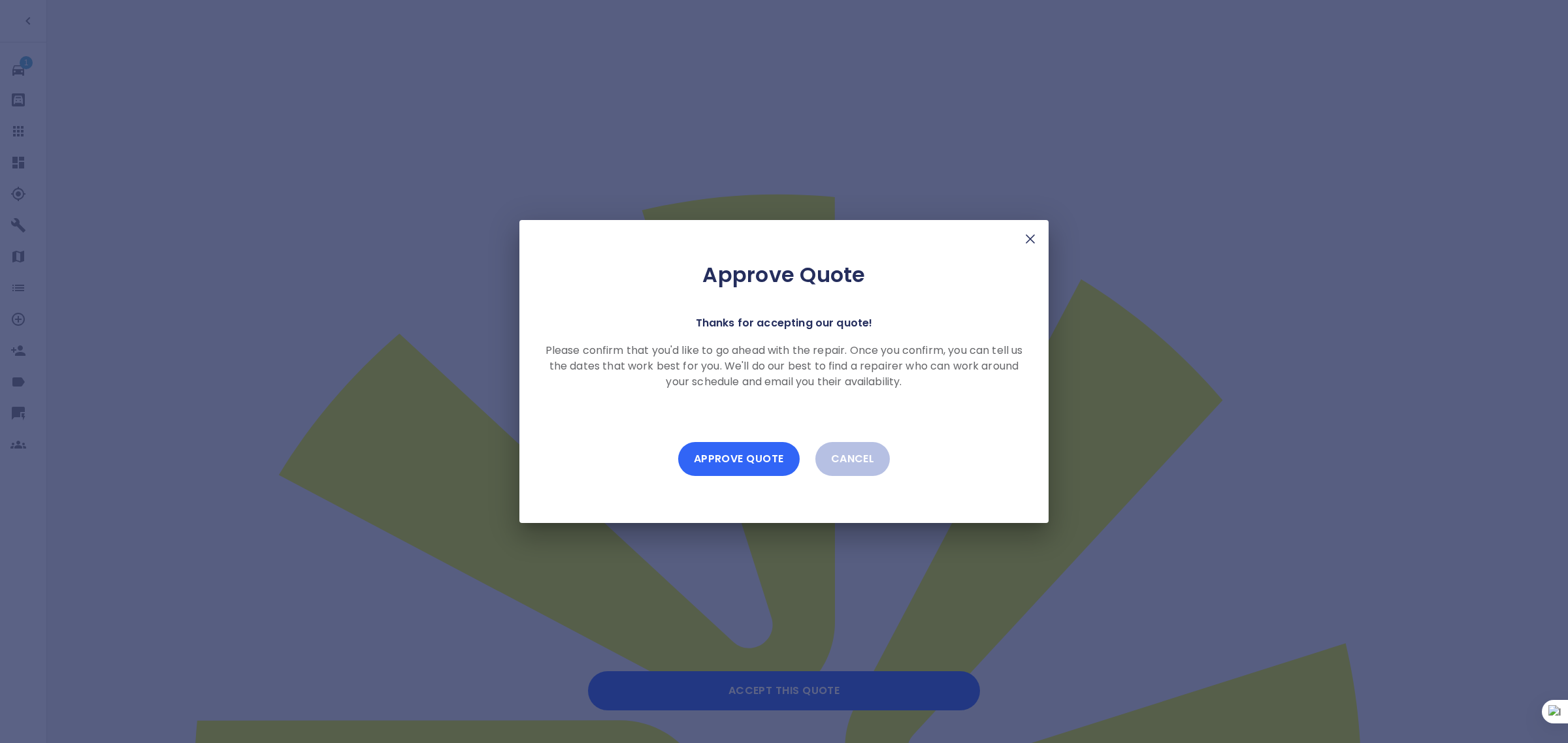
click at [758, 461] on button "Approve Quote" at bounding box center [739, 459] width 122 height 34
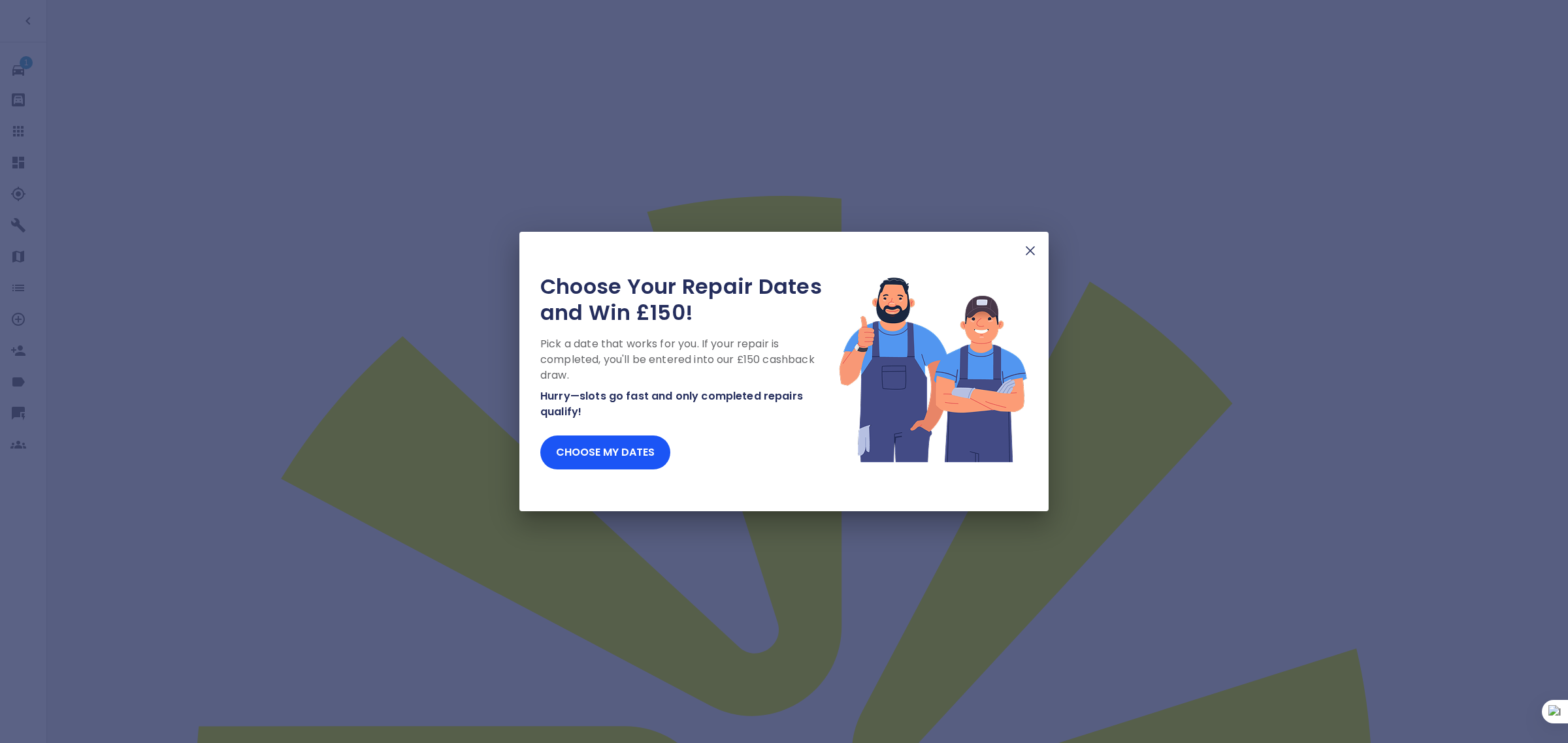
click at [1028, 245] on img at bounding box center [1031, 251] width 16 height 16
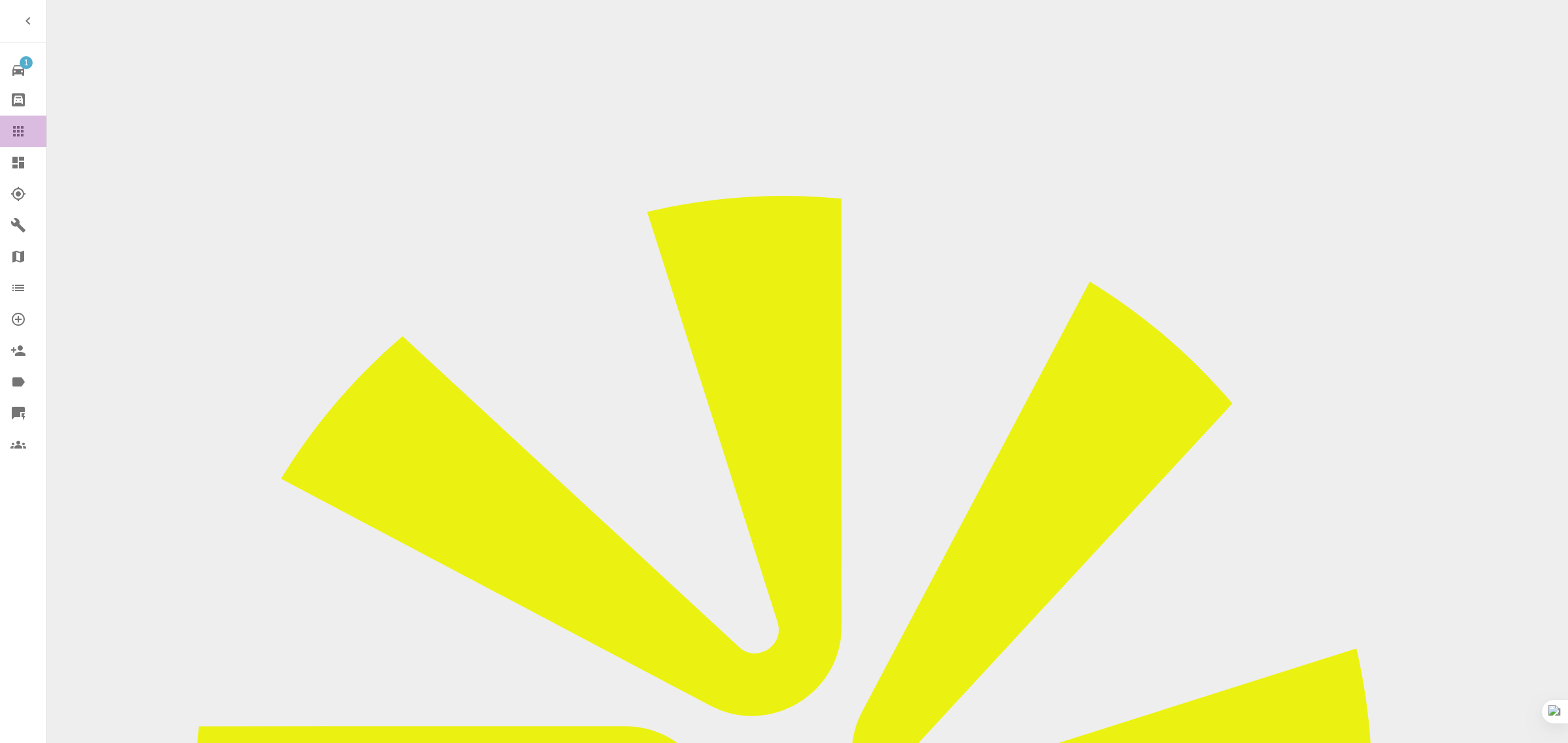
click at [20, 130] on icon at bounding box center [19, 131] width 16 height 16
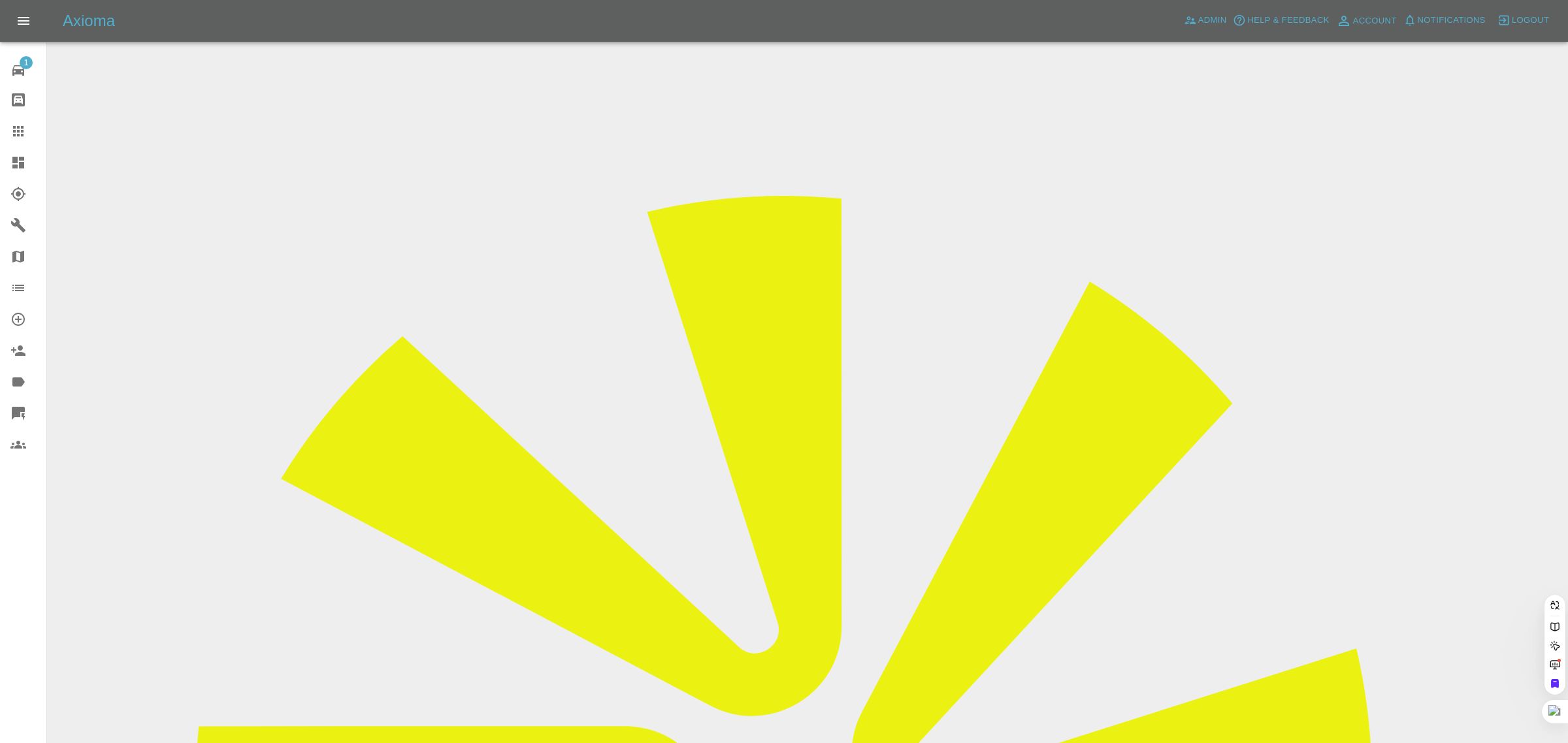
paste input "[EMAIL_ADDRESS][DOMAIN_NAME]"
type input "adrianb246@yahoo.co.u"
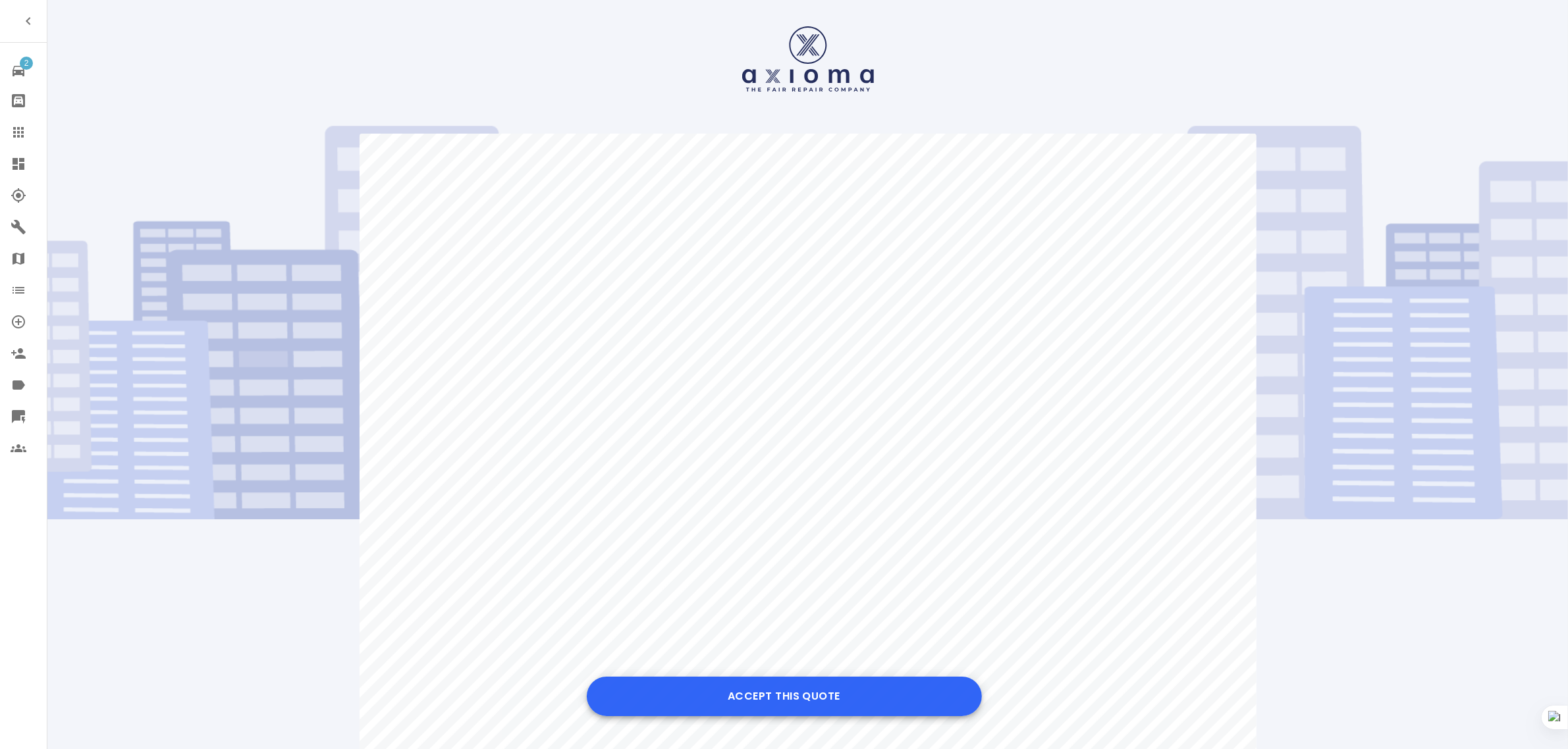
click at [792, 702] on button "Accept this Quote" at bounding box center [784, 696] width 395 height 39
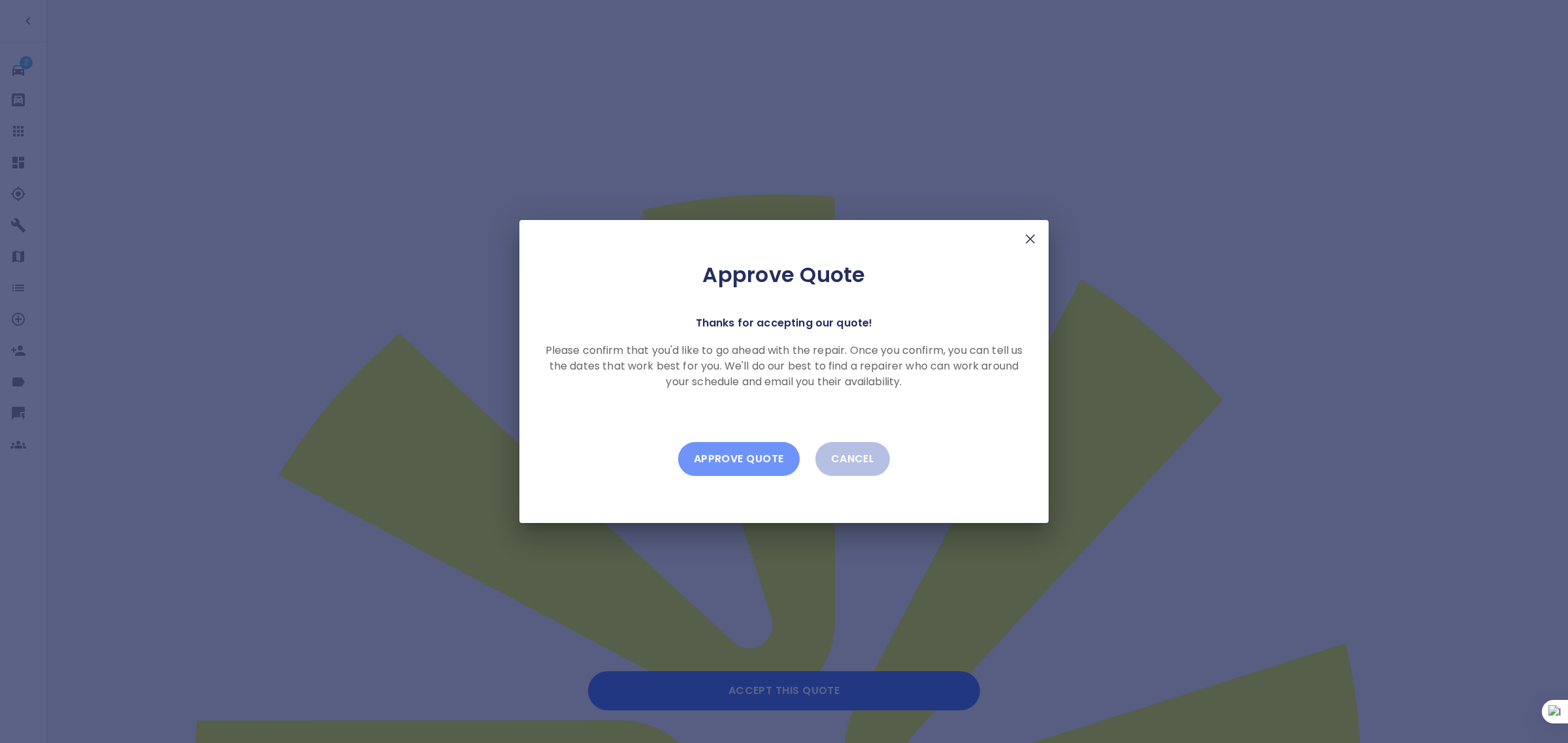
click at [753, 464] on button "Approve Quote" at bounding box center [739, 459] width 122 height 34
